Goal: Task Accomplishment & Management: Use online tool/utility

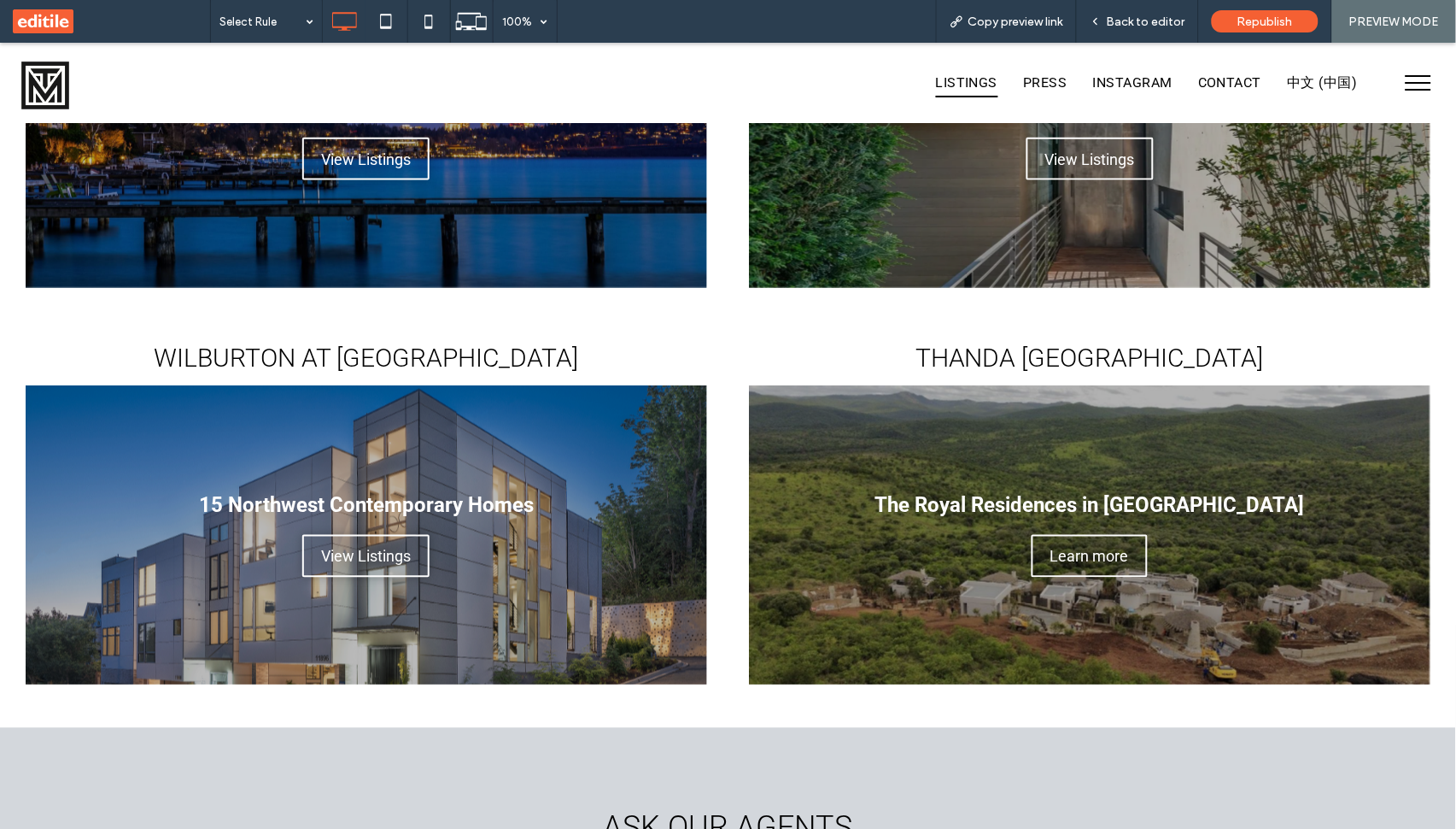
click at [1126, 9] on div "Back to editor" at bounding box center [1137, 21] width 122 height 43
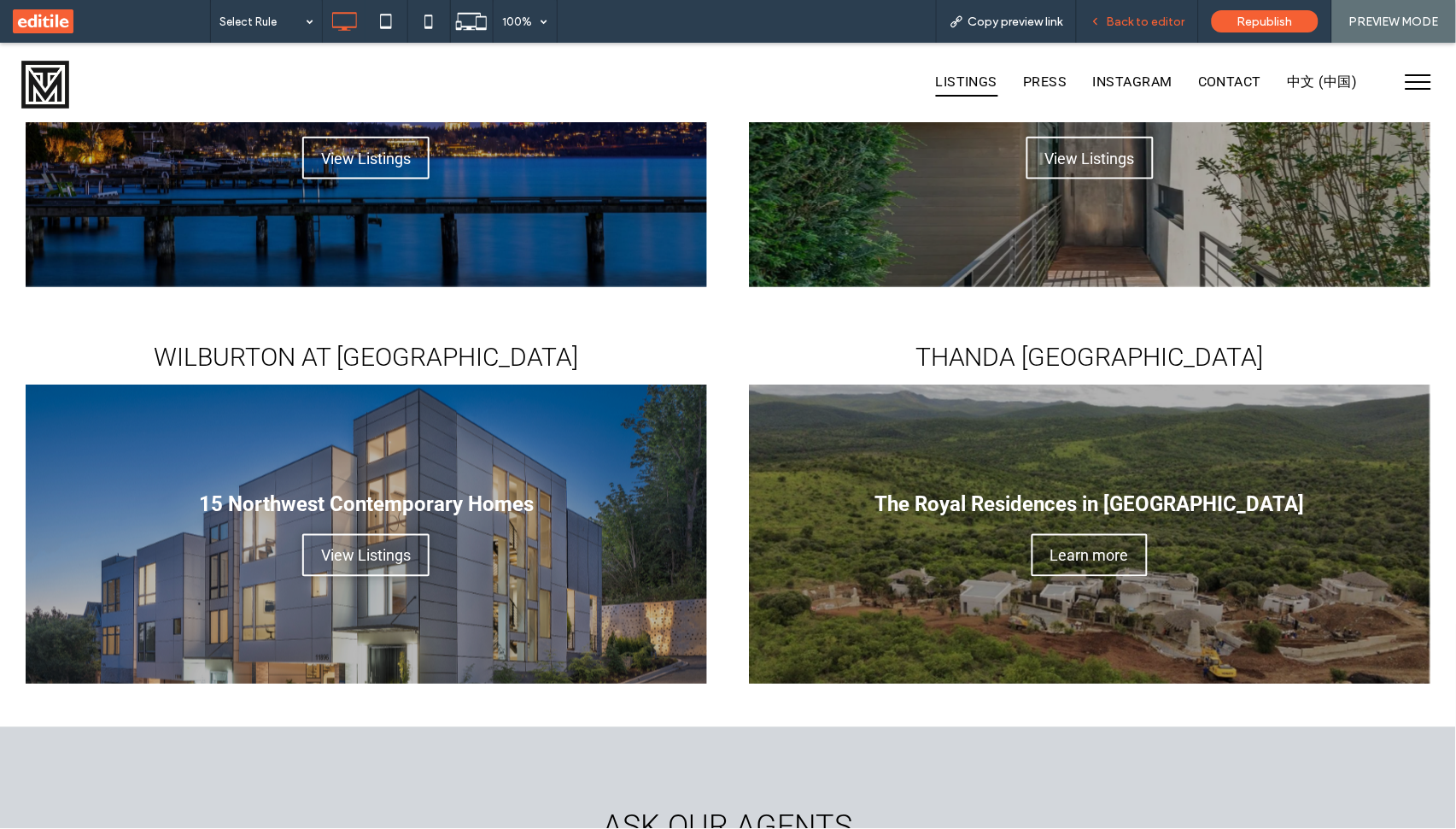
click at [1124, 24] on span "Back to editor" at bounding box center [1146, 21] width 79 height 15
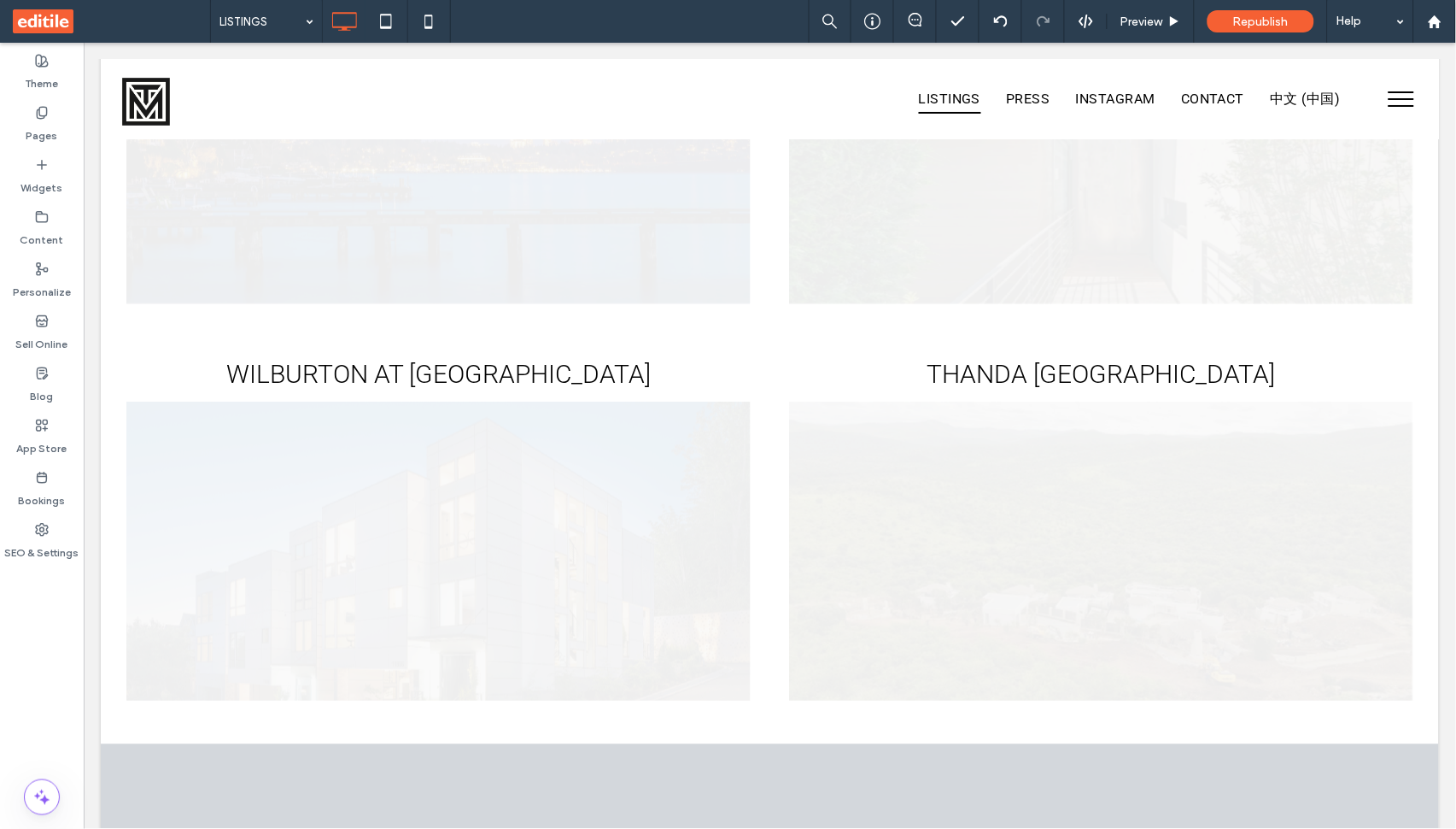
scroll to position [496, 0]
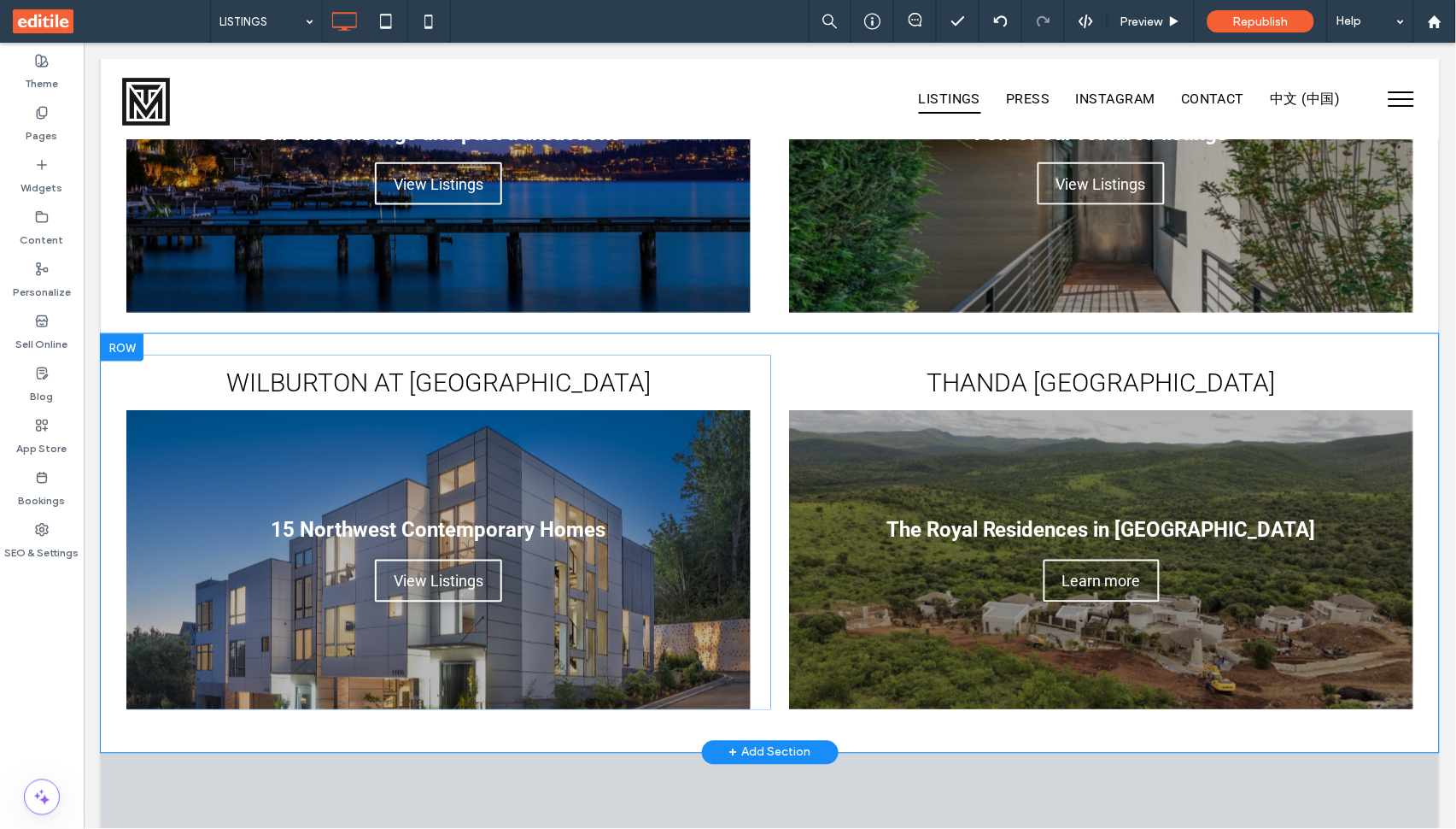
click at [579, 721] on div "WILBURTON AT [GEOGRAPHIC_DATA] 15 Northwest Contemporary Homes Write your capti…" at bounding box center [769, 543] width 1338 height 419
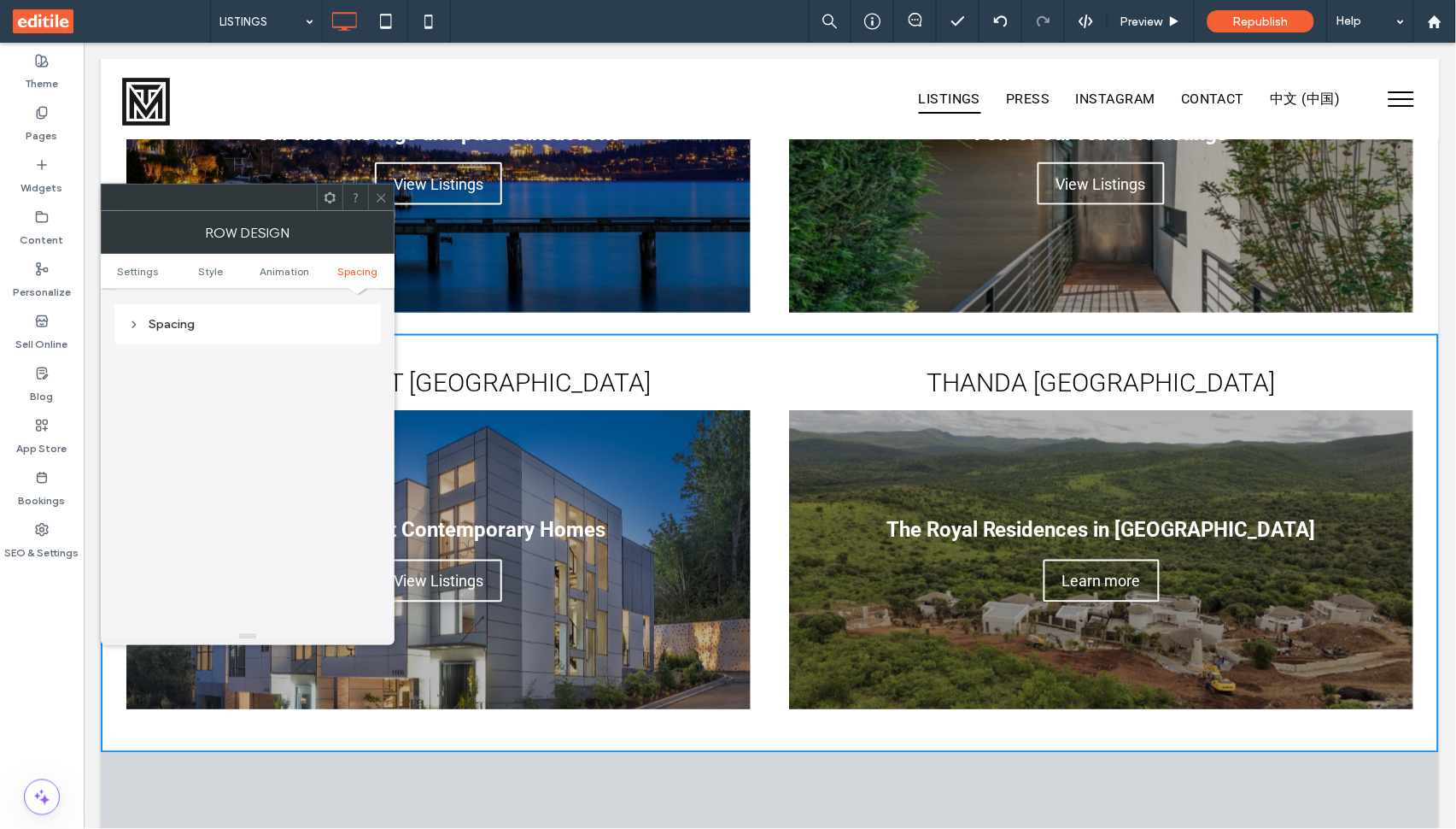
scroll to position [479, 0]
click at [191, 315] on div "Spacing" at bounding box center [248, 326] width 239 height 23
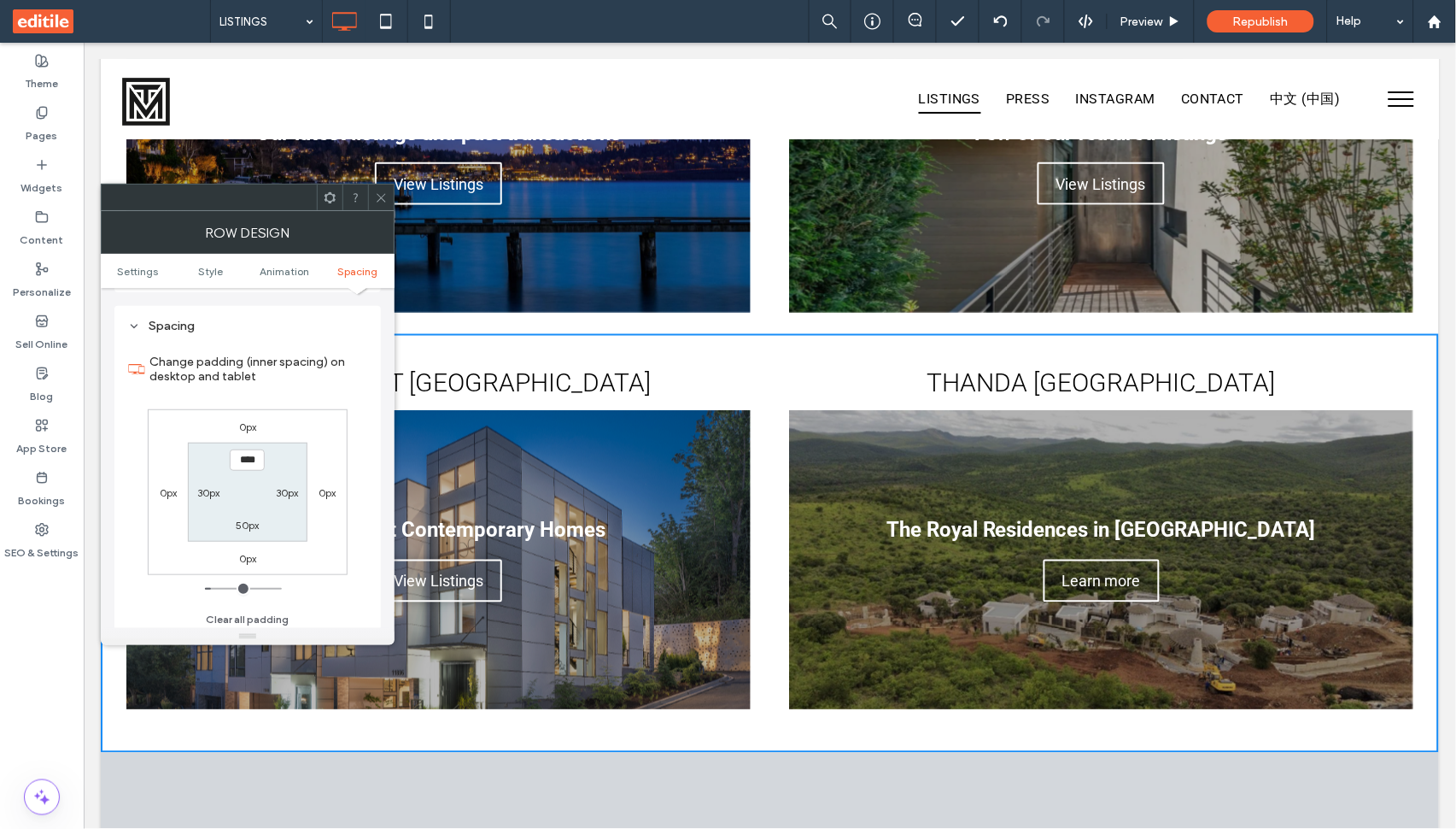
scroll to position [0, 0]
click at [379, 203] on span at bounding box center [381, 197] width 13 height 26
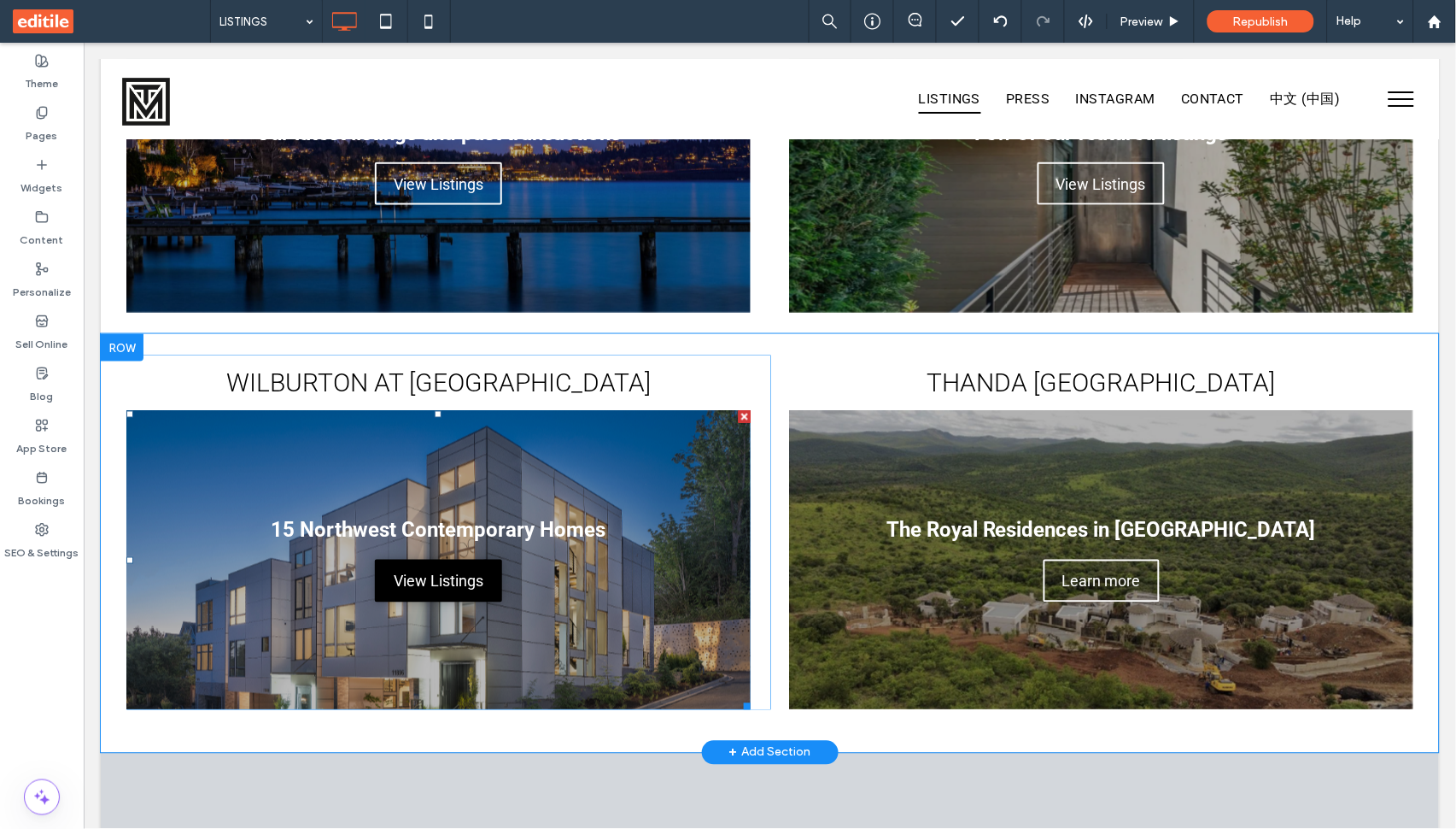
click at [435, 591] on span "View Listings" at bounding box center [437, 580] width 124 height 35
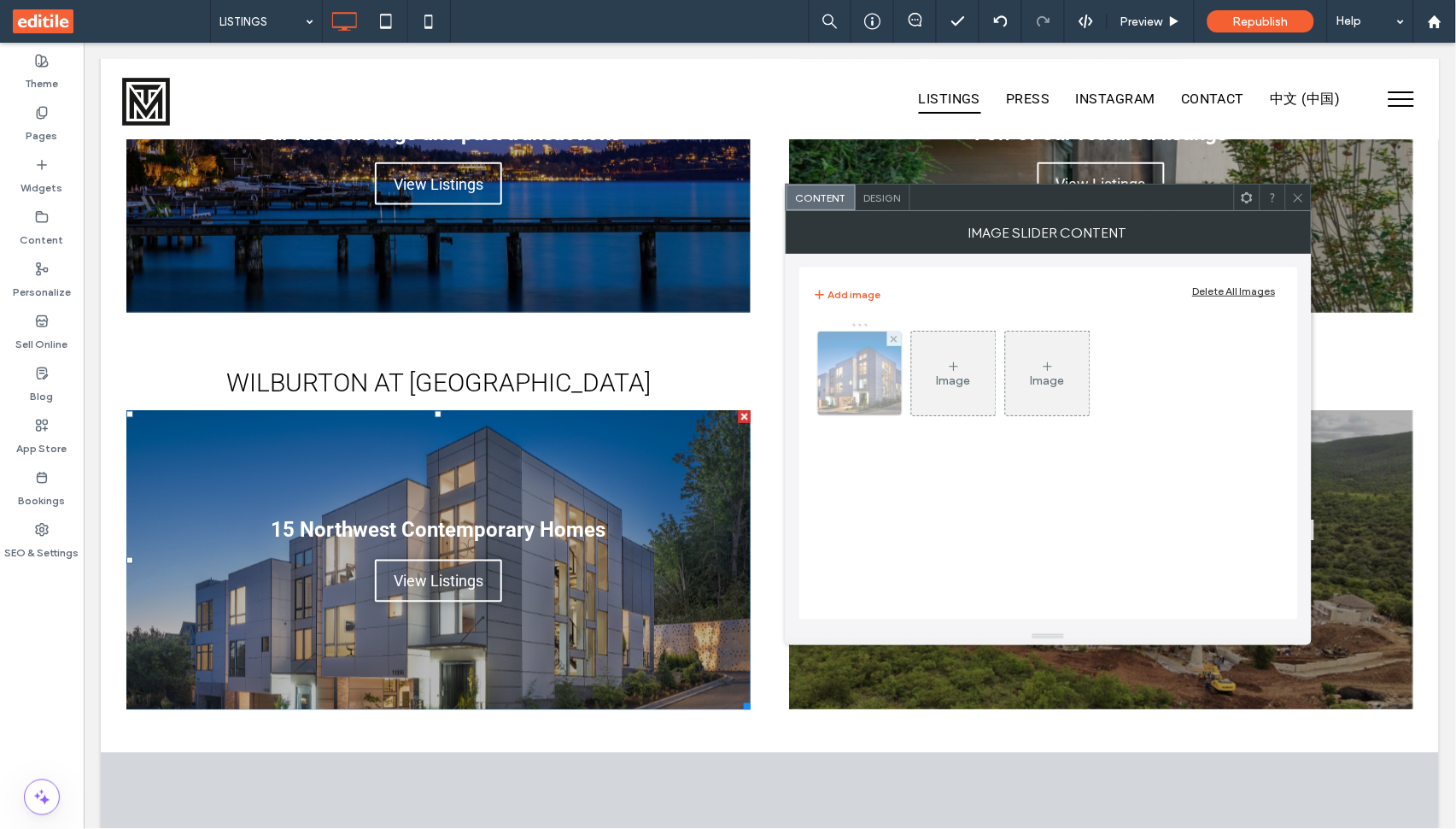
click at [876, 377] on img at bounding box center [860, 373] width 126 height 84
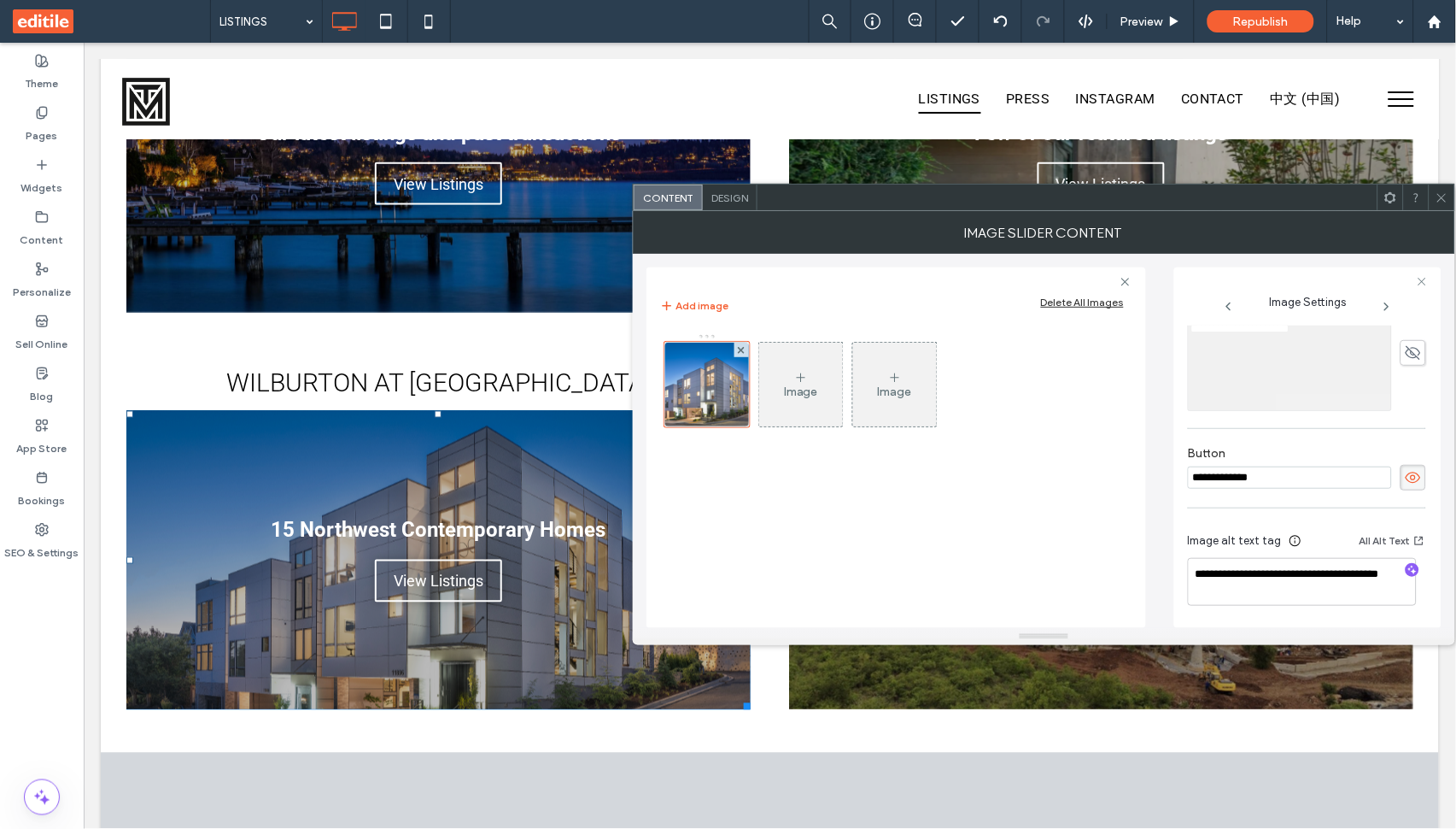
scroll to position [516, 0]
click at [1242, 482] on input "**********" at bounding box center [1289, 478] width 204 height 22
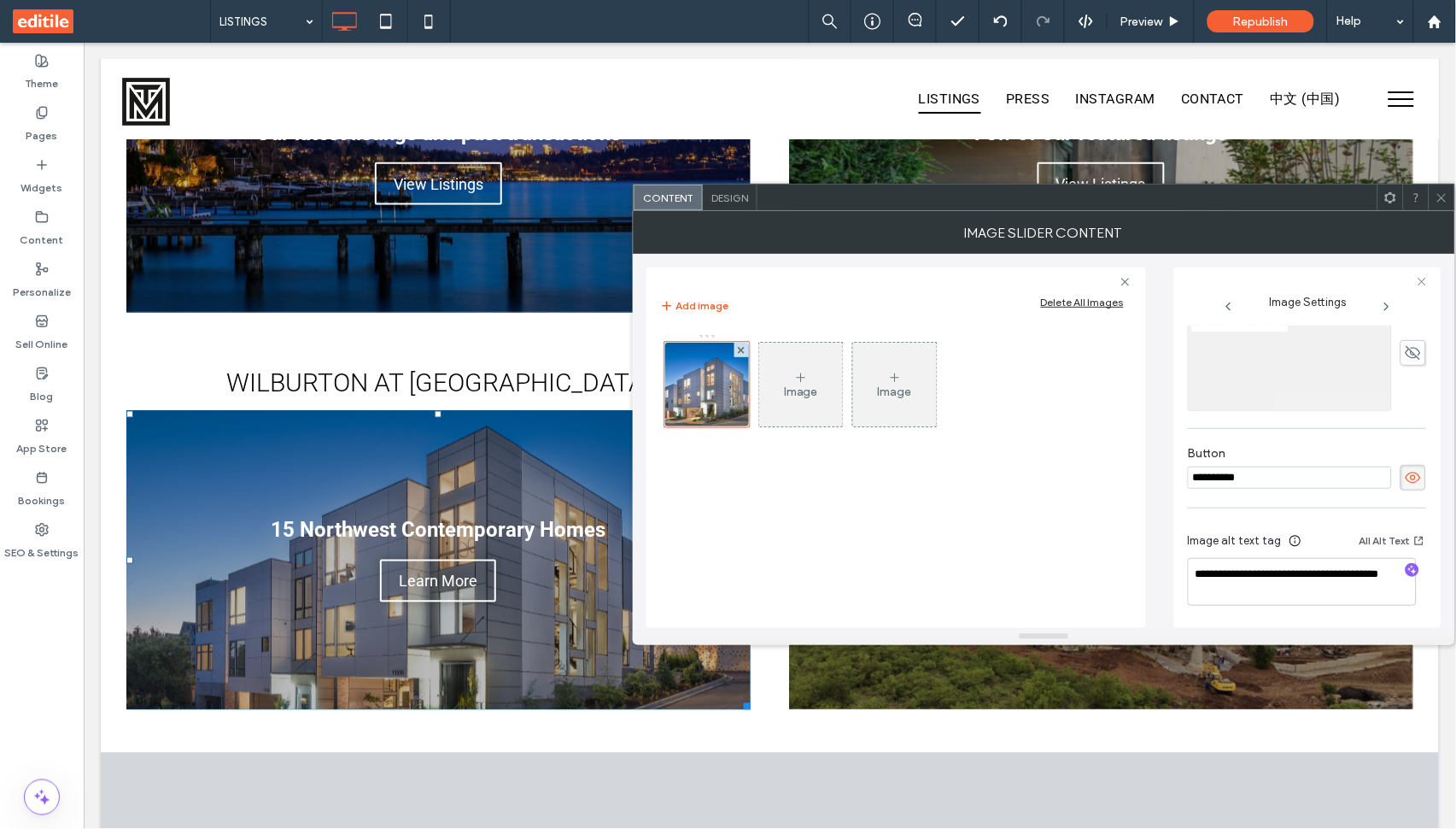
type input "**********"
click at [1437, 200] on icon at bounding box center [1441, 197] width 13 height 13
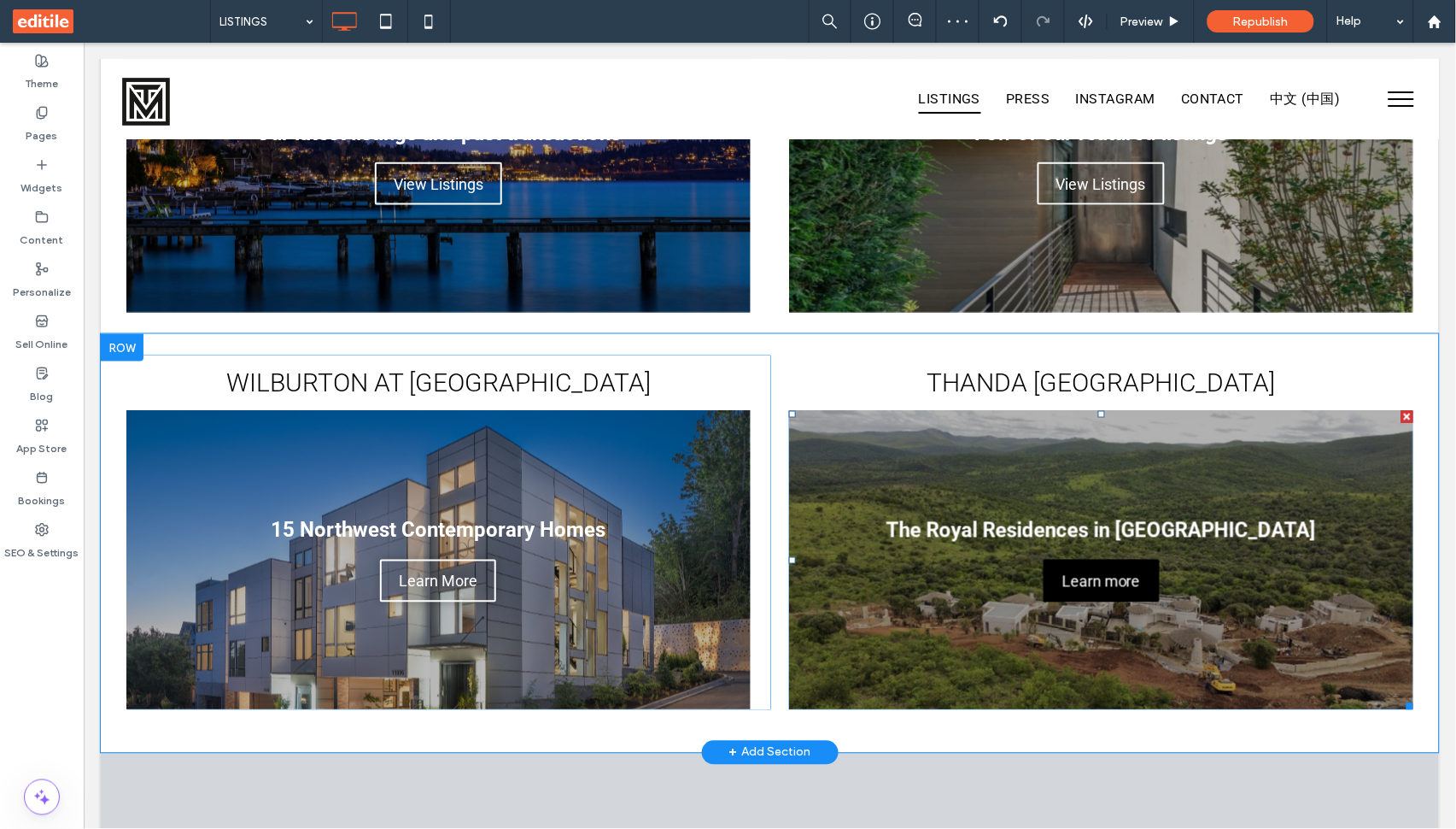
click at [1069, 585] on span "Learn more" at bounding box center [1101, 580] width 113 height 35
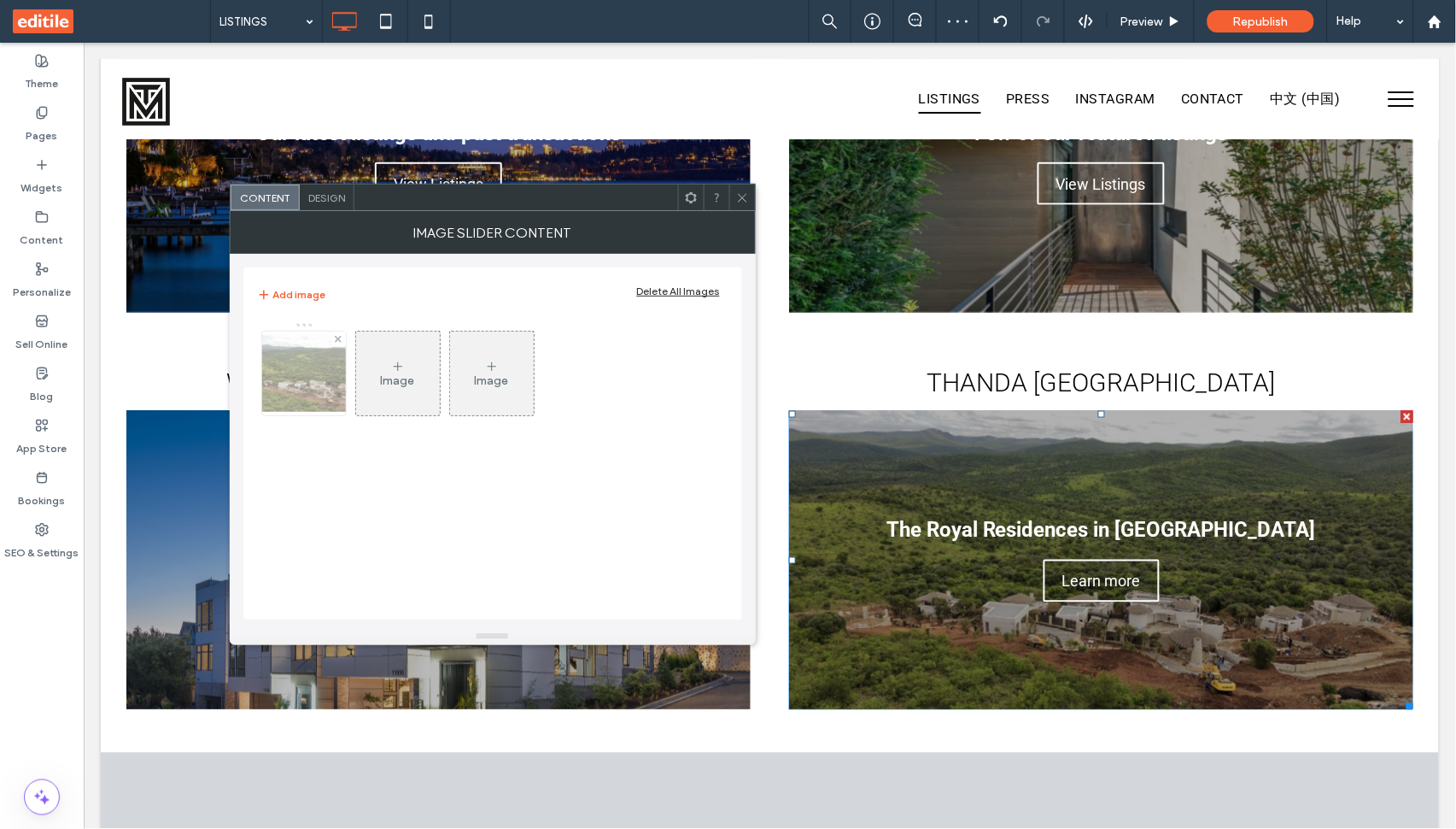
click at [308, 363] on img at bounding box center [304, 373] width 137 height 77
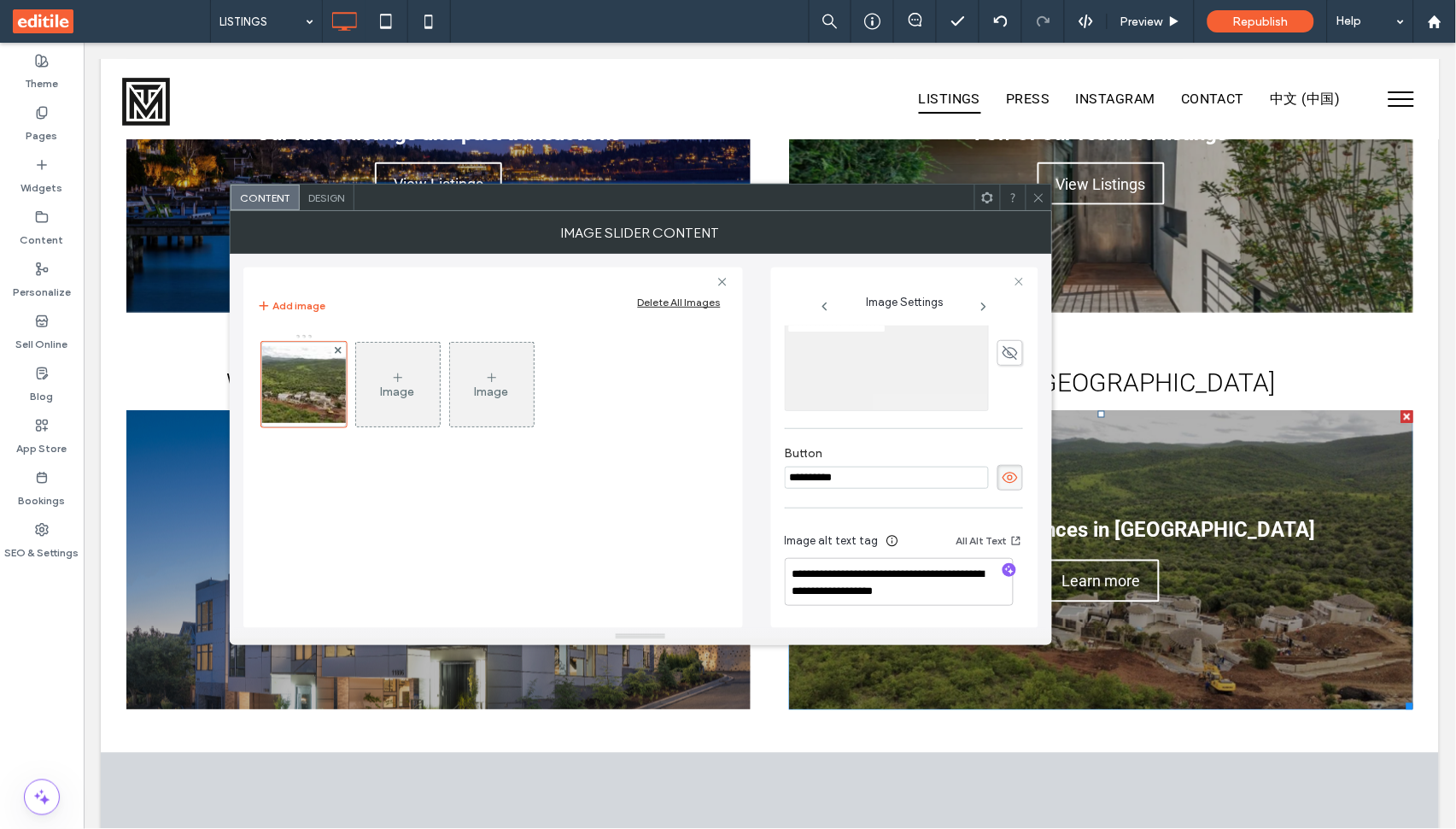
scroll to position [503, 0]
click at [836, 482] on input "**********" at bounding box center [887, 478] width 204 height 22
type input "**********"
click at [1041, 192] on icon at bounding box center [1038, 197] width 13 height 13
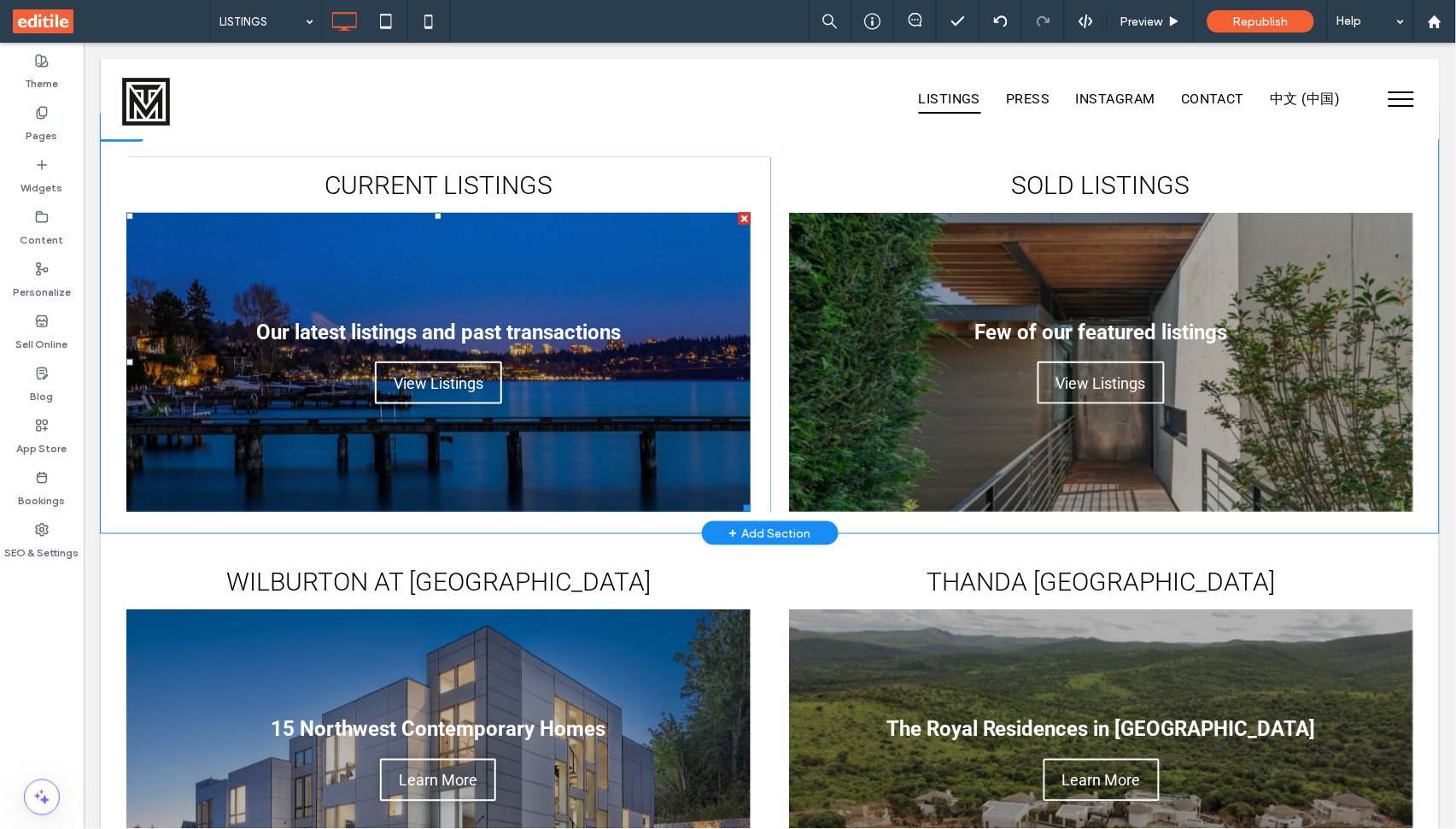
scroll to position [300, 0]
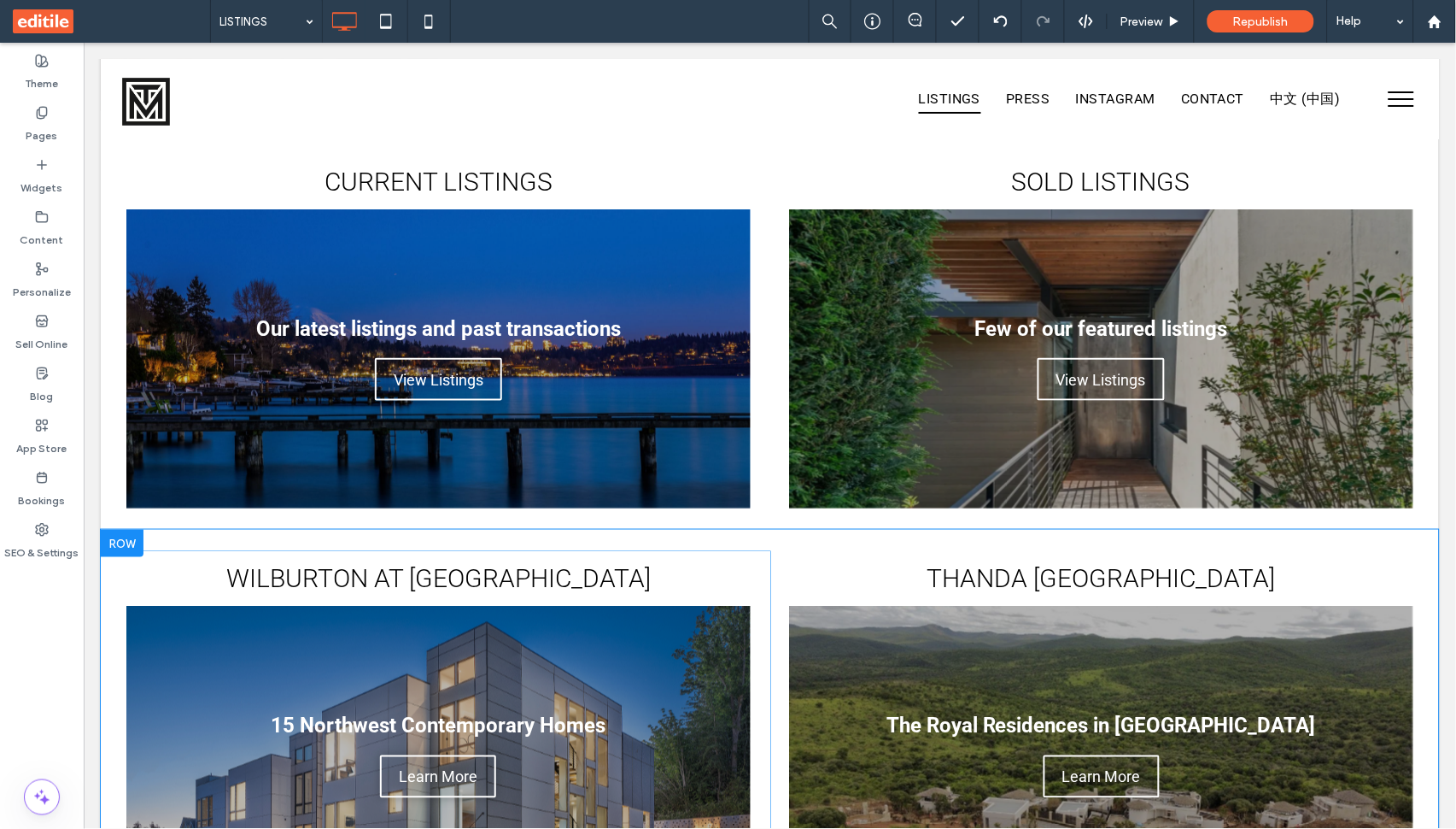
click at [120, 547] on div at bounding box center [121, 543] width 43 height 27
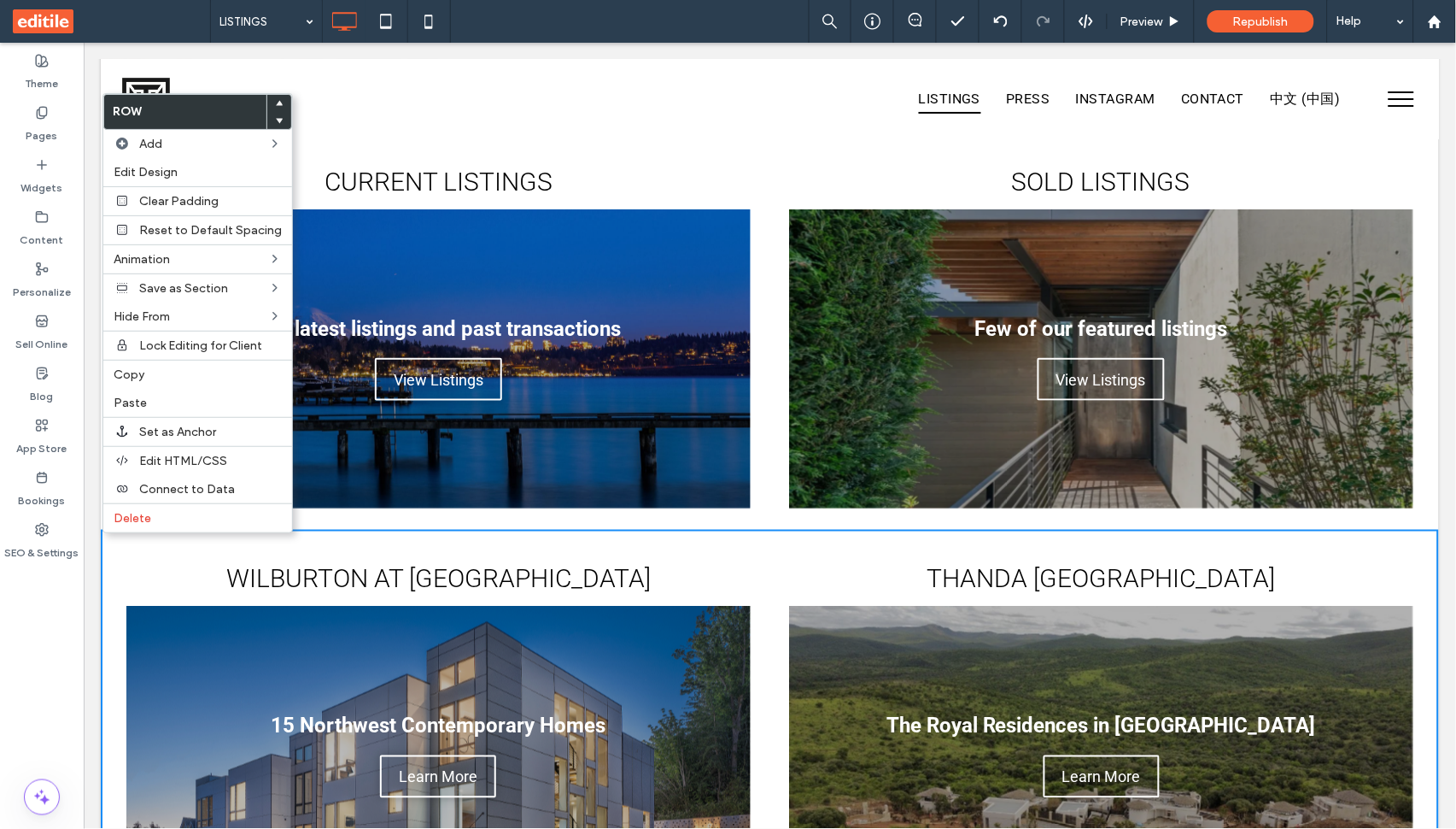
click at [276, 105] on icon at bounding box center [279, 103] width 7 height 7
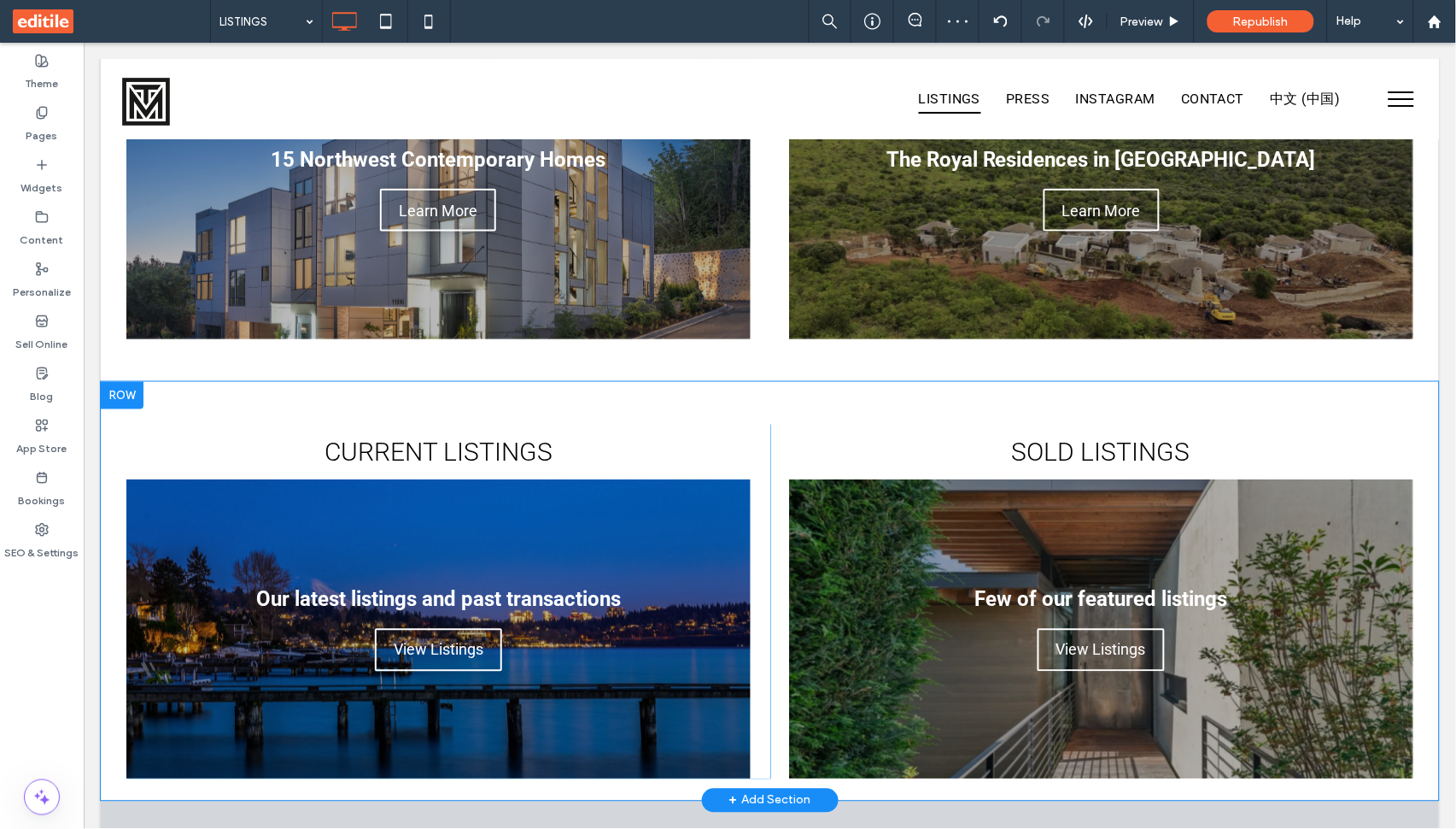
scroll to position [449, 0]
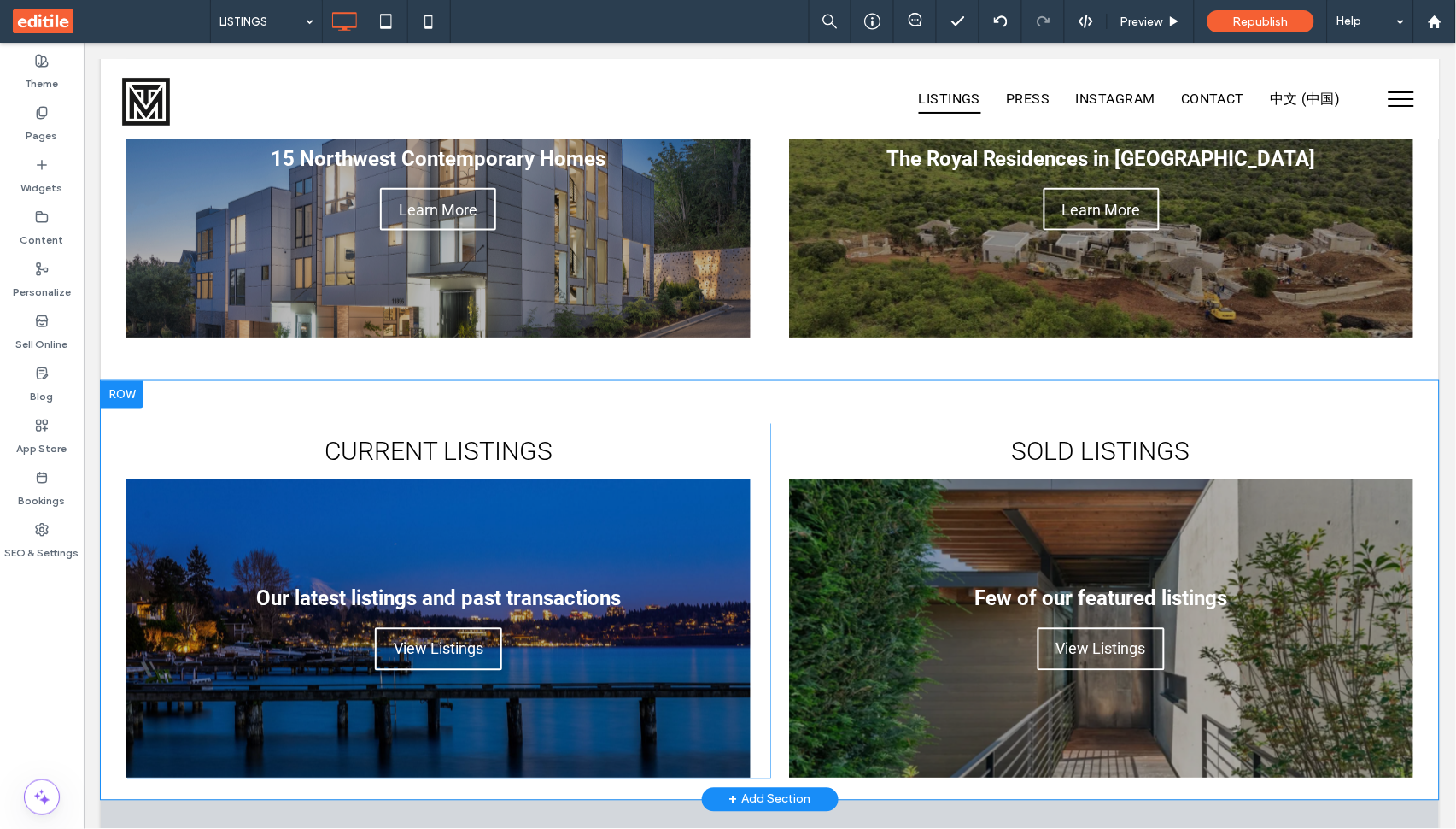
click at [667, 406] on div "CURRENT LISTINGS Our latest listings and past transactions Write your caption h…" at bounding box center [769, 590] width 1338 height 419
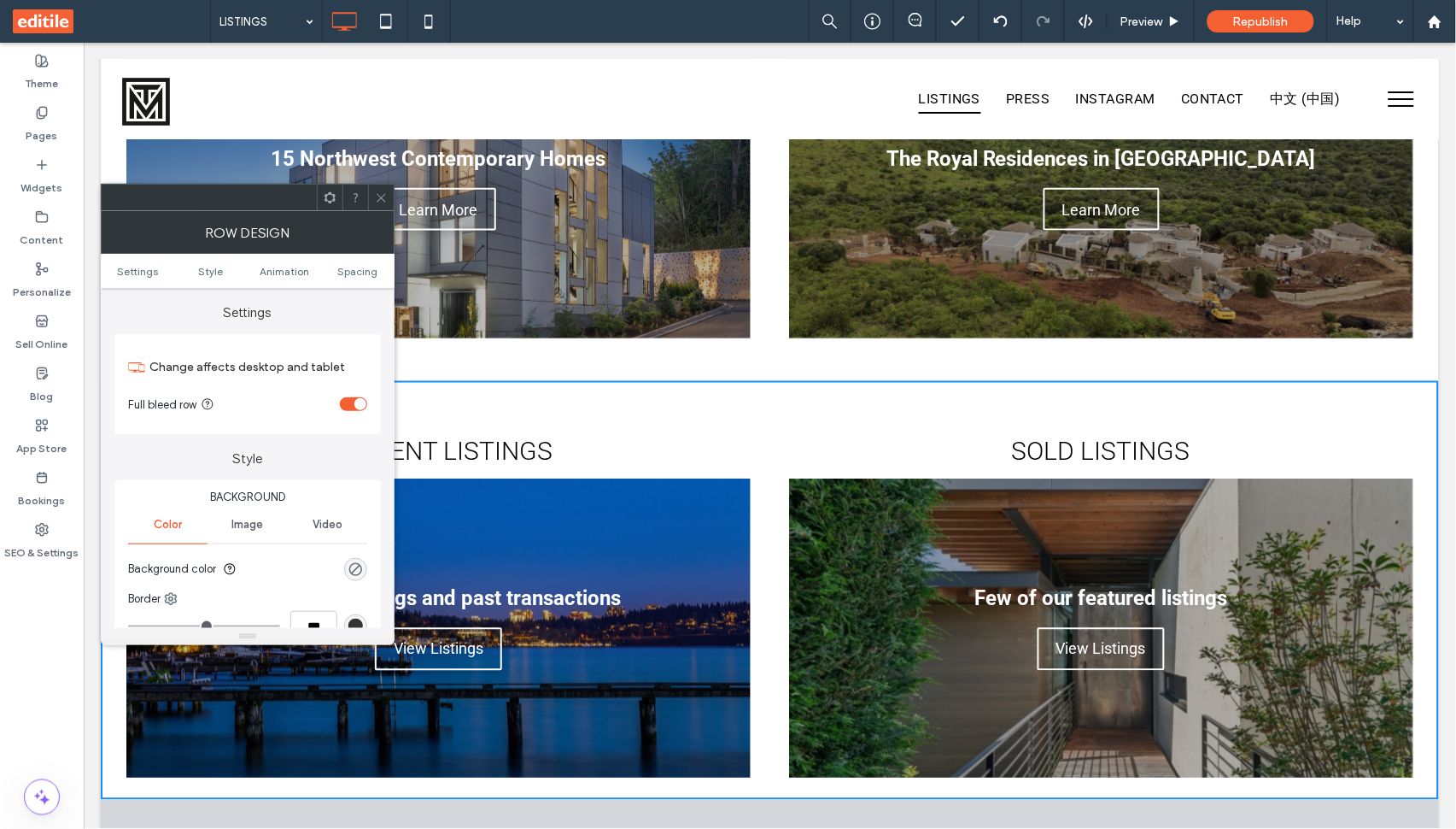
scroll to position [0, 0]
click at [349, 265] on span "Spacing" at bounding box center [357, 271] width 40 height 13
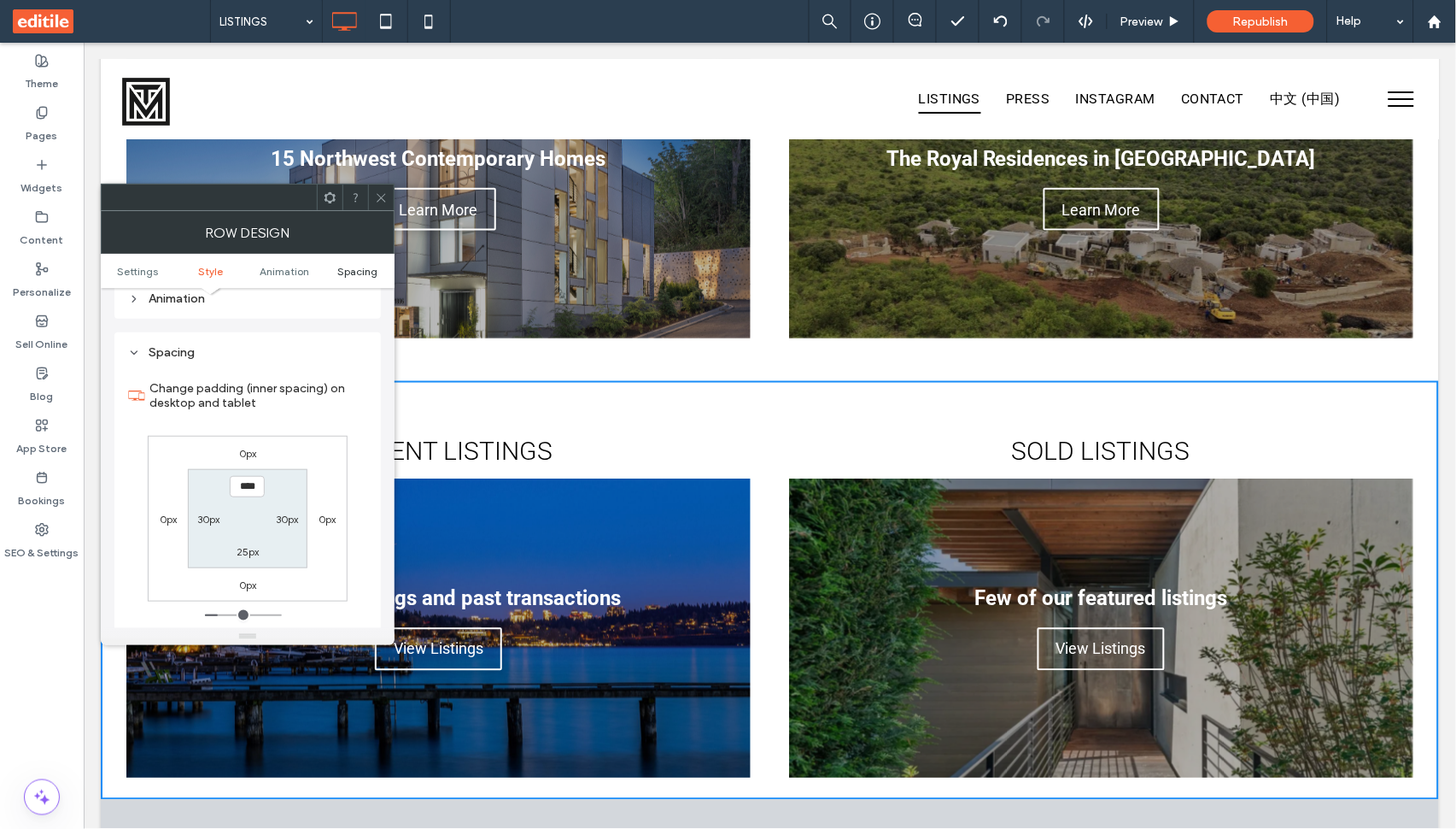
scroll to position [479, 0]
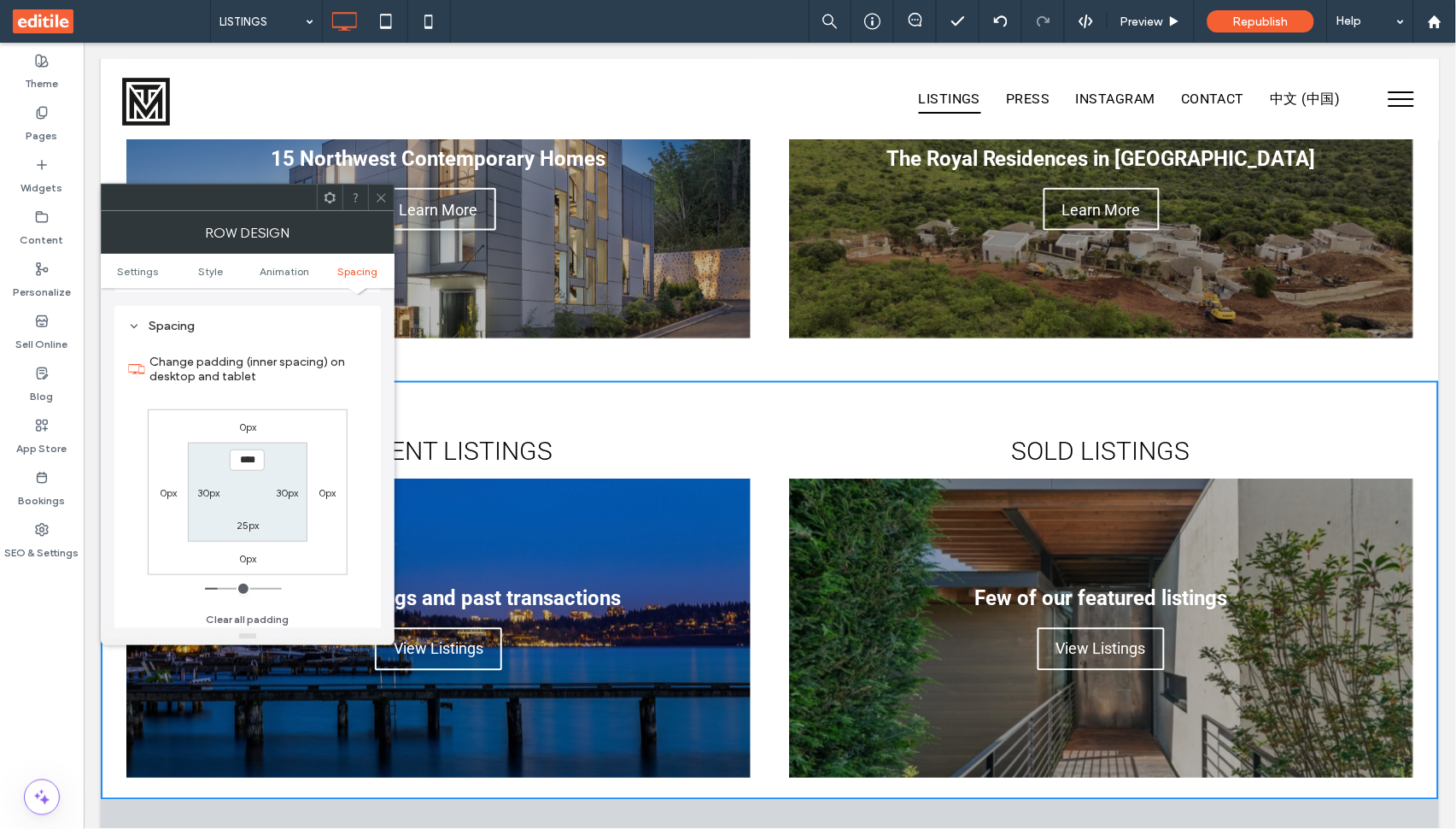
click at [253, 522] on label "25px" at bounding box center [248, 525] width 22 height 13
type input "**"
type input "*"
type input "**"
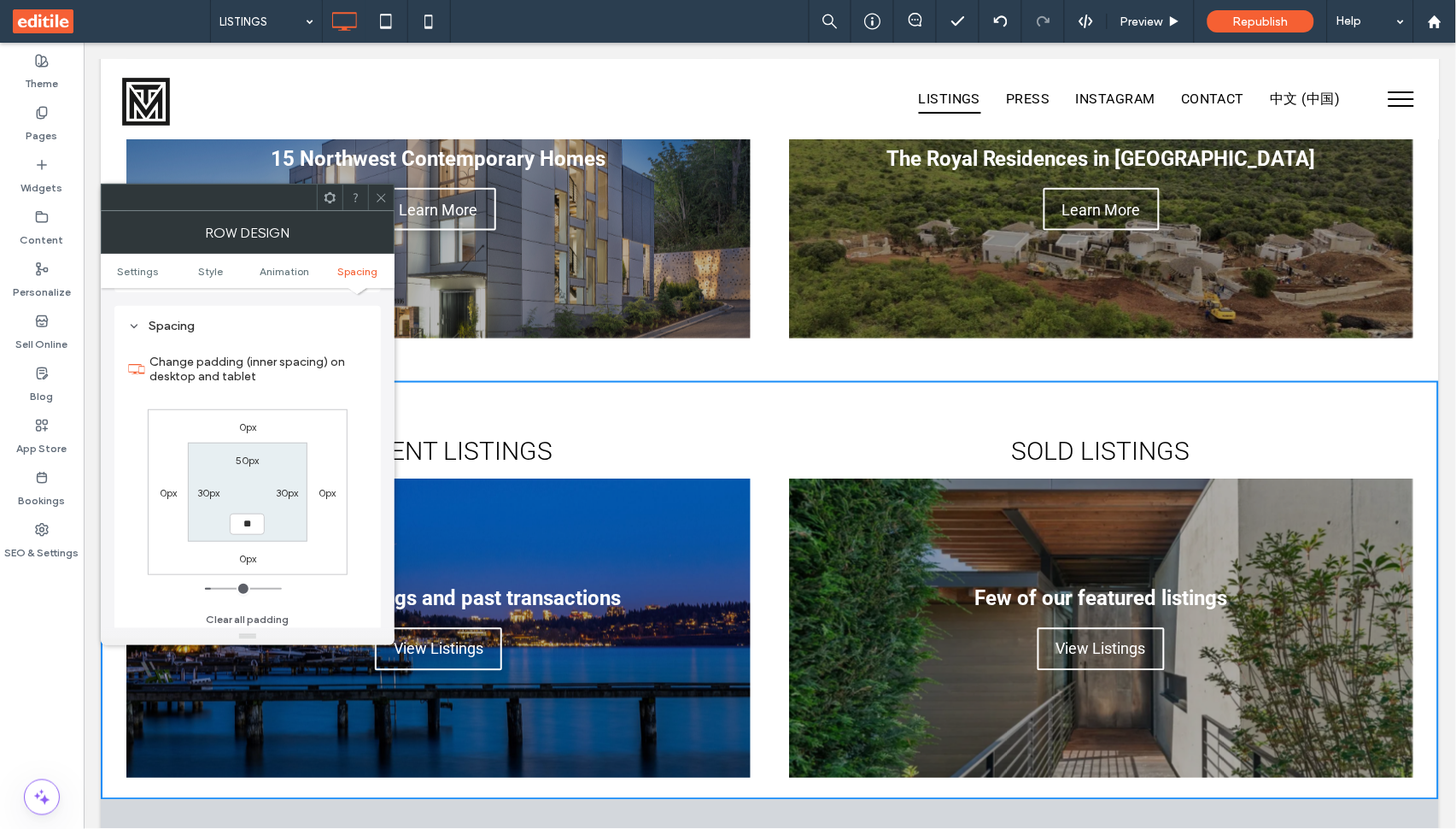
type input "****"
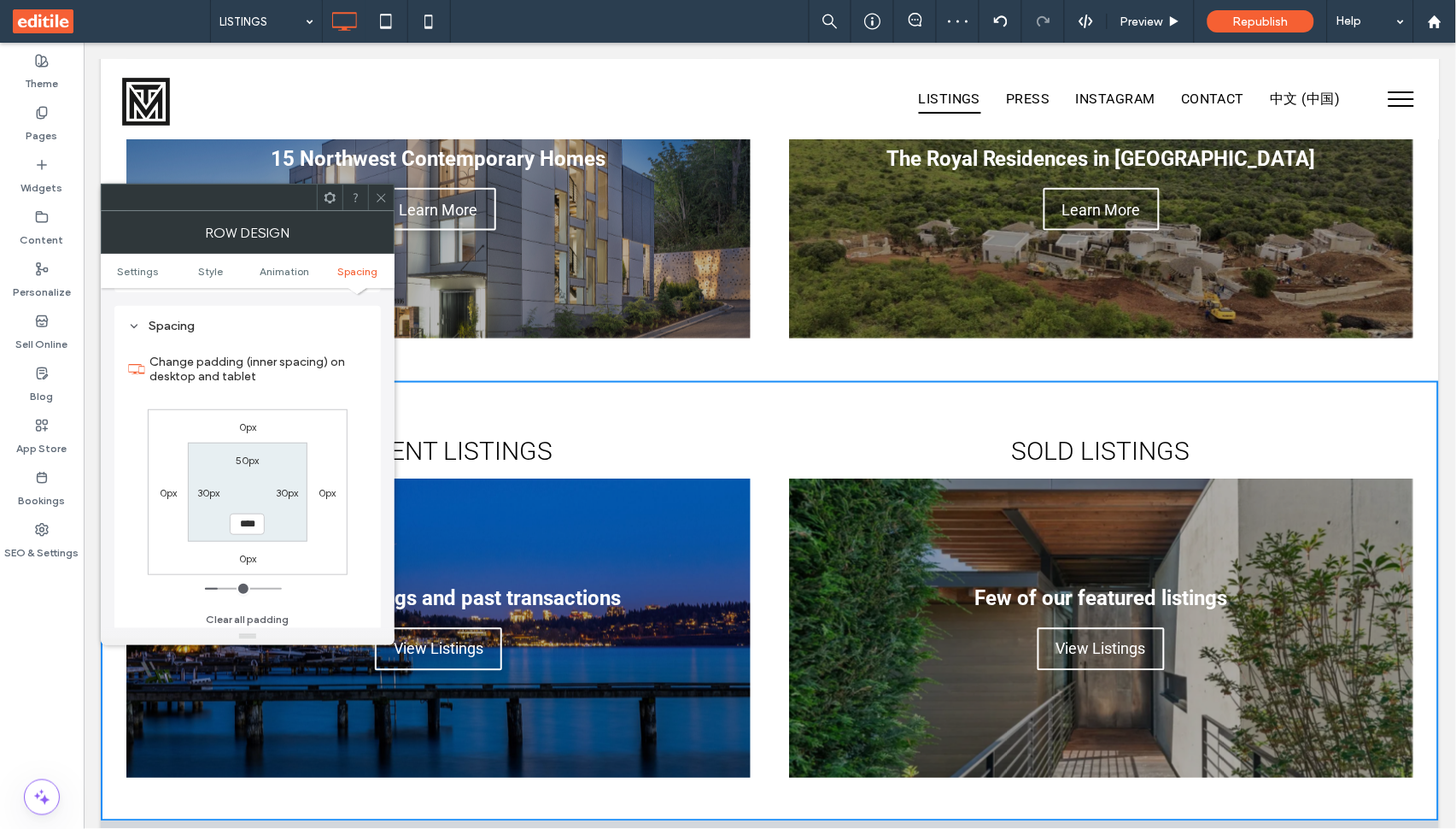
click at [247, 459] on label "50px" at bounding box center [247, 460] width 23 height 13
type input "**"
type input "****"
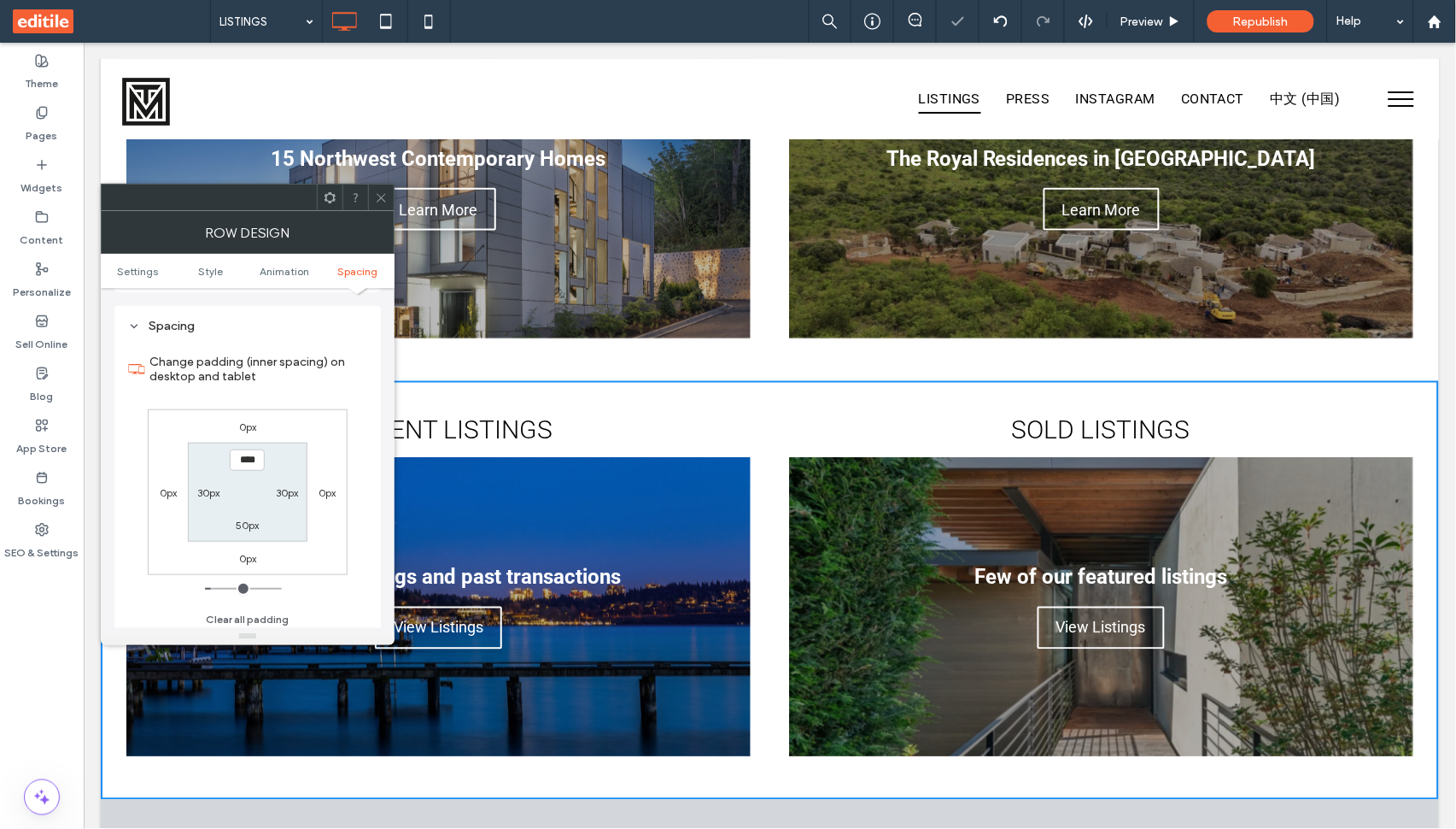
click at [385, 197] on icon at bounding box center [381, 197] width 13 height 13
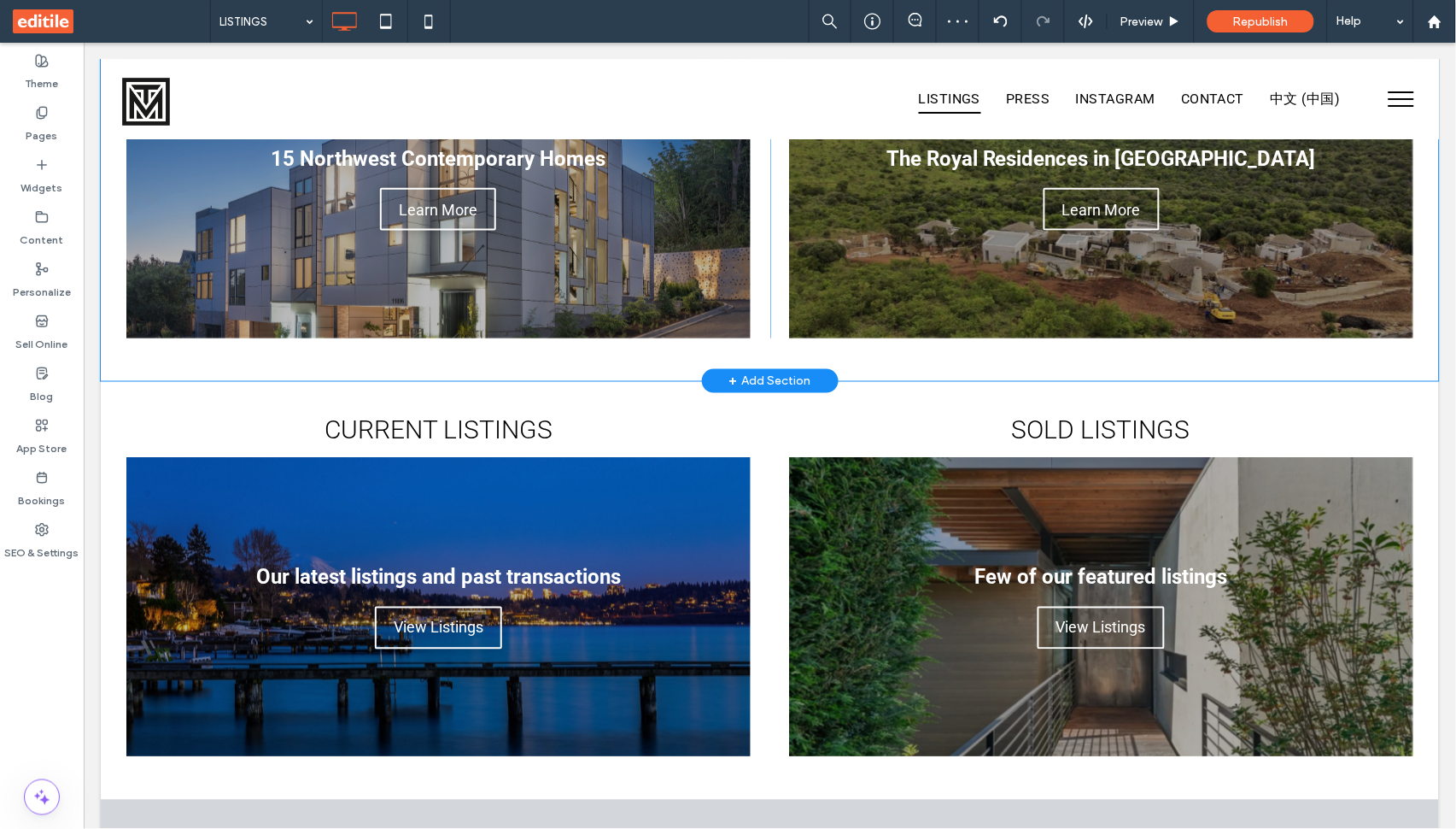
click at [707, 361] on div "WILBURTON AT [GEOGRAPHIC_DATA] 15 Northwest Contemporary Homes Write your capti…" at bounding box center [769, 171] width 1338 height 419
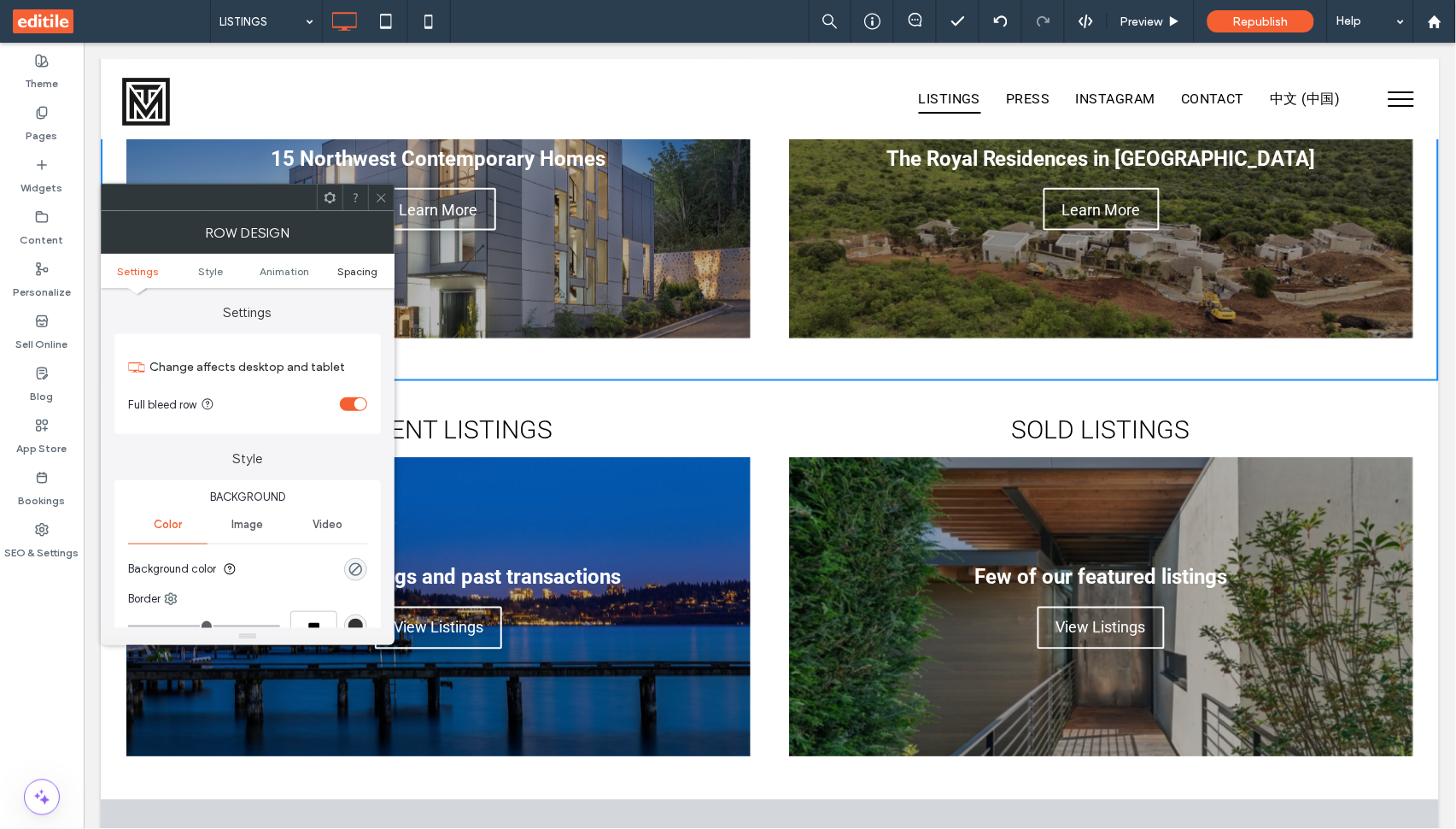
click at [361, 276] on span "Spacing" at bounding box center [357, 271] width 40 height 13
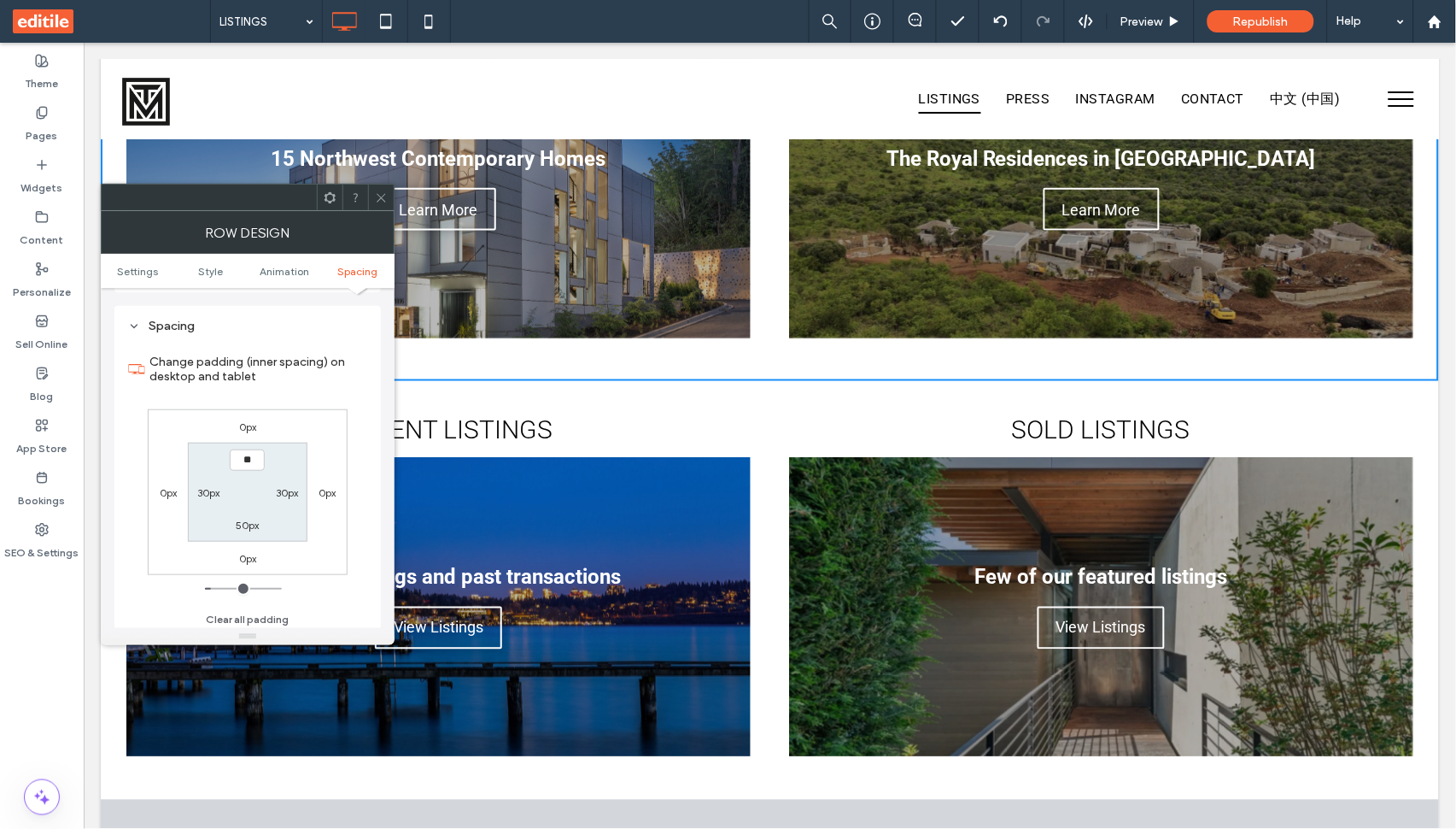
type input "****"
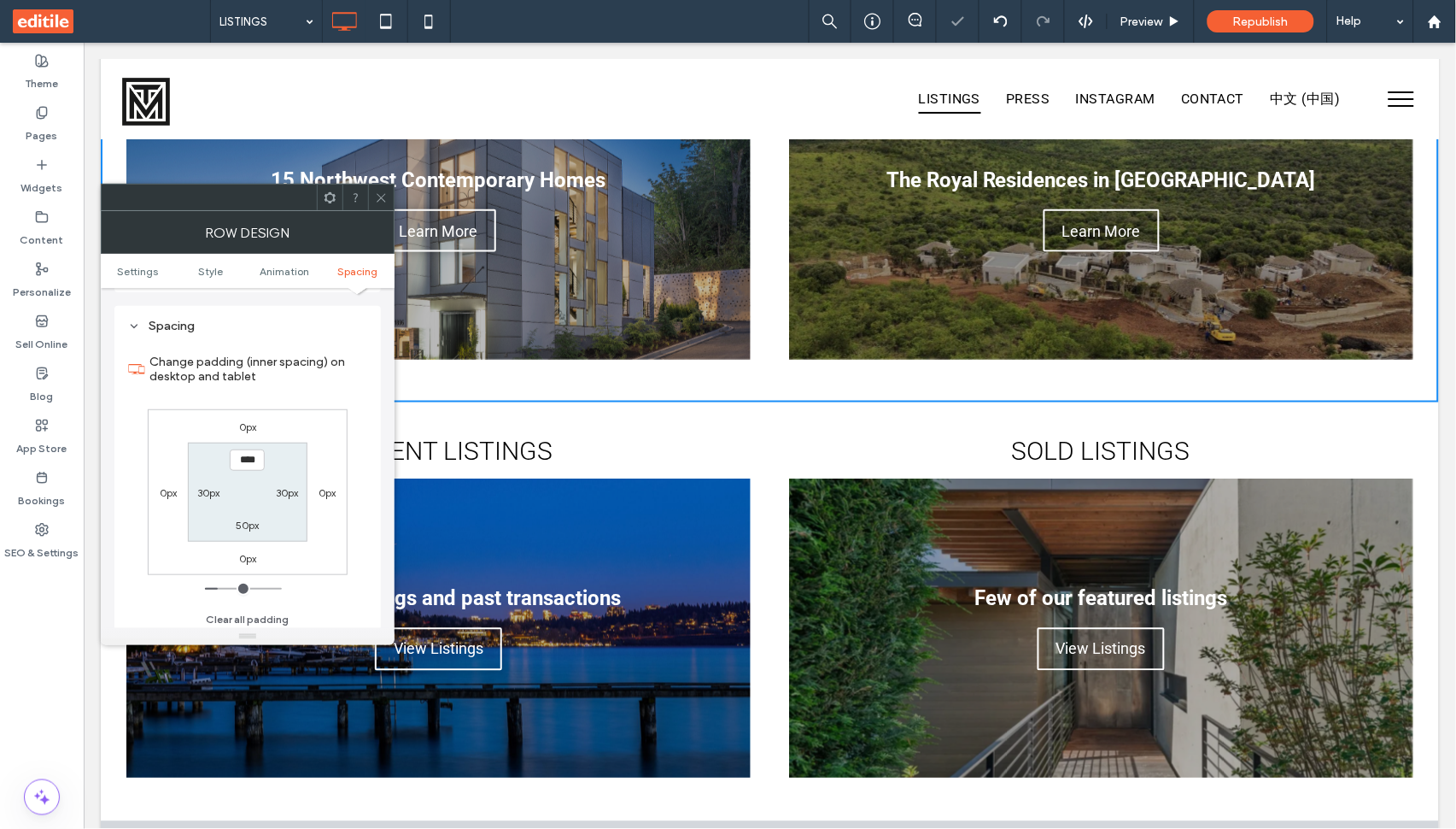
click at [257, 519] on label "50px" at bounding box center [247, 525] width 23 height 13
type input "**"
type input "****"
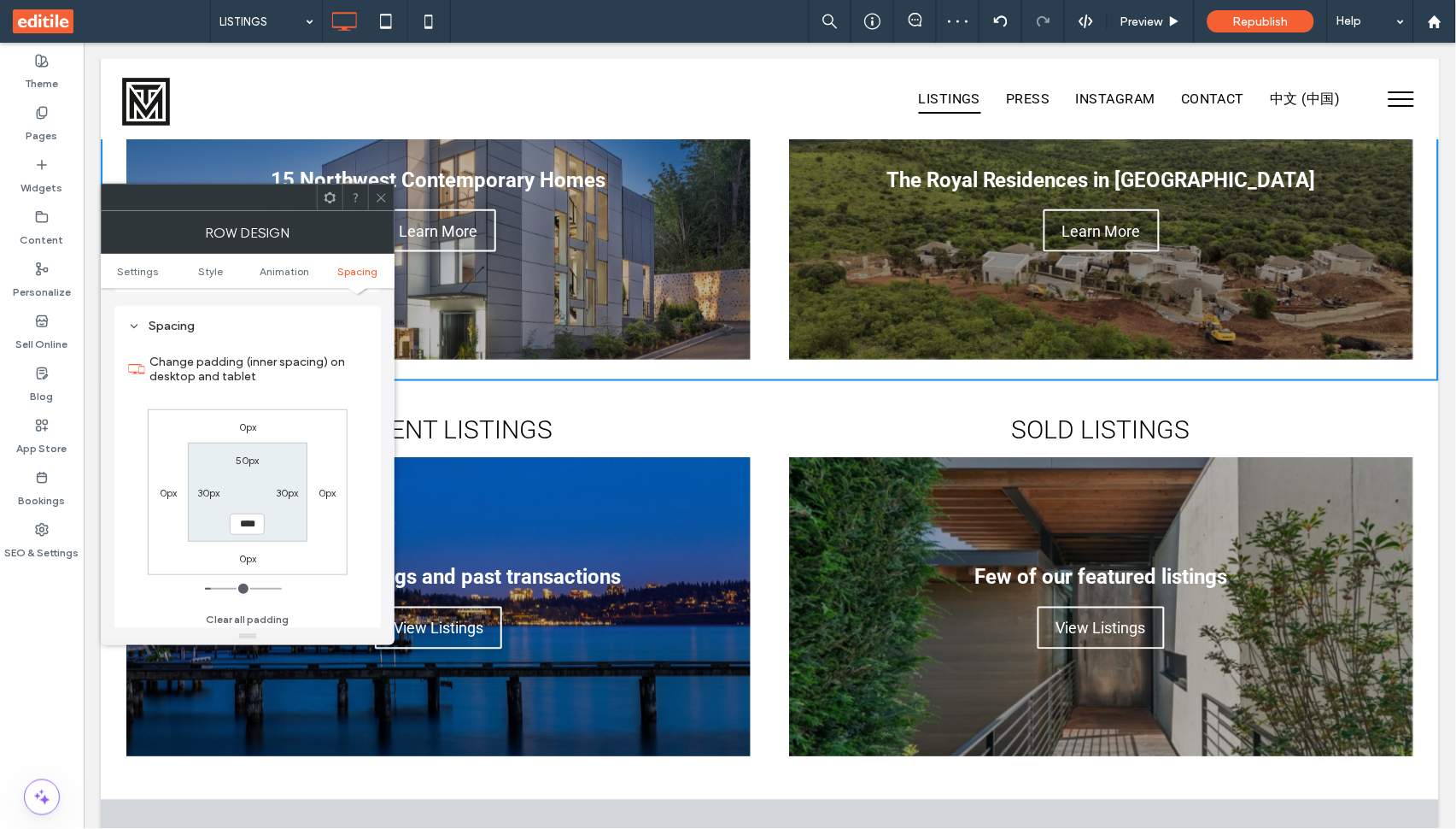
click at [371, 192] on div at bounding box center [381, 197] width 26 height 26
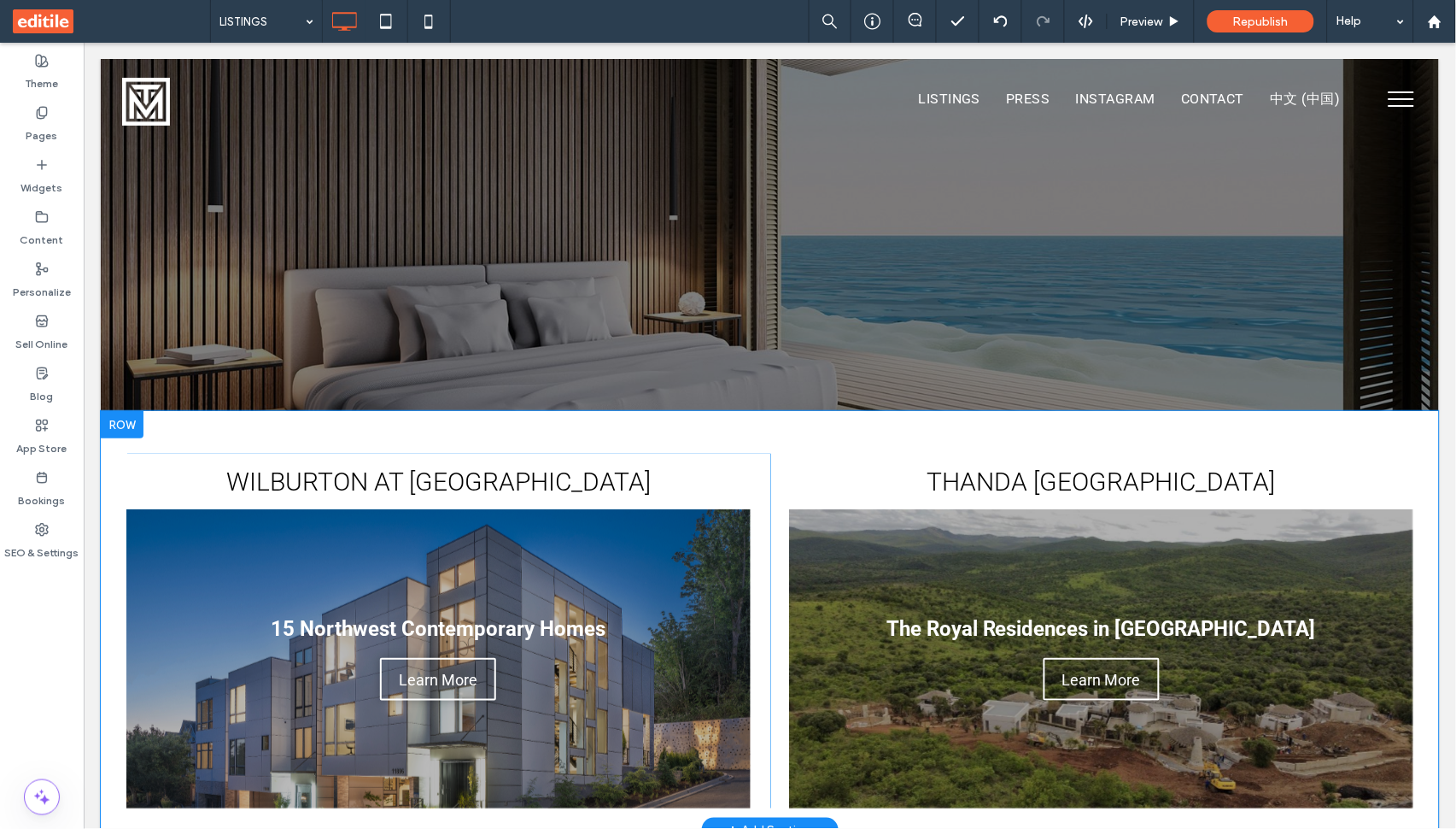
scroll to position [0, 0]
click at [757, 480] on div "WILBURTON AT [GEOGRAPHIC_DATA] 15 Northwest Contemporary Homes Write your capti…" at bounding box center [448, 630] width 644 height 355
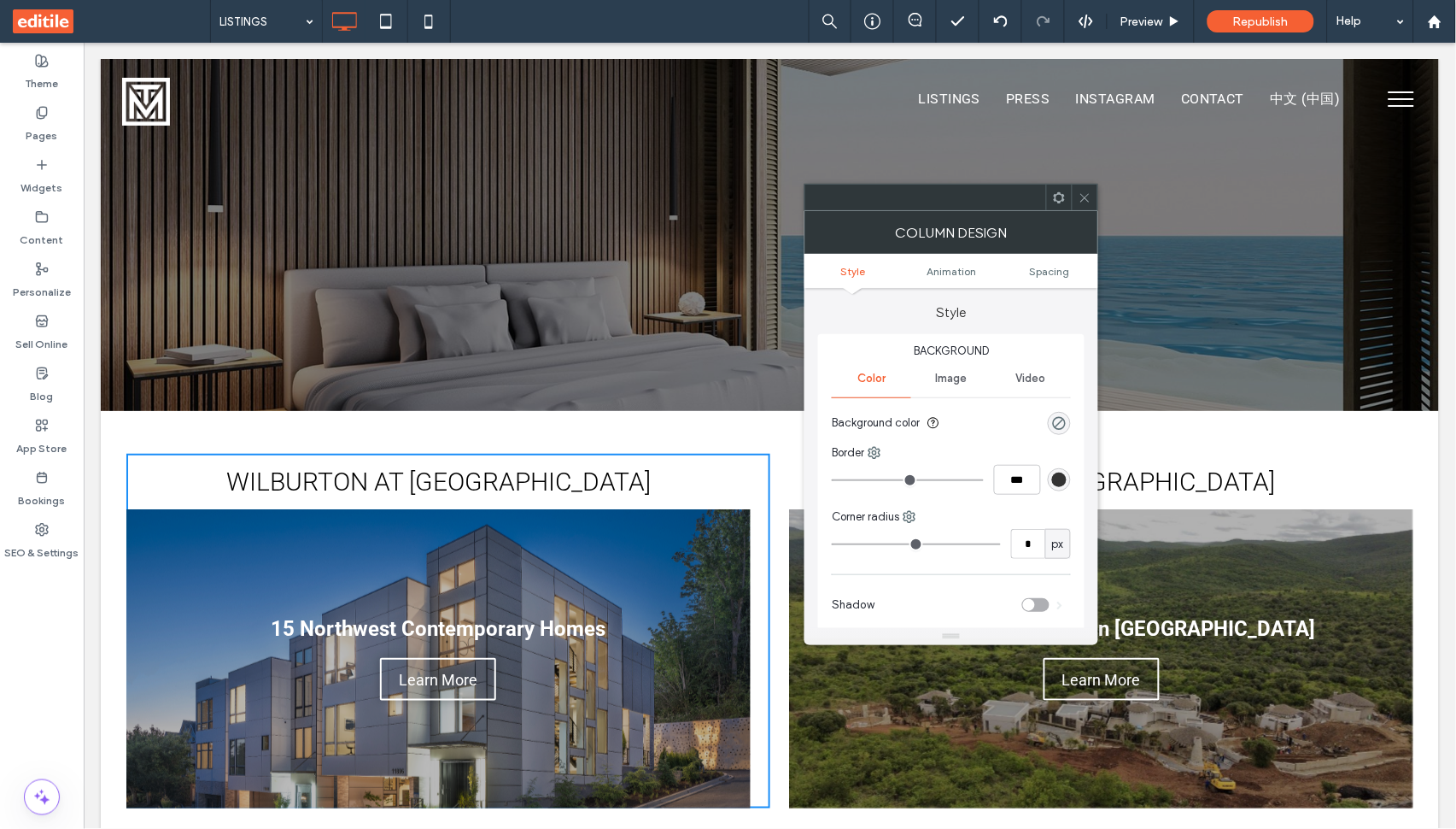
click at [1080, 198] on icon at bounding box center [1084, 197] width 13 height 13
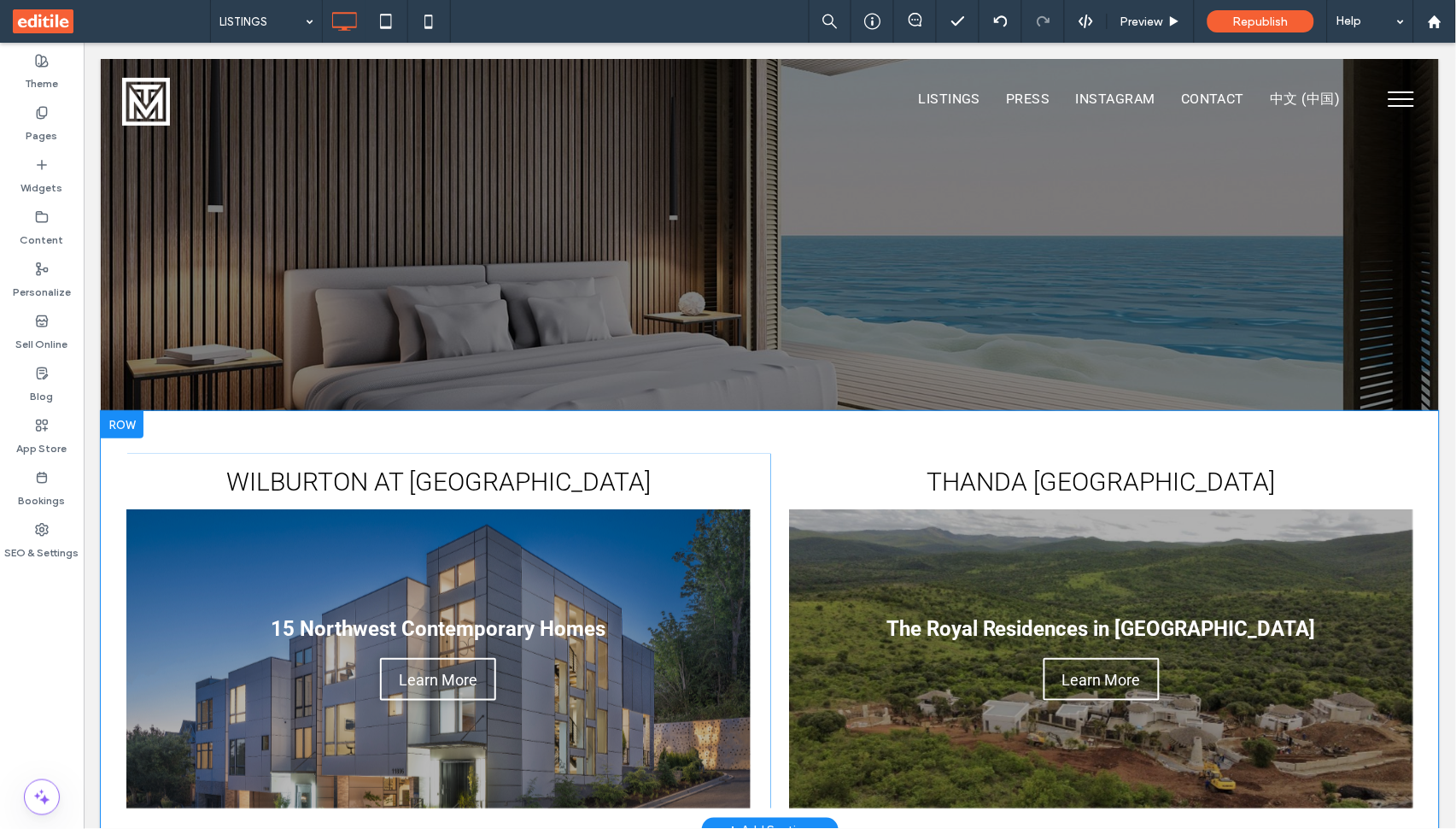
click at [112, 550] on div "WILBURTON AT [GEOGRAPHIC_DATA] 15 Northwest Contemporary Homes Write your capti…" at bounding box center [769, 620] width 1338 height 419
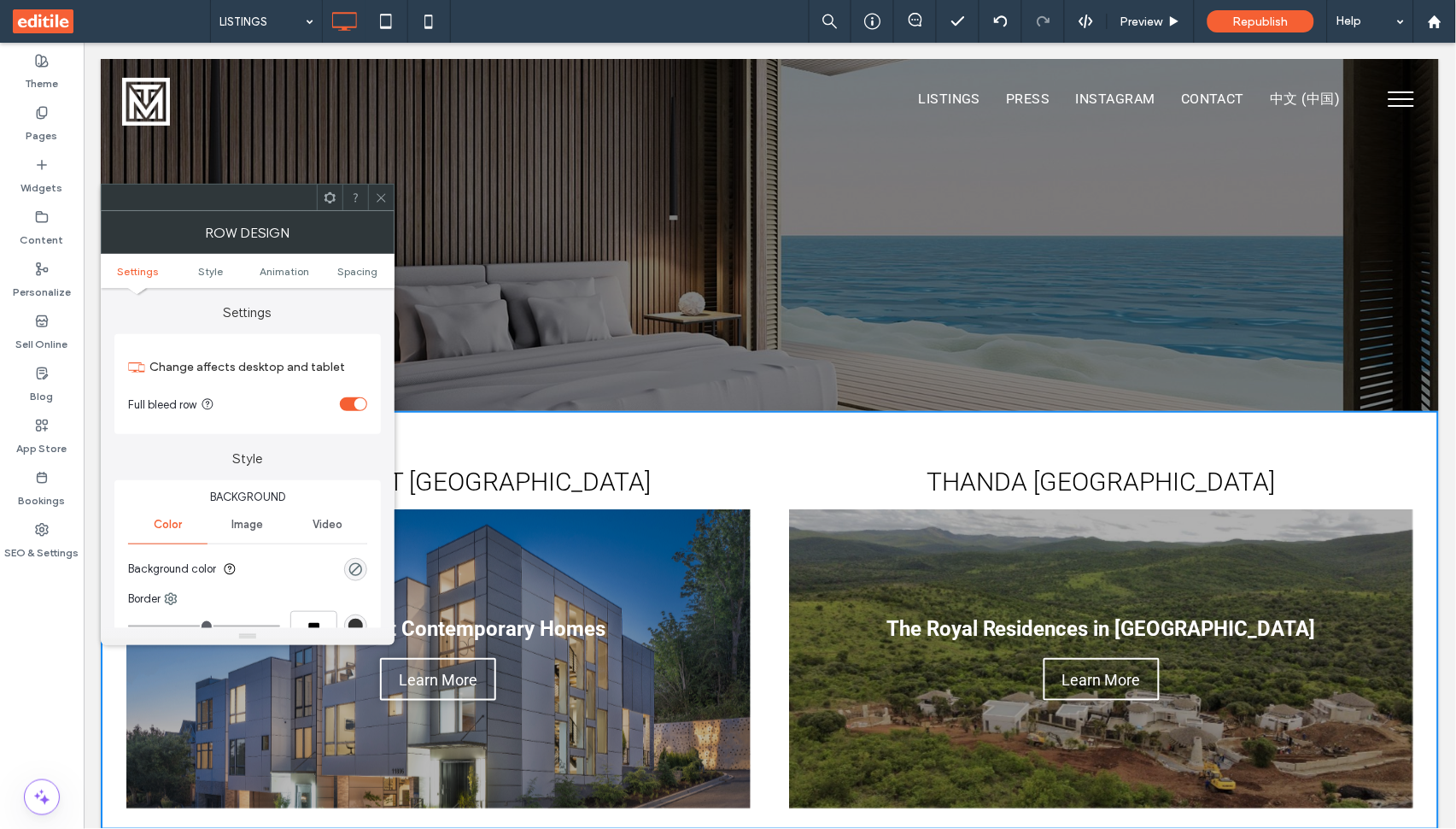
click at [375, 200] on icon at bounding box center [381, 197] width 13 height 13
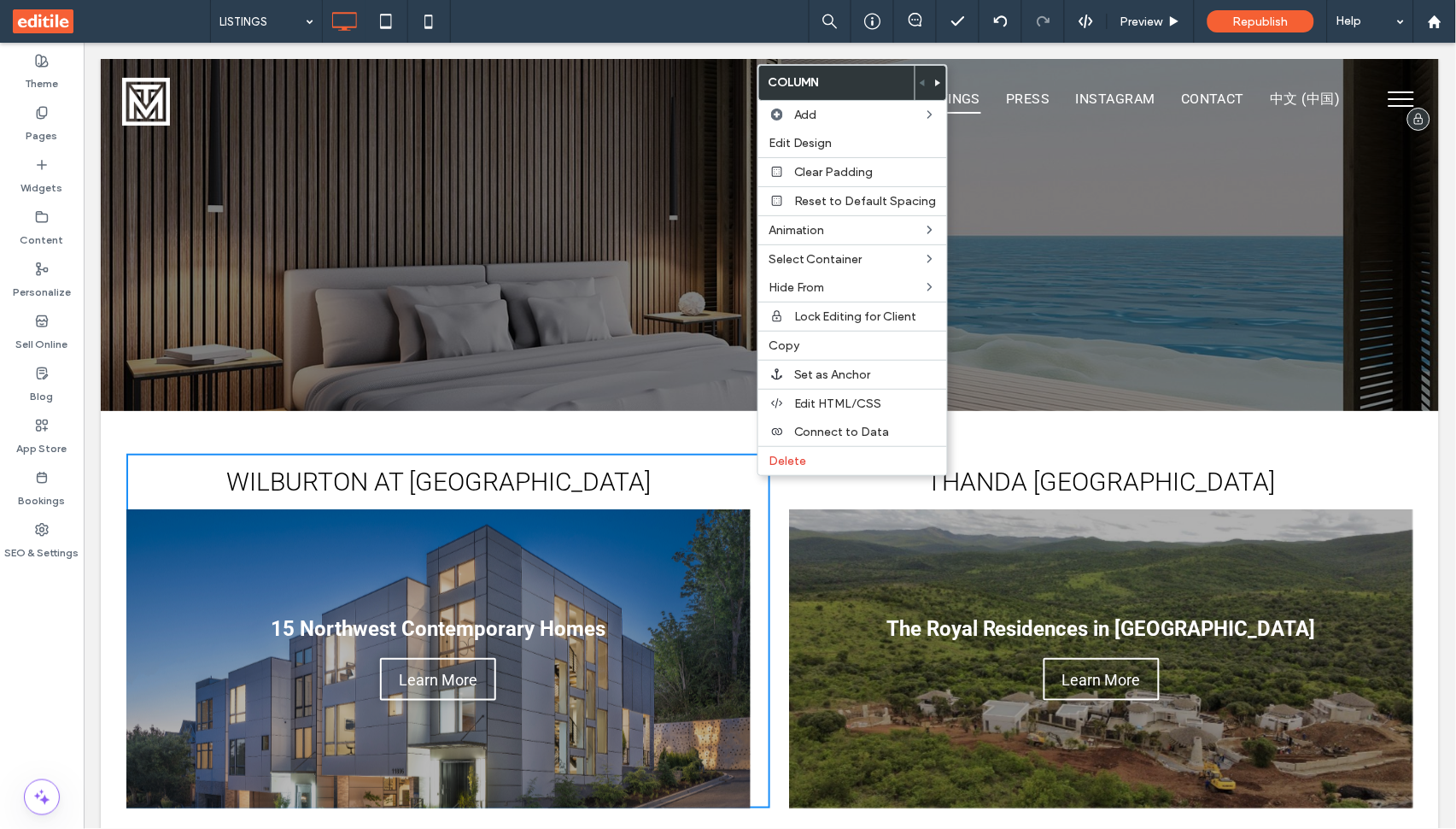
click at [931, 84] on div at bounding box center [938, 83] width 15 height 34
click at [935, 80] on icon at bounding box center [938, 83] width 7 height 7
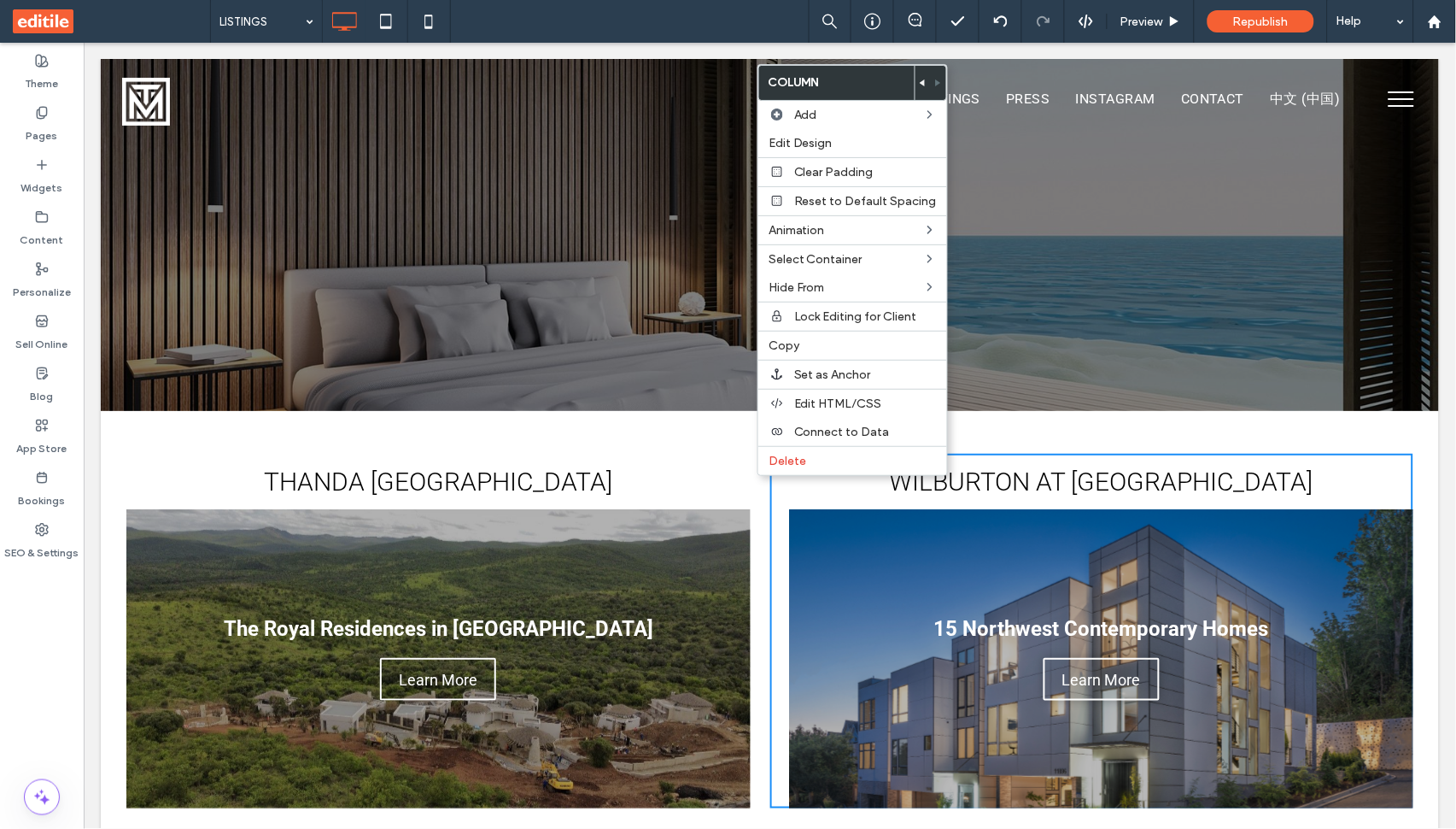
click at [606, 238] on div "Click To Paste" at bounding box center [770, 234] width 820 height 85
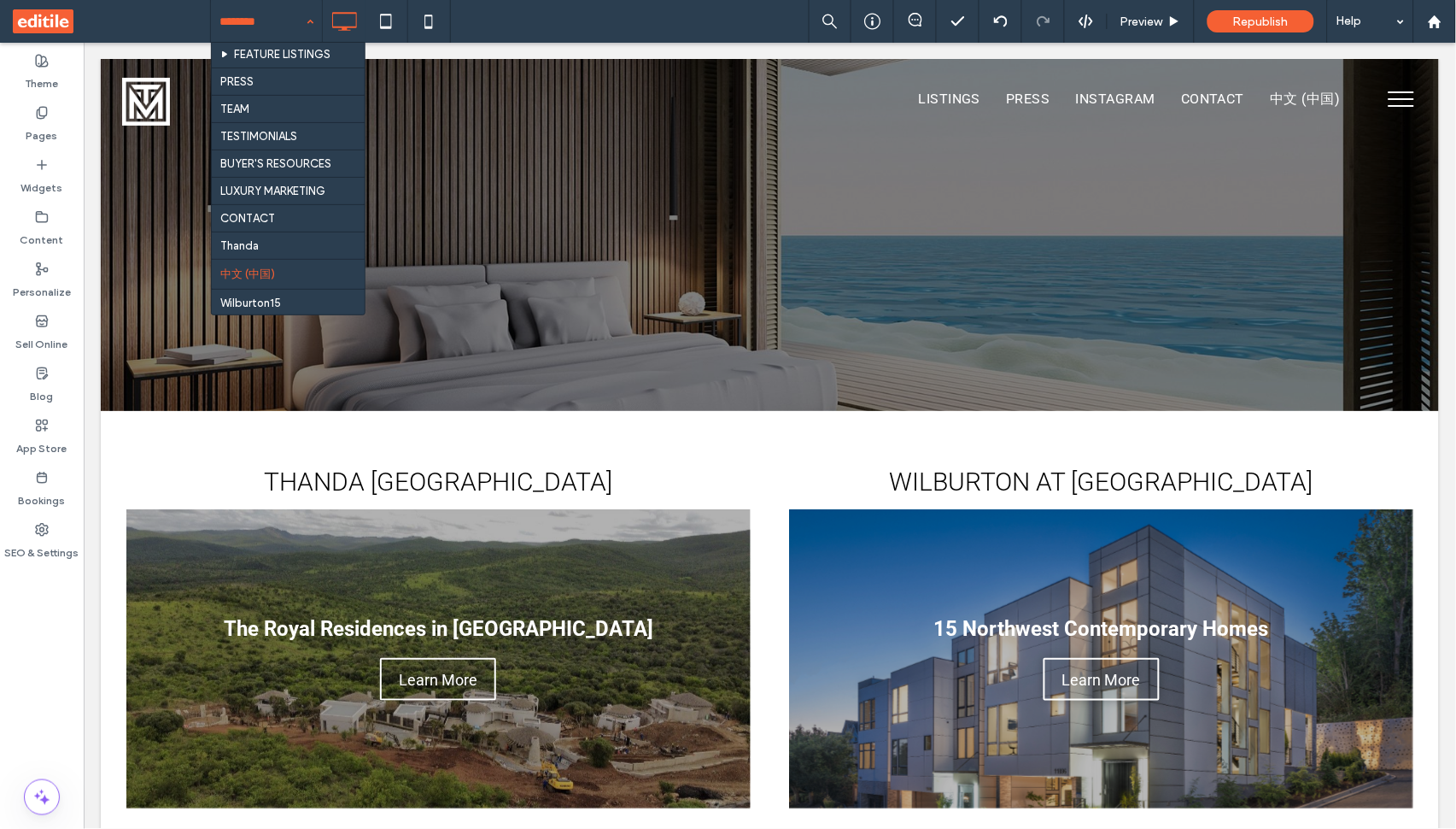
scroll to position [115, 0]
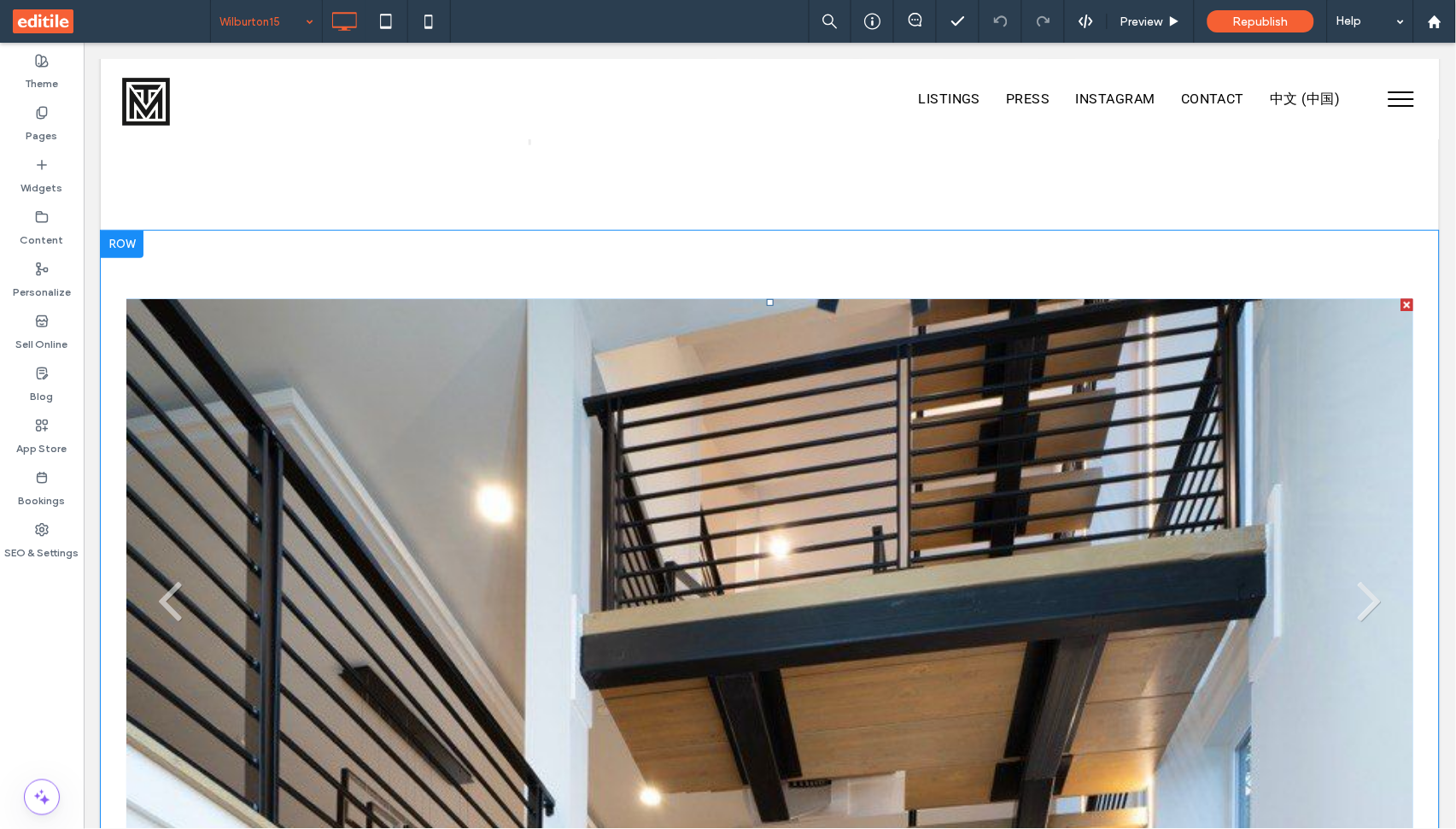
scroll to position [3452, 0]
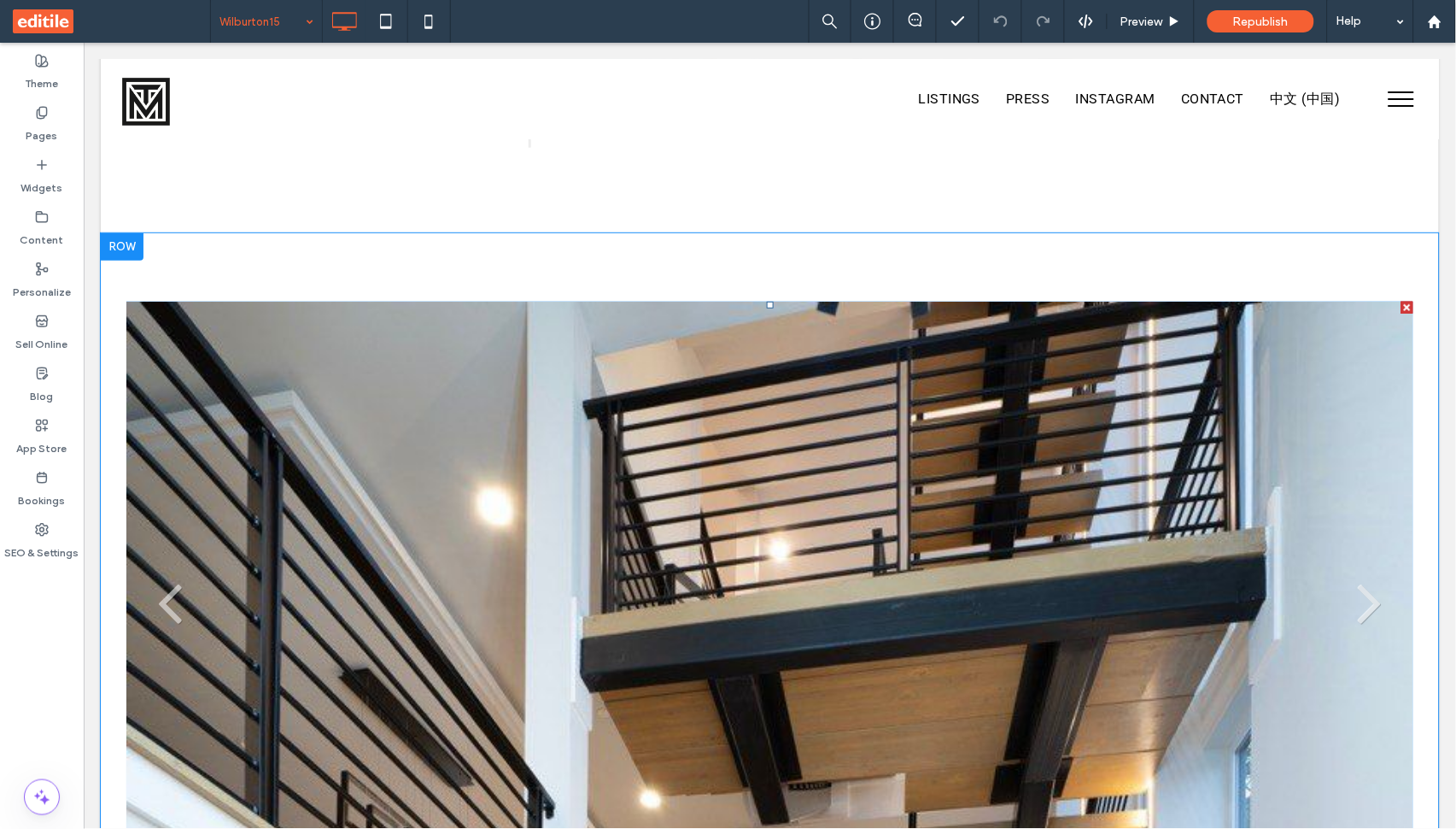
click at [727, 560] on li "Slide title Write your caption here Button" at bounding box center [769, 608] width 1287 height 614
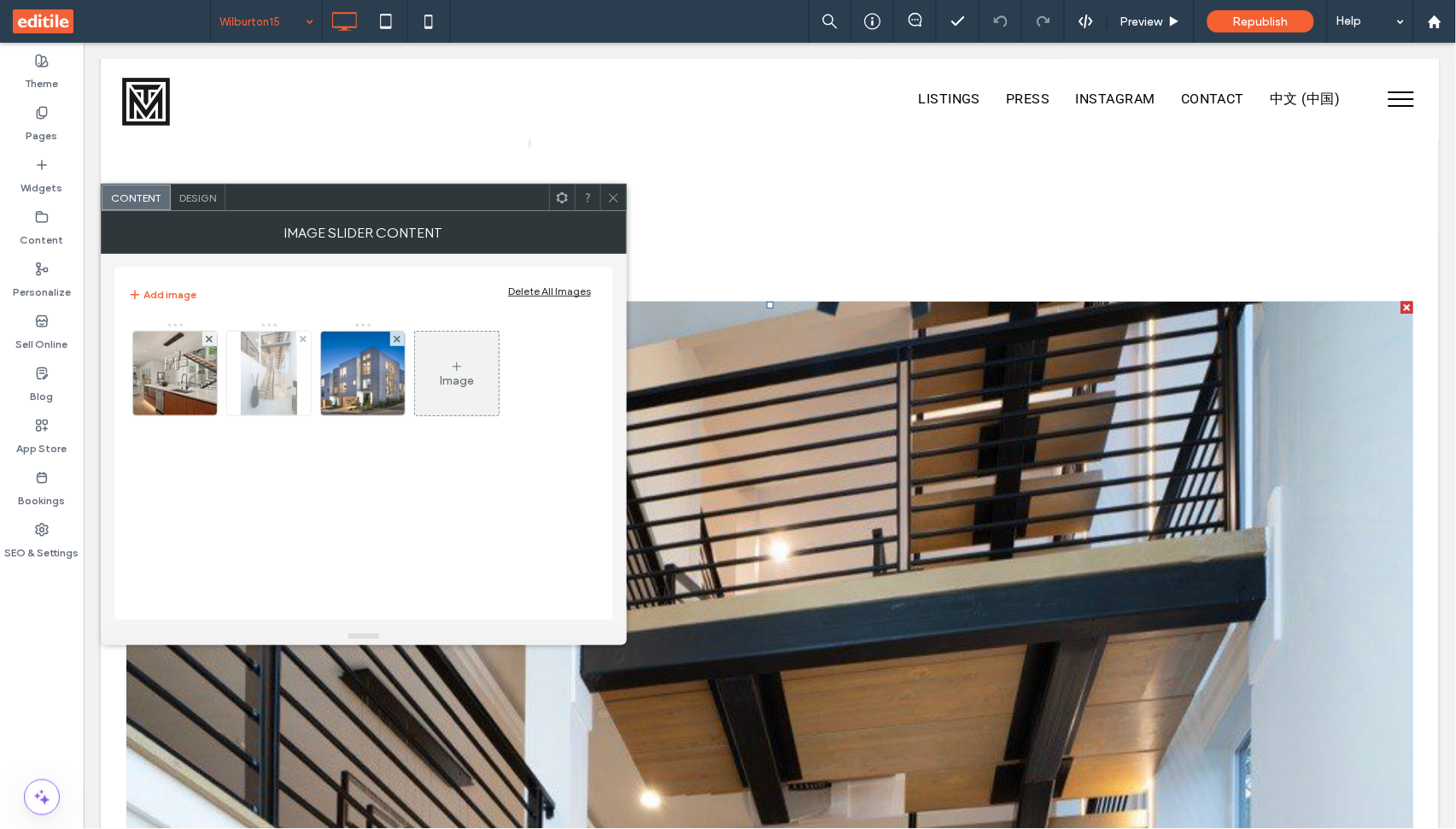
click at [266, 368] on img at bounding box center [268, 373] width 56 height 84
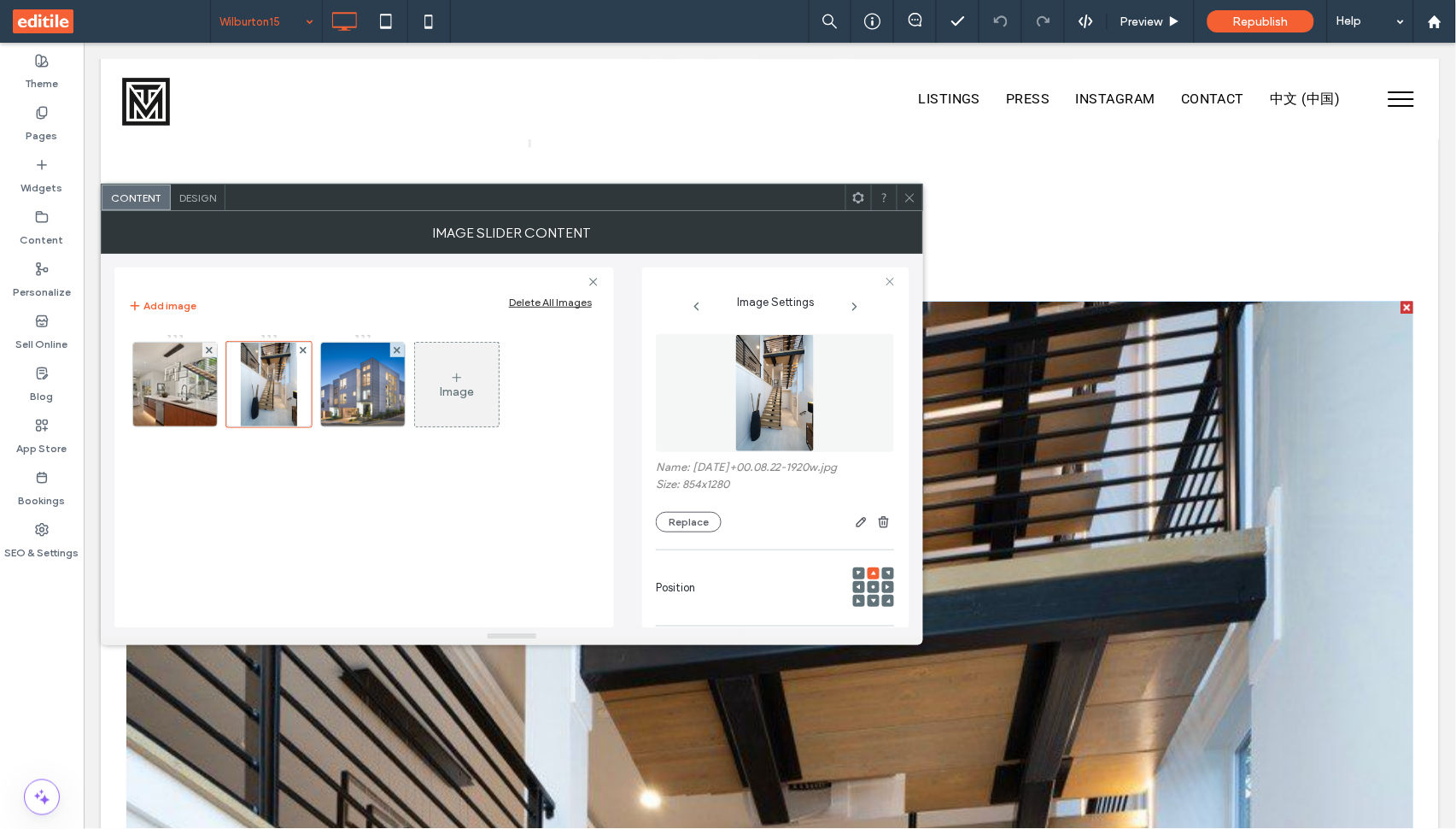
click at [872, 590] on icon at bounding box center [874, 587] width 5 height 5
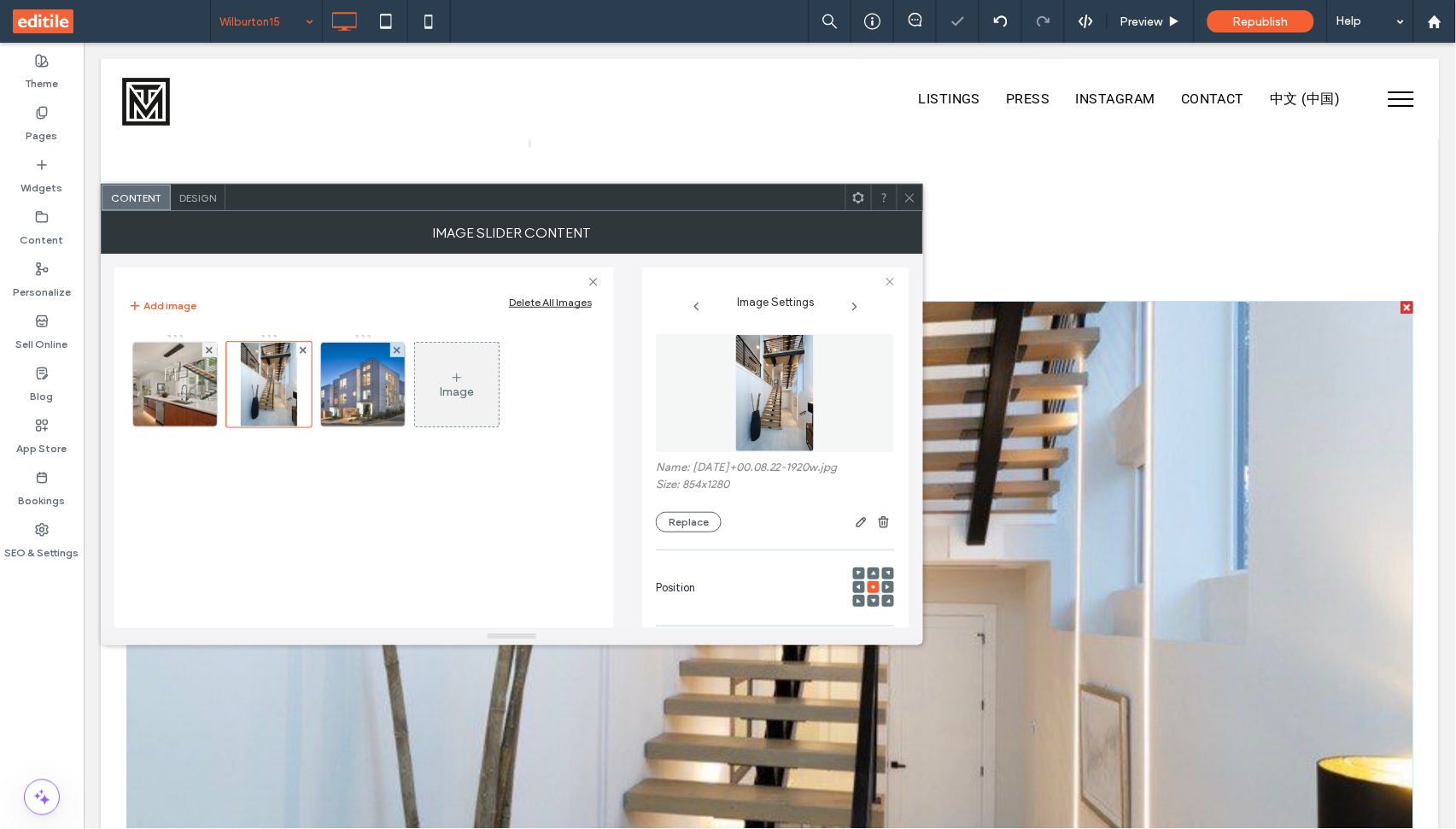
click at [872, 603] on icon at bounding box center [874, 601] width 5 height 5
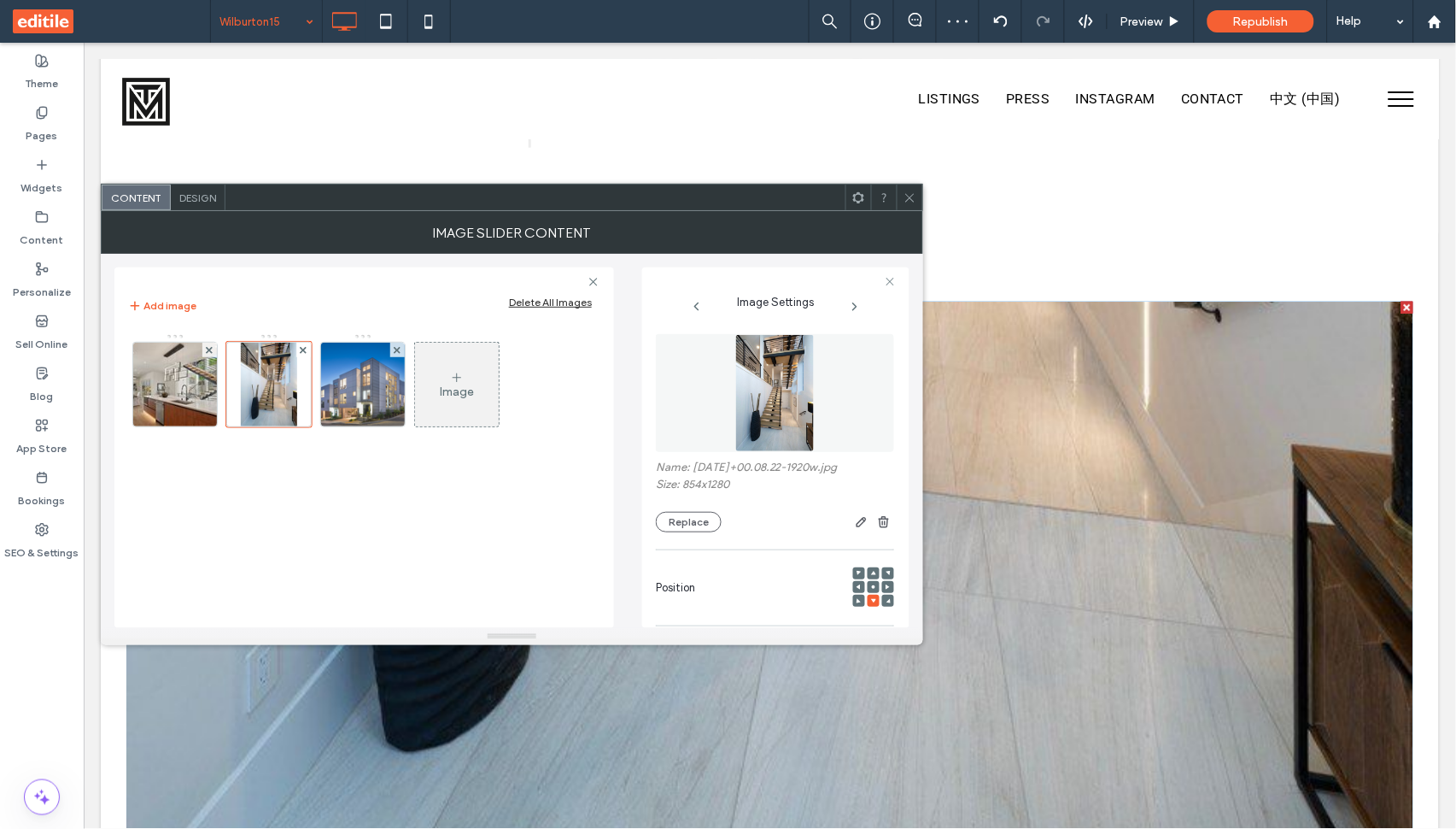
click at [872, 589] on use at bounding box center [874, 587] width 3 height 3
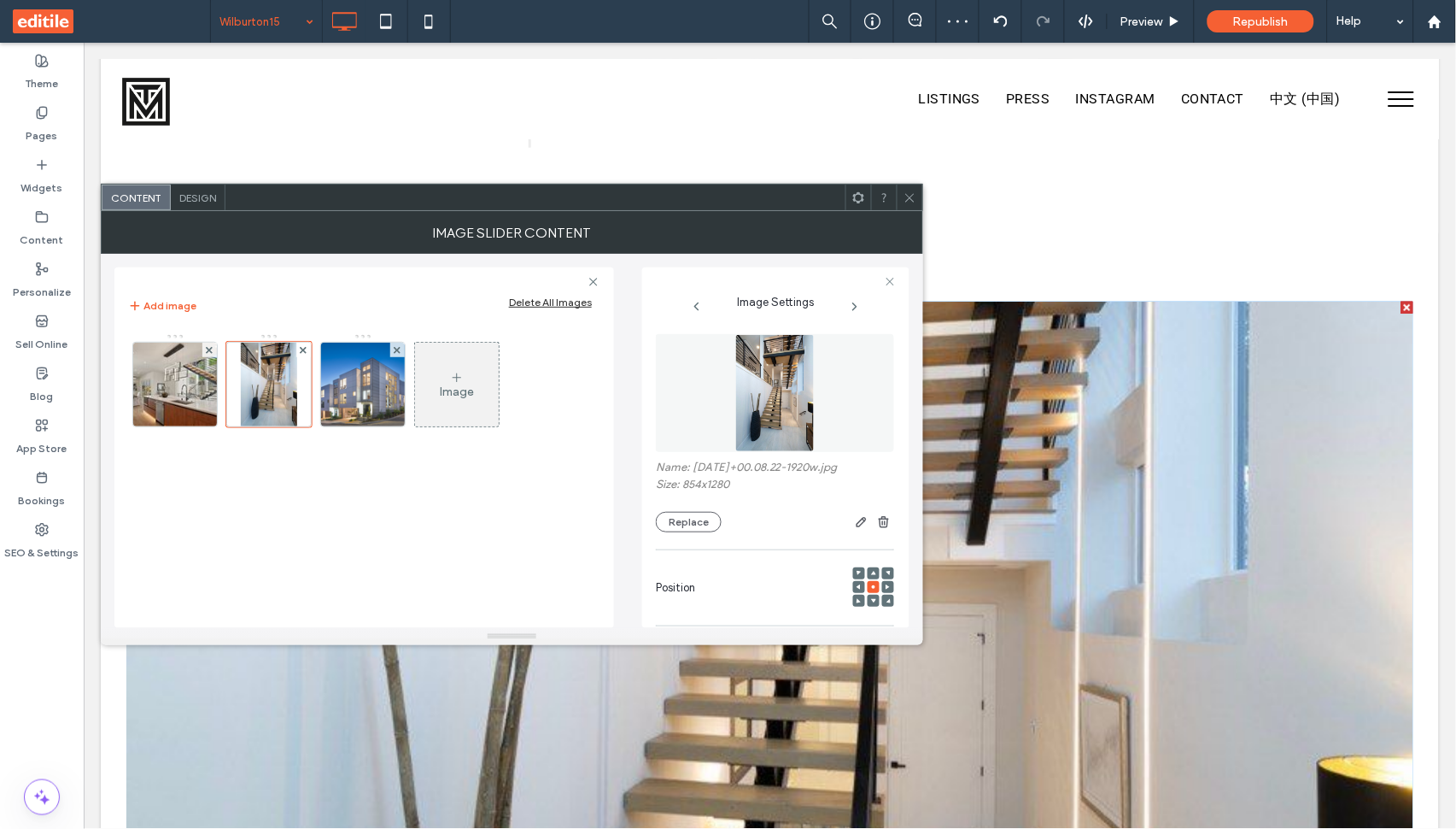
click at [911, 203] on span at bounding box center [909, 197] width 13 height 26
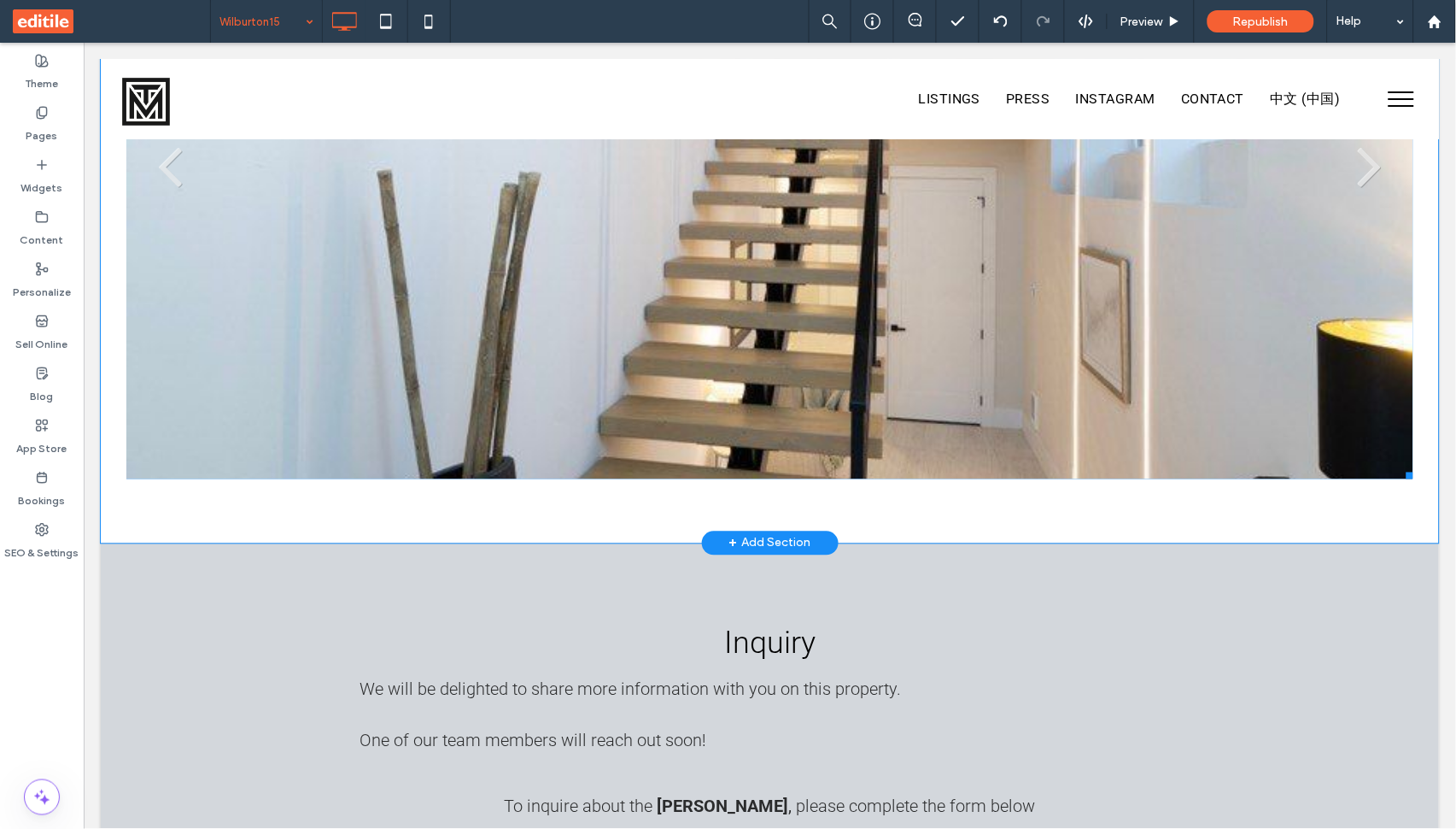
scroll to position [3890, 0]
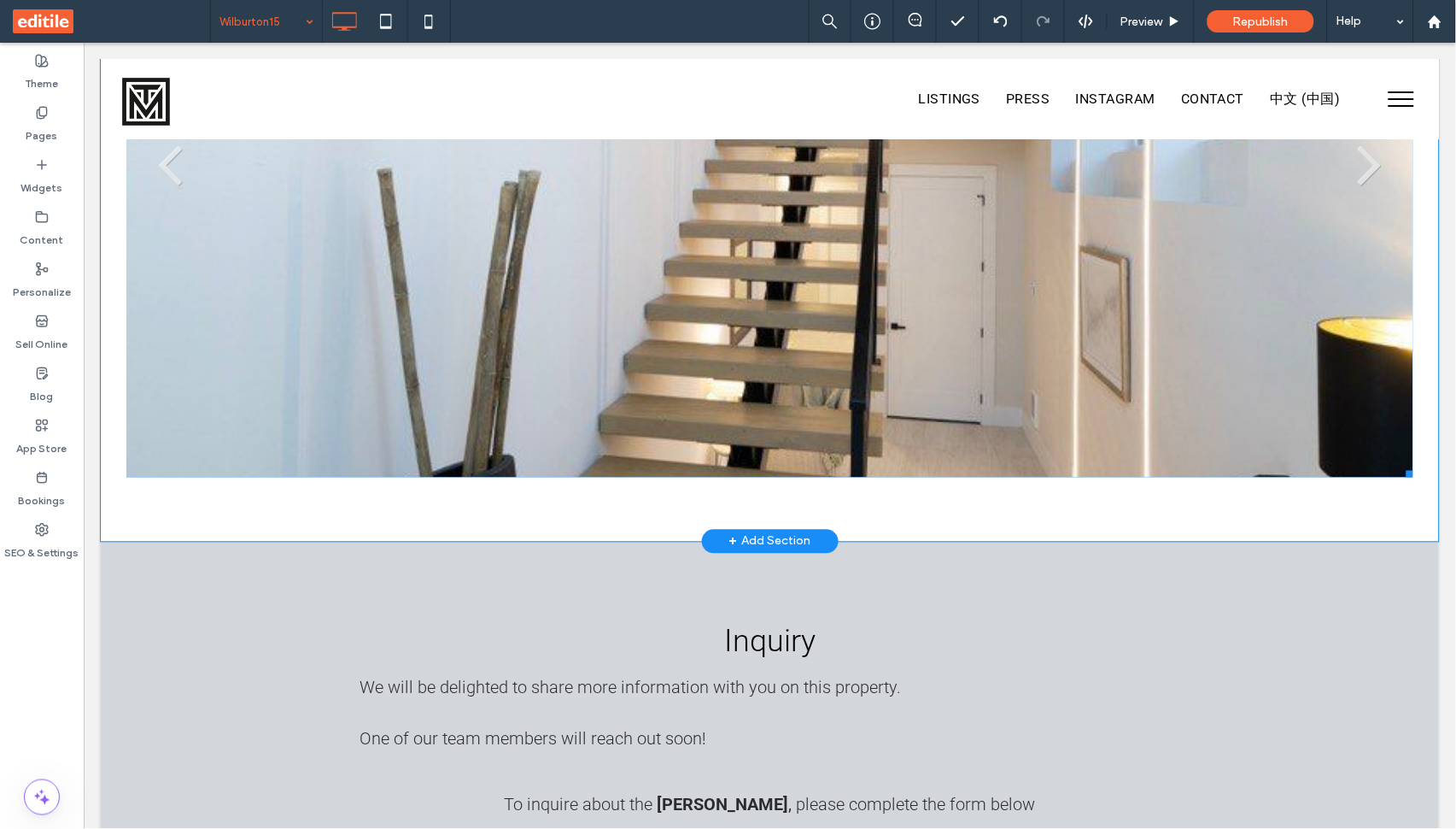
click at [910, 379] on li "Slide title Write your caption here Button" at bounding box center [769, 169] width 1287 height 614
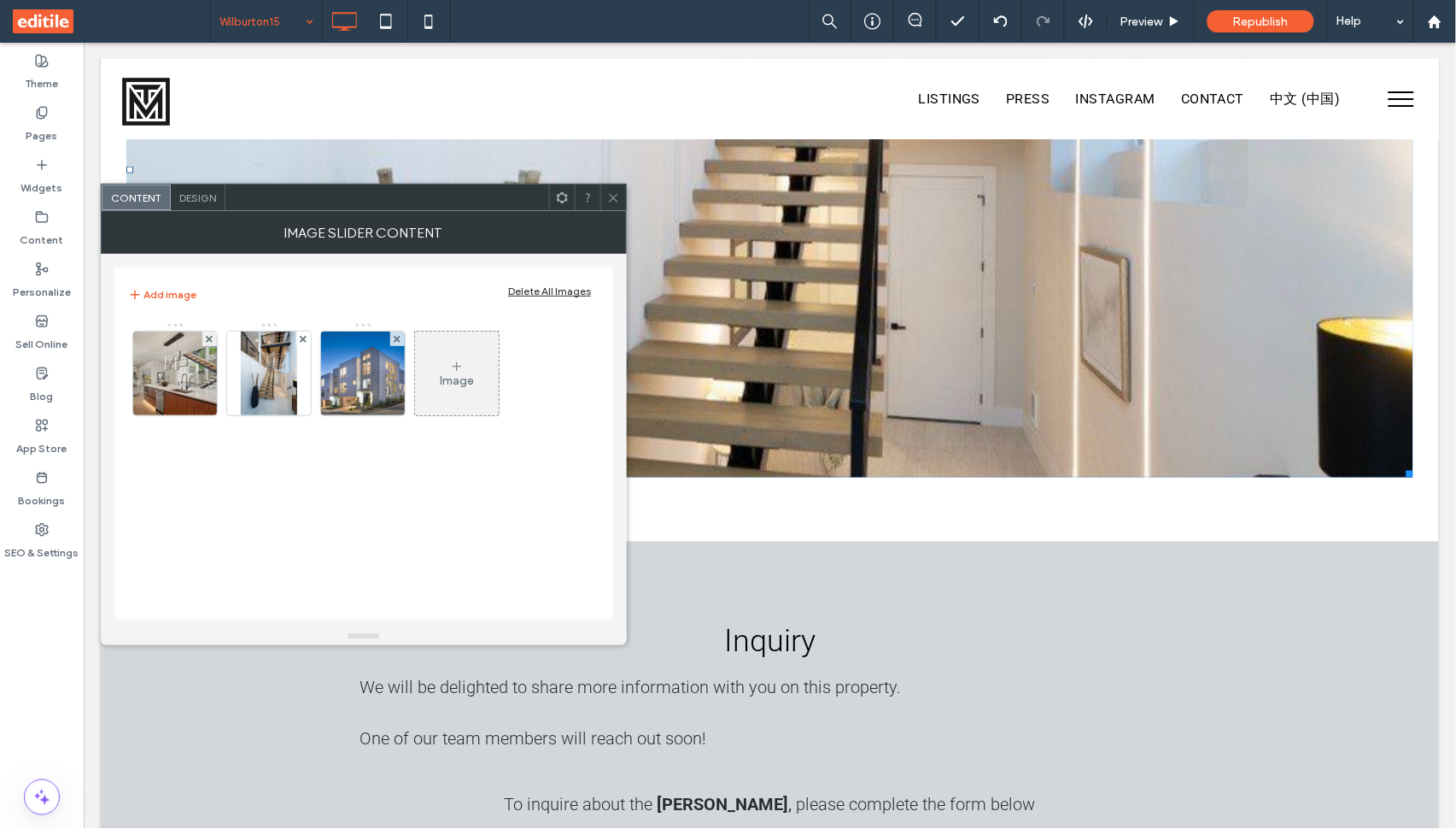
click at [468, 392] on div "Image" at bounding box center [457, 373] width 84 height 80
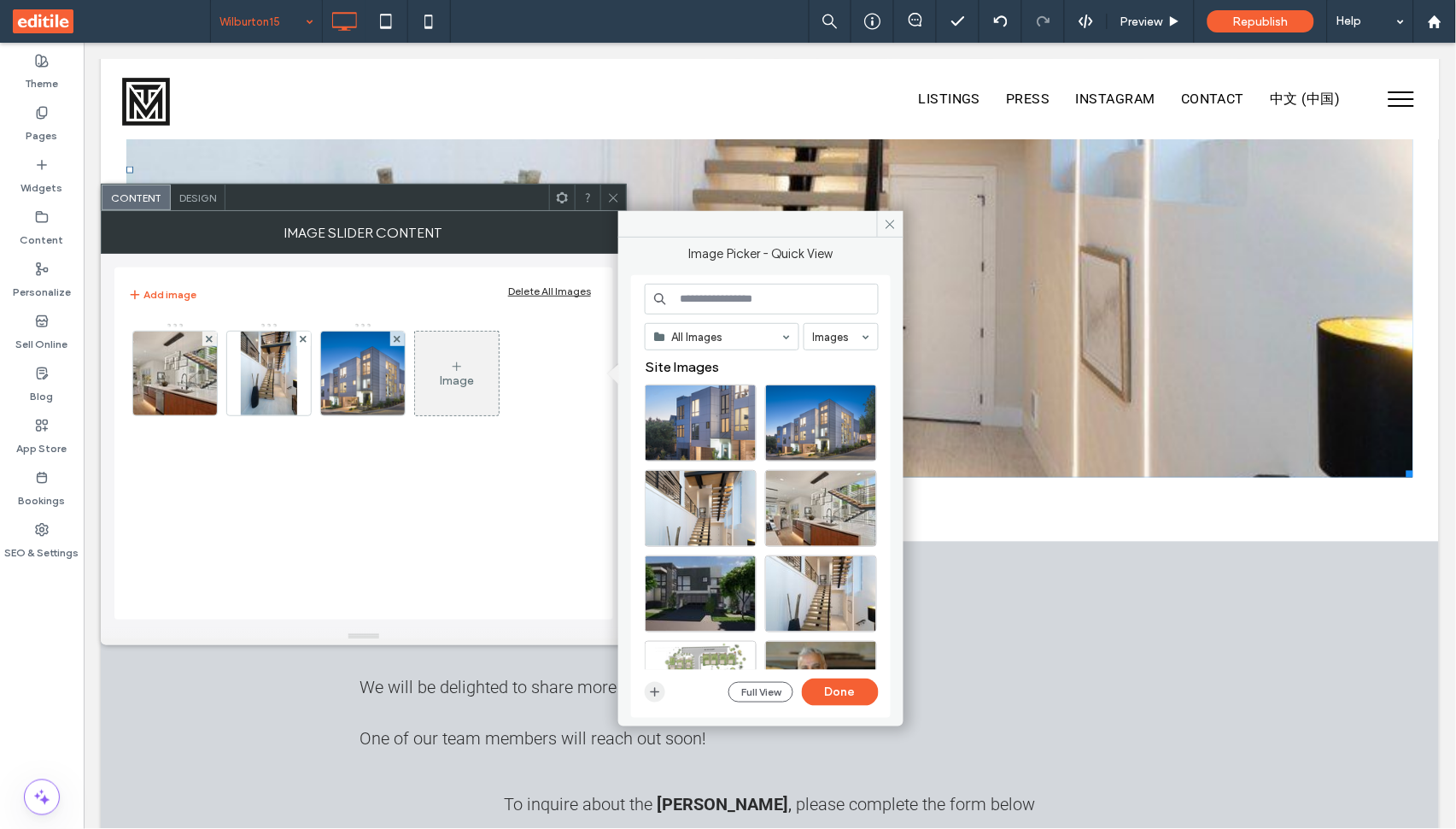
click at [653, 694] on icon "button" at bounding box center [655, 692] width 14 height 14
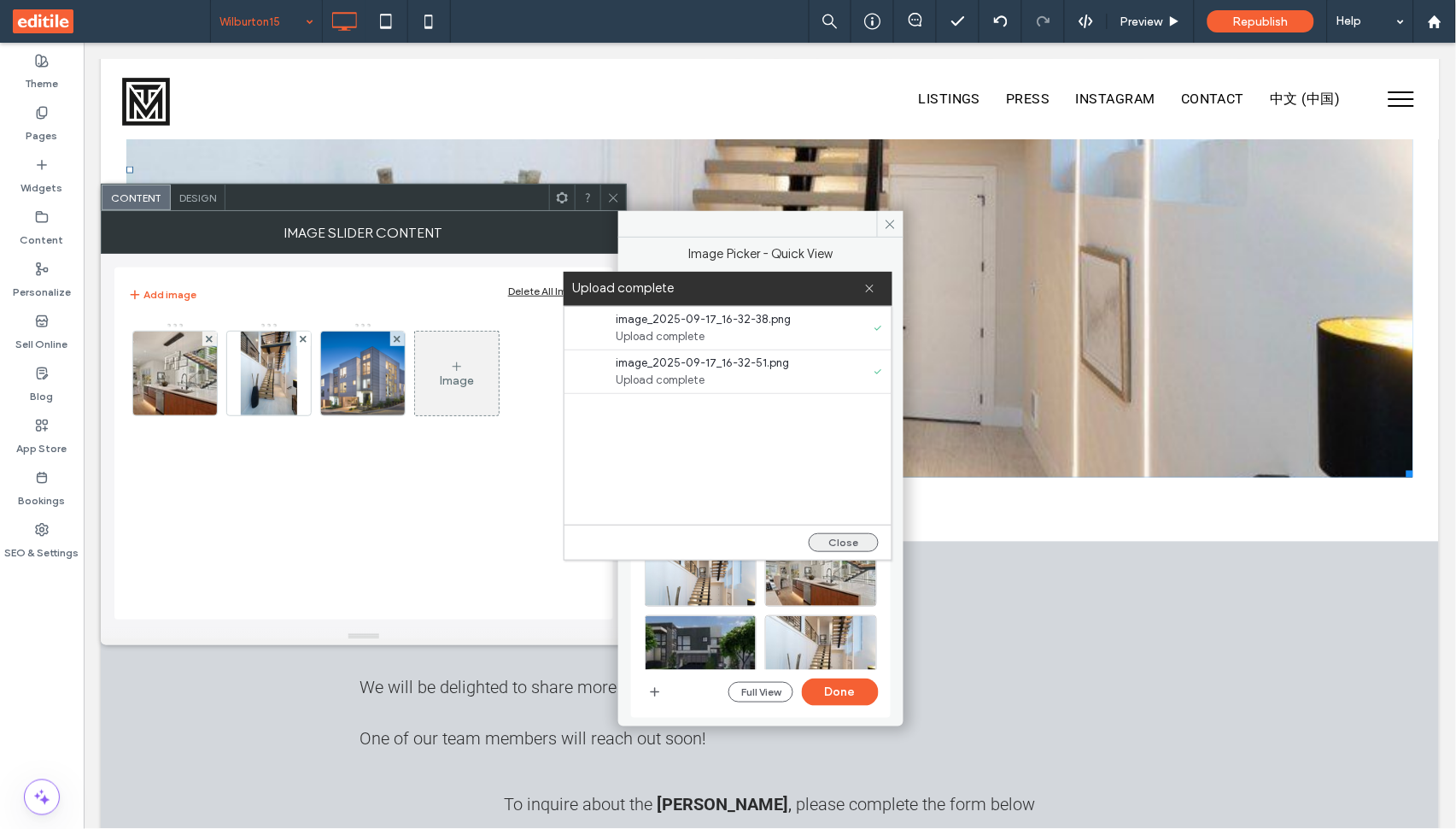
click at [845, 536] on button "Close" at bounding box center [844, 543] width 70 height 19
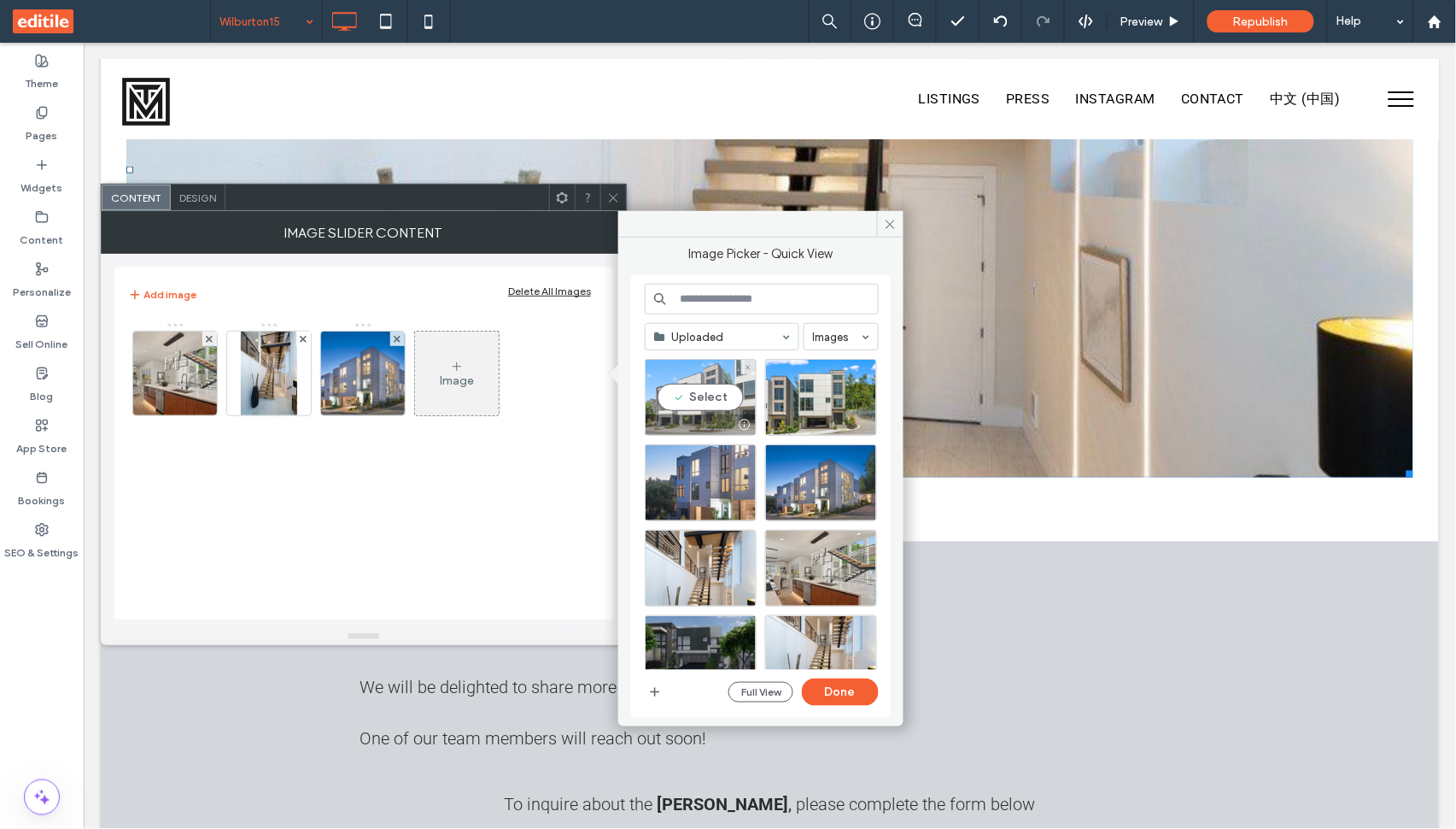
click at [720, 395] on div "Select" at bounding box center [701, 397] width 112 height 77
click at [825, 396] on div "Select" at bounding box center [821, 397] width 112 height 77
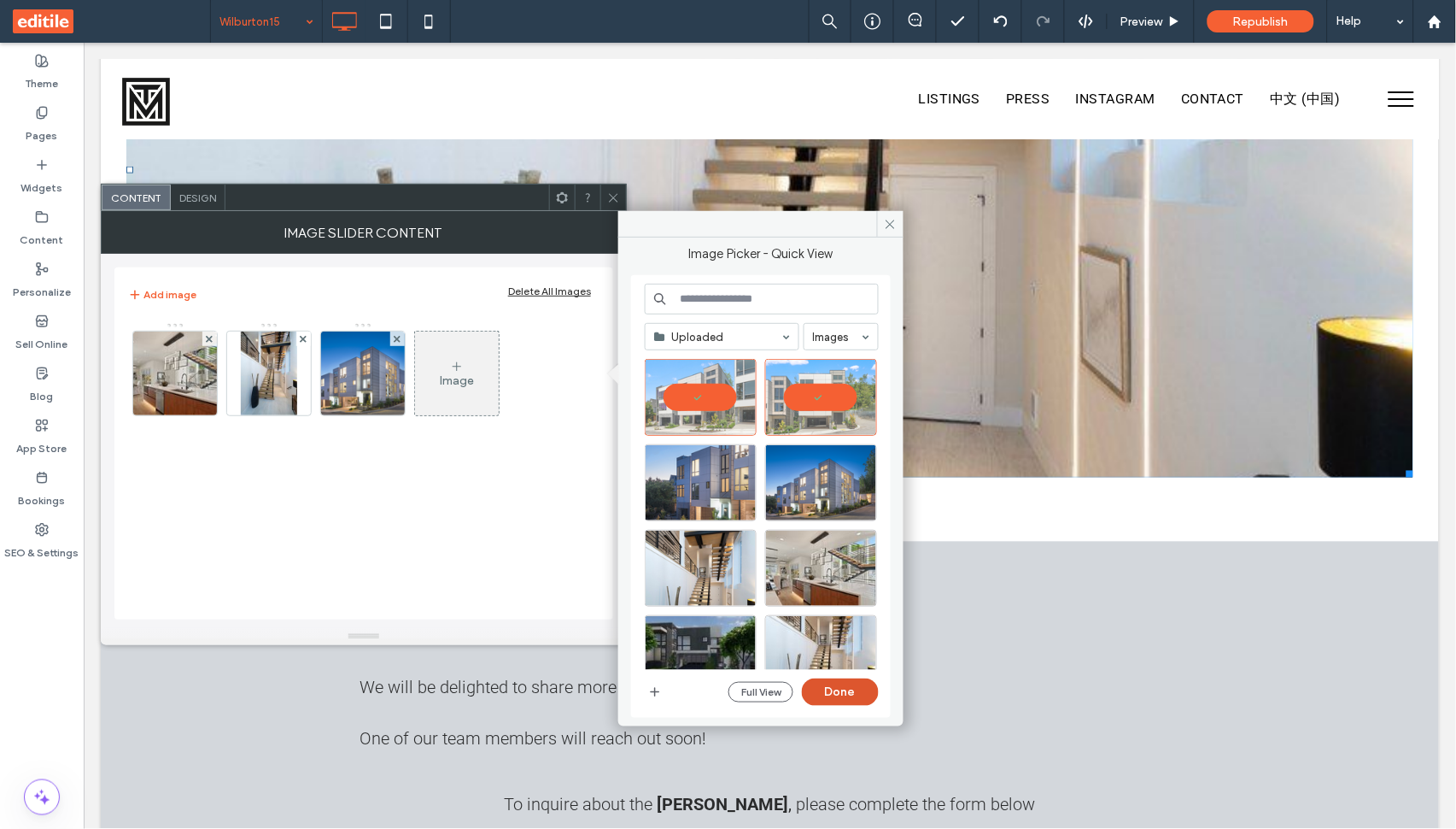
click at [851, 690] on button "Done" at bounding box center [841, 692] width 77 height 27
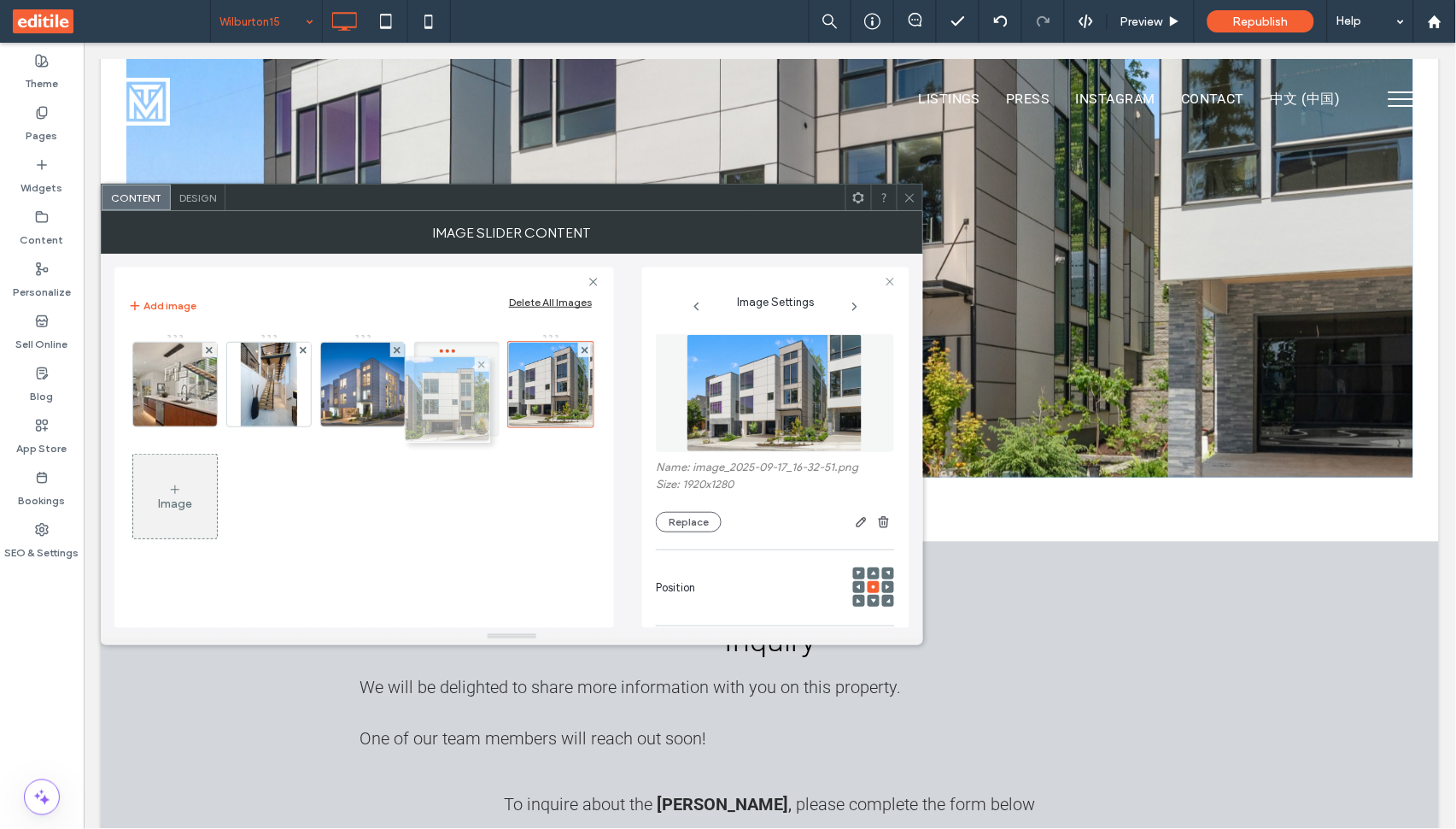
drag, startPoint x: 161, startPoint y: 509, endPoint x: 429, endPoint y: 411, distance: 285.4
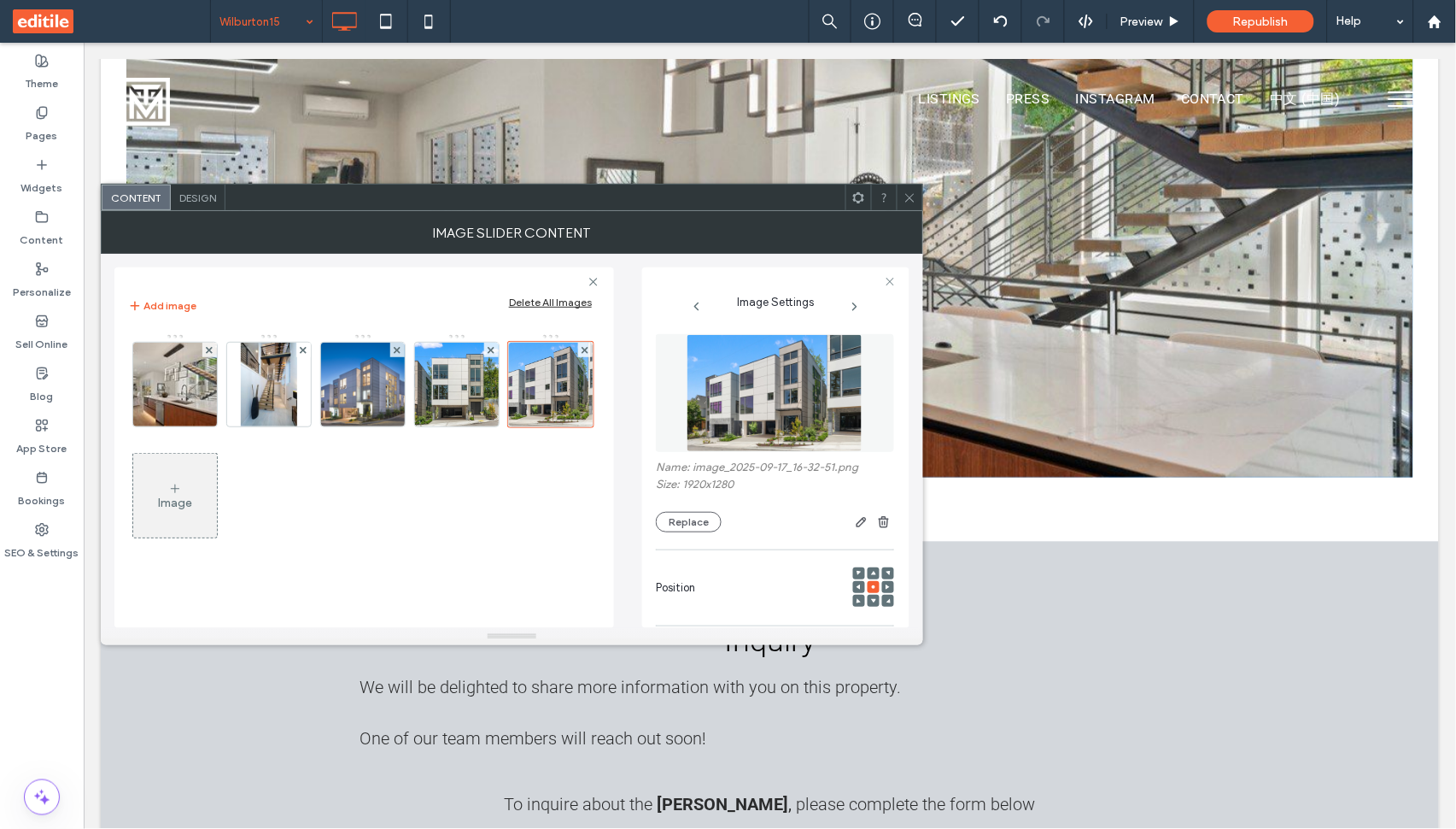
click at [913, 201] on icon at bounding box center [909, 197] width 13 height 13
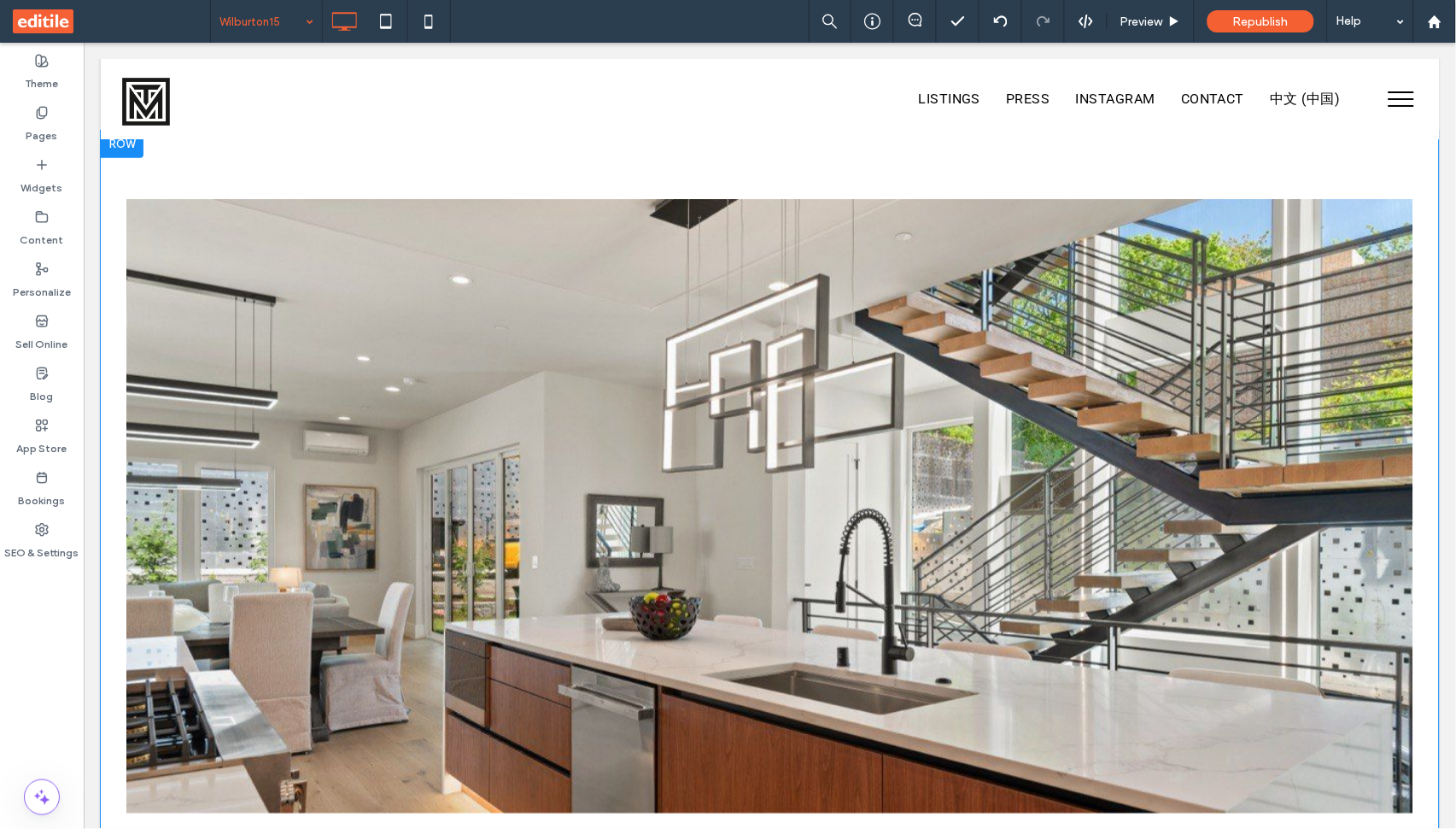
scroll to position [3551, 0]
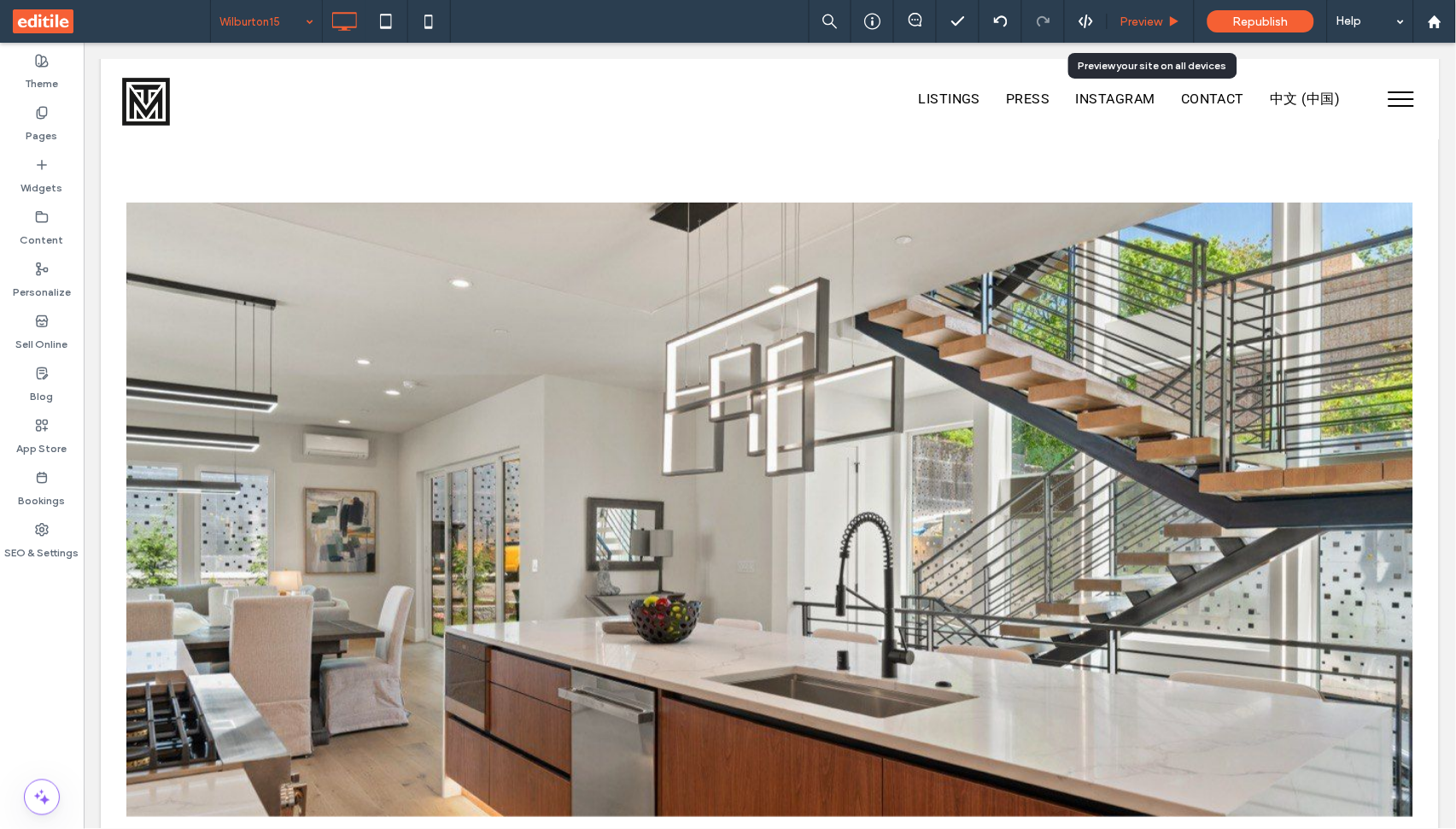
click at [1135, 18] on span "Preview" at bounding box center [1142, 21] width 43 height 15
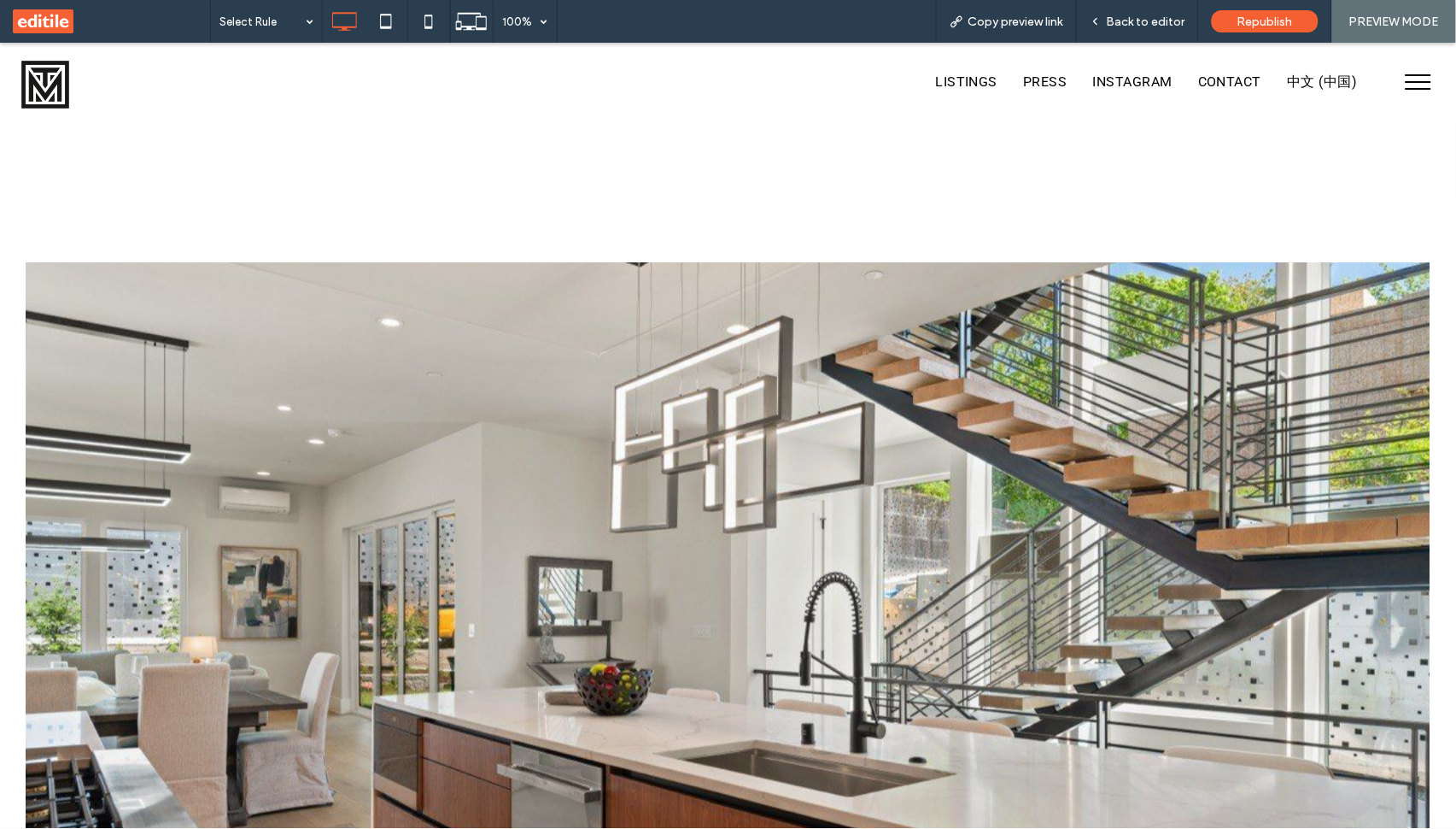
scroll to position [3536, 0]
click at [1382, 566] on link at bounding box center [1387, 563] width 70 height 70
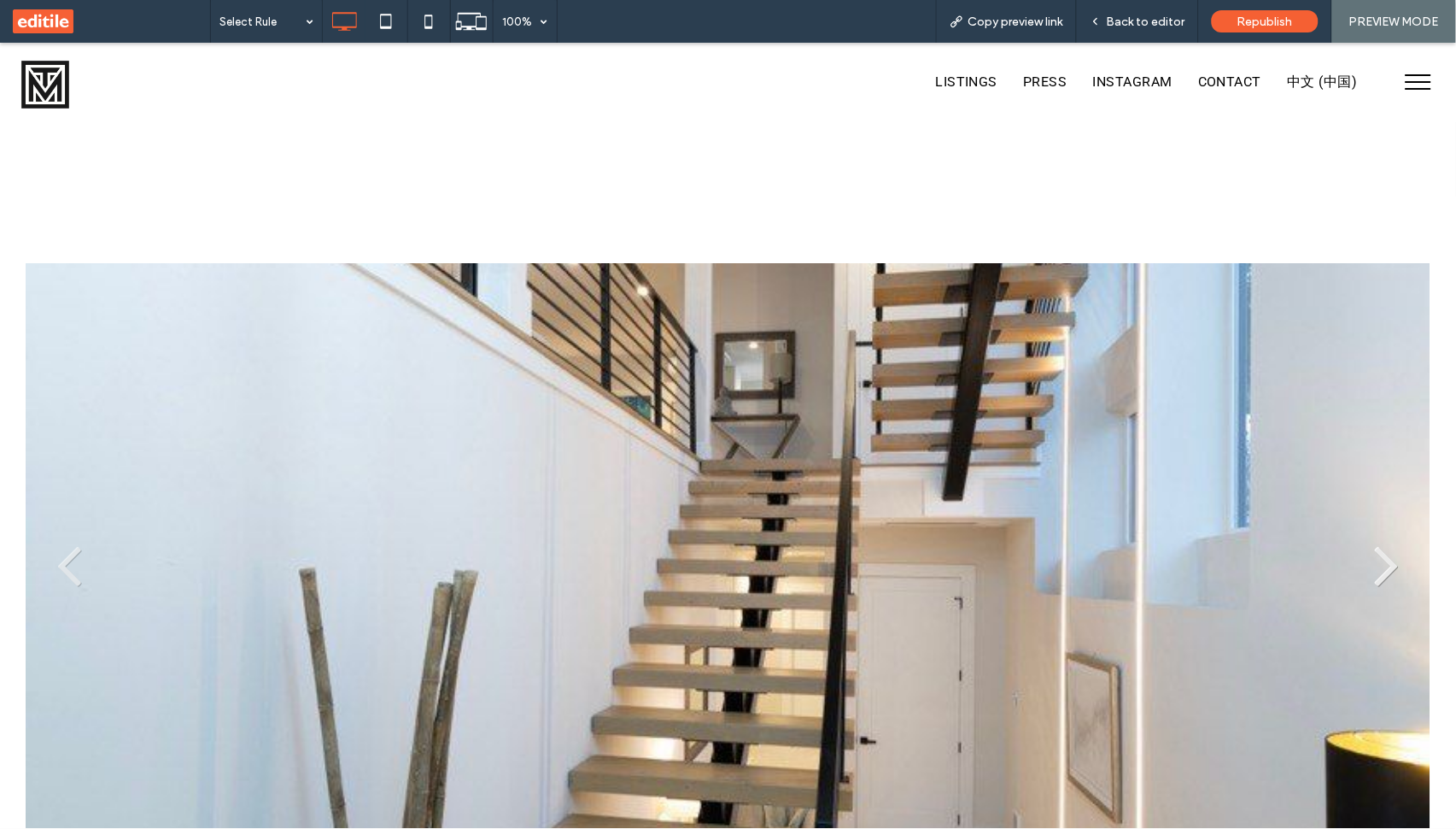
click at [1382, 566] on link at bounding box center [1387, 563] width 70 height 70
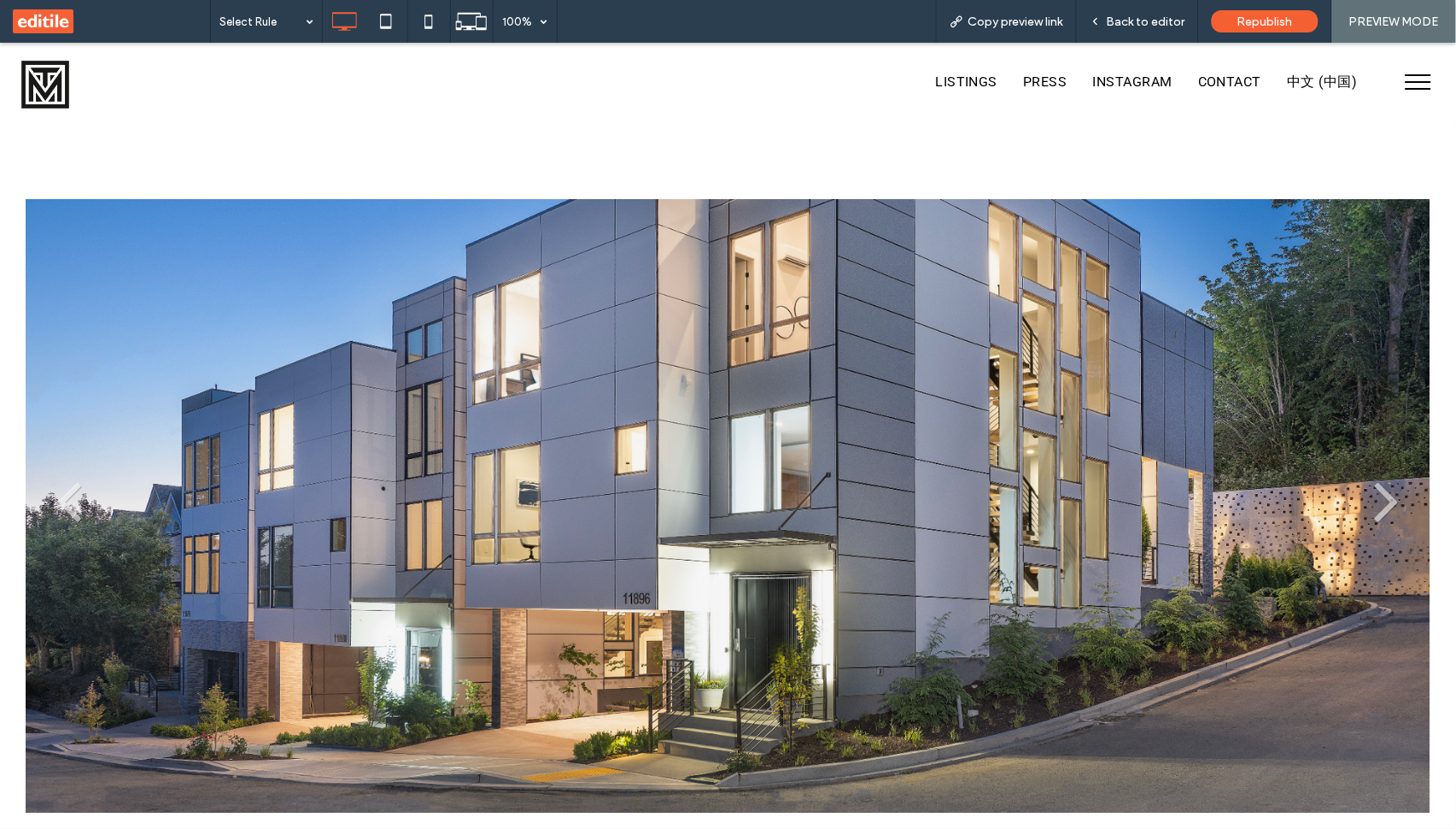
scroll to position [3601, 0]
click at [1378, 485] on link at bounding box center [1387, 498] width 70 height 70
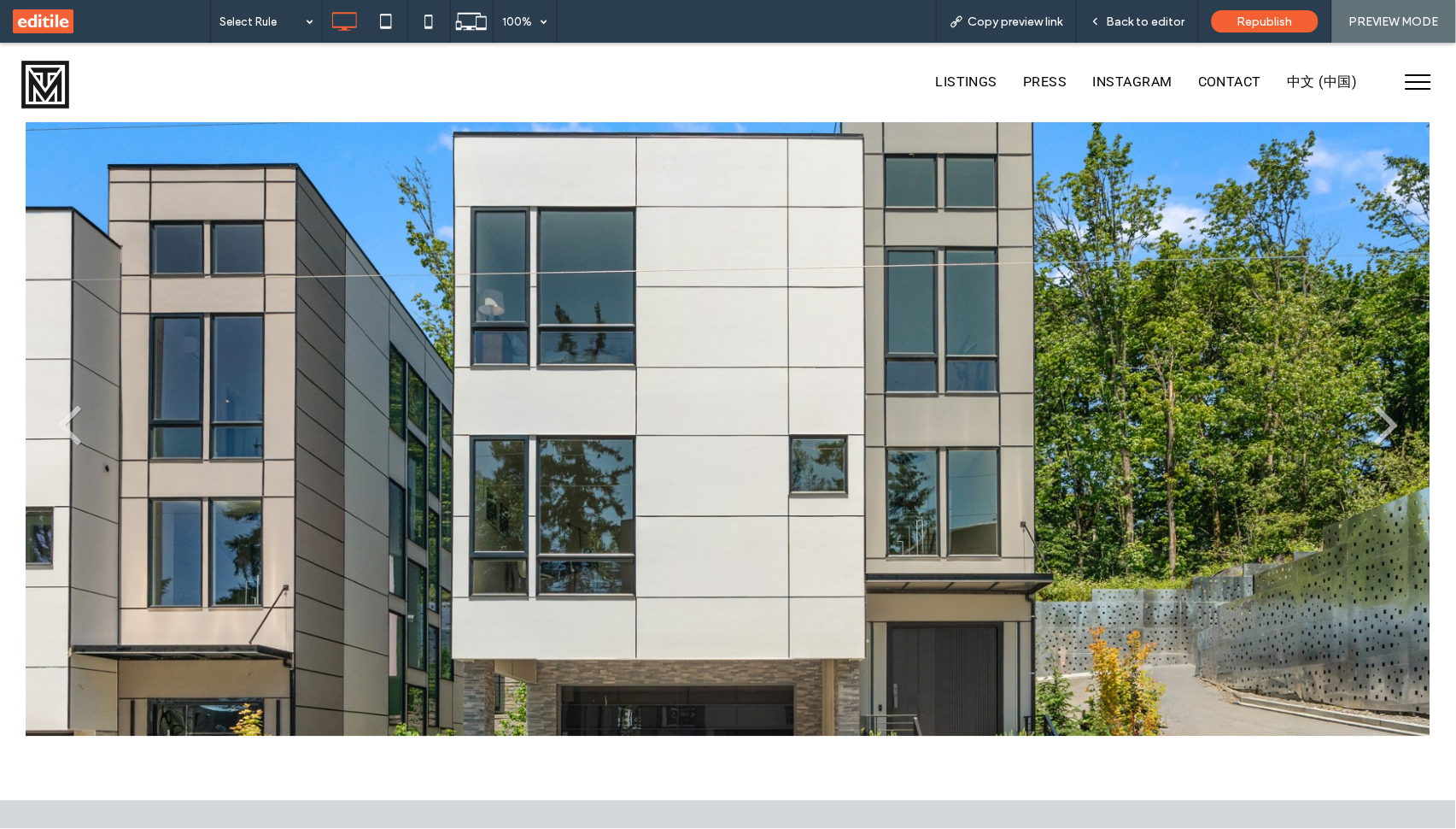
scroll to position [3679, 0]
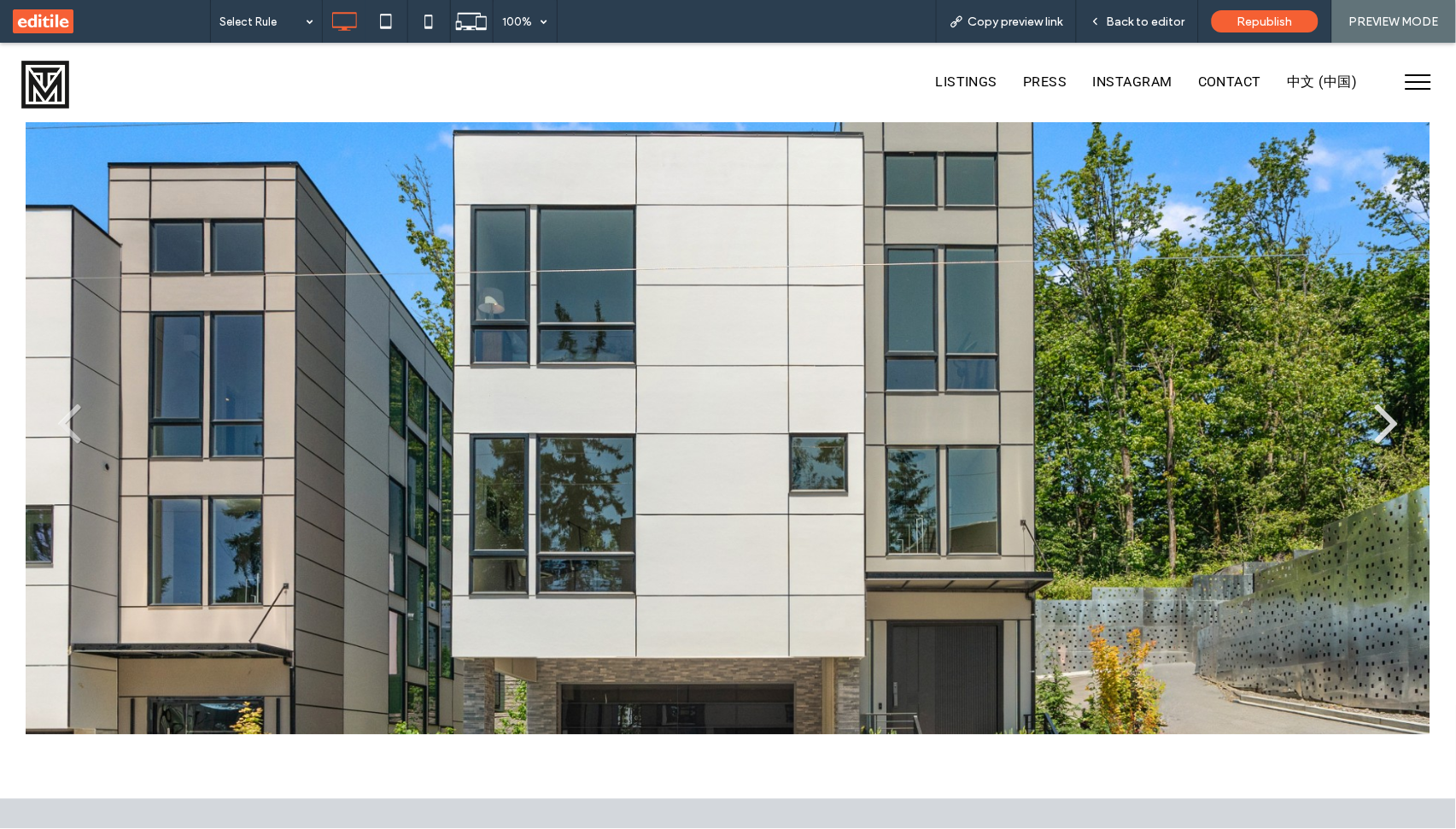
click at [1379, 418] on link at bounding box center [1387, 420] width 70 height 70
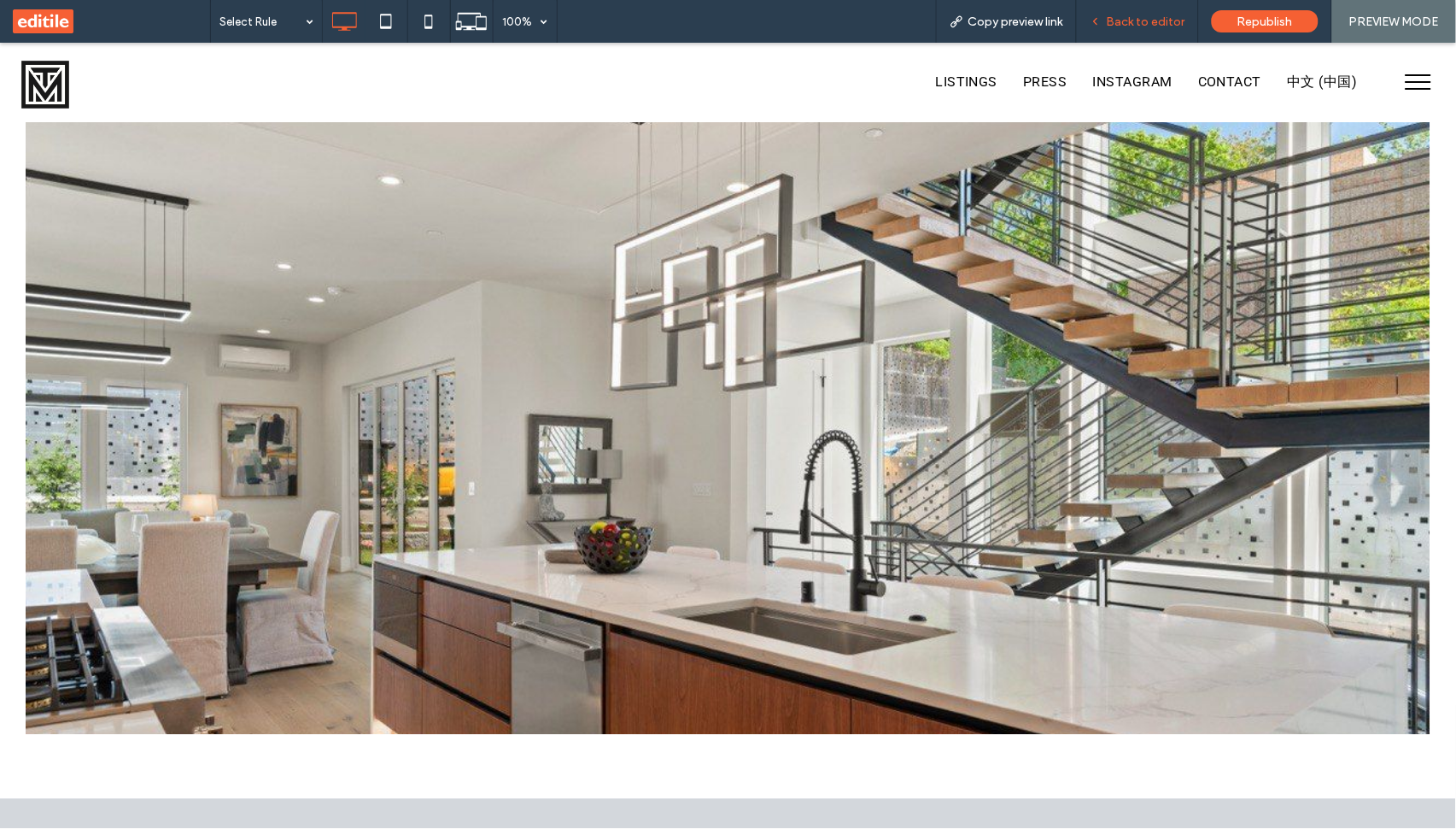
click at [1141, 21] on span "Back to editor" at bounding box center [1146, 21] width 79 height 15
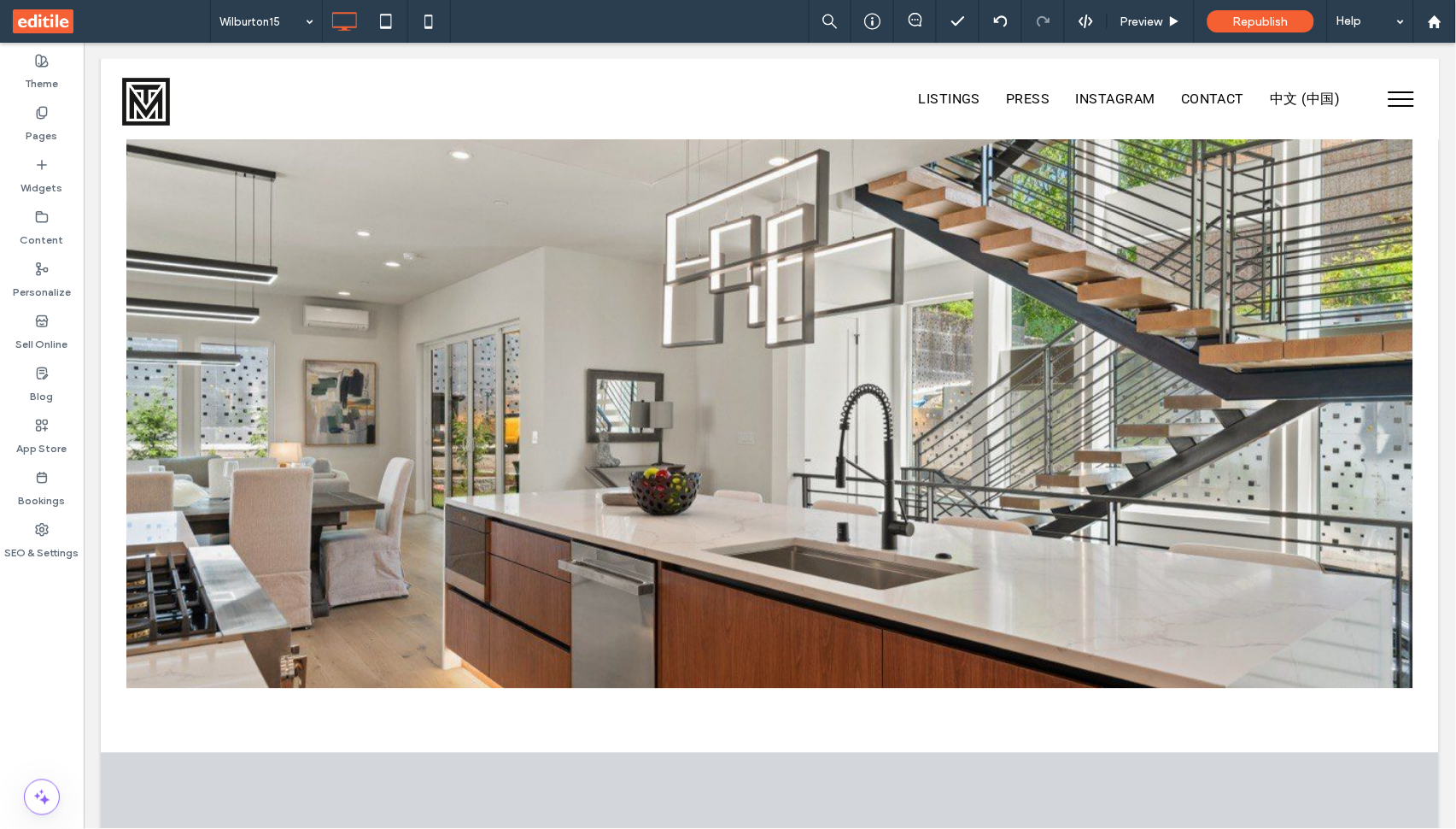
scroll to position [3673, 0]
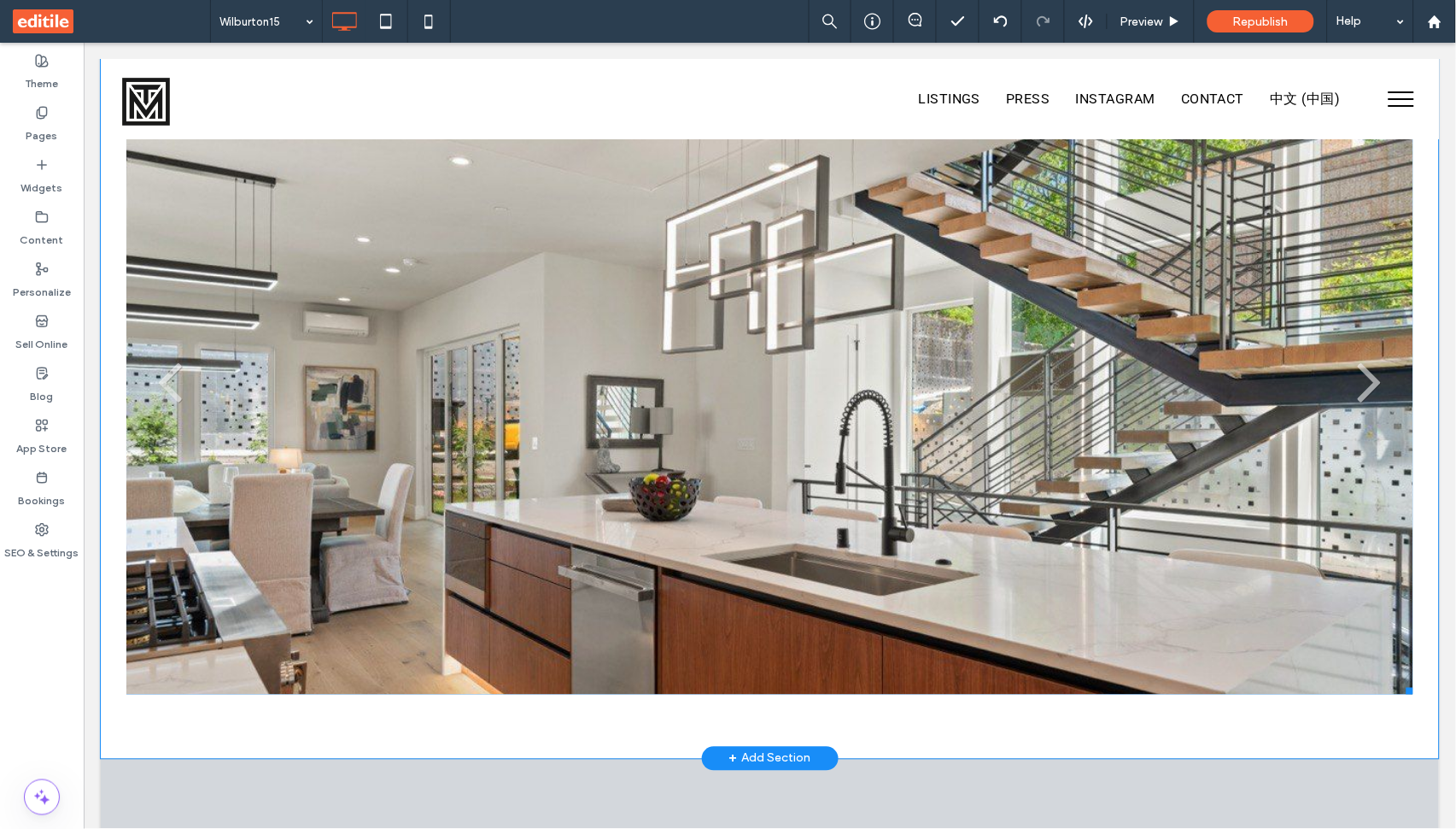
click at [654, 442] on li "Slide title Write your caption here Button" at bounding box center [769, 386] width 1287 height 614
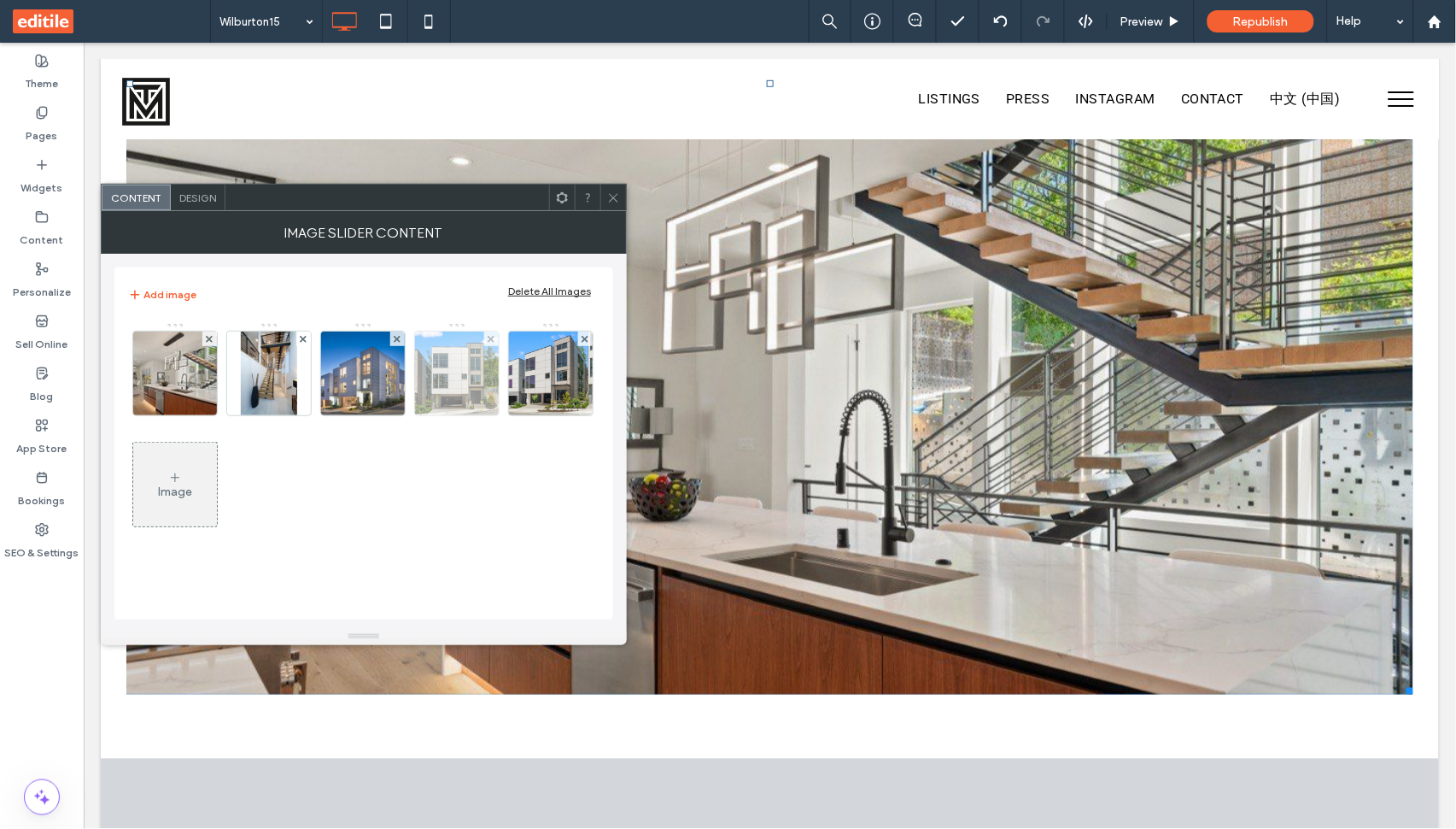
click at [471, 379] on img at bounding box center [456, 373] width 126 height 84
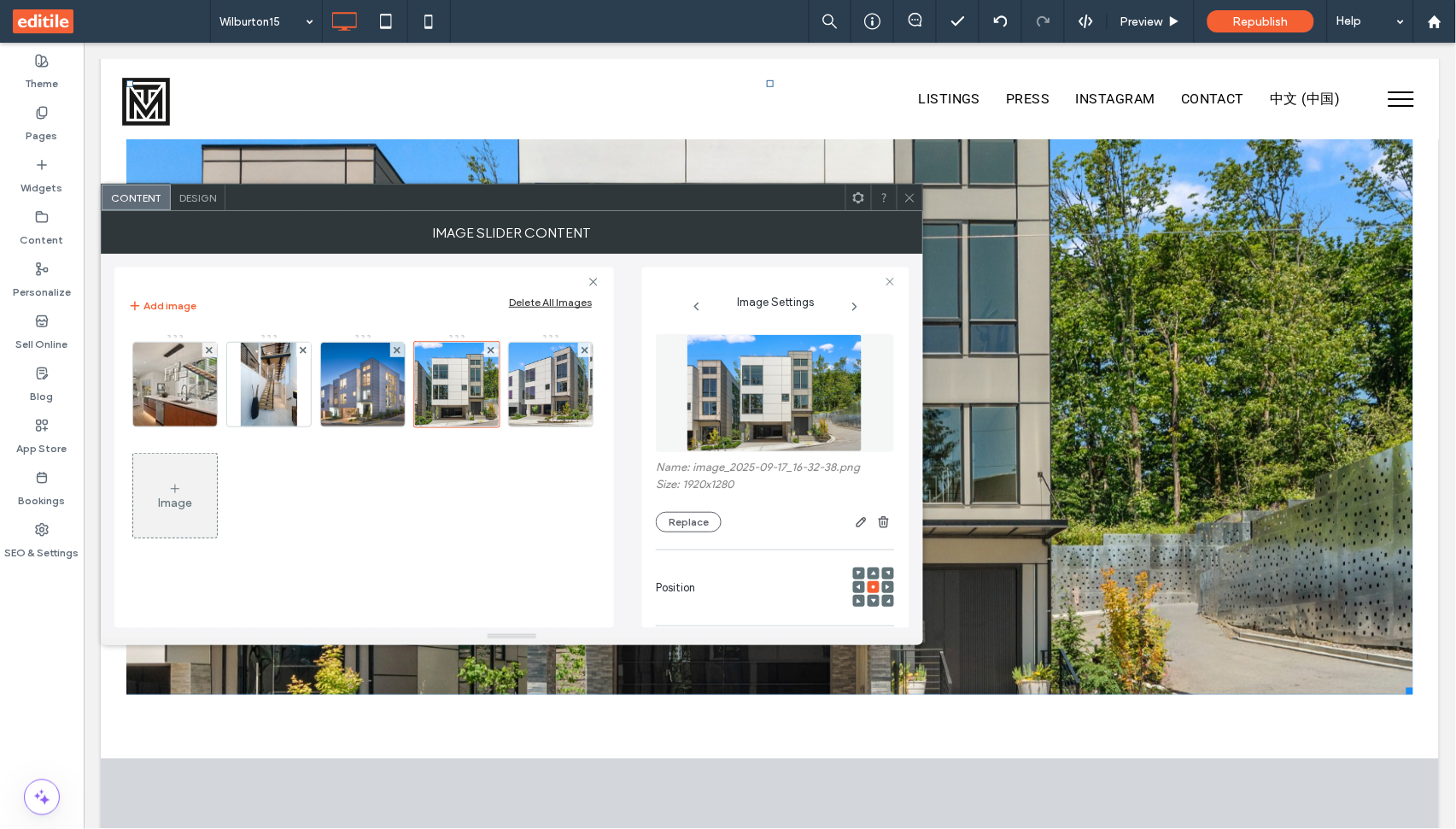
click at [872, 576] on use at bounding box center [874, 573] width 5 height 4
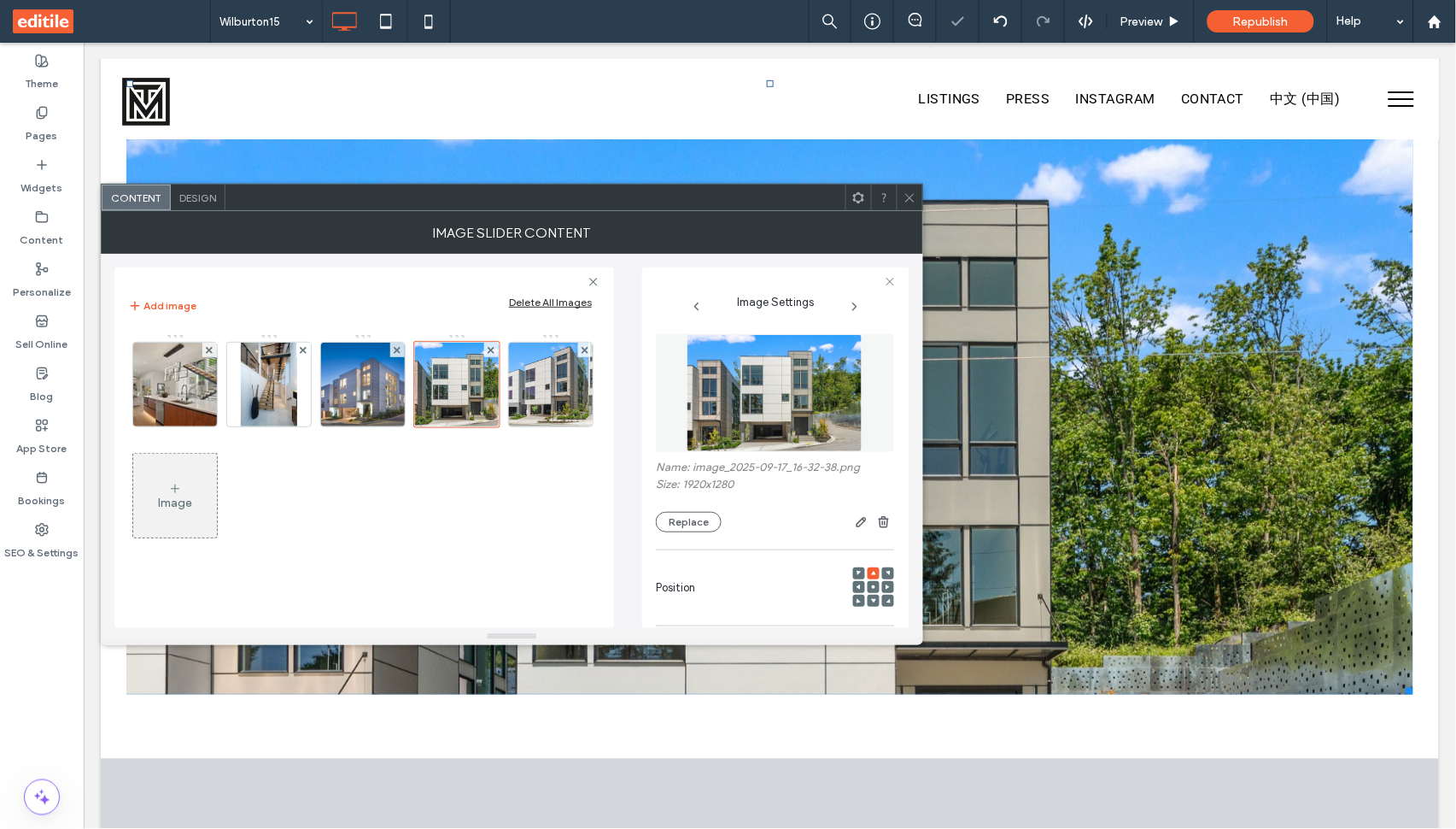
click at [868, 602] on div at bounding box center [874, 601] width 12 height 12
click at [872, 602] on use at bounding box center [874, 601] width 5 height 4
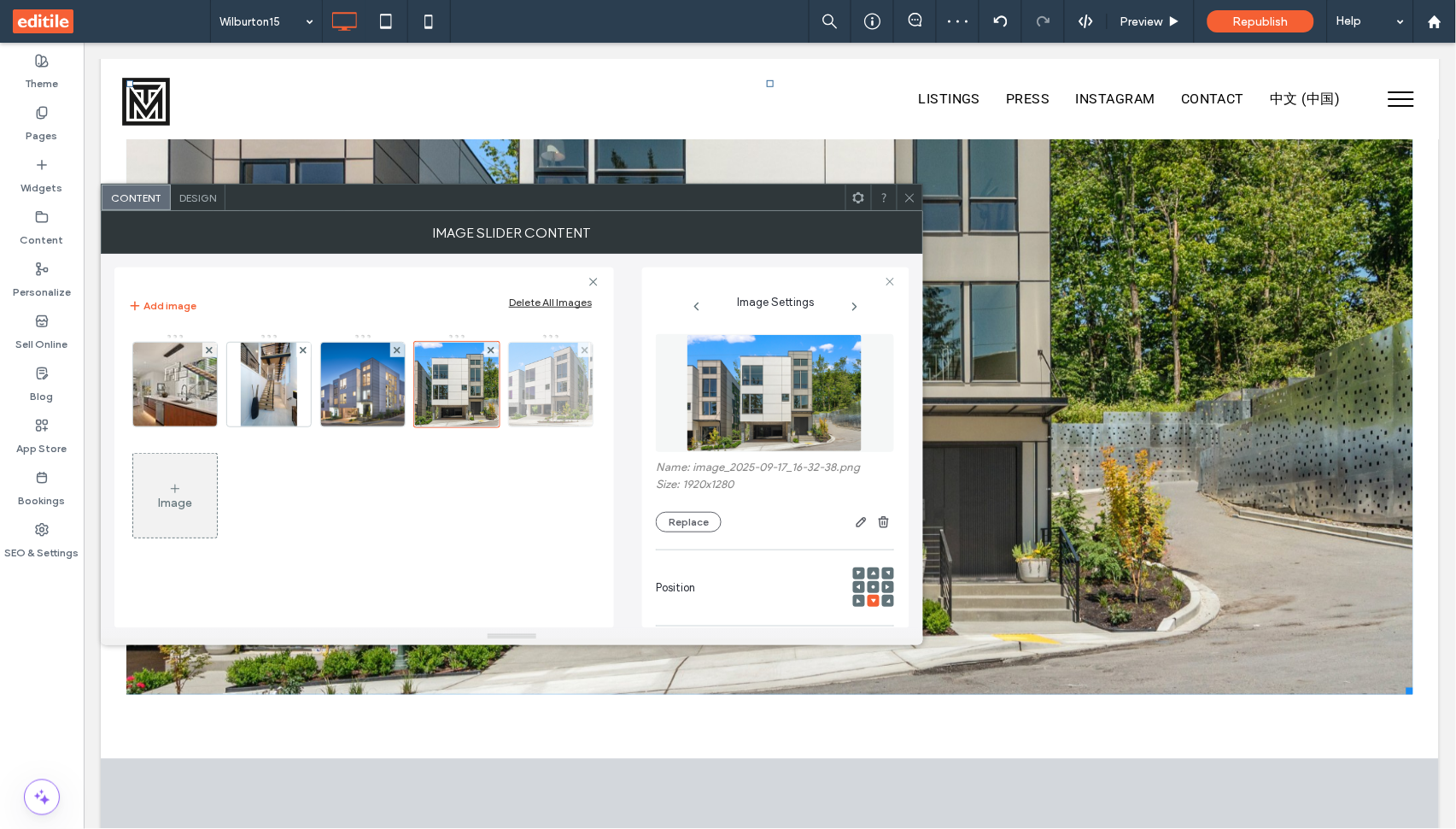
click at [488, 426] on img at bounding box center [550, 385] width 126 height 84
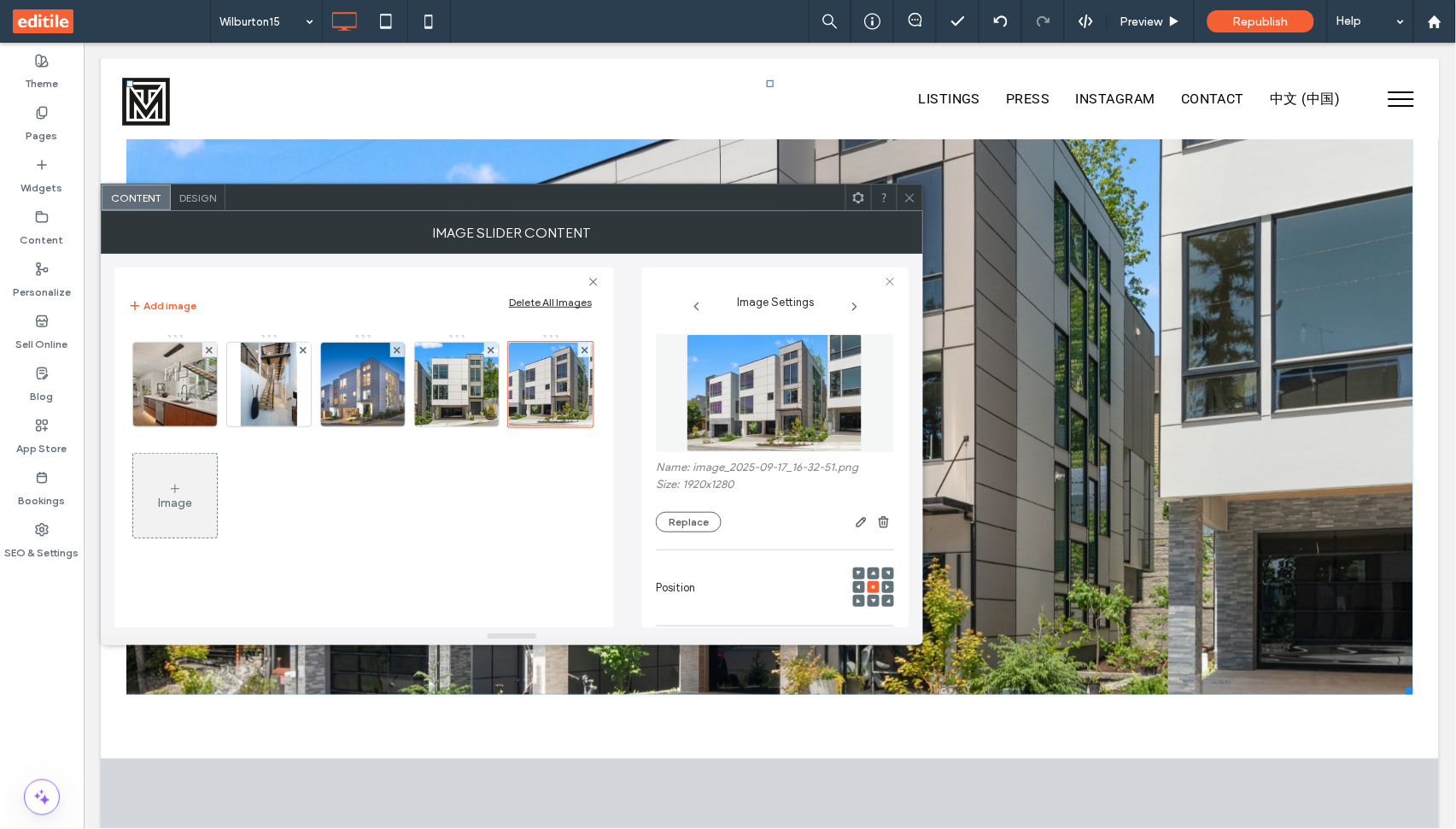
click at [872, 603] on icon at bounding box center [874, 601] width 5 height 5
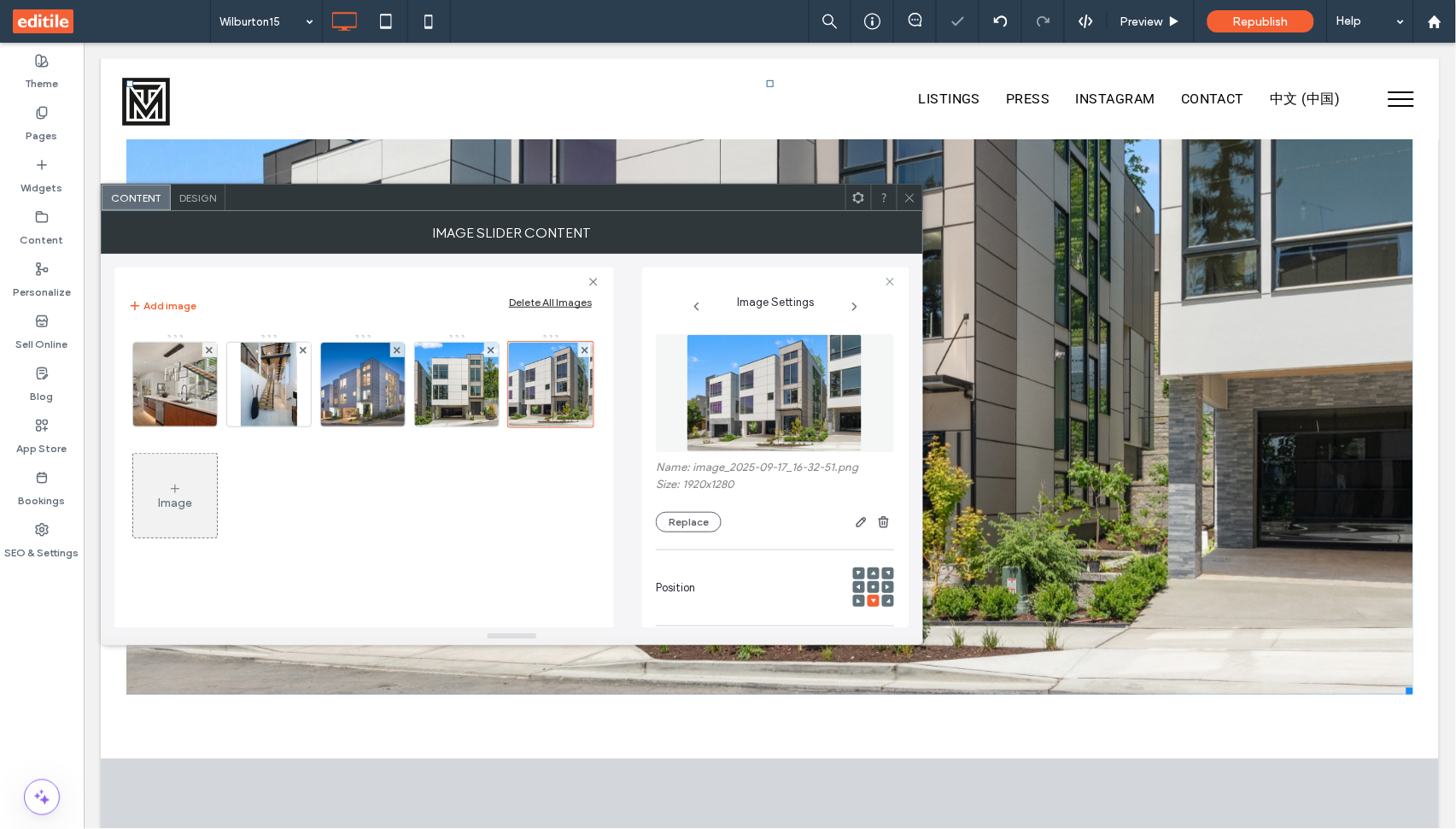
click at [911, 200] on icon at bounding box center [909, 197] width 13 height 13
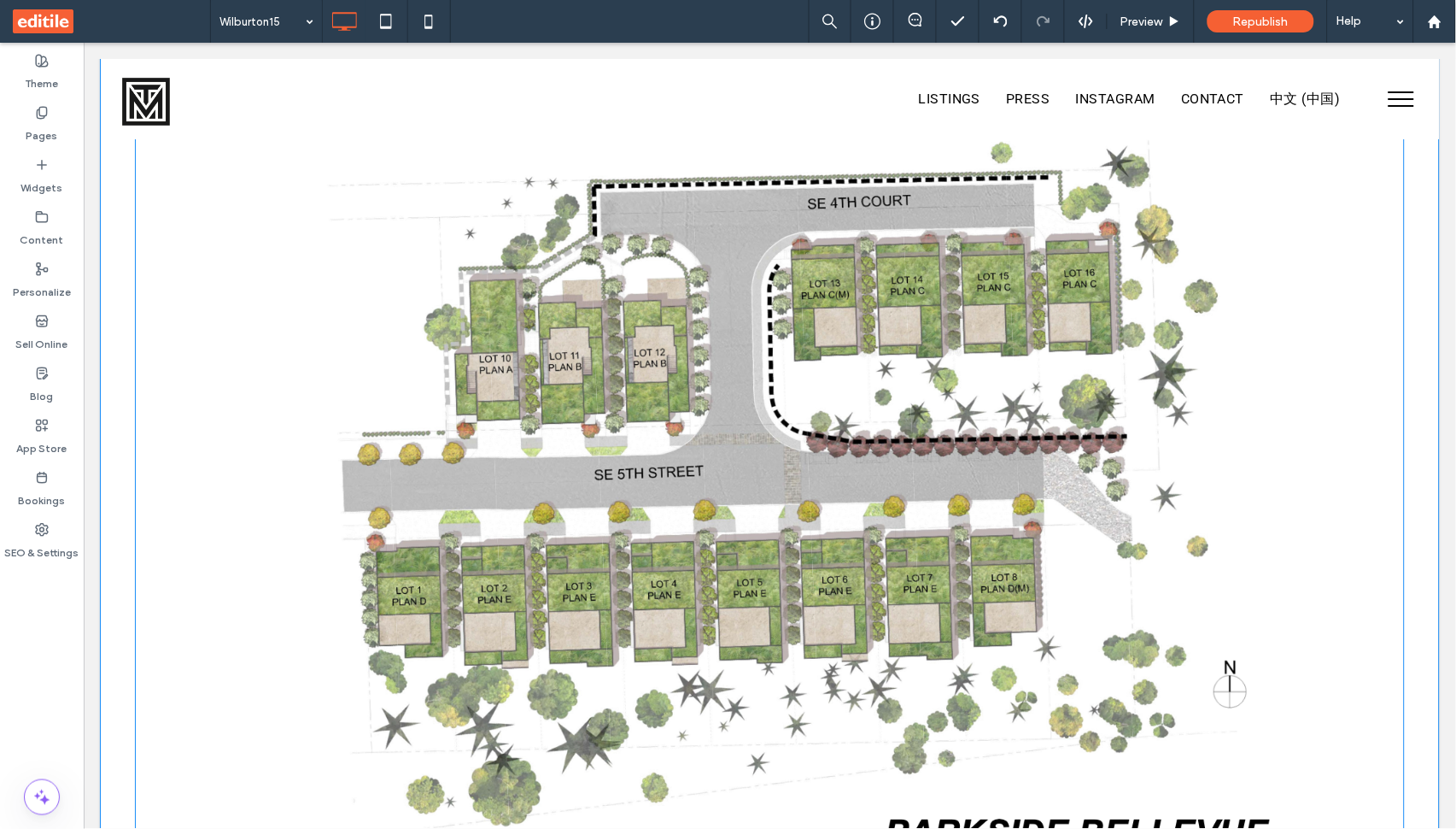
scroll to position [1779, 0]
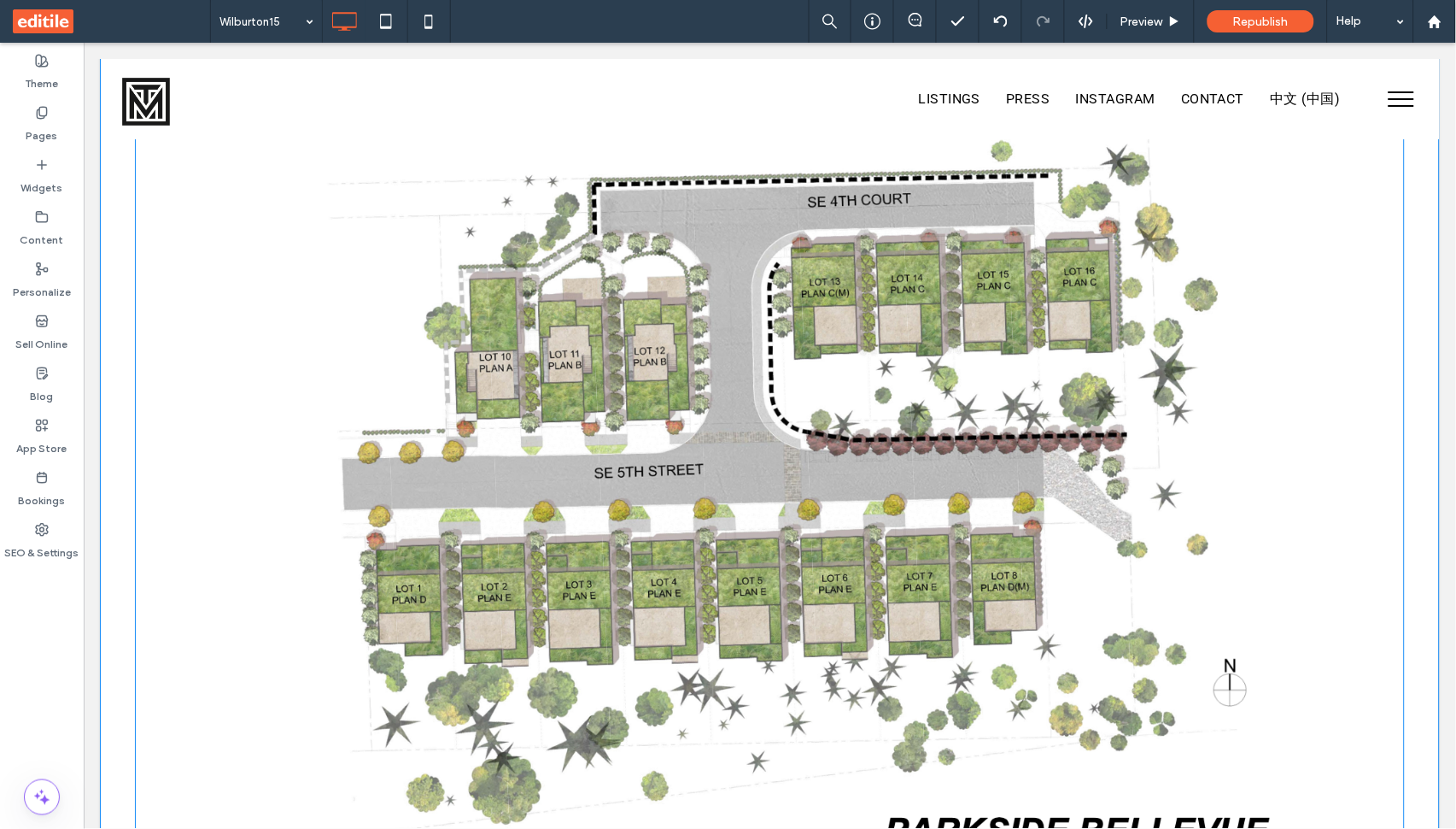
click at [815, 420] on img at bounding box center [769, 489] width 1270 height 738
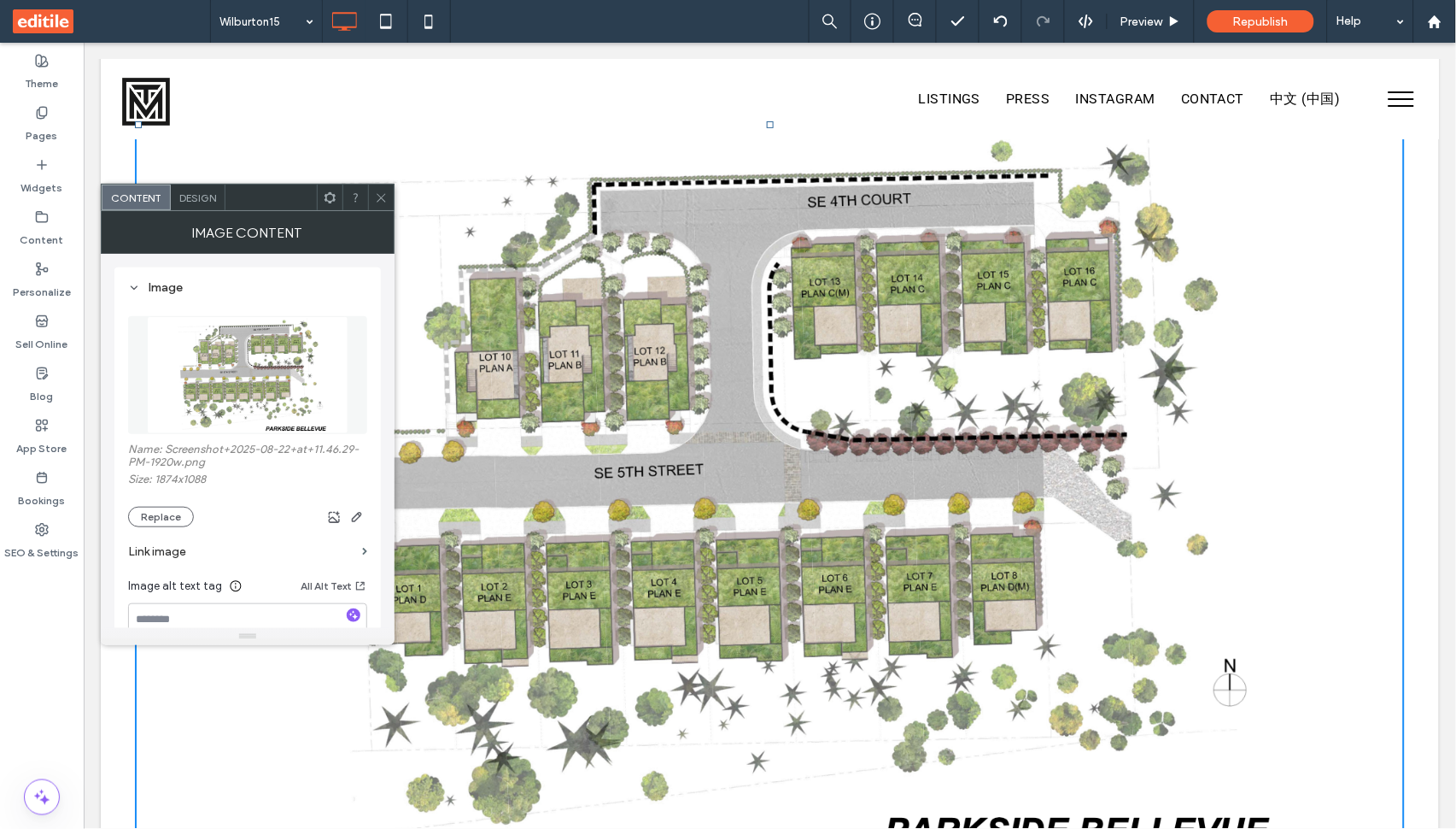
click at [390, 202] on div at bounding box center [381, 197] width 26 height 26
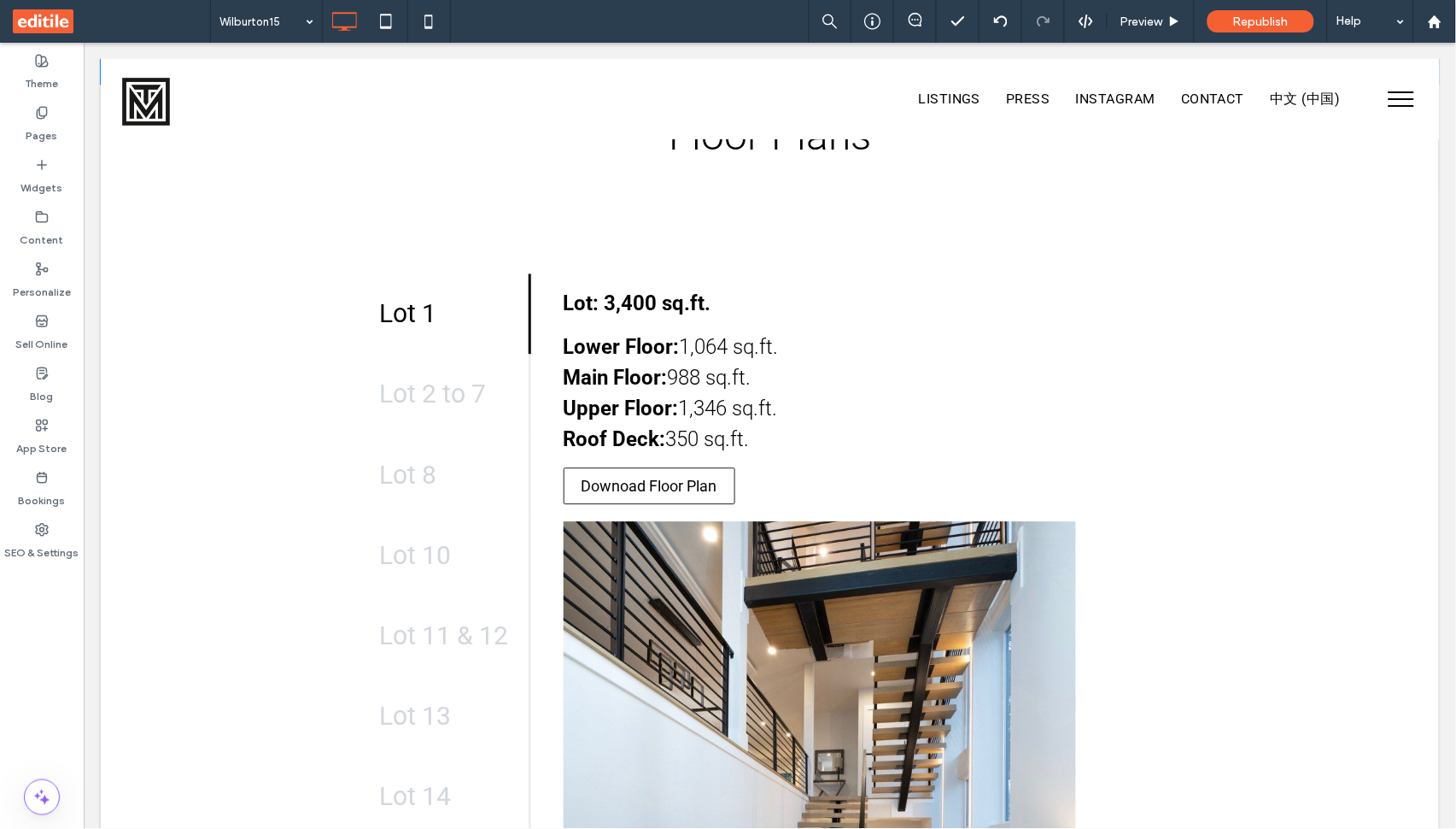
scroll to position [2607, 0]
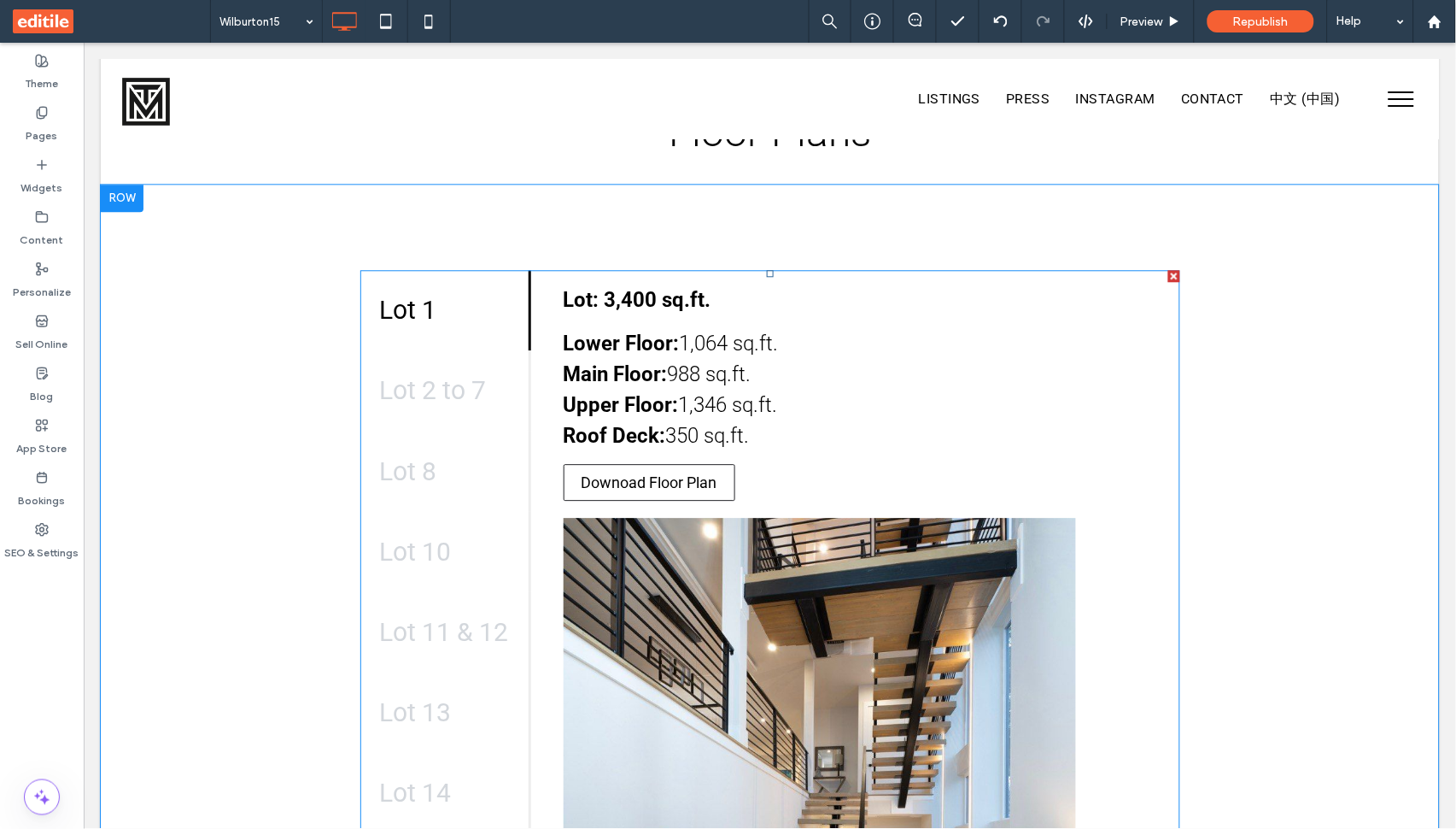
click at [800, 687] on span at bounding box center [770, 631] width 820 height 724
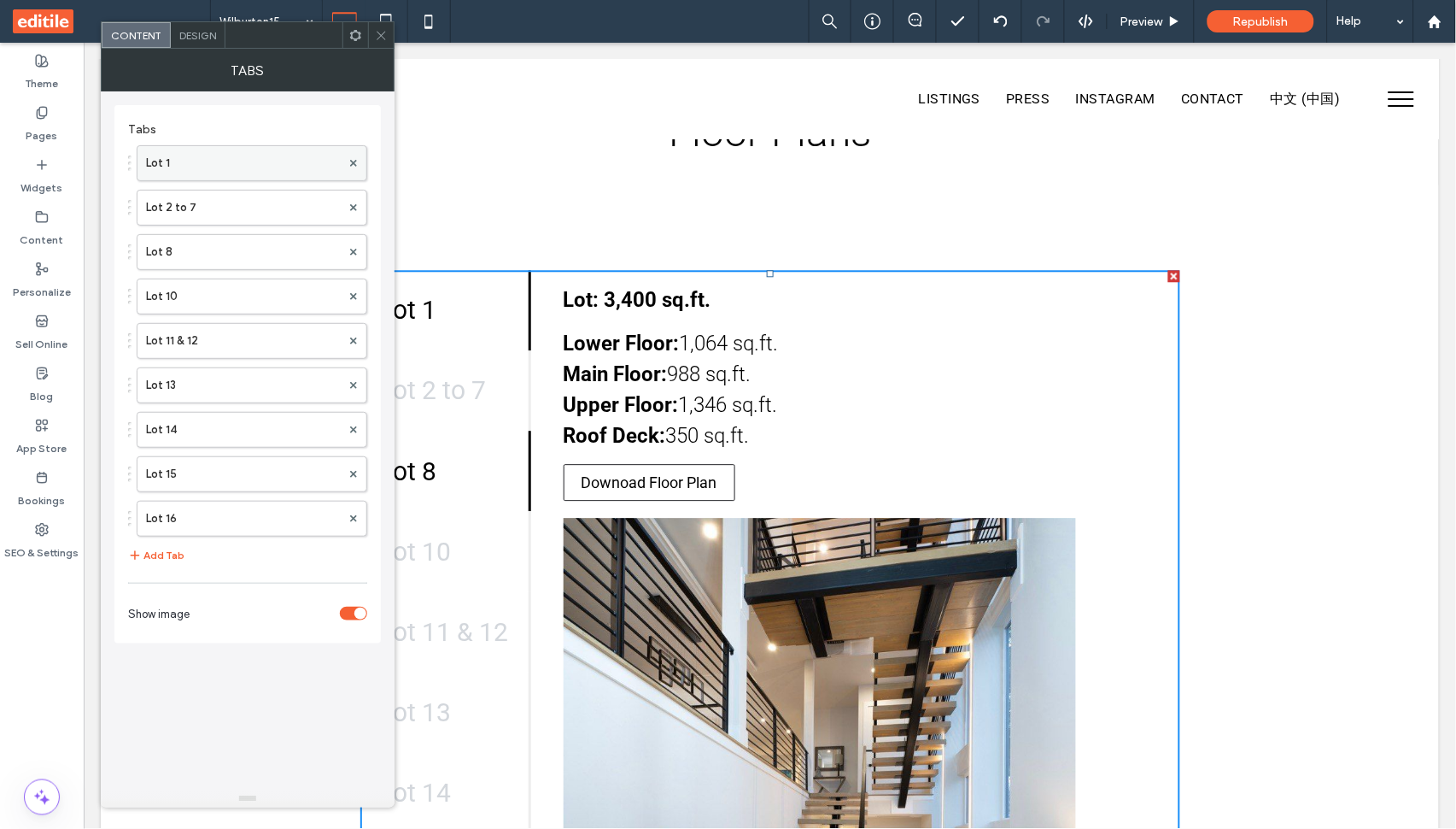
click at [195, 168] on label "Lot 1" at bounding box center [244, 163] width 195 height 34
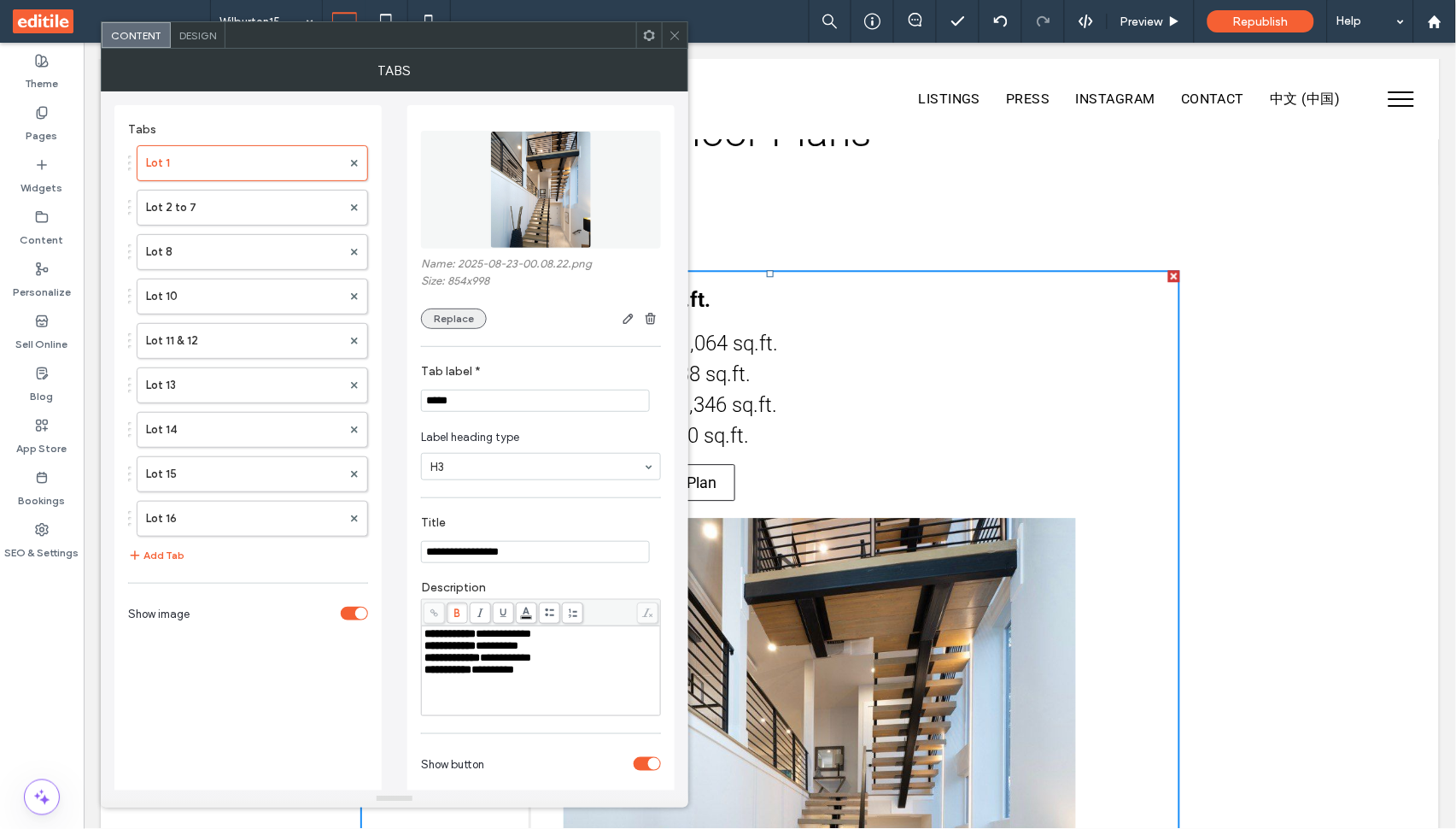
click at [450, 327] on button "Replace" at bounding box center [454, 319] width 66 height 21
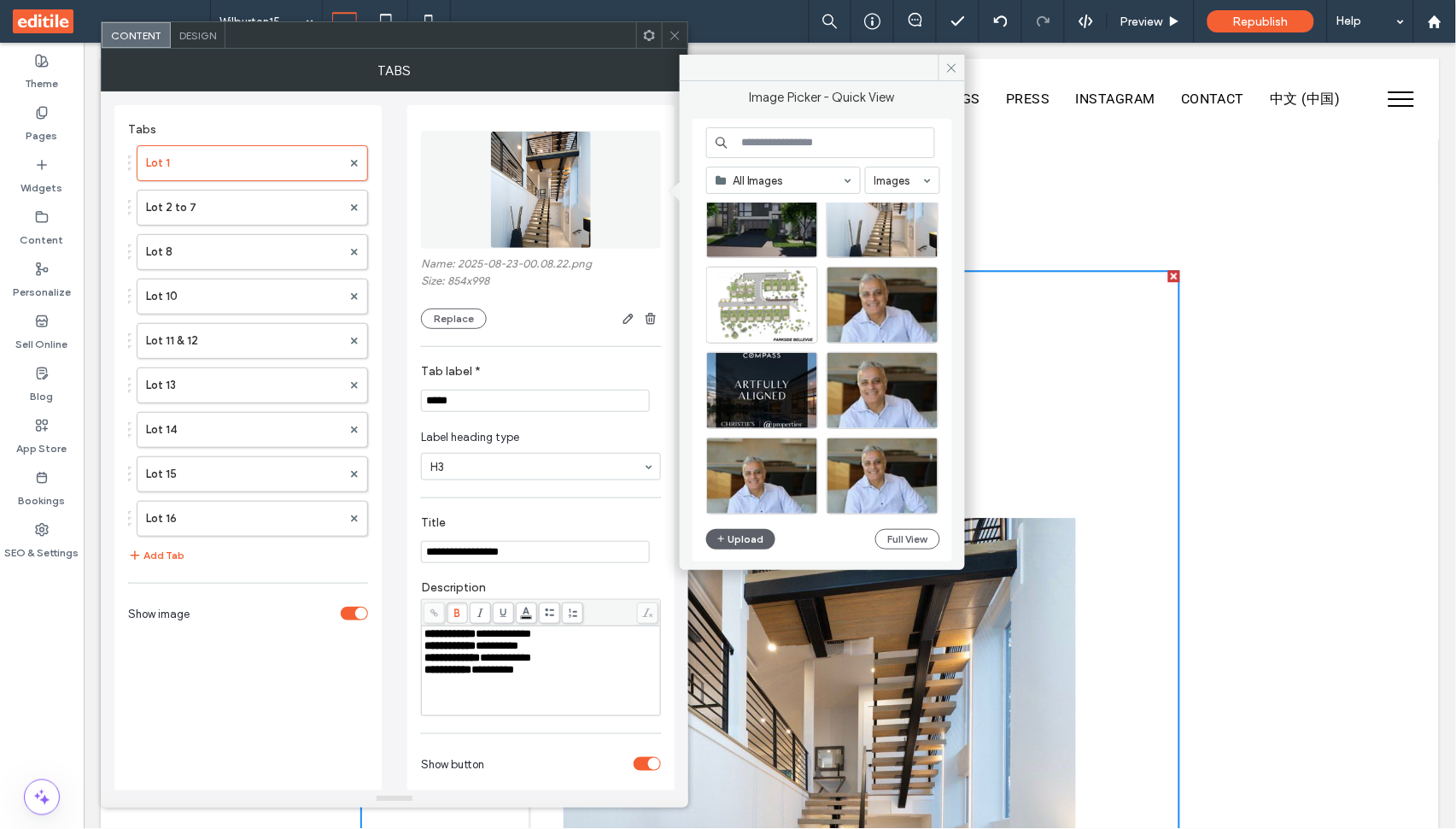
scroll to position [295, 0]
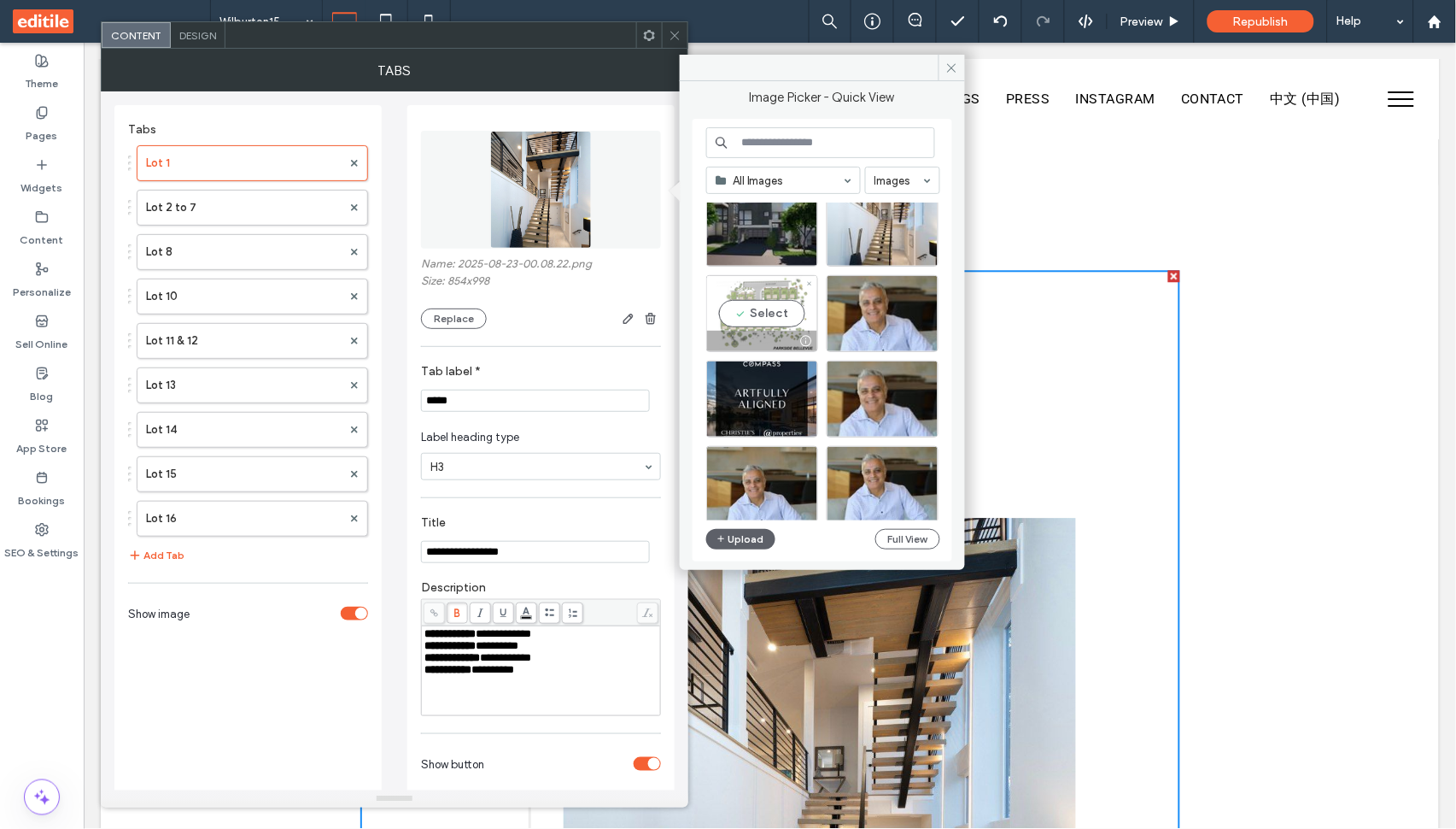
click at [770, 324] on div "Select" at bounding box center [762, 314] width 112 height 77
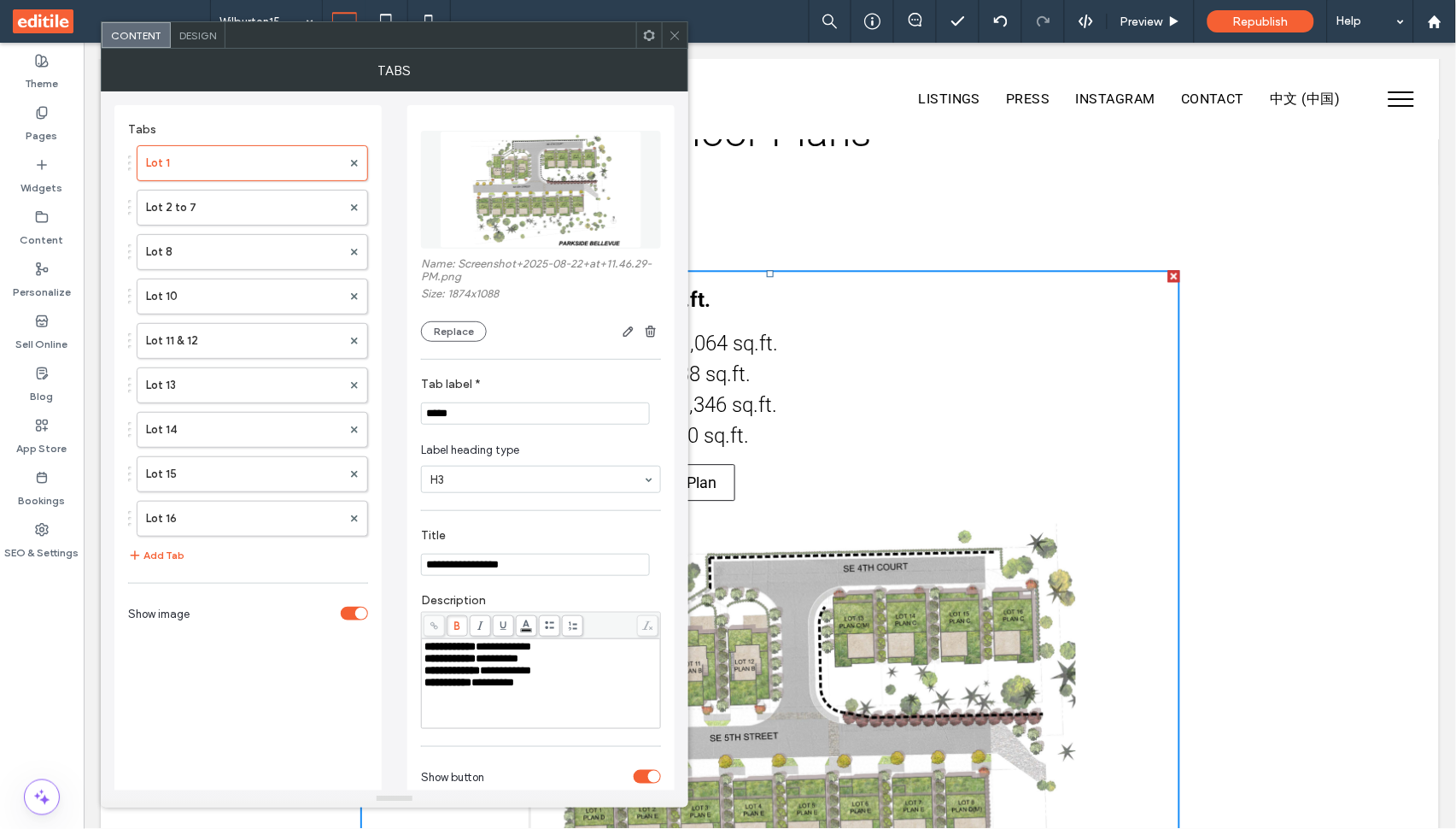
scroll to position [0, 0]
click at [631, 338] on icon "button" at bounding box center [629, 332] width 14 height 14
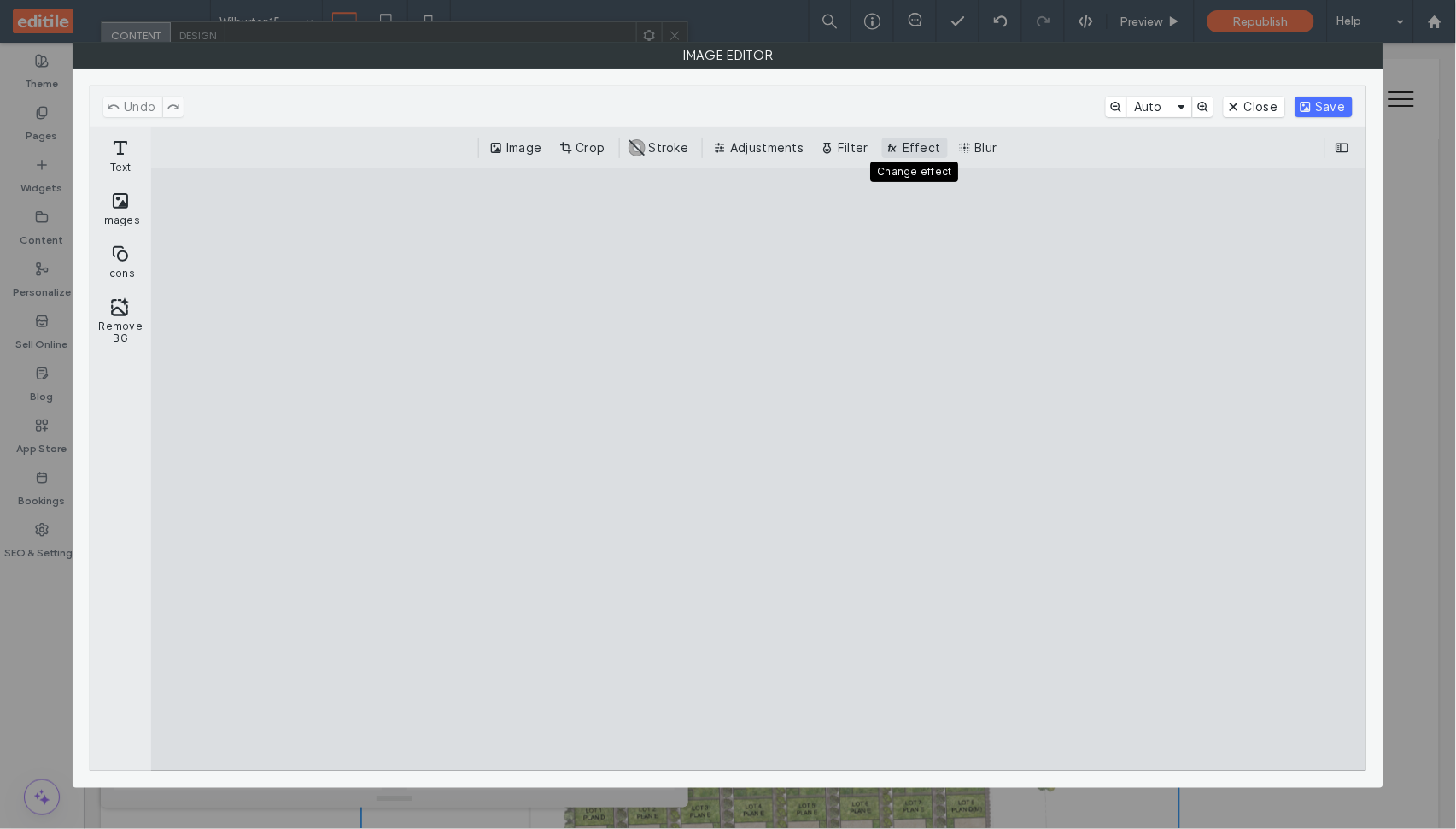
click at [915, 152] on button "Effect" at bounding box center [914, 148] width 66 height 21
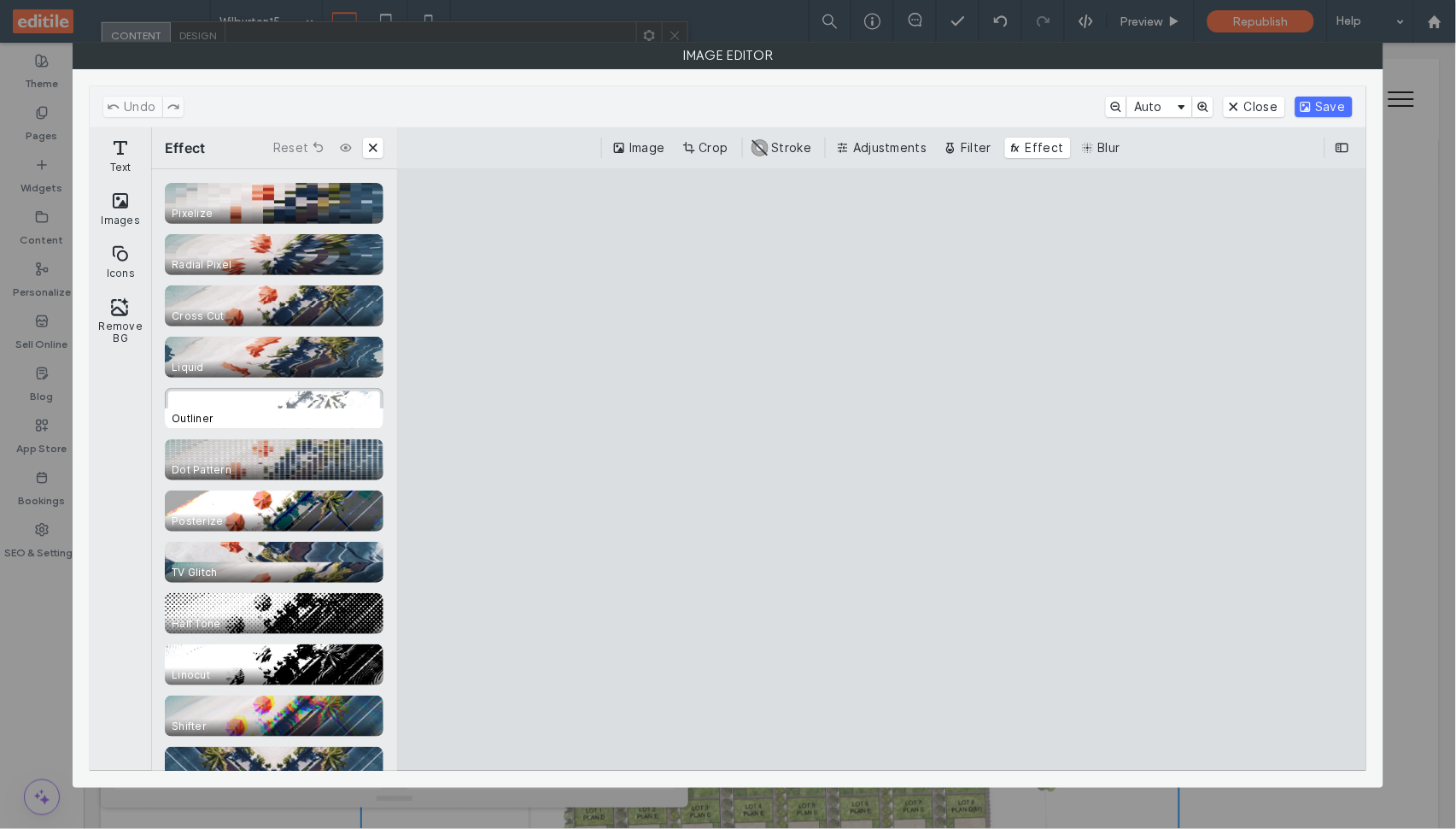
click at [324, 397] on div "CE.SDK" at bounding box center [274, 409] width 219 height 41
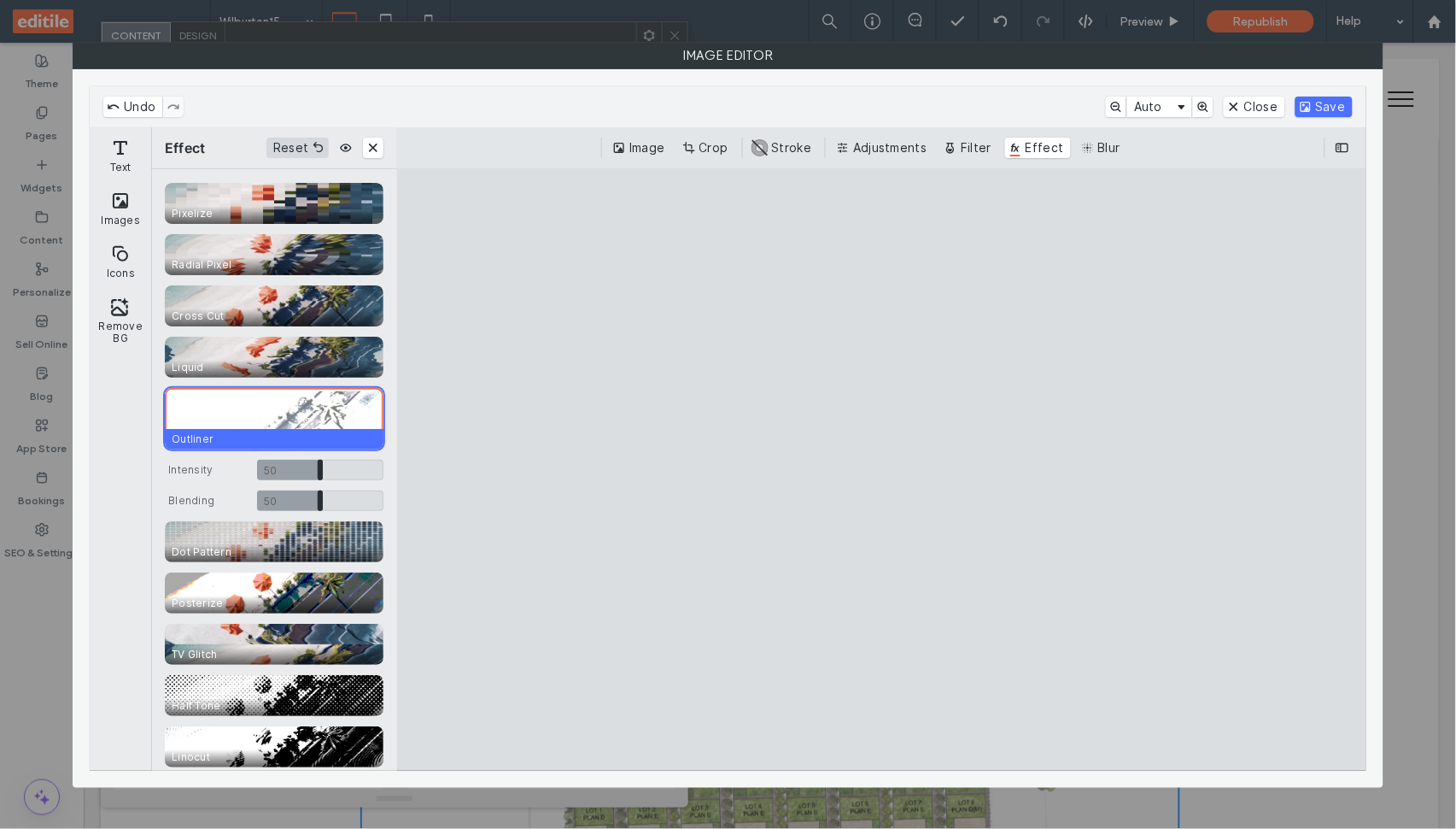
click at [323, 149] on button "Reset" at bounding box center [297, 148] width 62 height 21
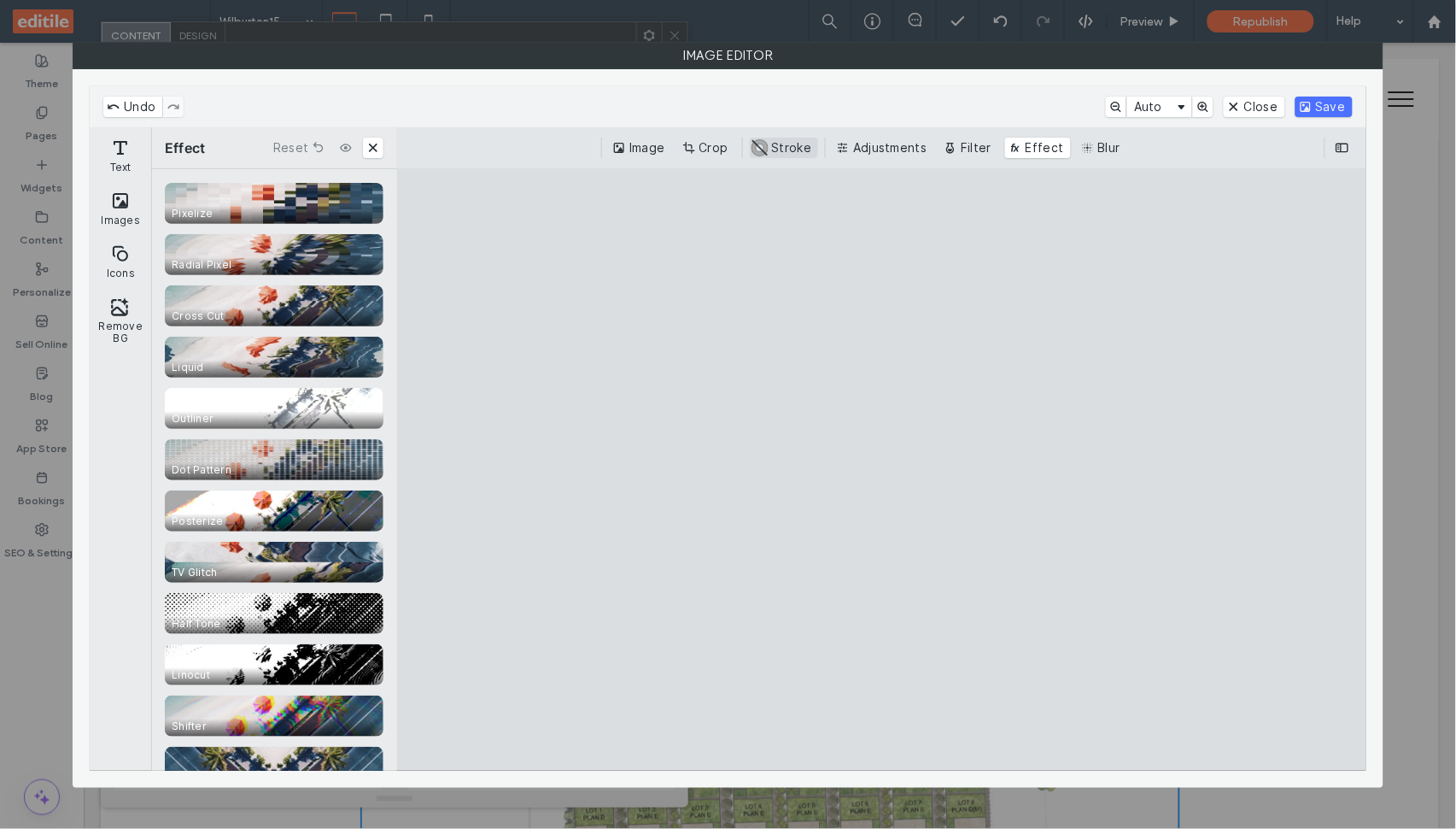
click at [783, 150] on button "#ABABAB Stroke" at bounding box center [784, 148] width 69 height 21
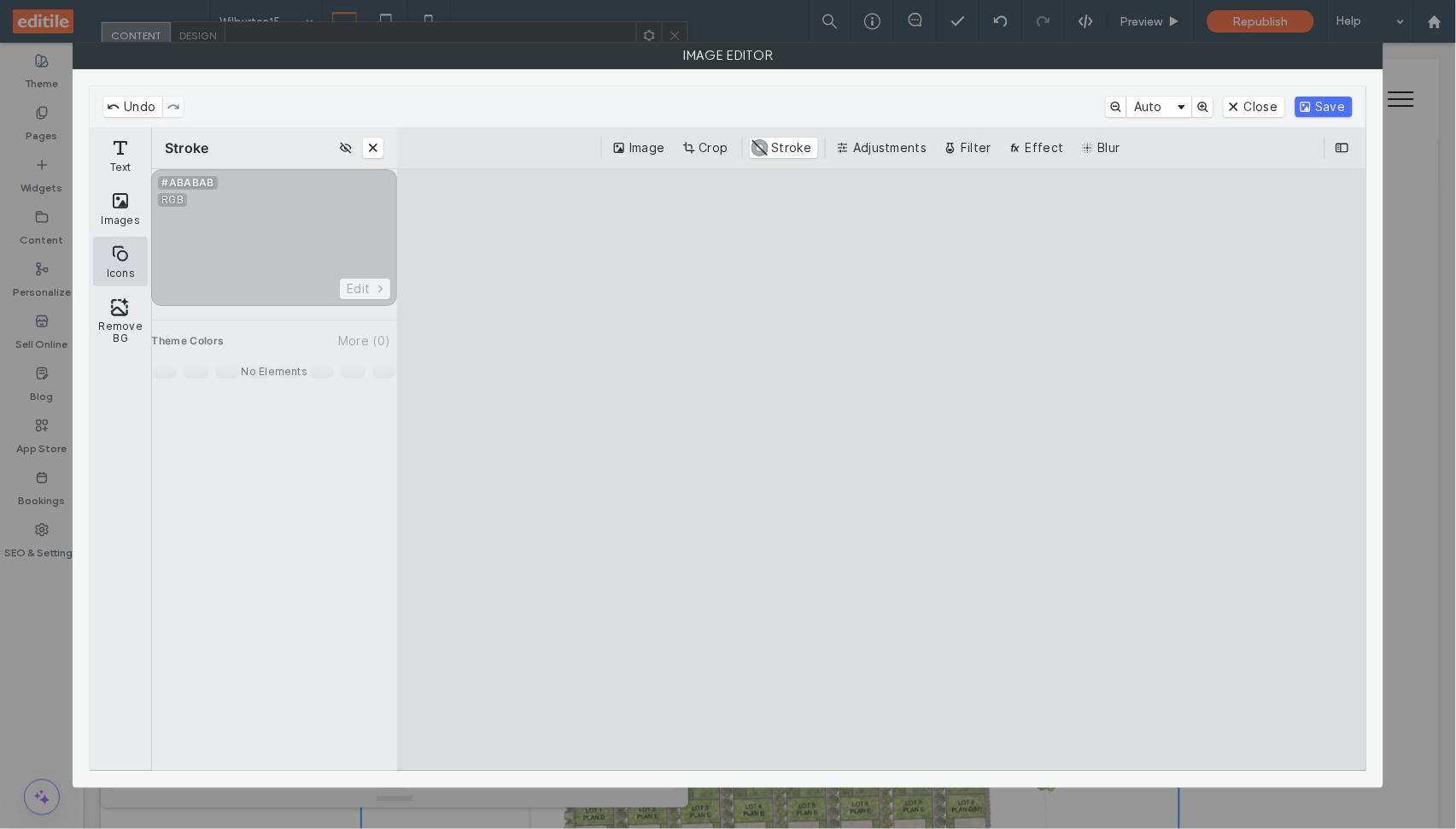
click at [133, 247] on button "Icons" at bounding box center [120, 262] width 55 height 50
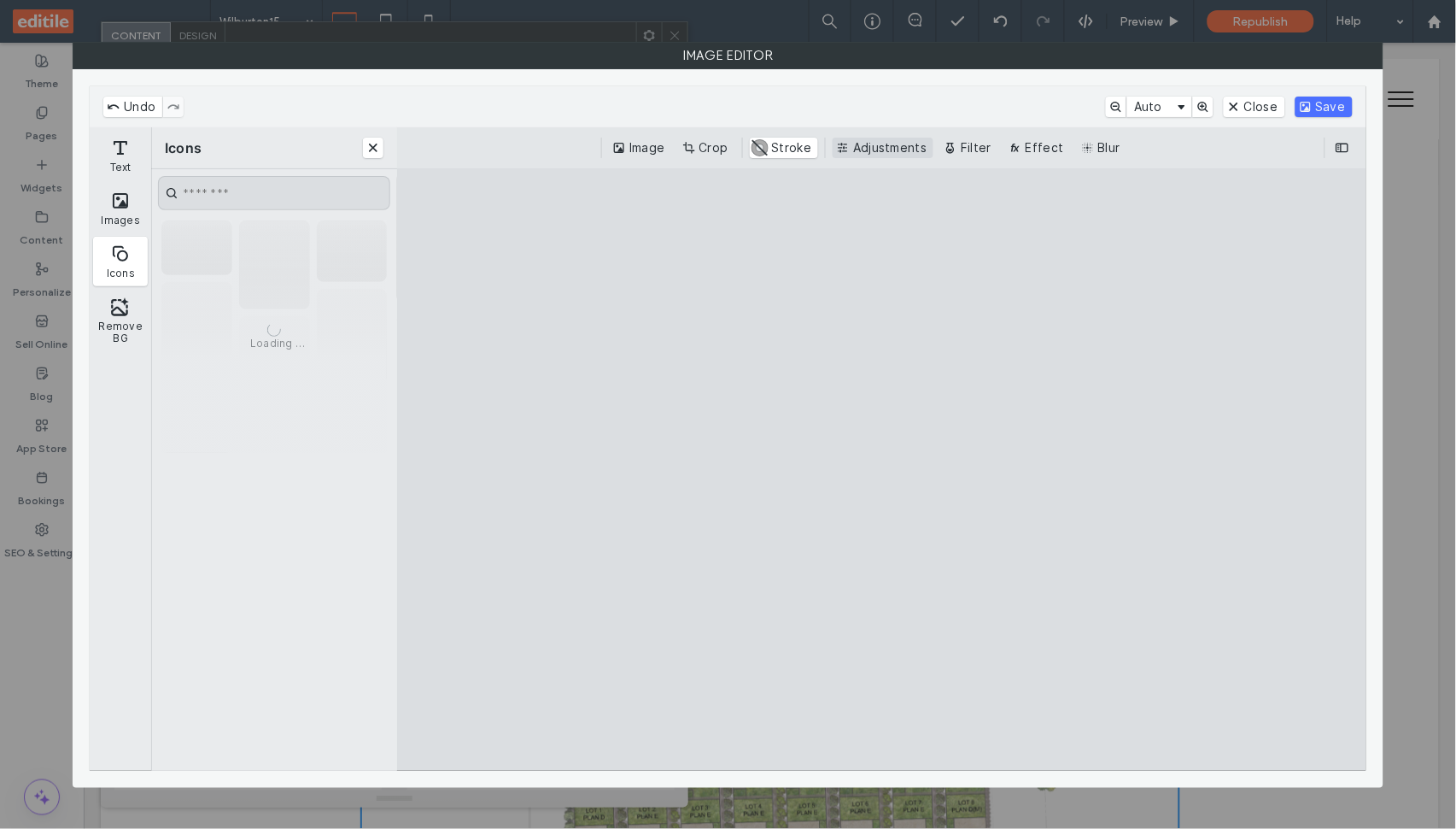
click at [894, 151] on button "Adjustments" at bounding box center [884, 148] width 101 height 21
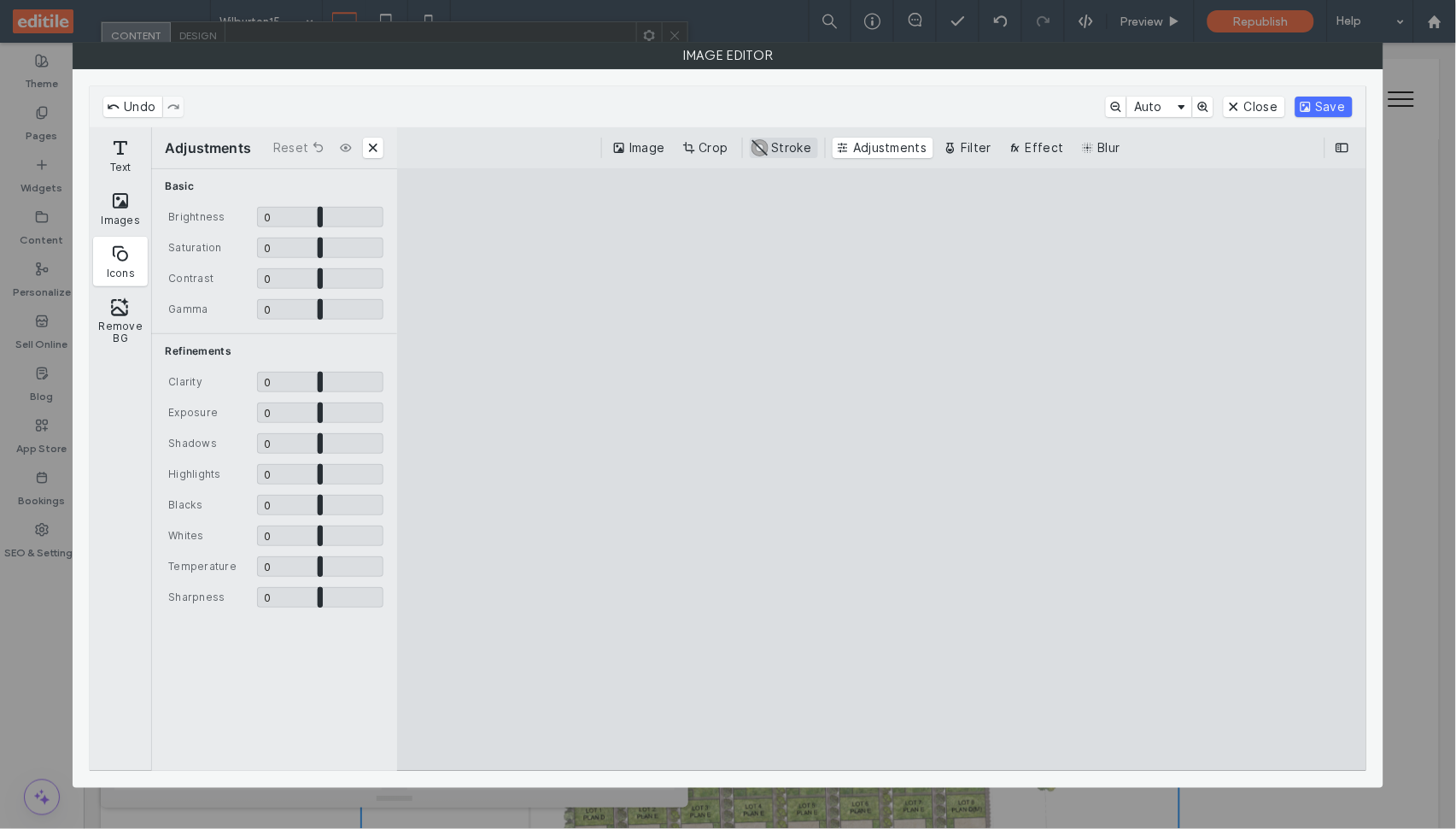
click at [795, 144] on button "#ABABAB Stroke" at bounding box center [784, 148] width 69 height 21
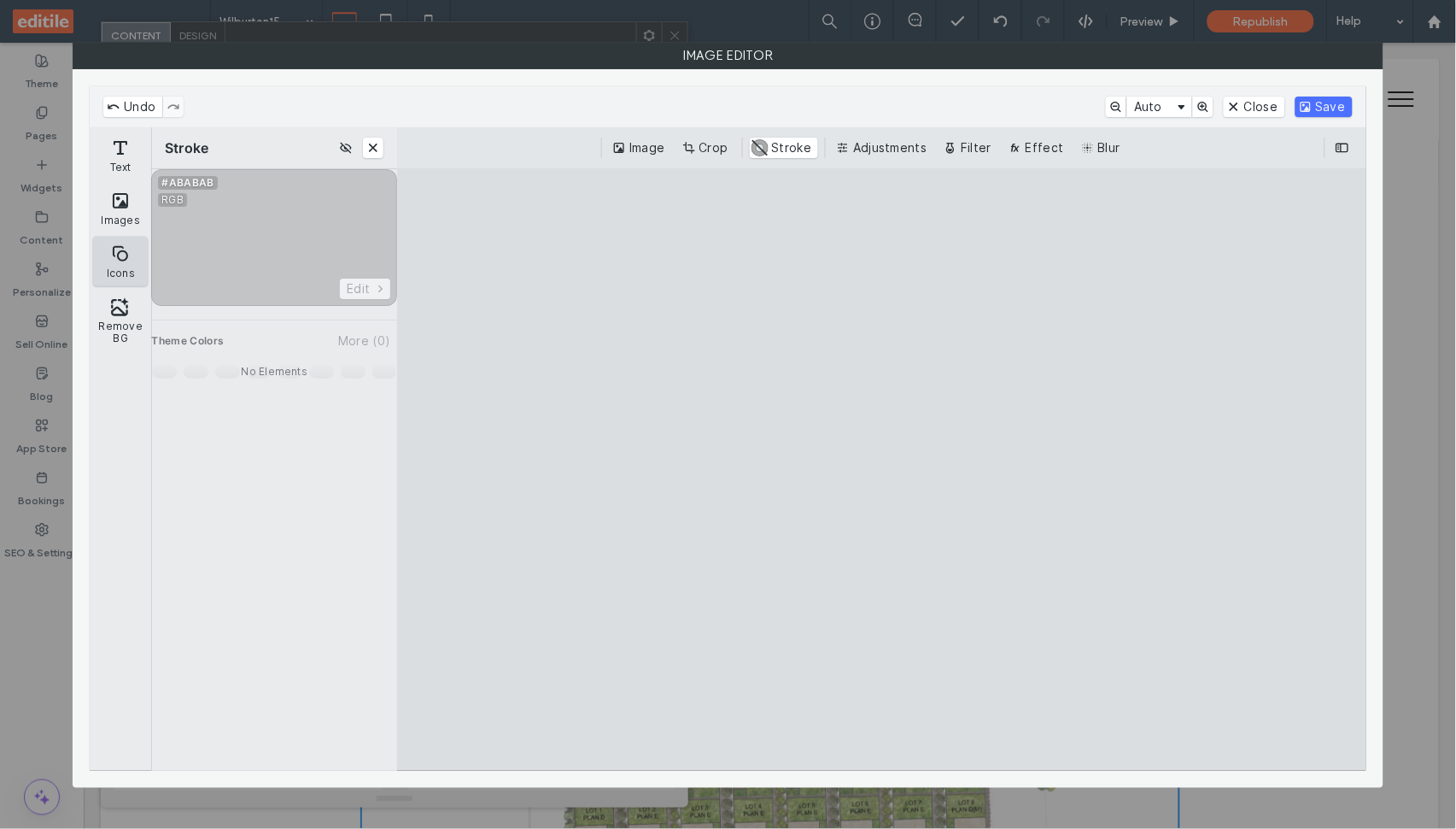
click at [114, 268] on button "Icons" at bounding box center [120, 262] width 55 height 50
click at [113, 321] on button "Remove BG" at bounding box center [120, 320] width 55 height 62
click at [1260, 107] on button "Close" at bounding box center [1253, 107] width 61 height 21
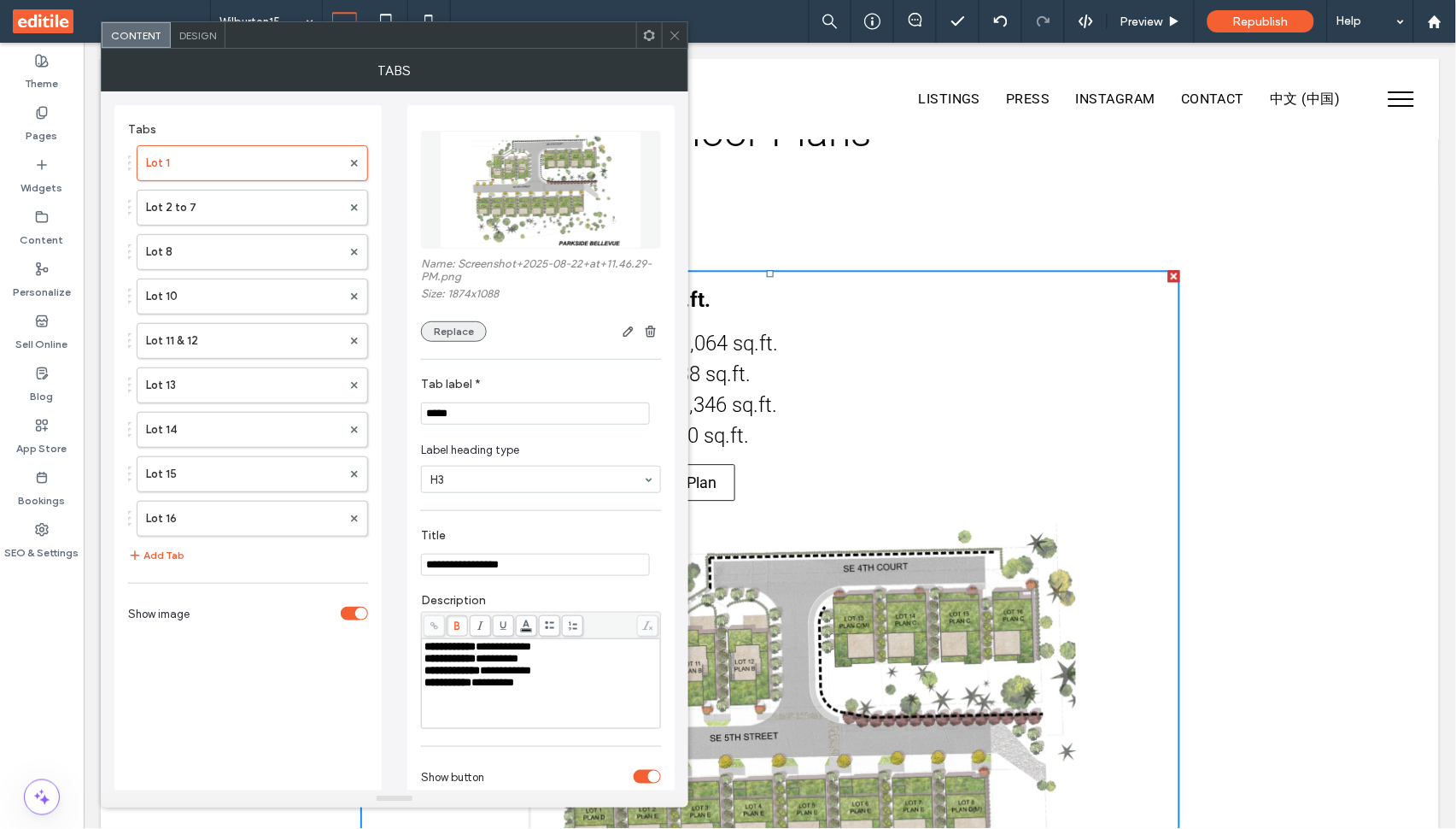
click at [452, 328] on button "Replace" at bounding box center [454, 332] width 66 height 21
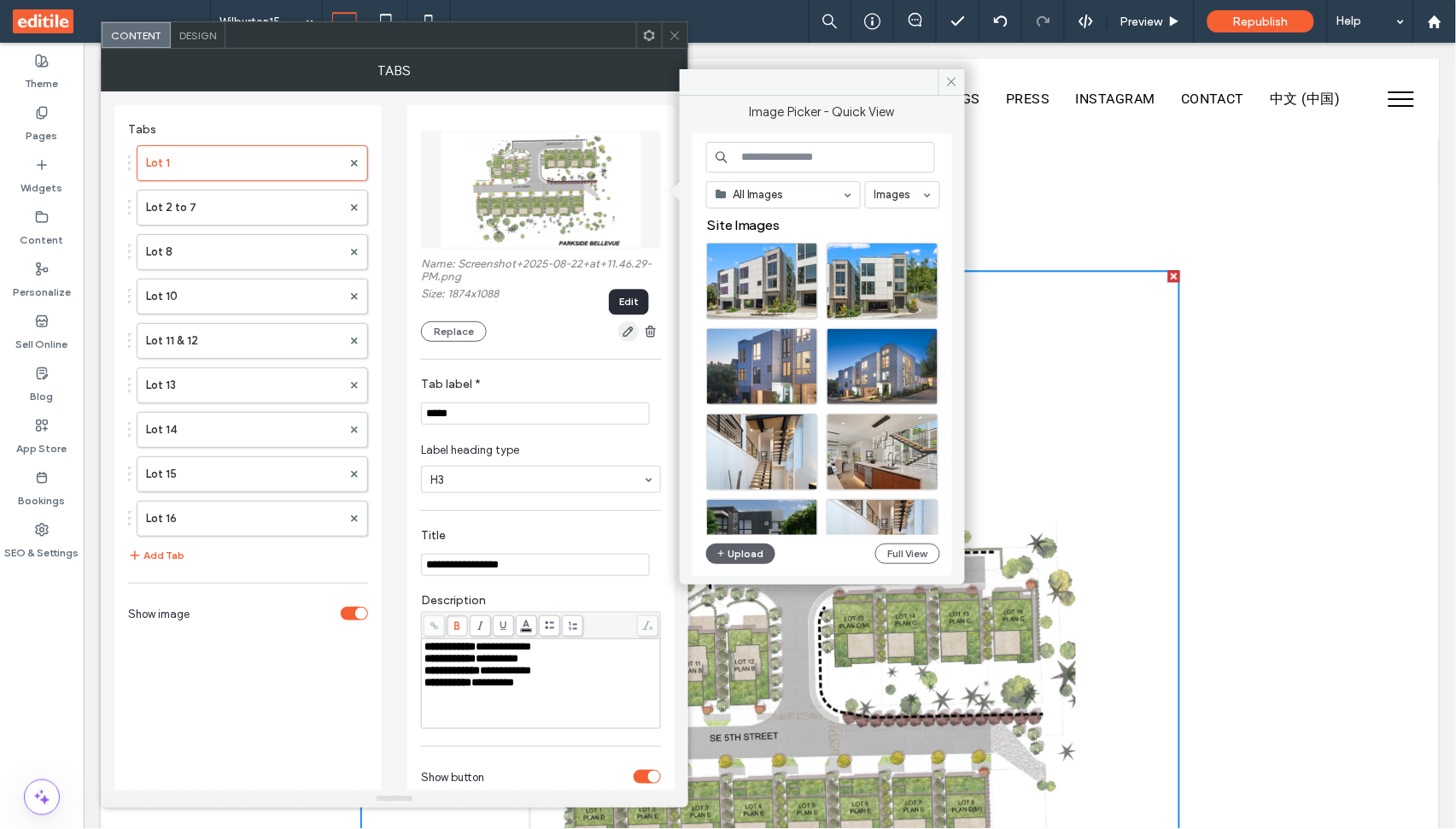
click at [624, 335] on icon "button" at bounding box center [629, 332] width 14 height 14
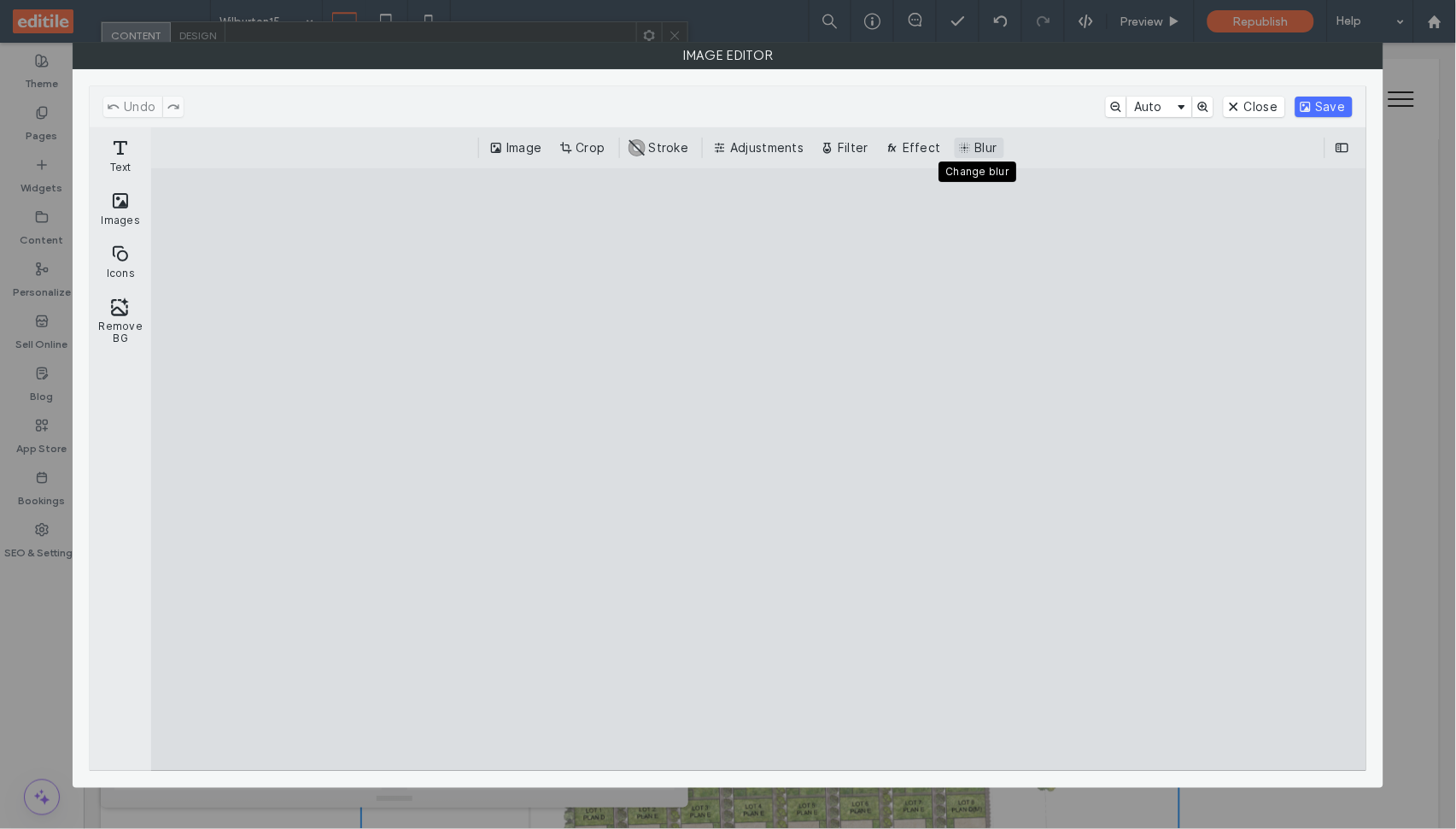
click at [966, 141] on button "Blur" at bounding box center [979, 148] width 50 height 21
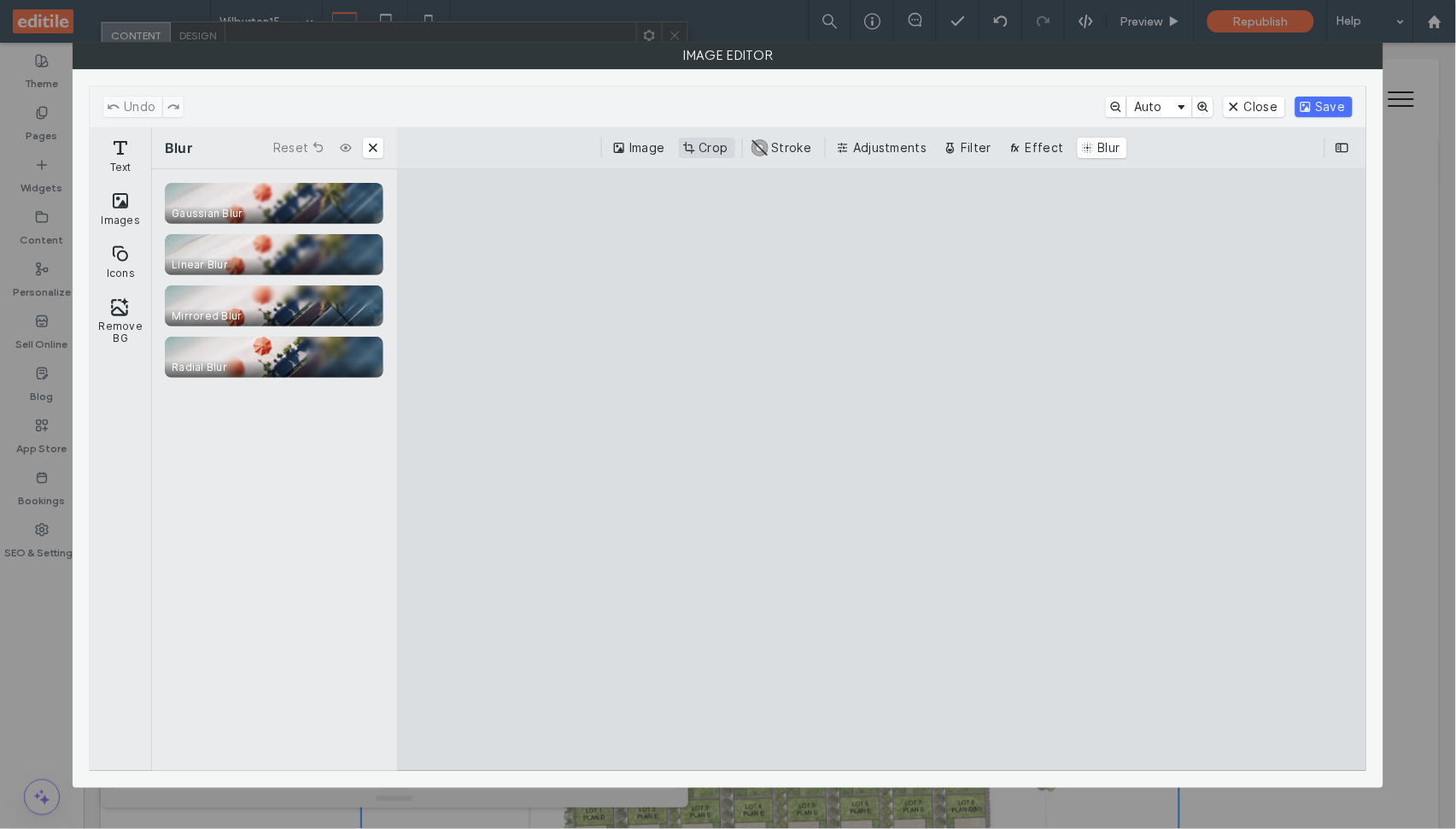
click at [725, 150] on button "Crop" at bounding box center [707, 148] width 56 height 21
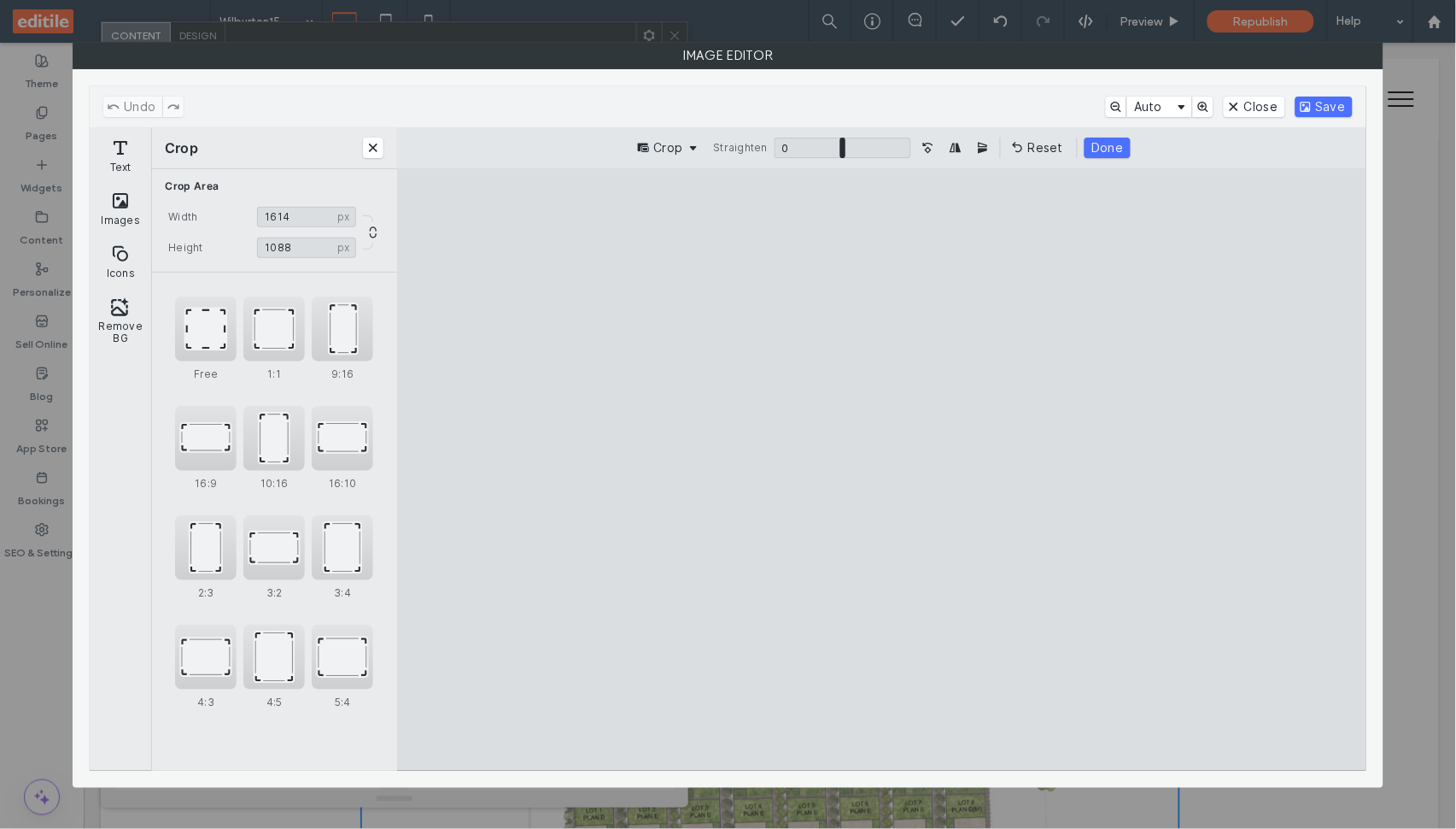
drag, startPoint x: 467, startPoint y: 469, endPoint x: 583, endPoint y: 482, distance: 116.7
click at [882, 469] on cesdk-canvas "Editor canvas" at bounding box center [882, 469] width 0 height 0
type input "****"
drag, startPoint x: 1239, startPoint y: 473, endPoint x: 1171, endPoint y: 481, distance: 68.5
click at [882, 469] on cesdk-canvas "Editor canvas" at bounding box center [882, 469] width 0 height 0
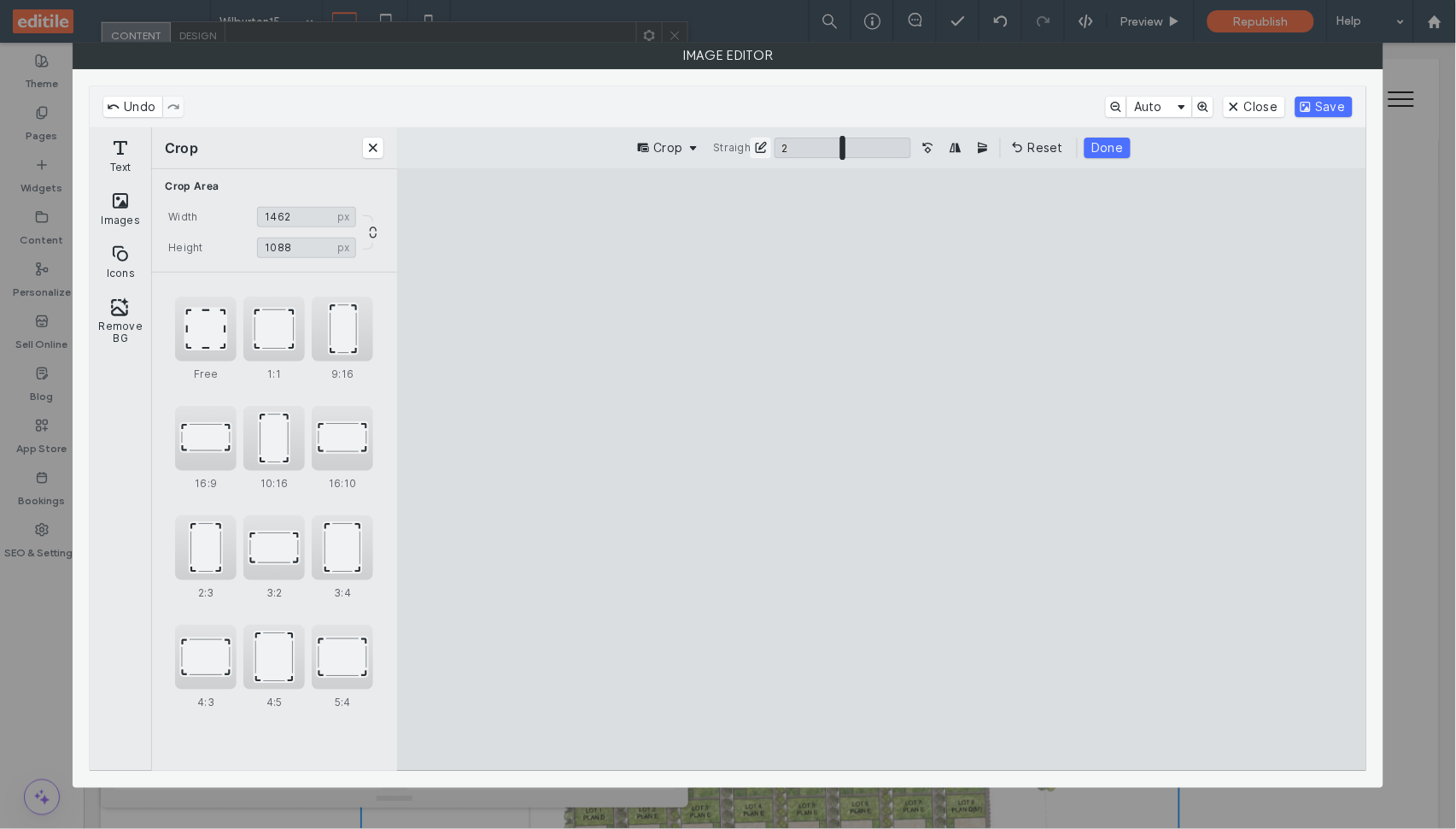
type input "*"
click at [845, 150] on input "ui.ed.cesdk.component.inspectorBar" at bounding box center [843, 148] width 137 height 21
click at [882, 469] on cesdk-canvas "Editor canvas" at bounding box center [882, 469] width 0 height 0
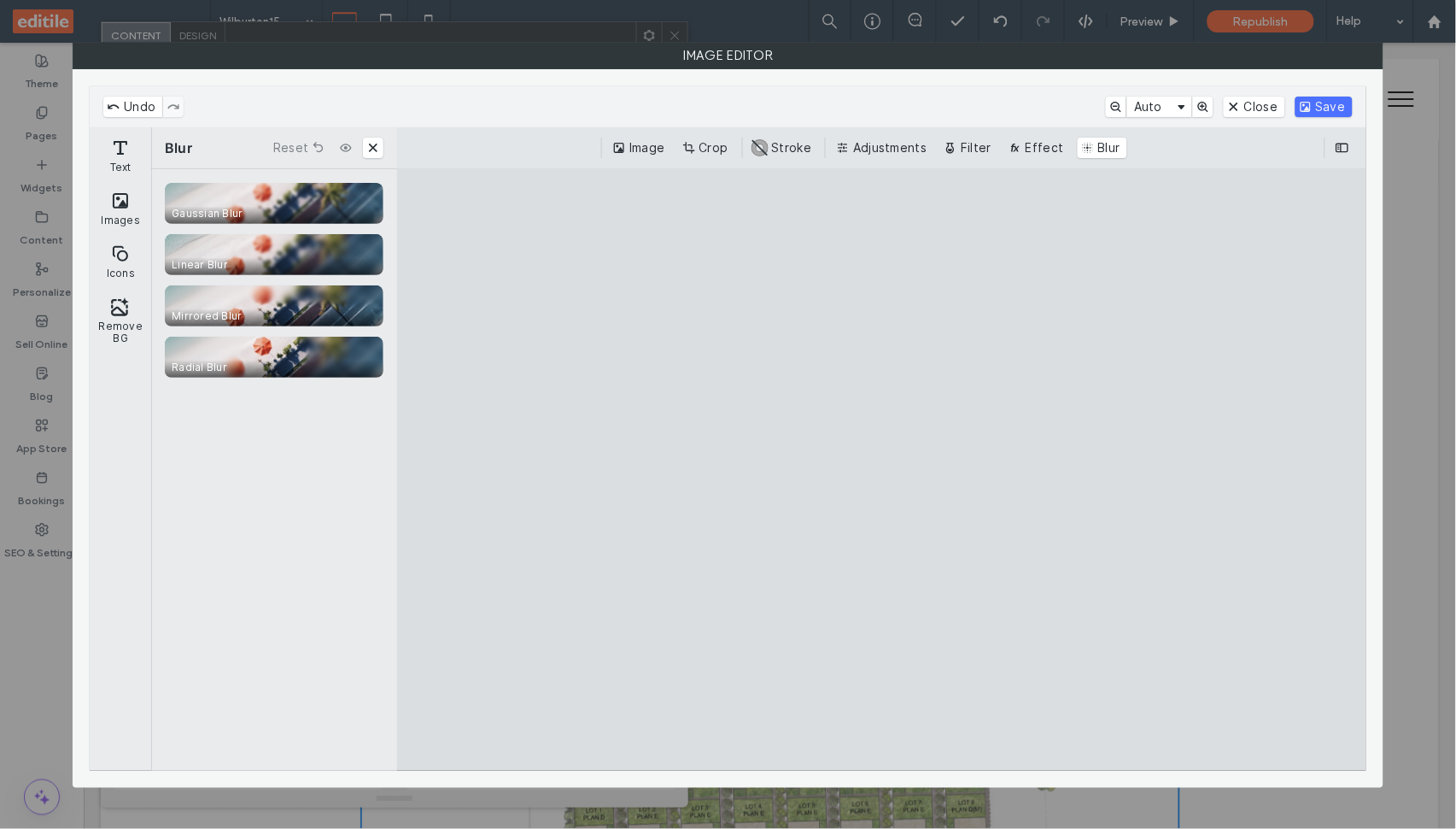
click at [882, 469] on cesdk-canvas "Editor canvas" at bounding box center [882, 469] width 0 height 0
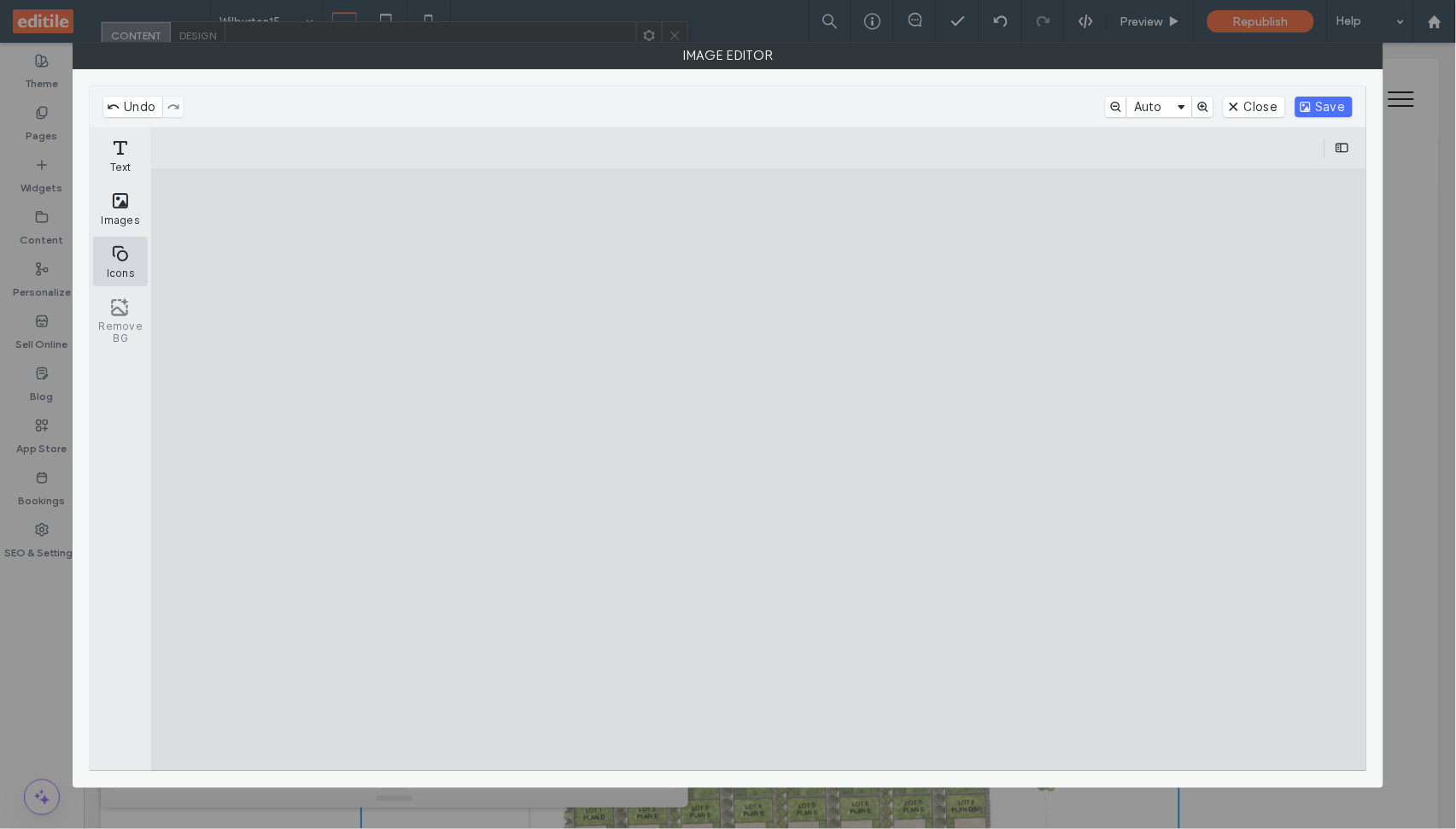
click at [130, 256] on button "Icons" at bounding box center [120, 262] width 55 height 50
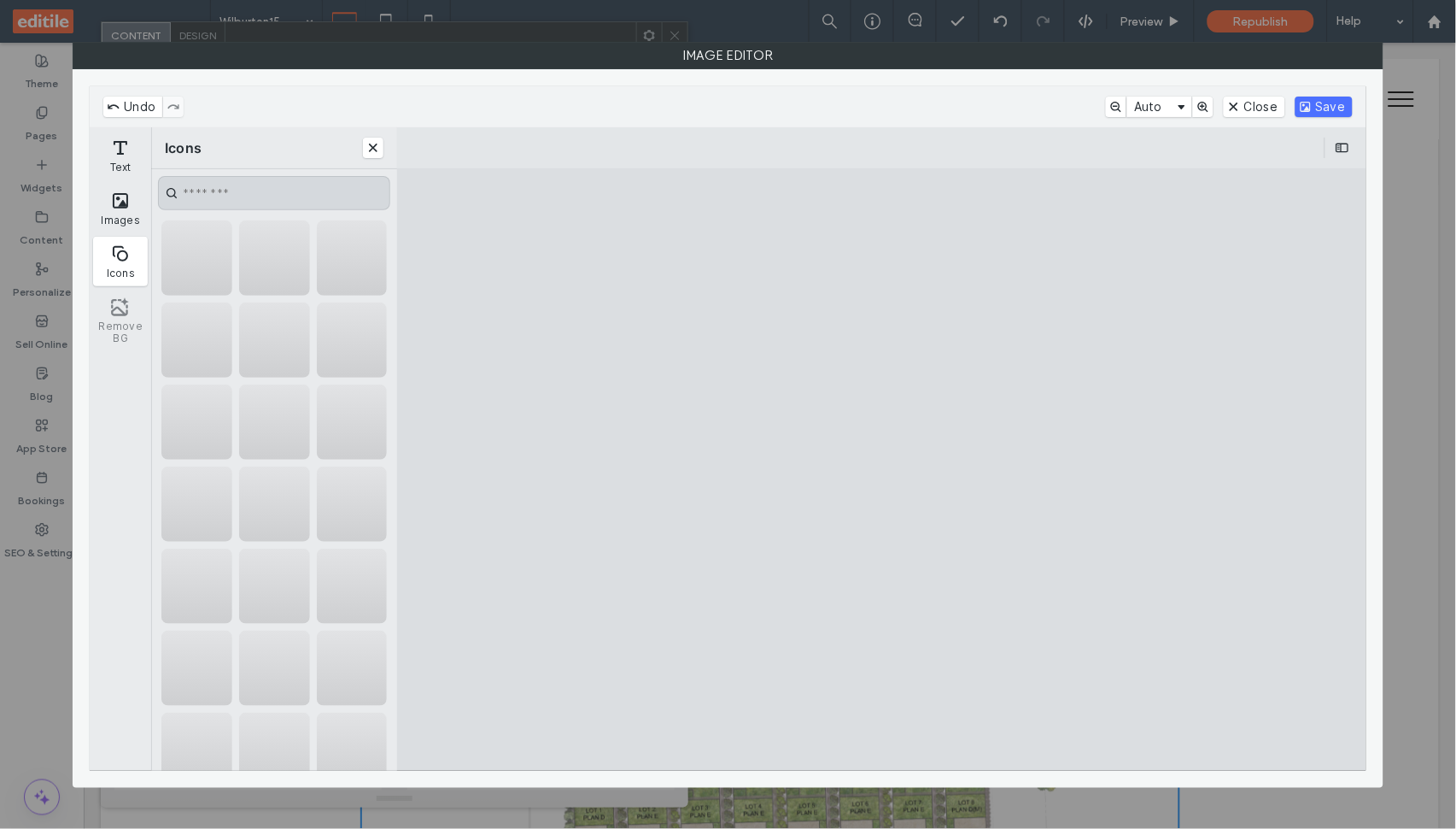
click at [282, 202] on input "CE.SDK" at bounding box center [274, 193] width 232 height 34
type input "*****"
click at [372, 192] on button "Clear search" at bounding box center [373, 193] width 21 height 21
click at [212, 267] on div "CE.SDK" at bounding box center [197, 258] width 71 height 75
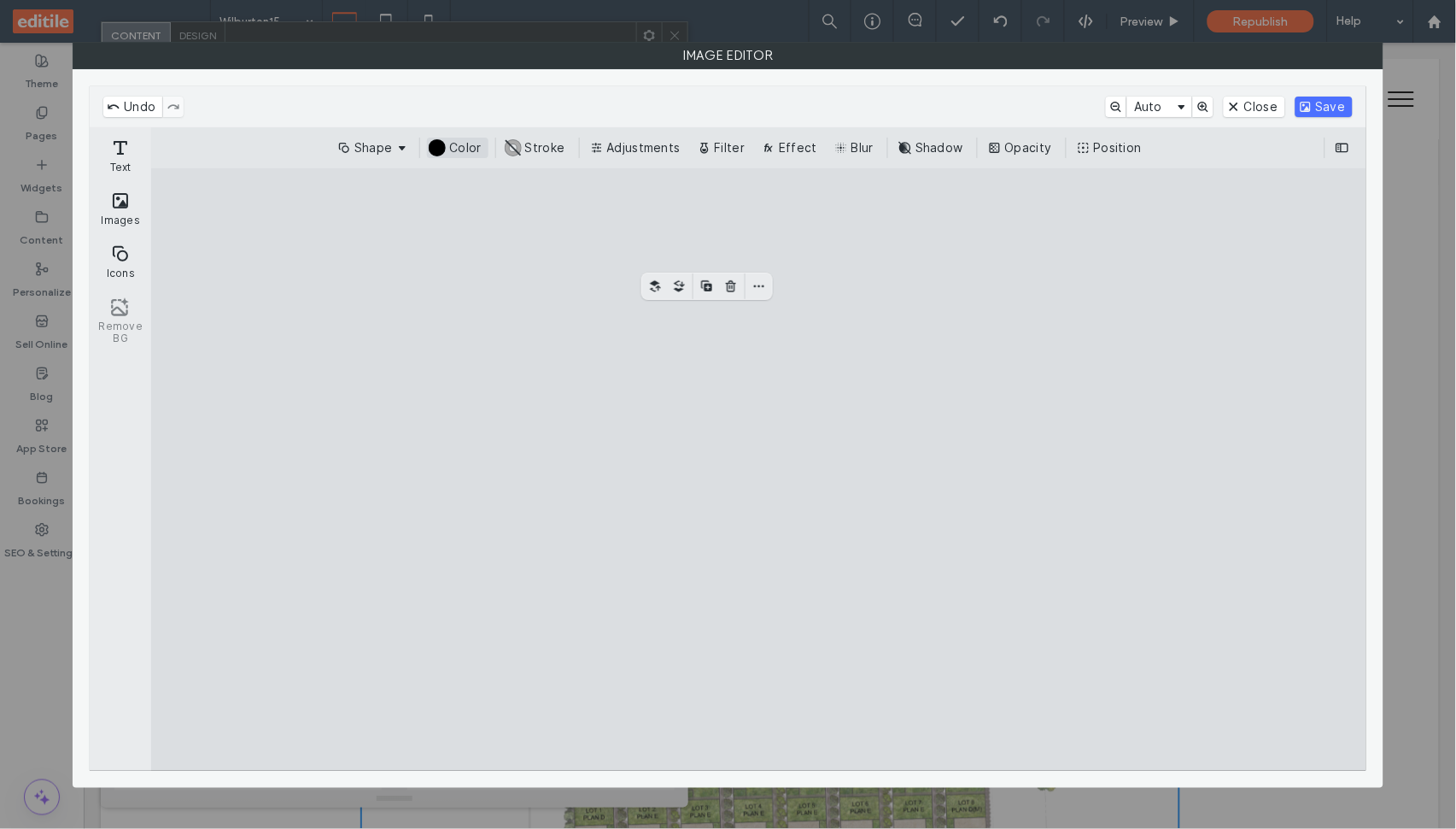
click at [465, 155] on button "#000000 Color" at bounding box center [457, 148] width 61 height 21
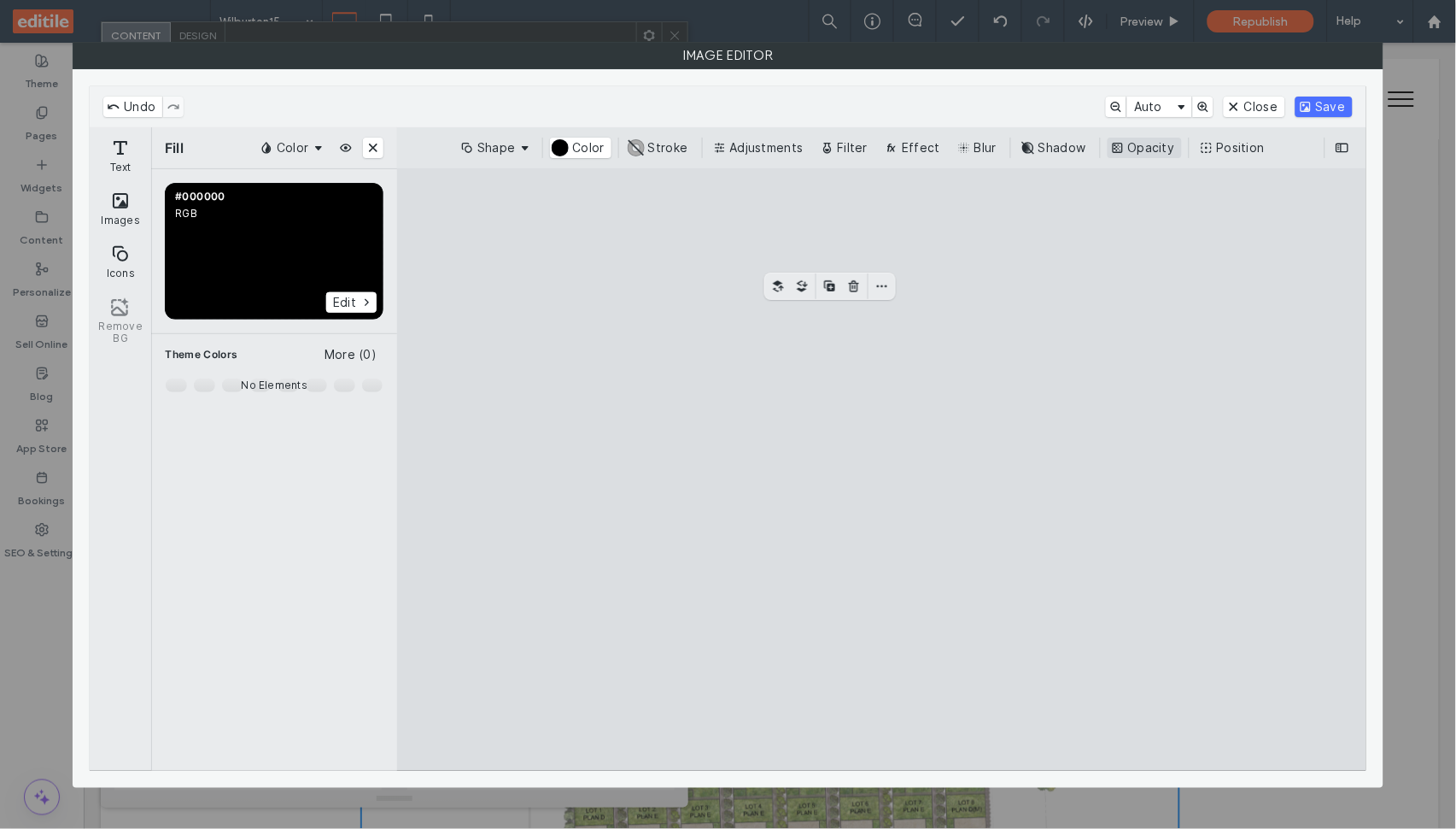
click at [1126, 143] on button "Opacity" at bounding box center [1144, 148] width 74 height 21
type input "****"
drag, startPoint x: 1211, startPoint y: 178, endPoint x: 1160, endPoint y: 179, distance: 51.0
click at [1160, 179] on input "range" at bounding box center [1188, 179] width 69 height 21
click at [1169, 202] on button "Normal" at bounding box center [1188, 210] width 69 height 21
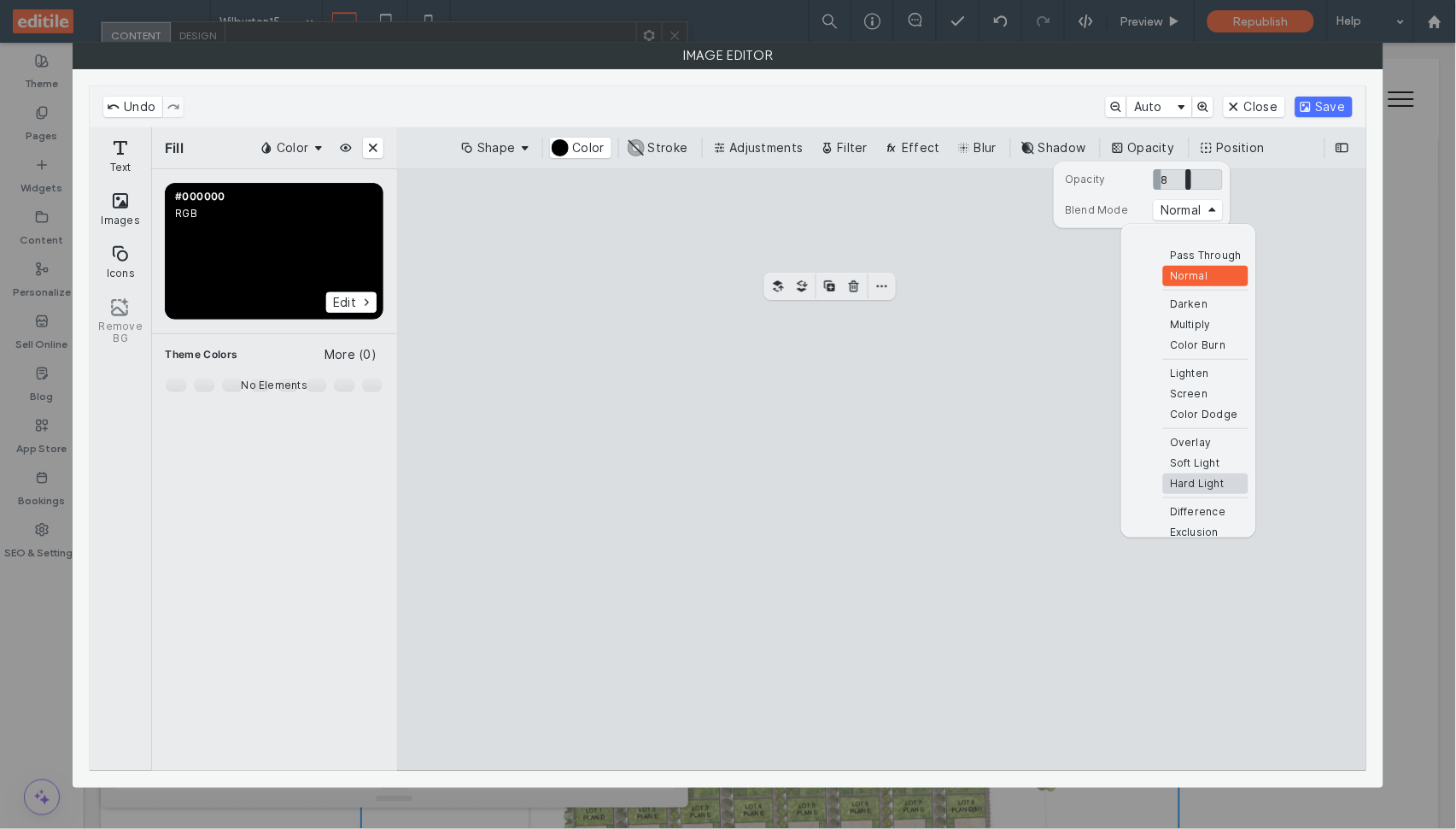
click at [1211, 477] on span "Hard Light" at bounding box center [1196, 484] width 54 height 14
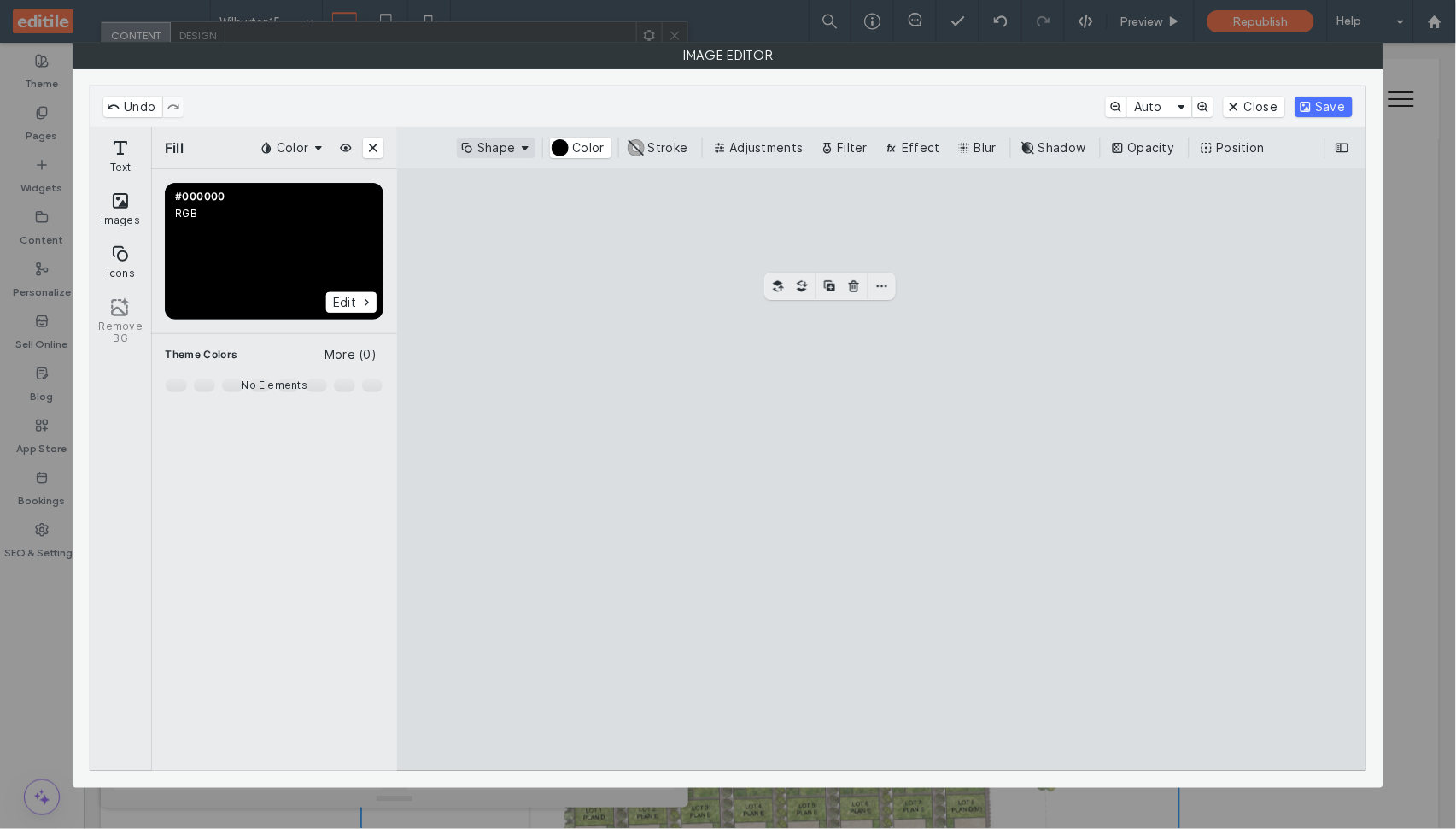
click at [517, 149] on button "Shape" at bounding box center [496, 148] width 79 height 21
click at [667, 138] on button "#ABABAB Stroke" at bounding box center [660, 148] width 69 height 21
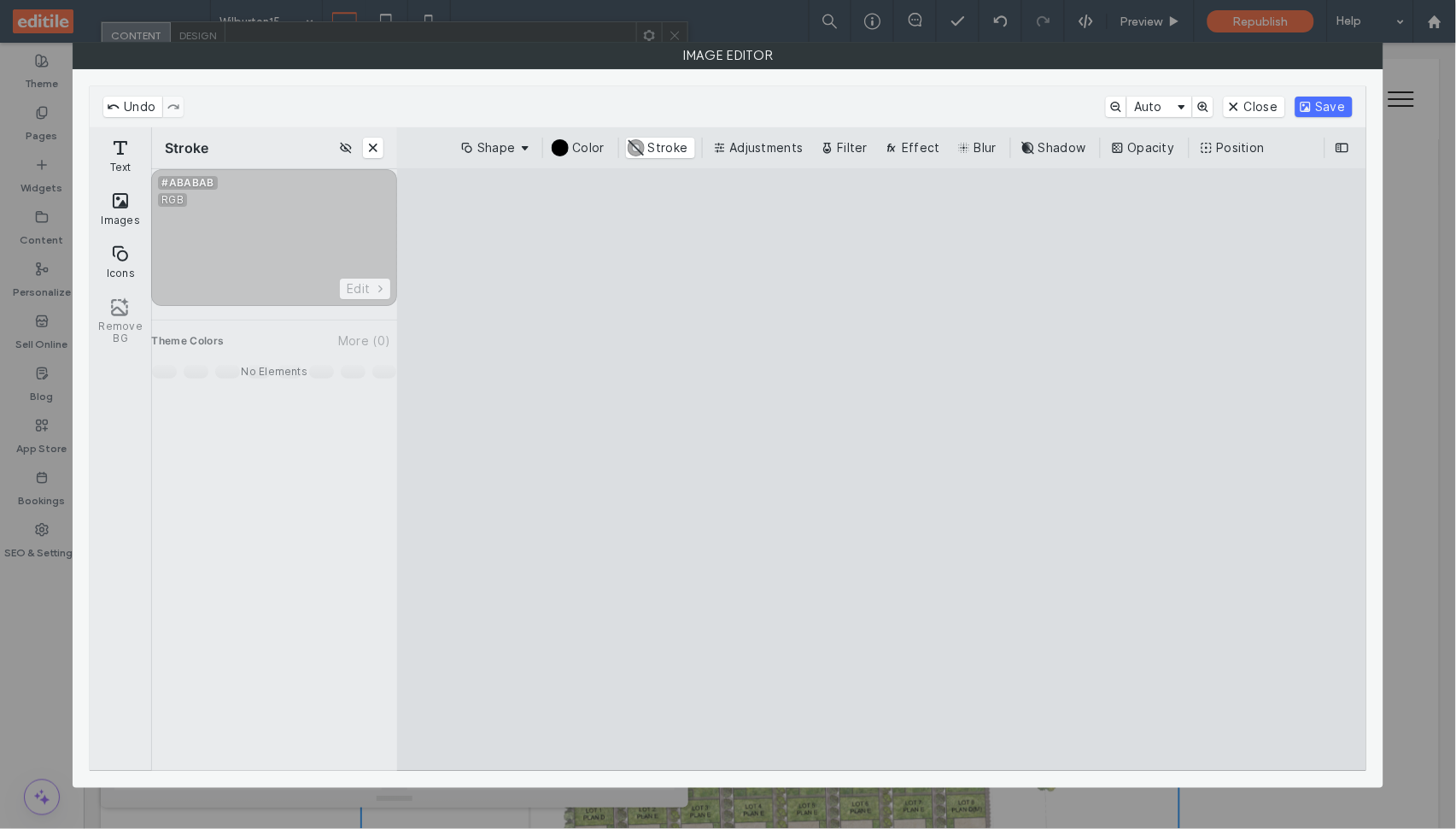
drag, startPoint x: 871, startPoint y: 406, endPoint x: 744, endPoint y: 476, distance: 145.0
click at [882, 469] on cesdk-canvas "Editor canvas" at bounding box center [882, 469] width 0 height 0
drag, startPoint x: 856, startPoint y: 677, endPoint x: 679, endPoint y: 591, distance: 196.8
click at [882, 469] on cesdk-canvas "Editor canvas" at bounding box center [882, 469] width 0 height 0
drag, startPoint x: 719, startPoint y: 466, endPoint x: 657, endPoint y: 467, distance: 62.0
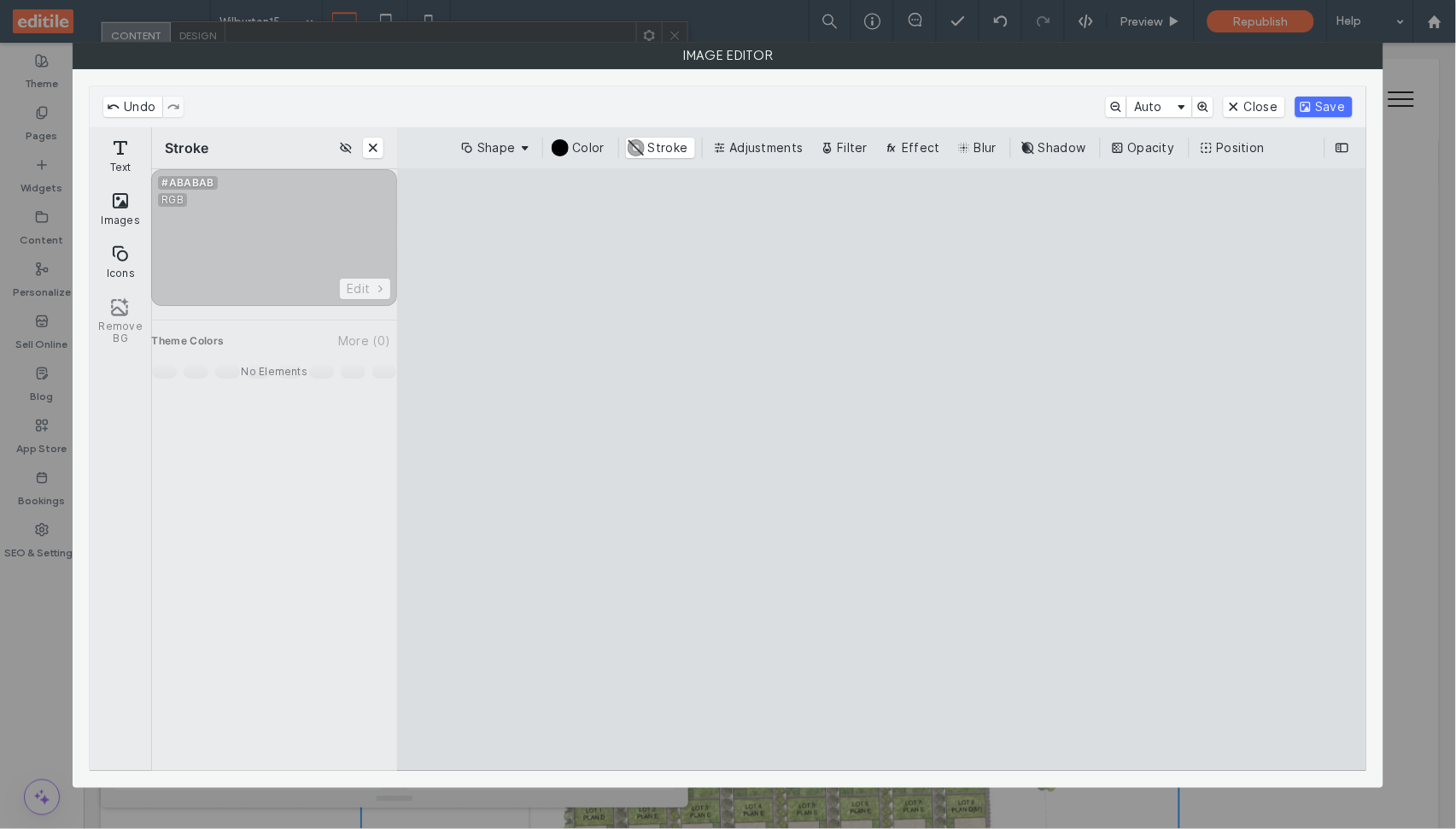
click at [882, 469] on cesdk-canvas "Editor canvas" at bounding box center [882, 469] width 0 height 0
drag, startPoint x: 629, startPoint y: 428, endPoint x: 651, endPoint y: 459, distance: 38.0
click at [882, 469] on cesdk-canvas "Editor canvas" at bounding box center [882, 469] width 0 height 0
drag, startPoint x: 681, startPoint y: 413, endPoint x: 655, endPoint y: 476, distance: 68.2
click at [882, 469] on cesdk-canvas "Editor canvas" at bounding box center [882, 469] width 0 height 0
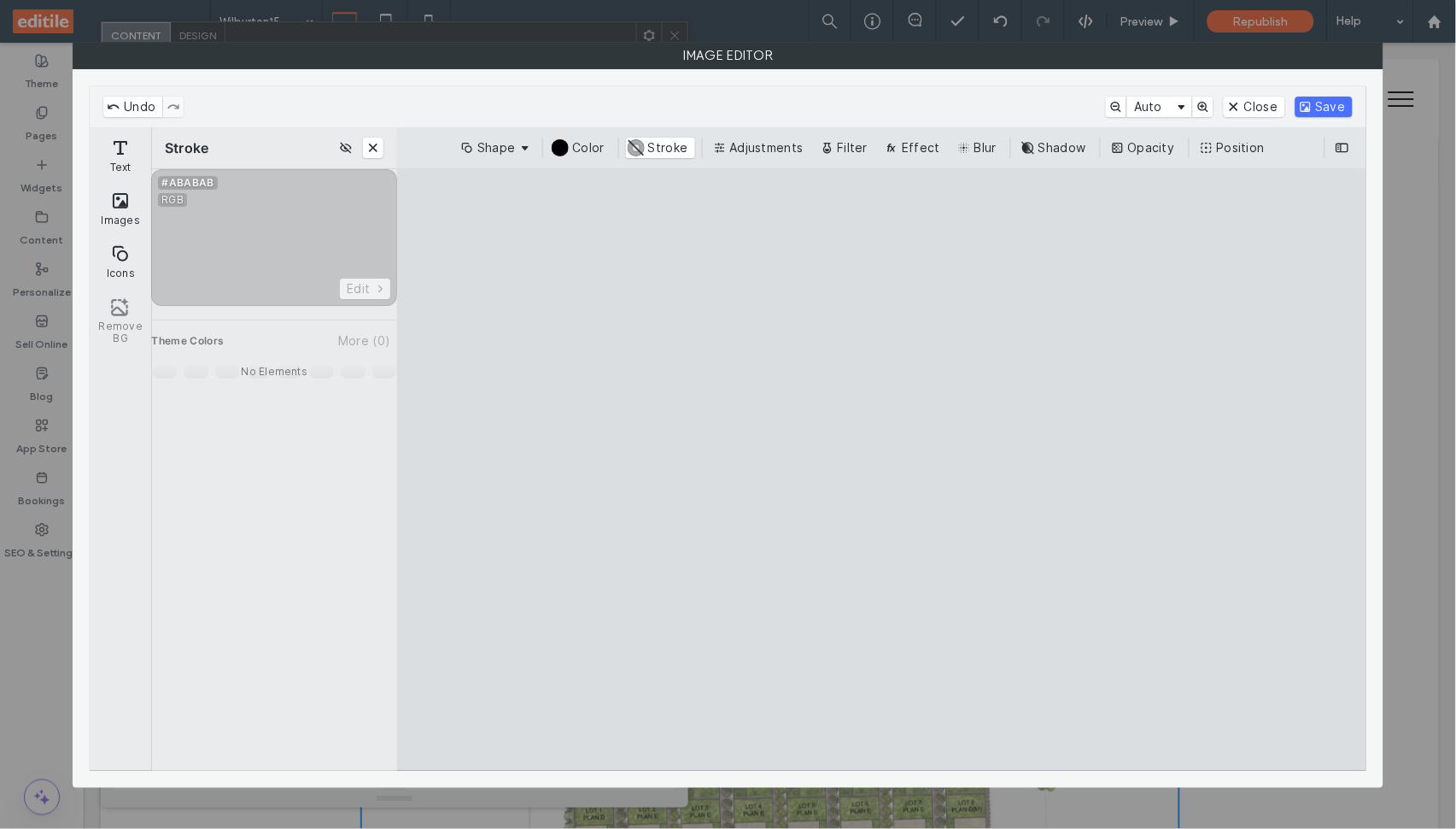
drag, startPoint x: 617, startPoint y: 468, endPoint x: 619, endPoint y: 492, distance: 24.1
click at [882, 469] on cesdk-canvas "Editor canvas" at bounding box center [882, 469] width 0 height 0
click at [660, 469] on button "More options" at bounding box center [666, 465] width 21 height 21
click at [882, 469] on cesdk-canvas "Editor canvas" at bounding box center [882, 469] width 0 height 0
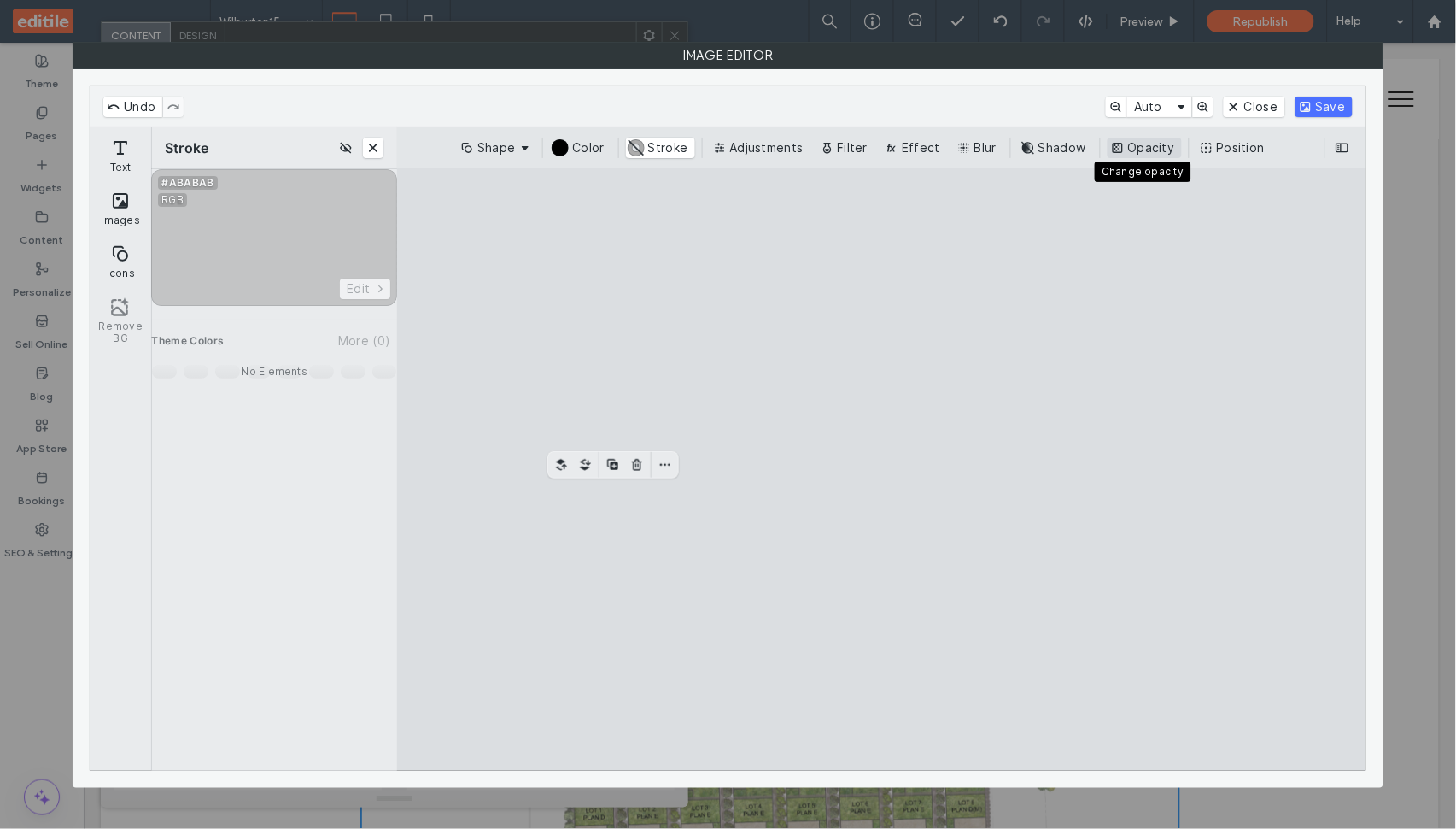
click at [1160, 151] on button "Opacity" at bounding box center [1144, 148] width 74 height 21
click at [1175, 184] on input "range" at bounding box center [1189, 179] width 70 height 21
type input "***"
click at [766, 152] on button "Adjustments" at bounding box center [760, 148] width 101 height 21
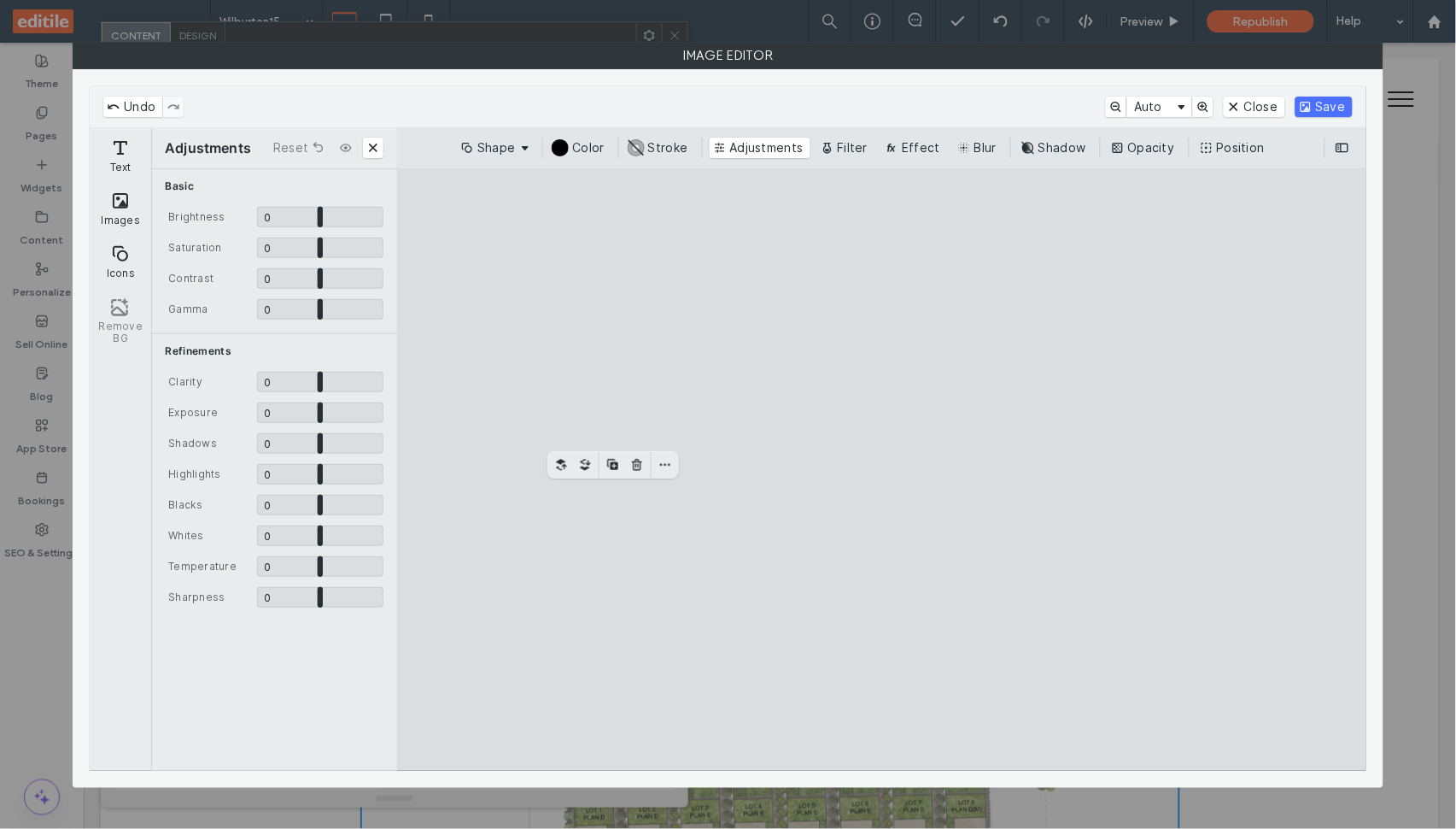
click at [882, 469] on cesdk-canvas "Editor canvas" at bounding box center [882, 469] width 0 height 0
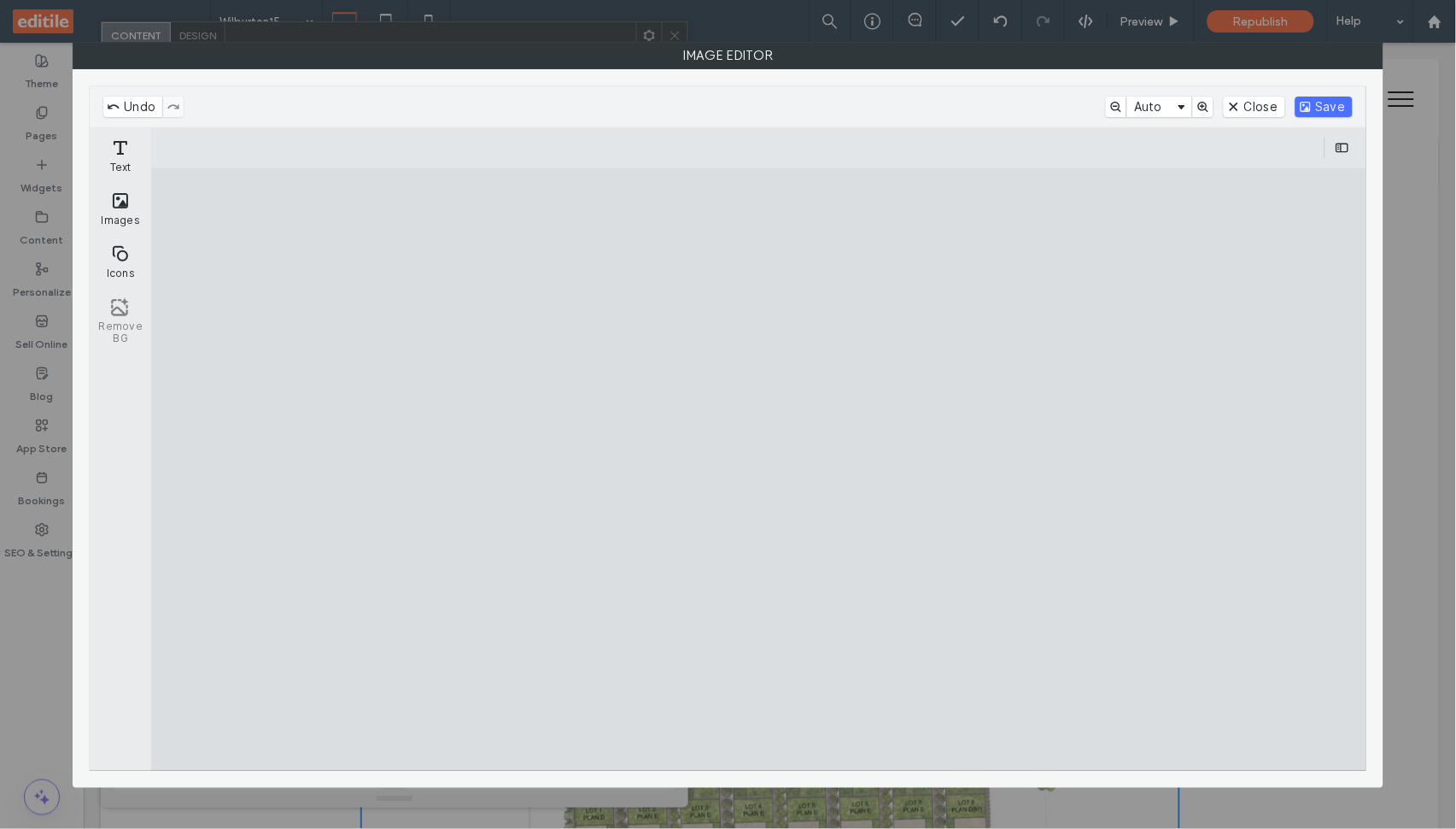
click at [760, 469] on cesdk-canvas "Editor canvas" at bounding box center [760, 469] width 0 height 0
click at [135, 266] on button "Icons" at bounding box center [120, 262] width 55 height 50
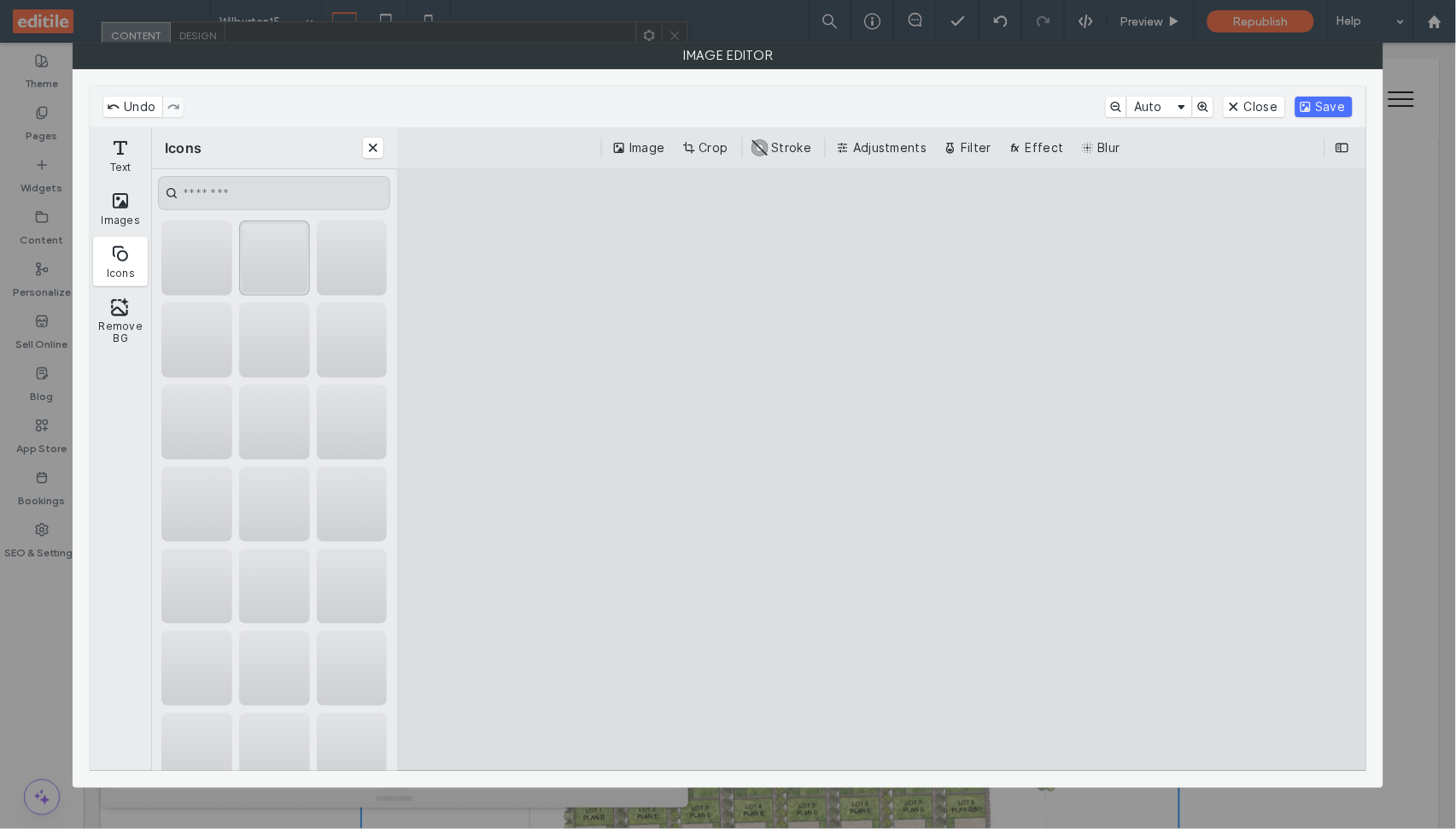
click at [273, 264] on div "CE.SDK" at bounding box center [274, 258] width 71 height 75
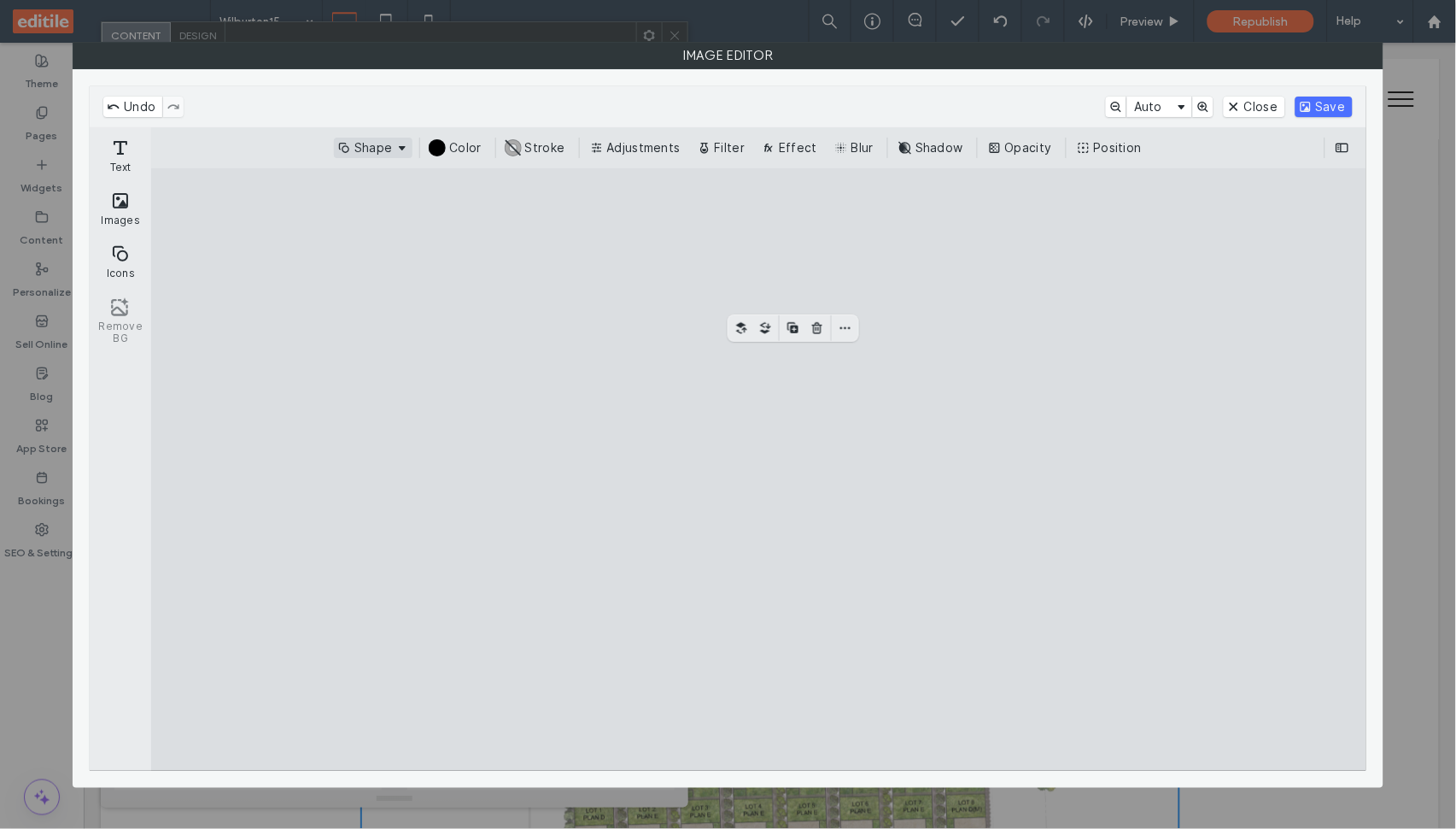
click at [385, 151] on button "Shape" at bounding box center [373, 148] width 79 height 21
click at [760, 469] on cesdk-canvas "Editor canvas" at bounding box center [760, 469] width 0 height 0
click at [801, 150] on button "Effect" at bounding box center [791, 148] width 66 height 21
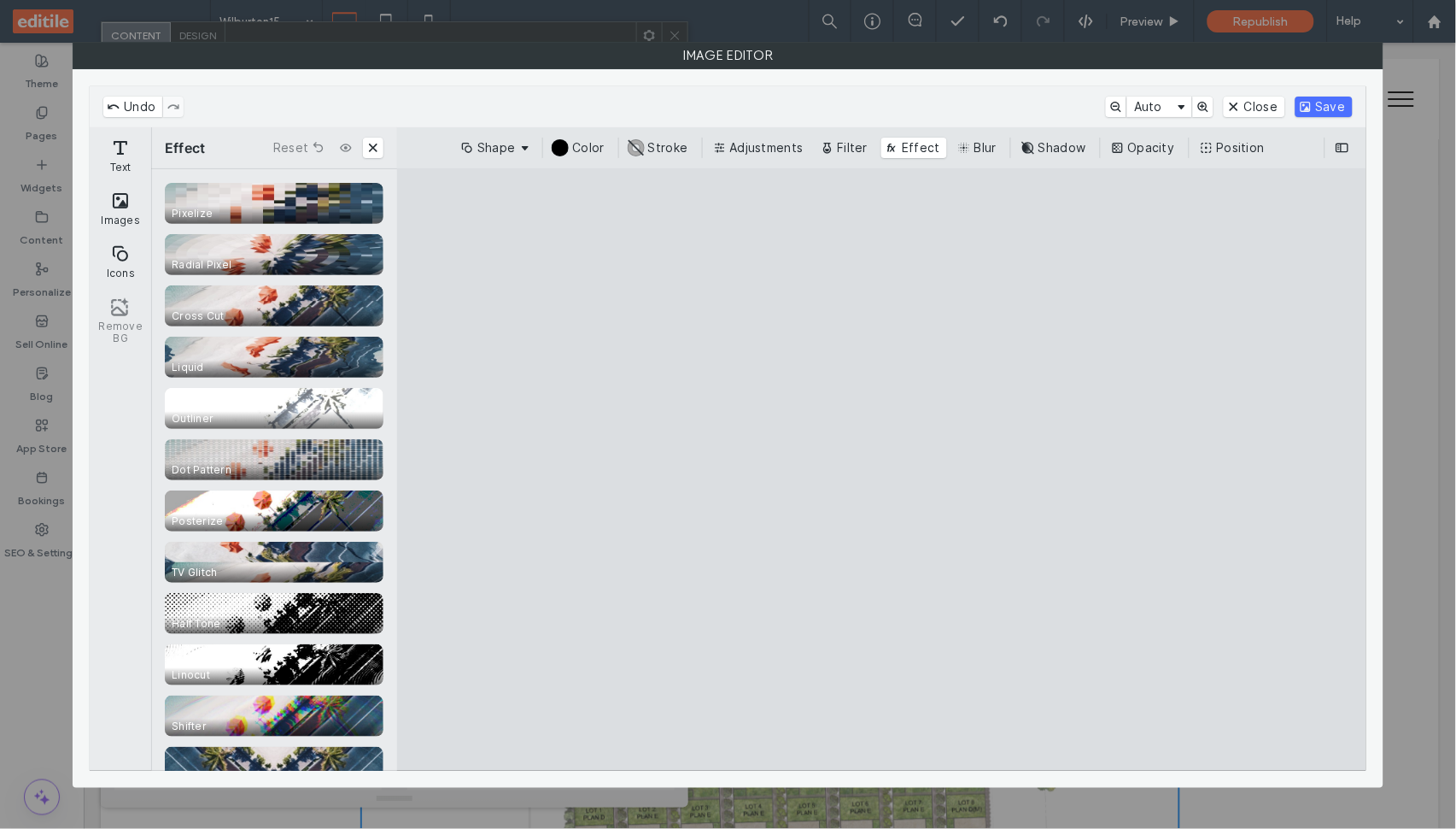
drag, startPoint x: 621, startPoint y: 578, endPoint x: 619, endPoint y: 591, distance: 13.2
click at [882, 469] on cesdk-canvas "Editor canvas" at bounding box center [882, 469] width 0 height 0
click at [588, 152] on button "#000000 Color" at bounding box center [580, 148] width 61 height 21
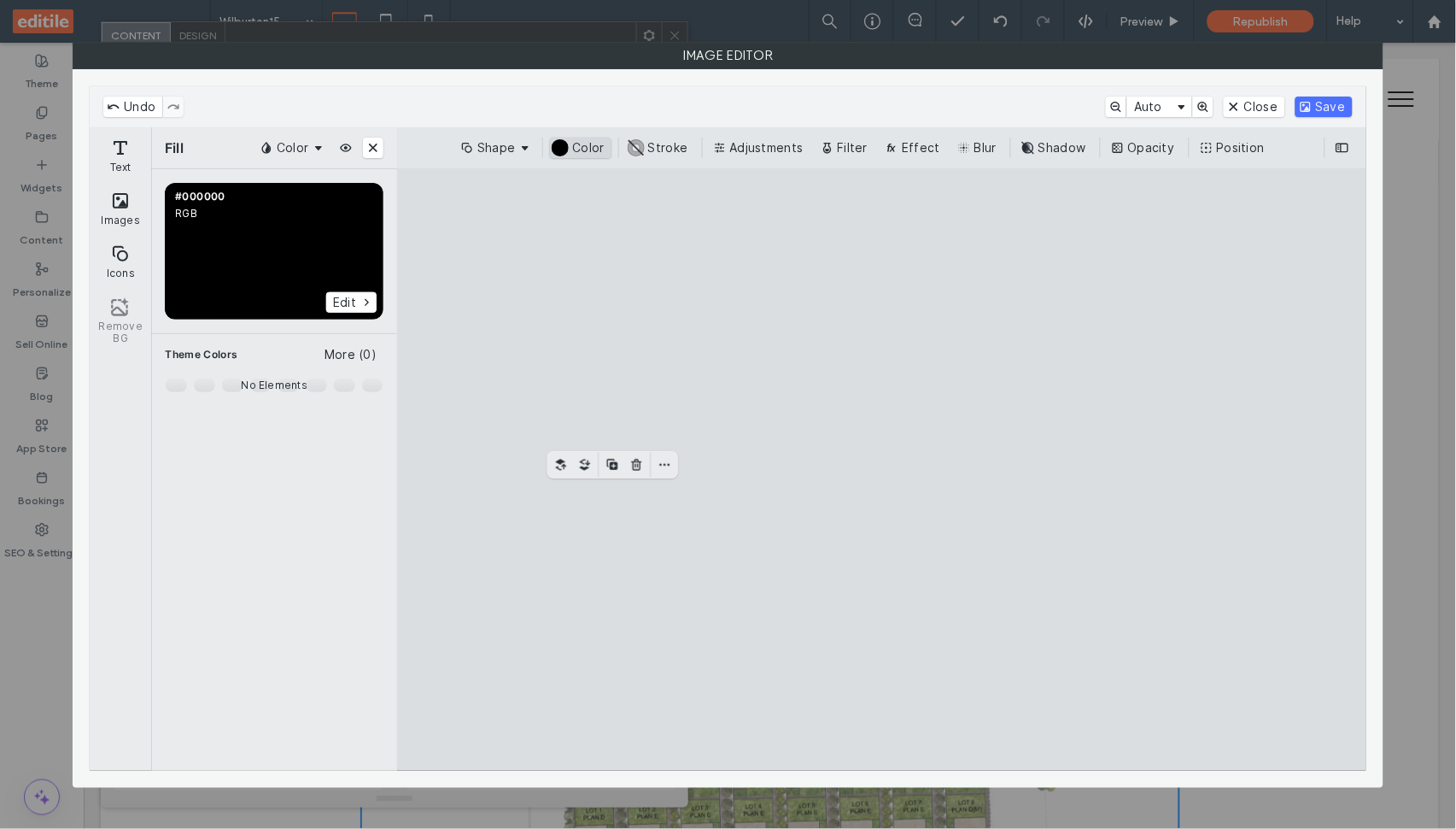
click at [590, 143] on button "#000000 Color" at bounding box center [580, 148] width 61 height 21
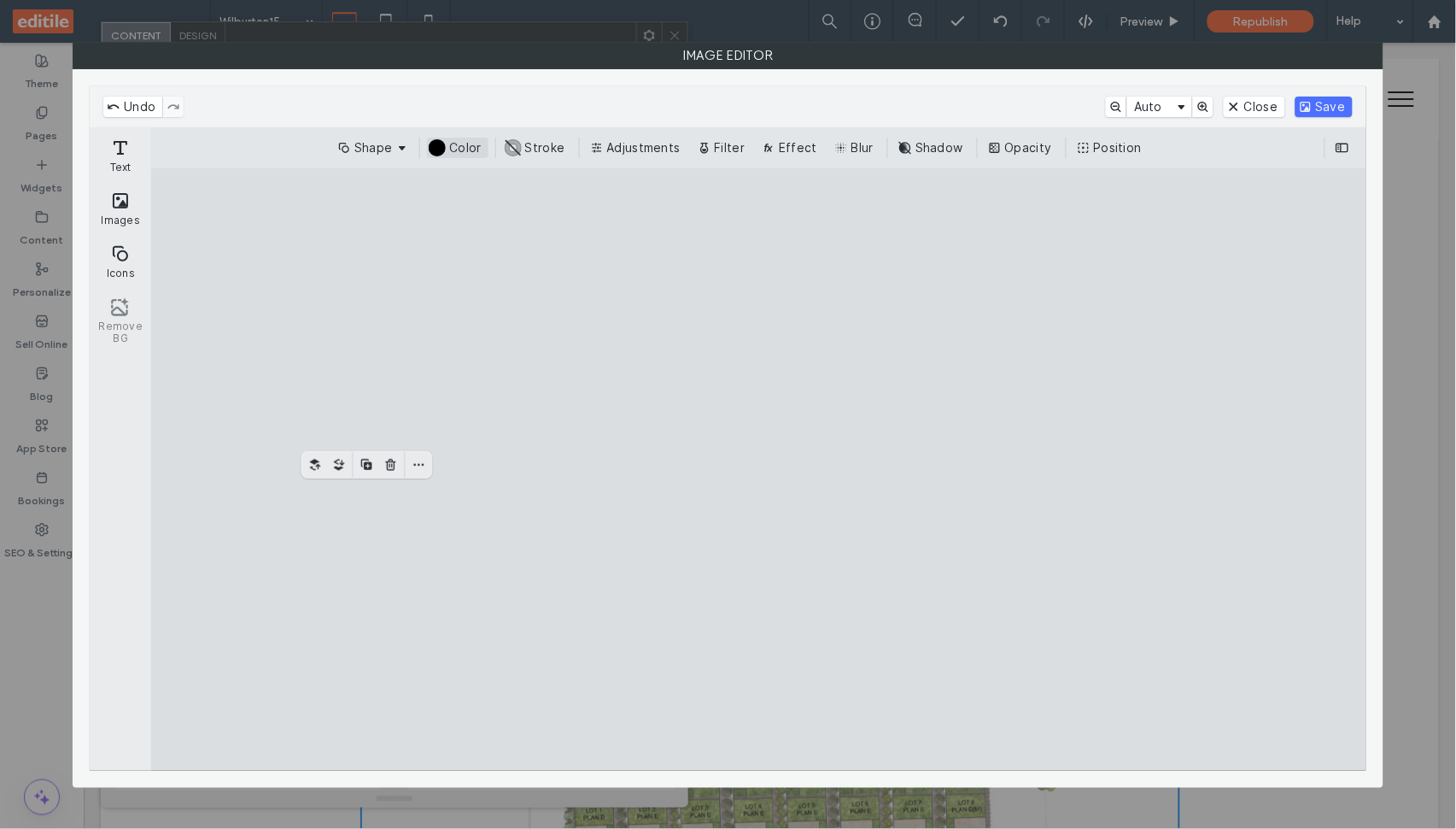
click at [590, 143] on button "Adjustments" at bounding box center [637, 148] width 101 height 21
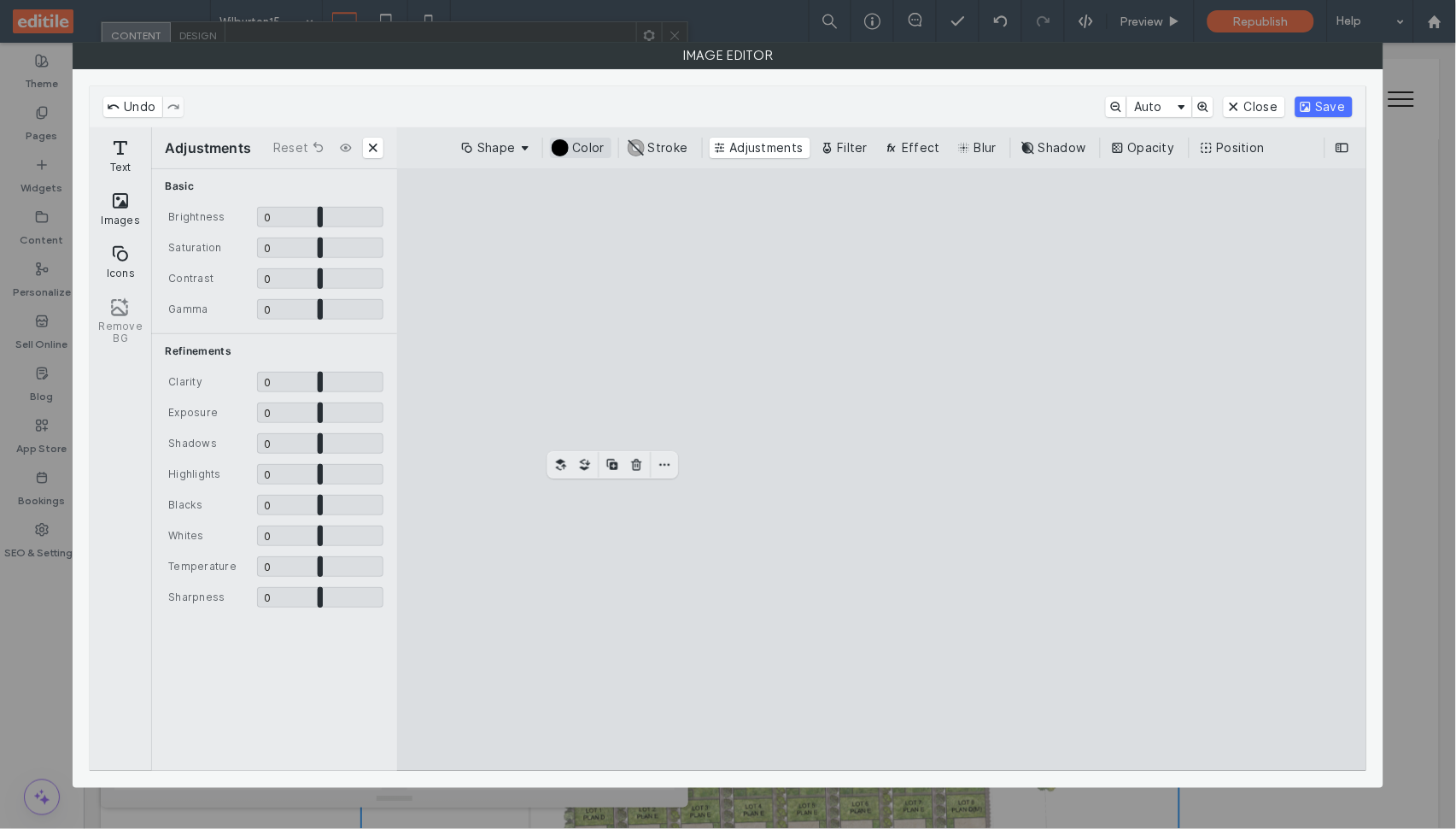
click at [565, 146] on button "#000000 Color" at bounding box center [580, 148] width 61 height 21
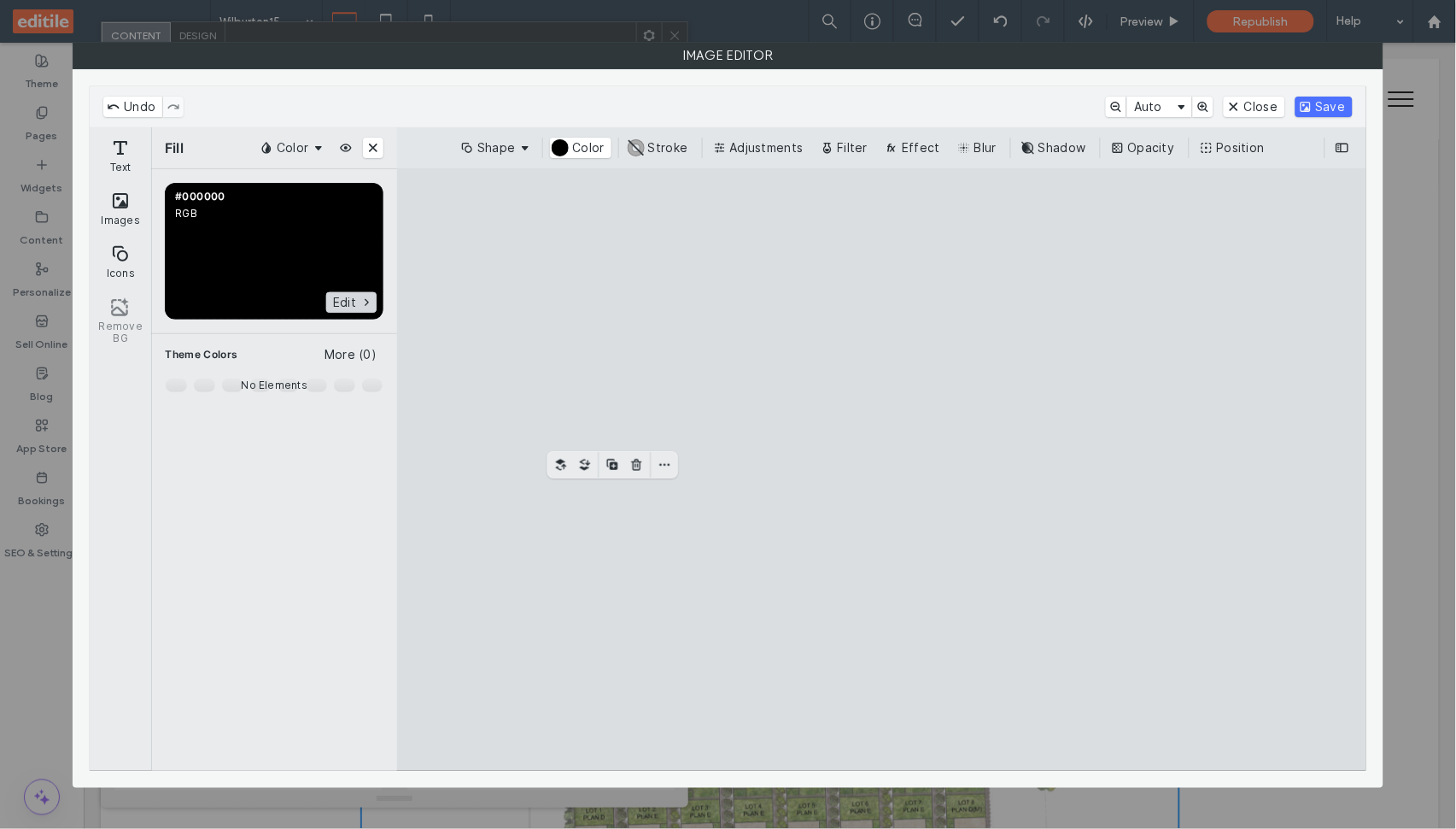
click at [326, 292] on button "Edit" at bounding box center [351, 303] width 50 height 21
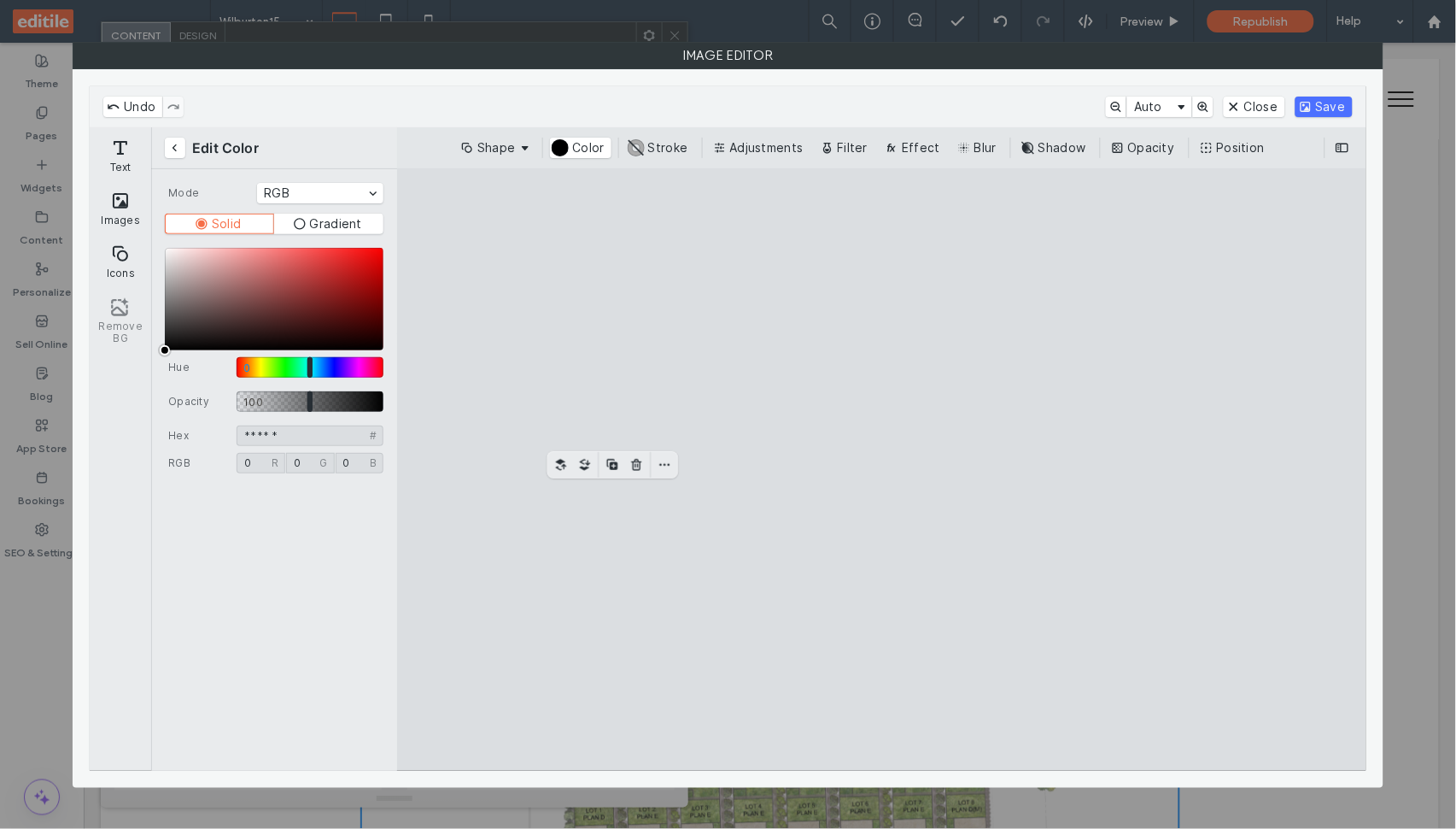
click at [304, 271] on div "Hue Gradient Selection, Nearest color name: black; Color Value: hue: 0.00°, sat…" at bounding box center [274, 299] width 219 height 103
type input "******"
type input "***"
type input "**"
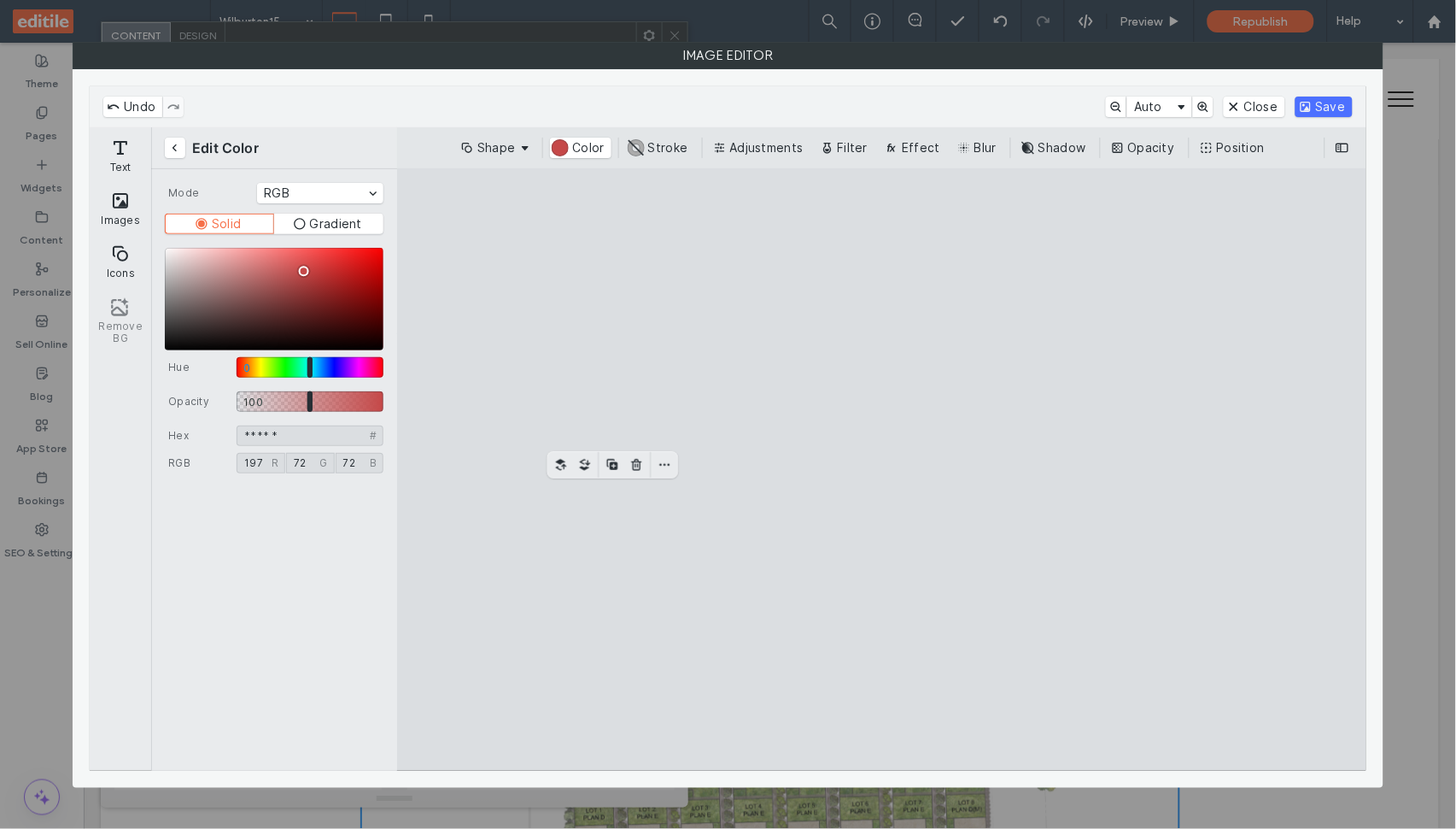
click at [373, 277] on div "Hue Gradient Selection, Nearest color name: indianred; Color Value: hue: 0.00°,…" at bounding box center [274, 299] width 219 height 103
type input "******"
type input "***"
type input "*"
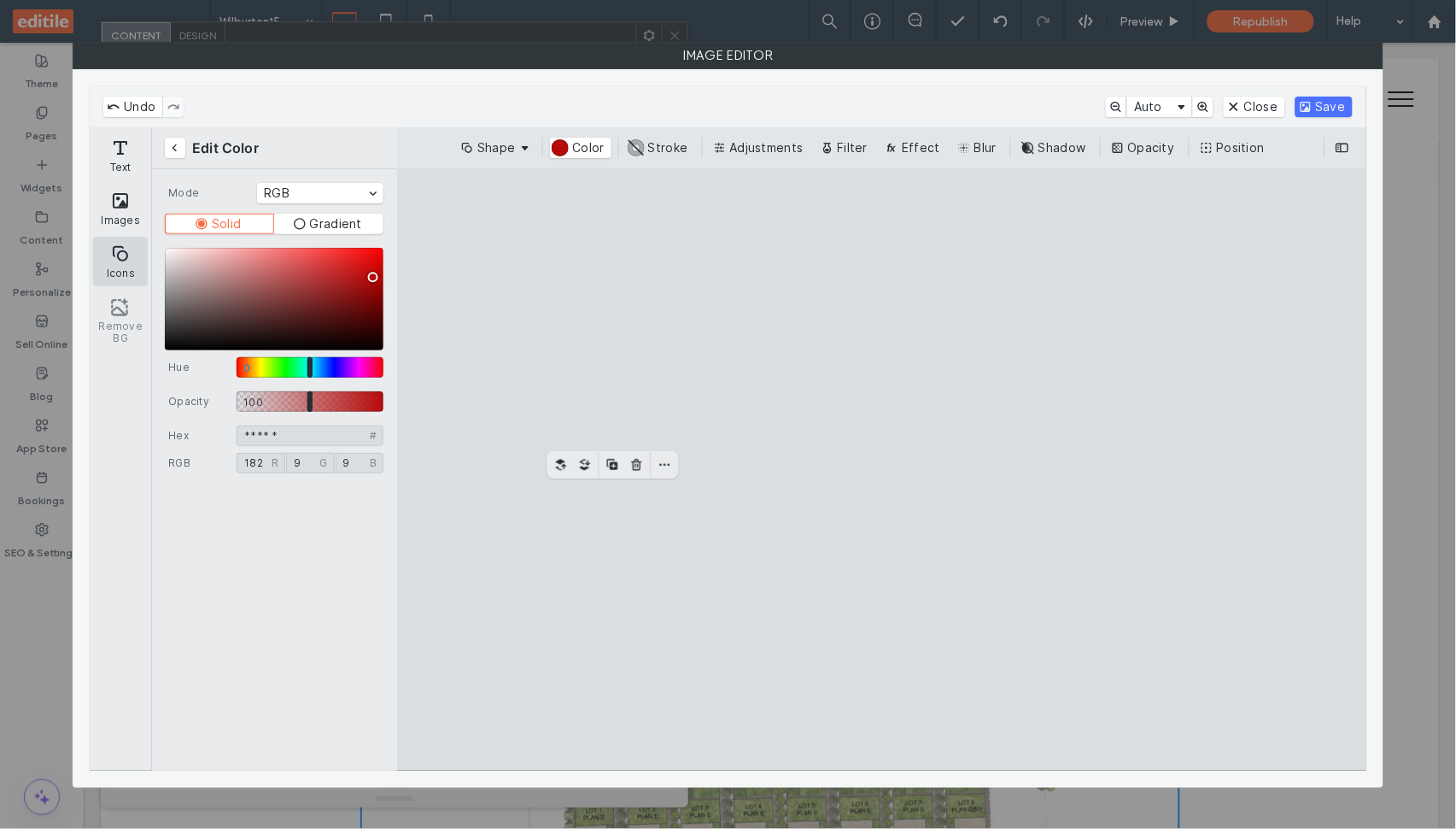
click at [101, 261] on button "Icons" at bounding box center [120, 262] width 55 height 50
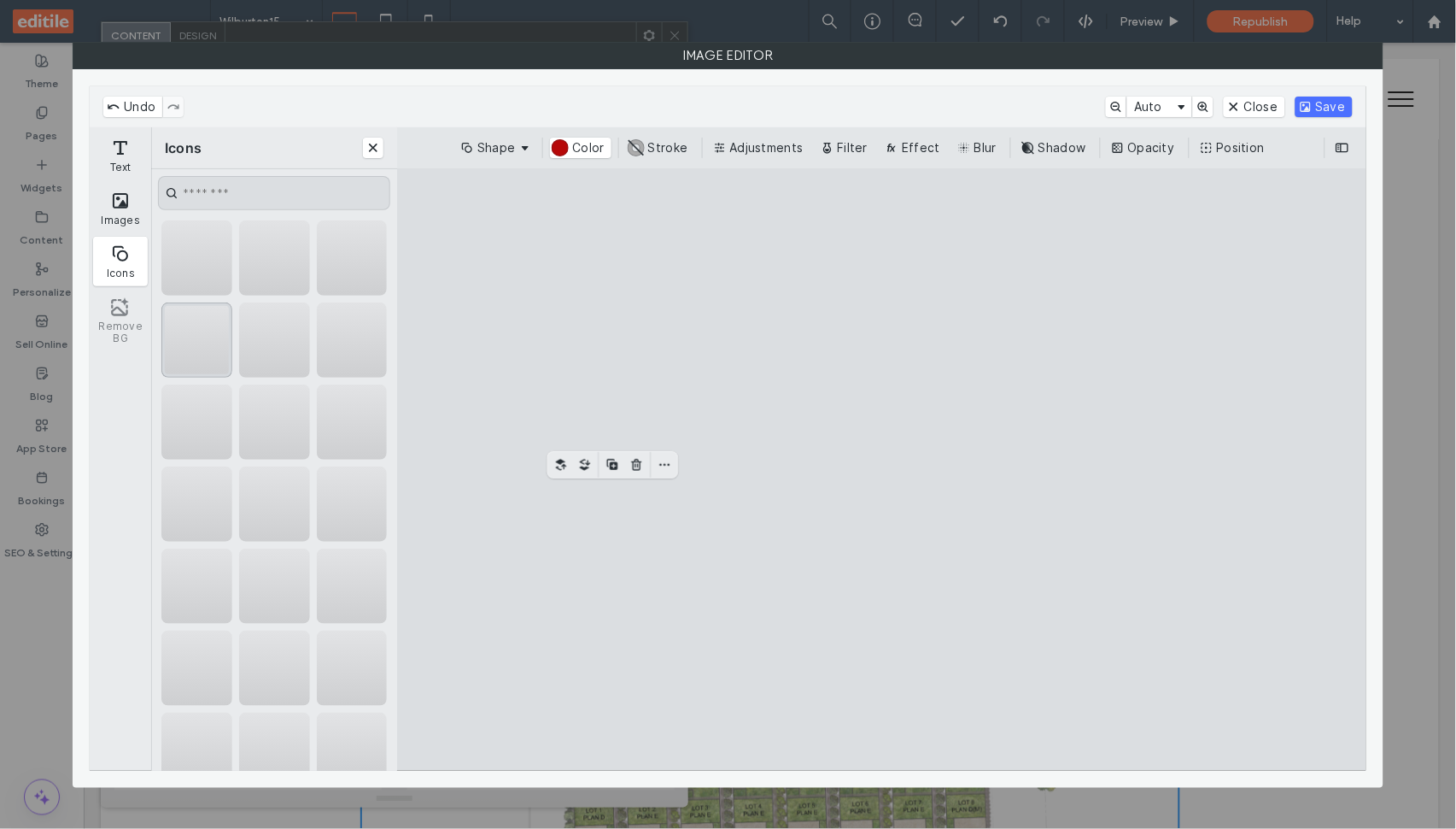
click at [198, 345] on div "CE.SDK" at bounding box center [197, 340] width 71 height 75
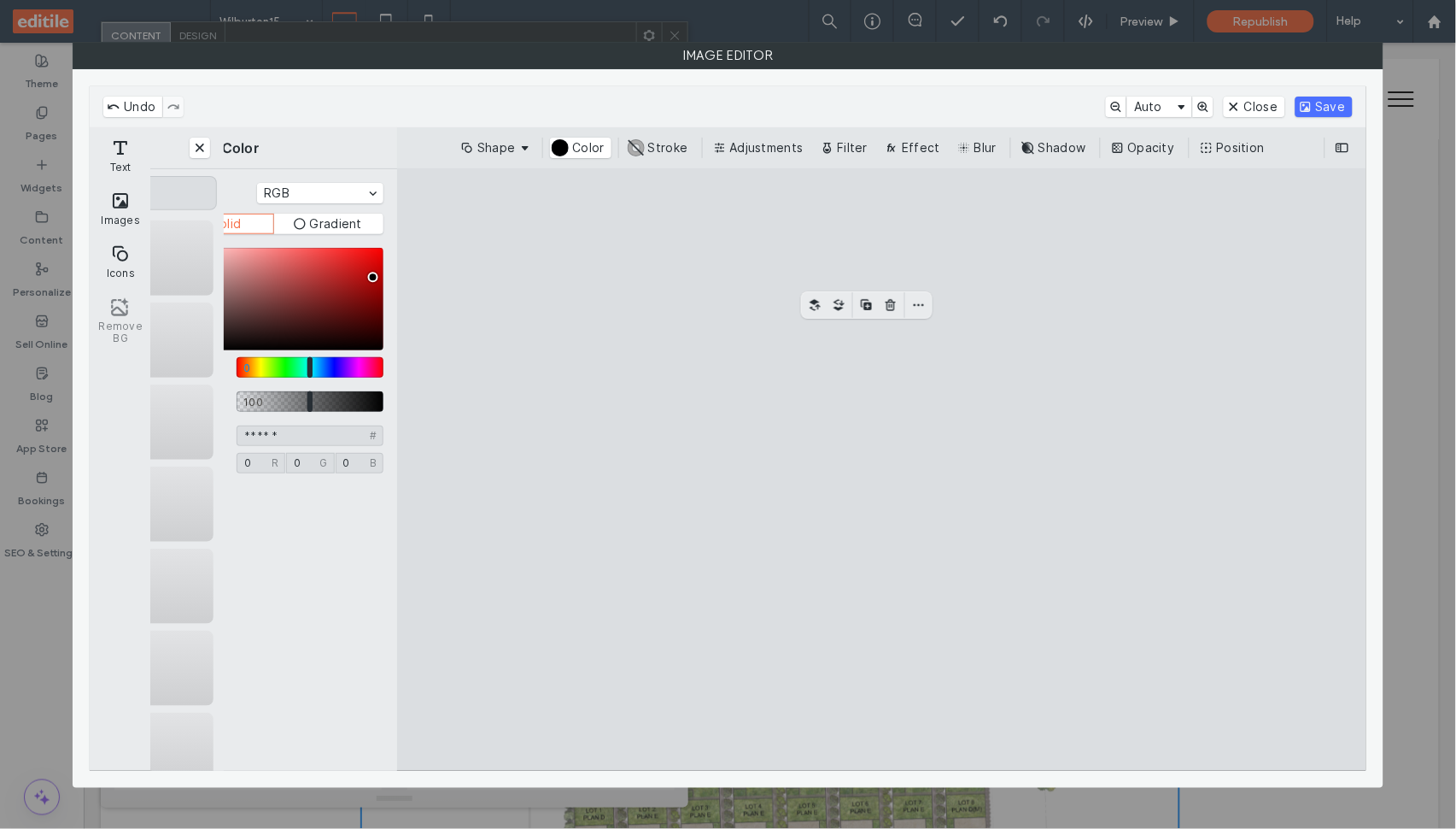
type input "******"
type input "*"
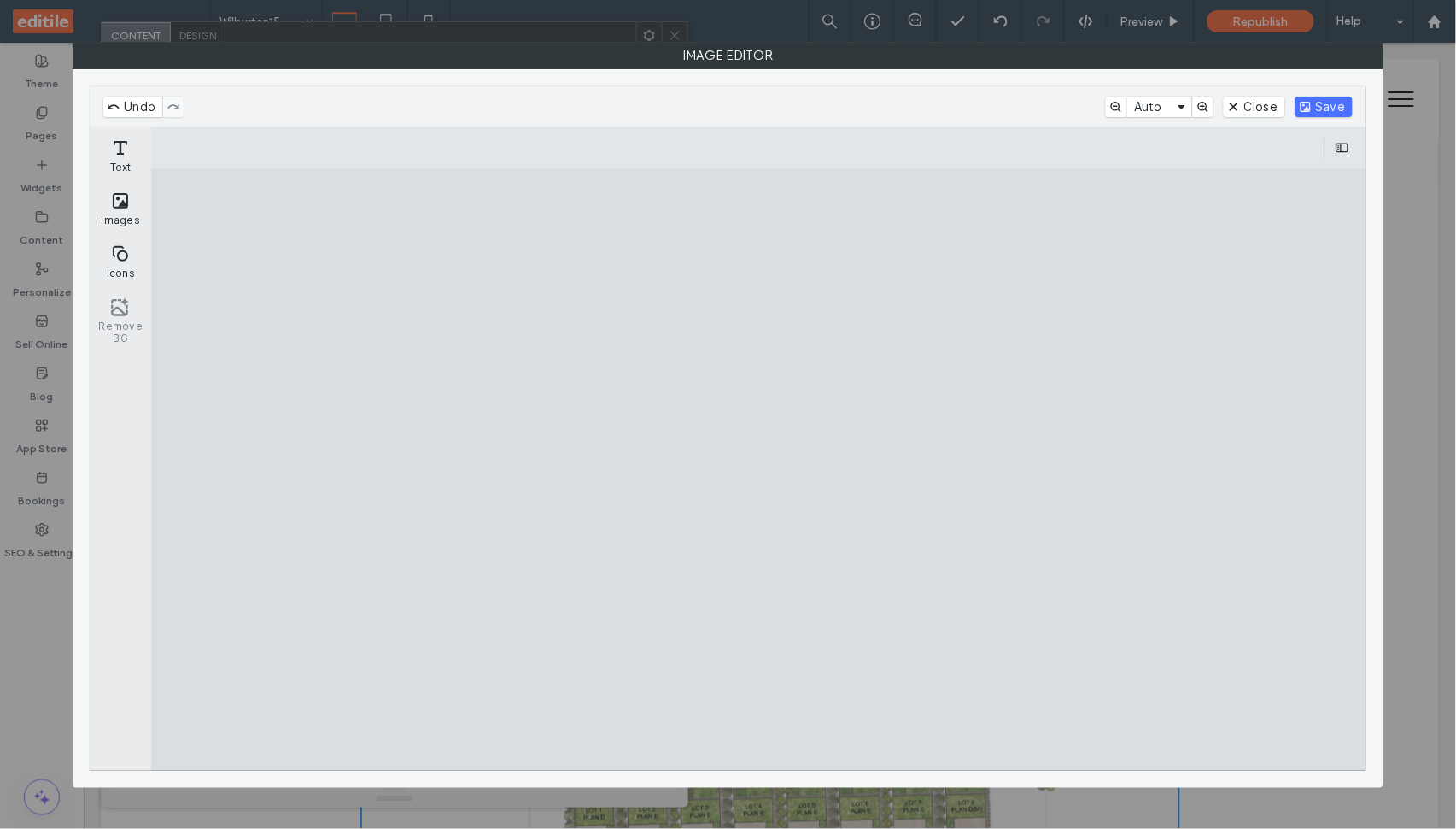
click at [760, 469] on cesdk-canvas "Editor canvas" at bounding box center [760, 469] width 0 height 0
click at [385, 147] on button "Shape" at bounding box center [373, 148] width 79 height 21
click at [760, 469] on cesdk-canvas "Editor canvas" at bounding box center [760, 469] width 0 height 0
click at [121, 262] on button "Icons" at bounding box center [120, 262] width 55 height 50
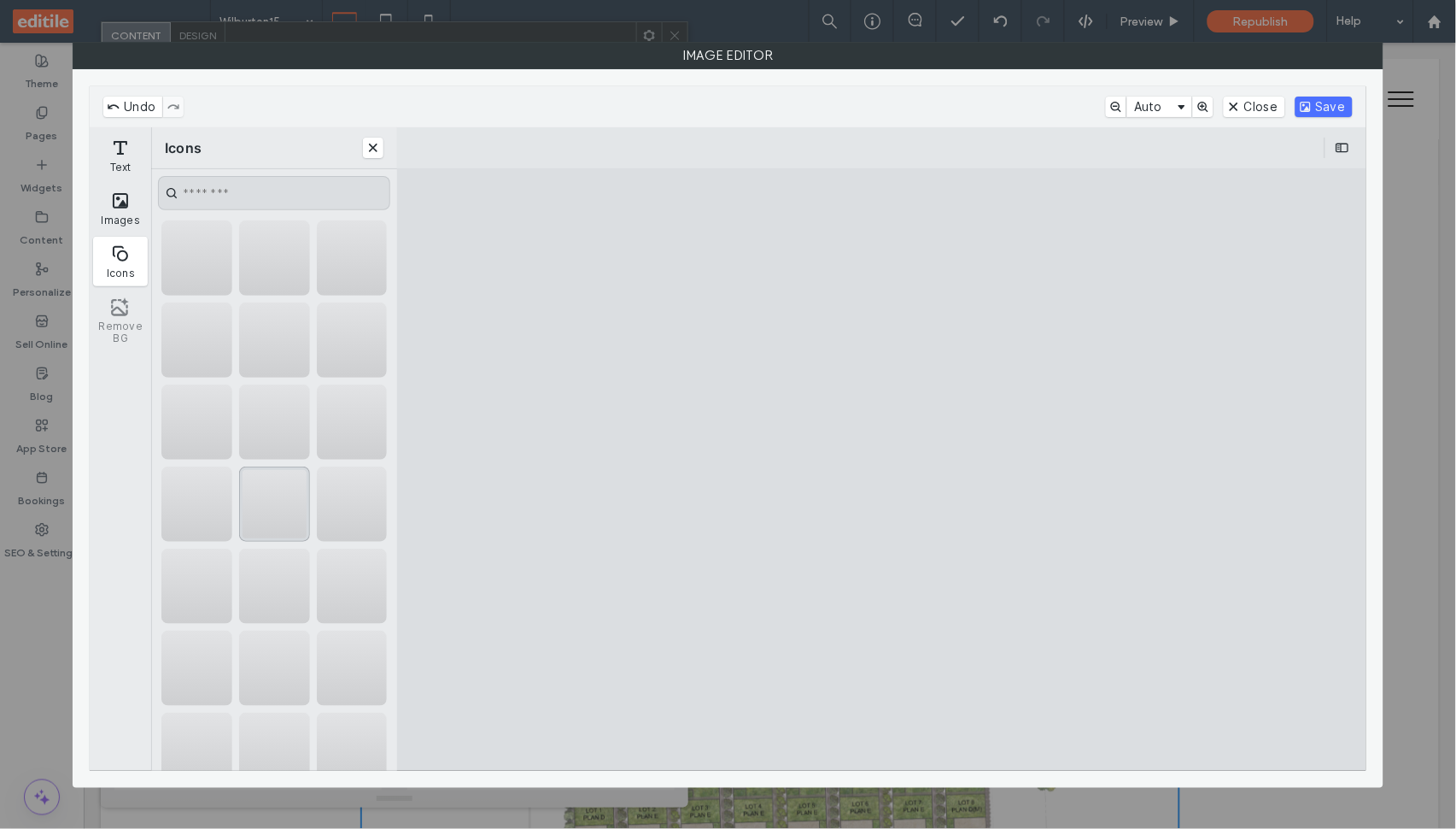
click at [290, 509] on div "CE.SDK" at bounding box center [274, 504] width 71 height 75
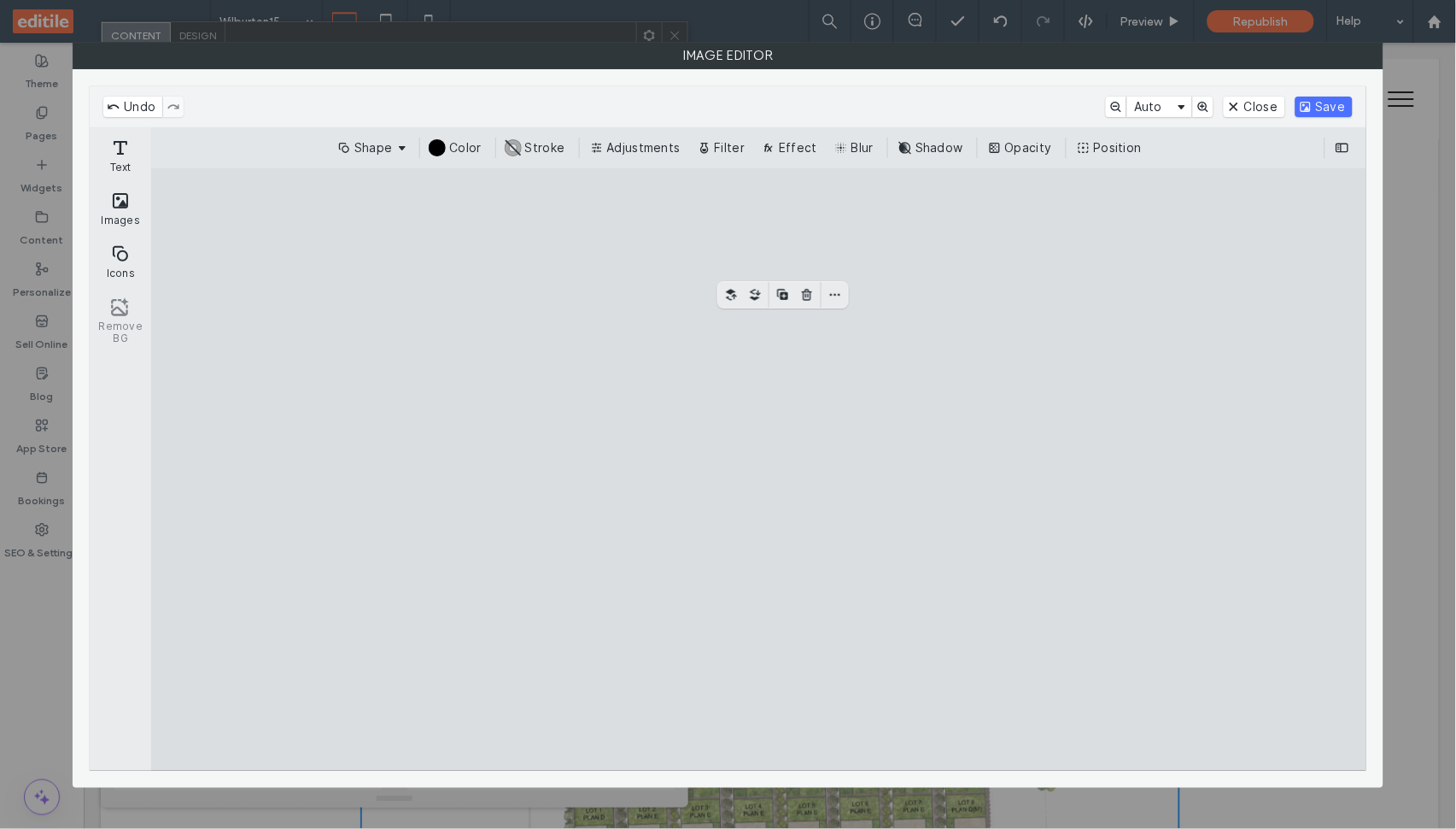
click at [760, 469] on cesdk-canvas "Editor canvas" at bounding box center [760, 469] width 0 height 0
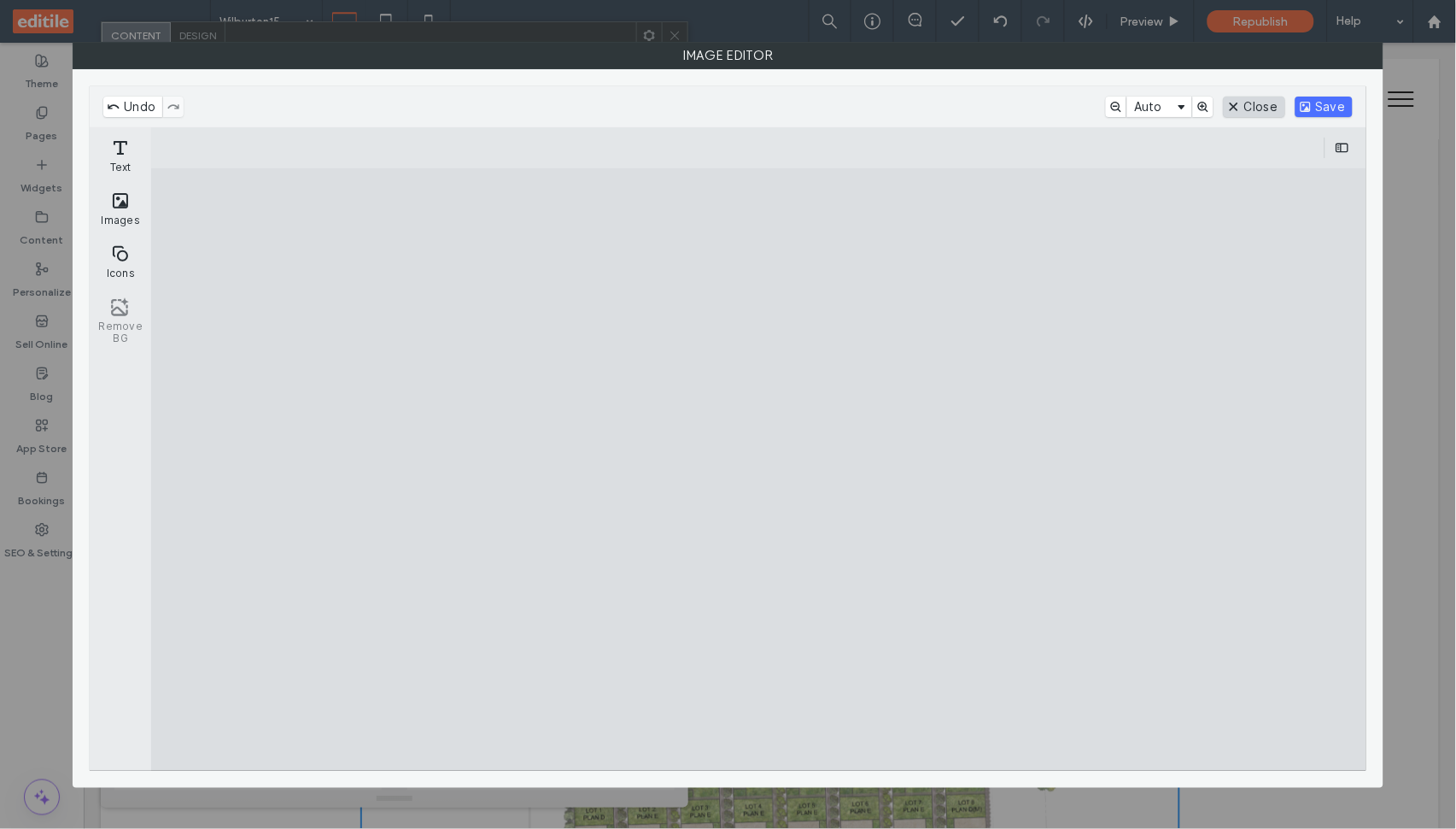
click at [1249, 106] on button "Close" at bounding box center [1253, 107] width 61 height 21
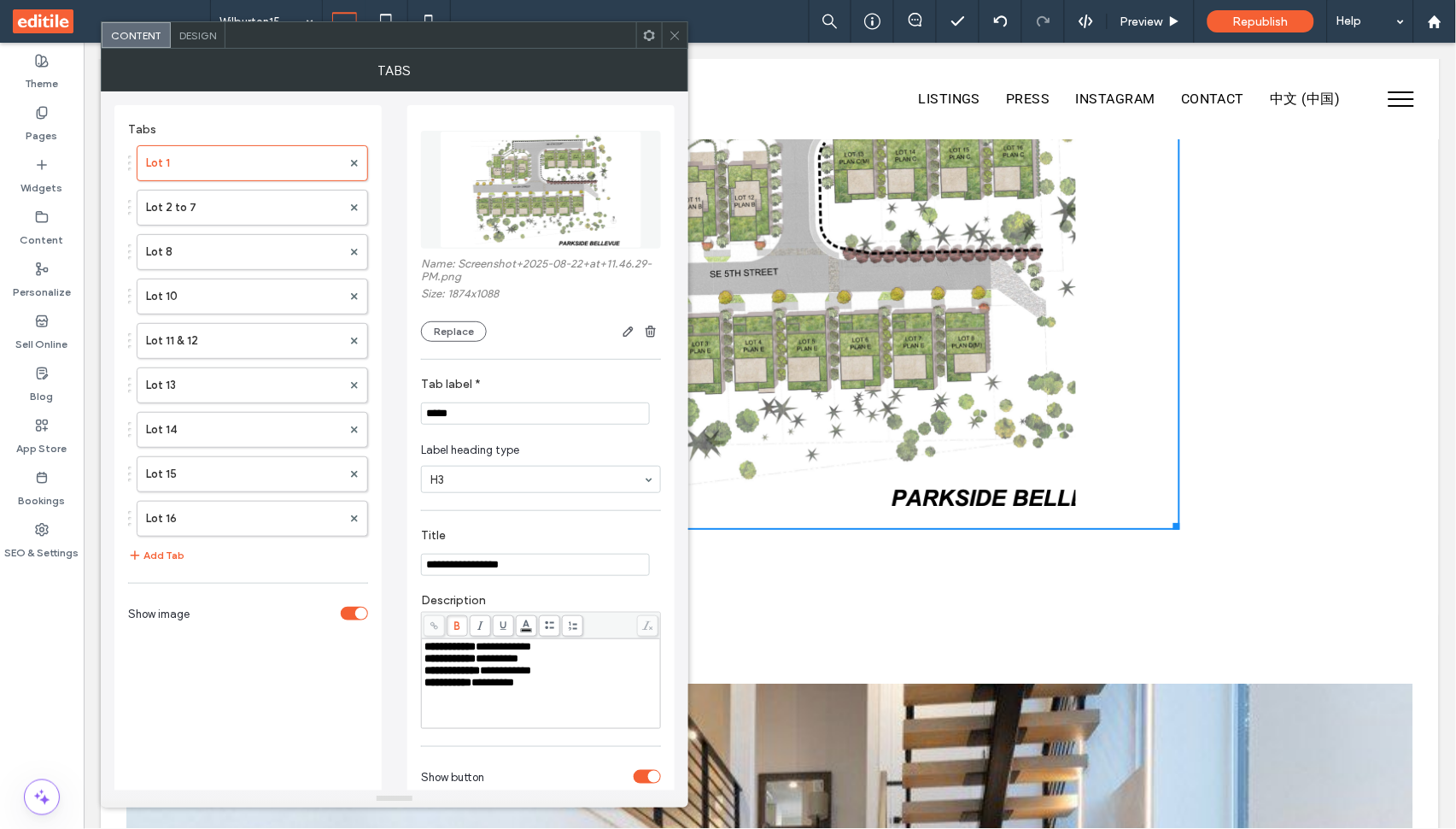
scroll to position [3060, 0]
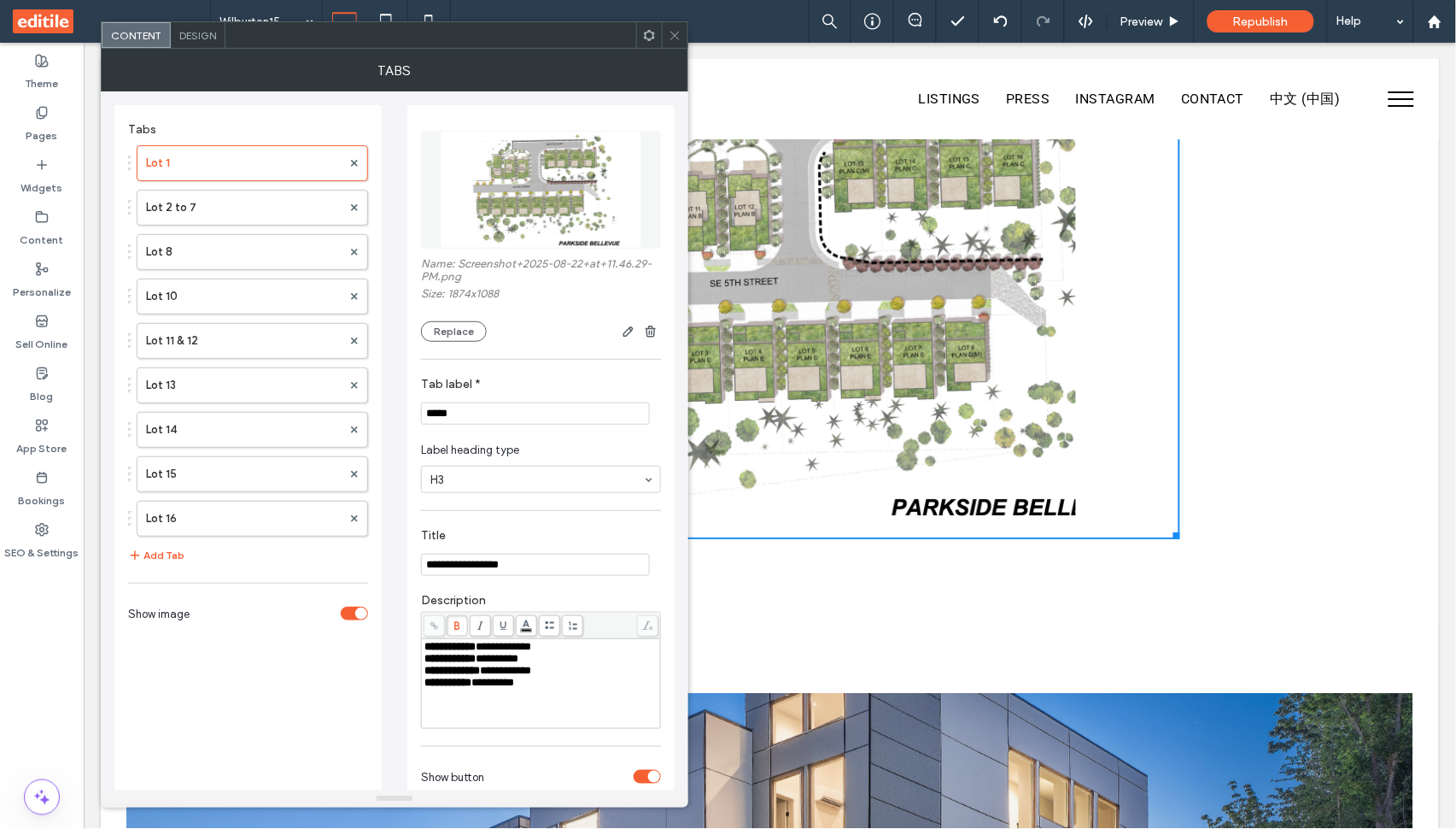
click at [678, 44] on span at bounding box center [675, 35] width 13 height 26
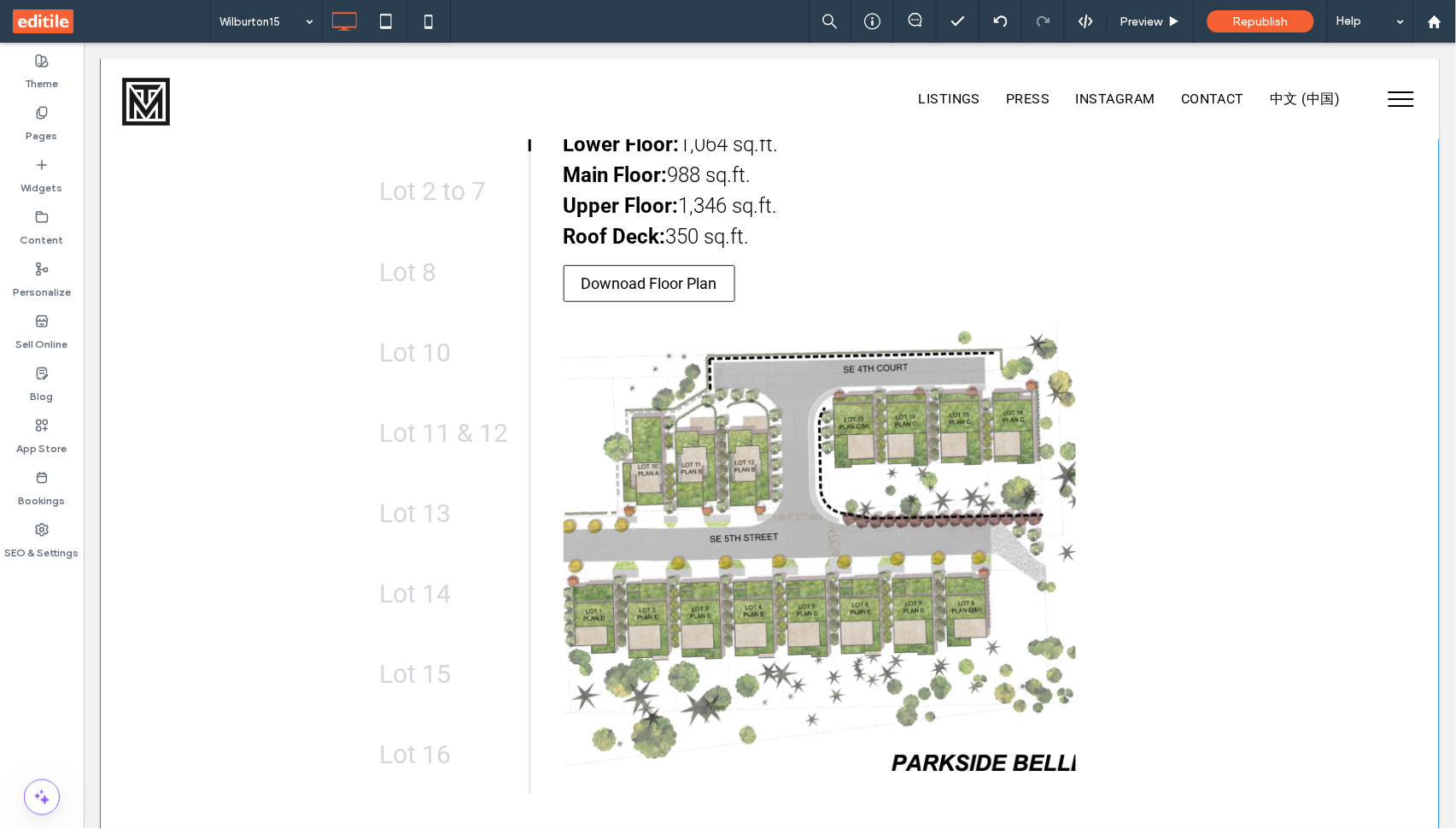
scroll to position [2806, 0]
click at [1234, 421] on div "Lot 1 Lot 2 to 7 Lot 8 Lot 10 Lot 11 & 12 Lot 13 Lot 14 Lot 15 Lot 16 Lot: 3,40…" at bounding box center [769, 431] width 1338 height 894
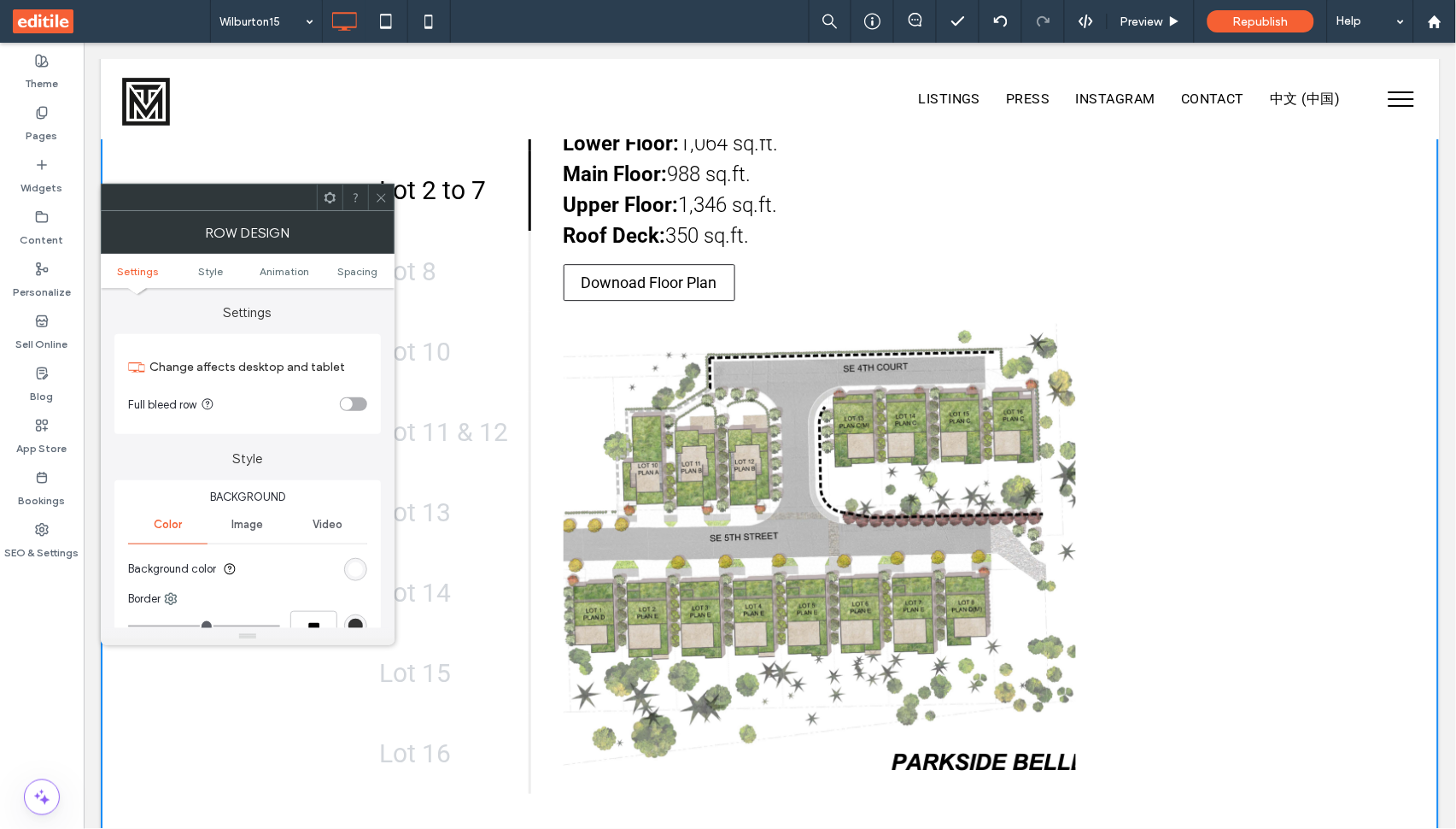
click at [380, 196] on icon at bounding box center [381, 197] width 13 height 13
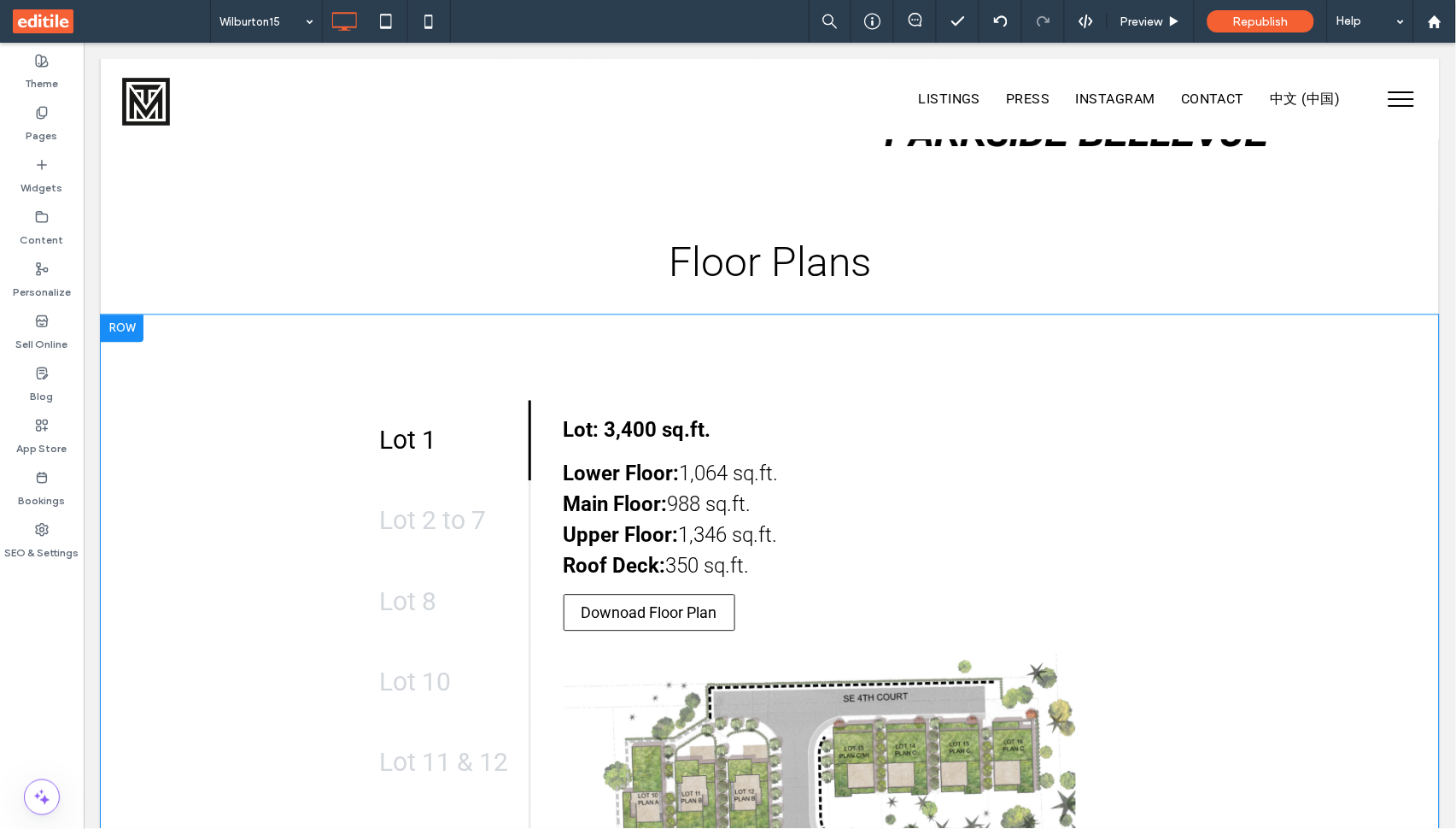
scroll to position [2478, 0]
click at [287, 370] on div "Lot 1 Lot 2 to 7 Lot 8 Lot 10 Lot 11 & 12 Lot 13 Lot 14 Lot 15 Lot 16 Lot: 3,40…" at bounding box center [769, 759] width 1338 height 894
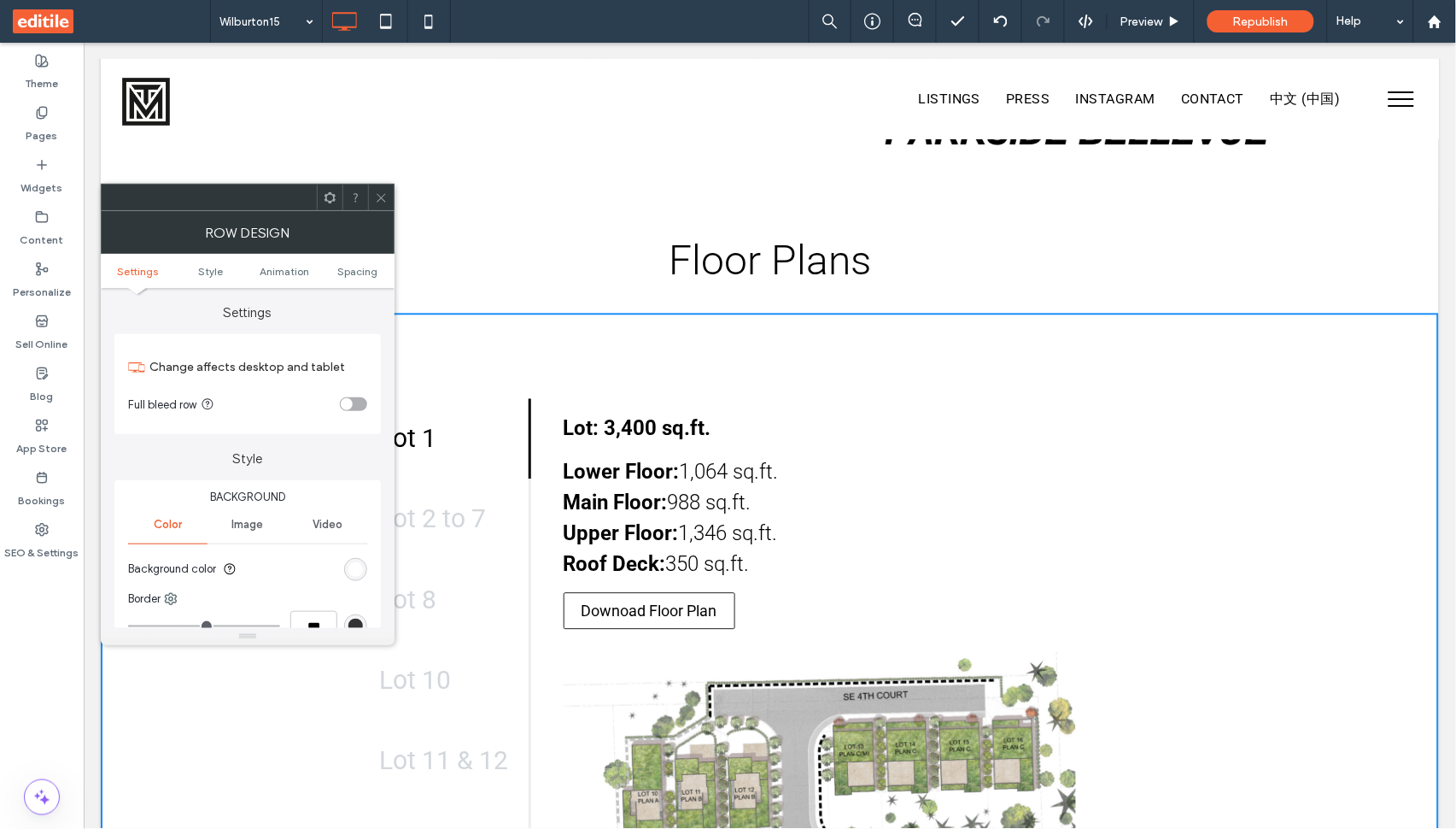
click at [385, 194] on use at bounding box center [381, 197] width 9 height 9
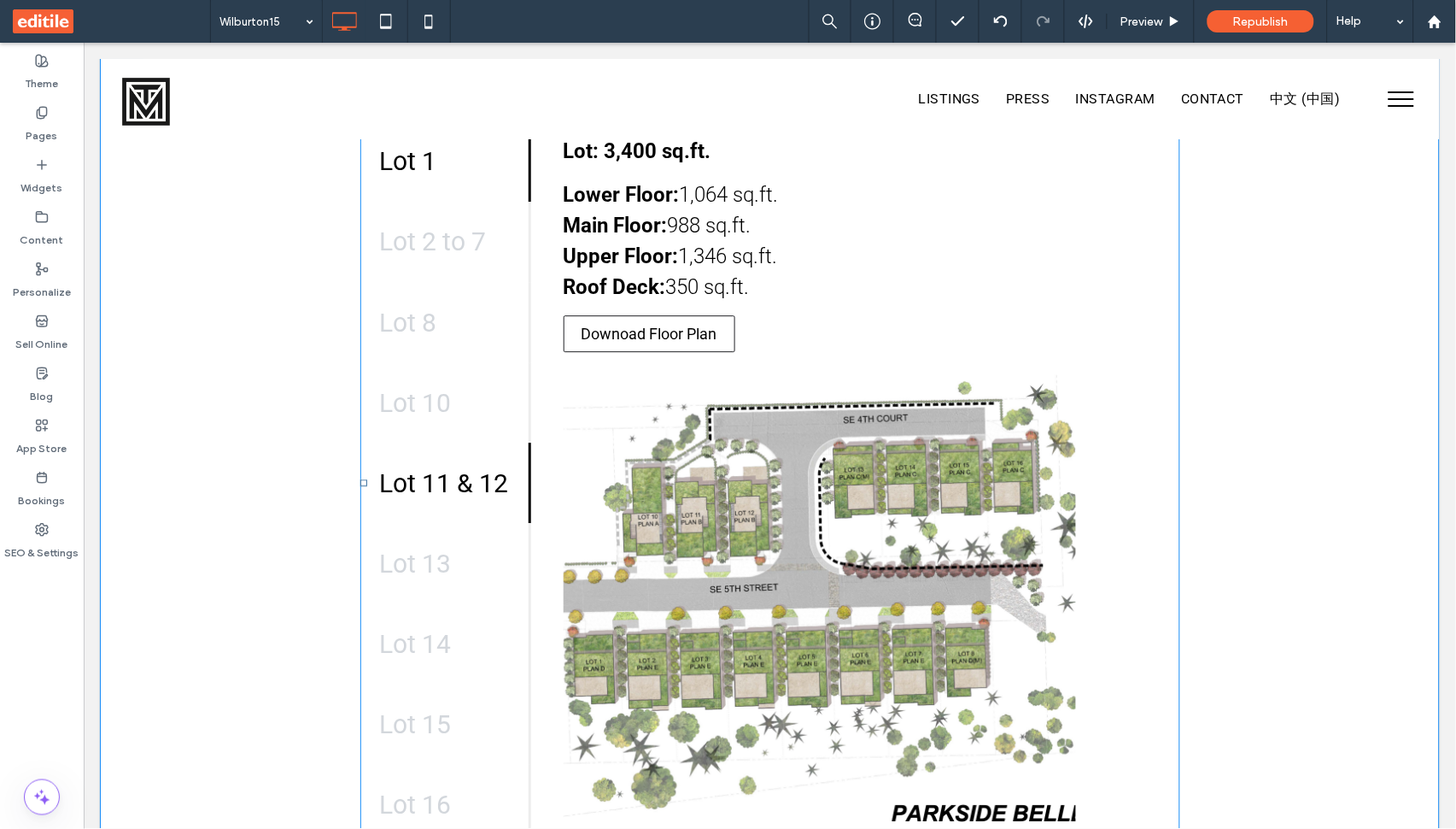
scroll to position [2756, 0]
